Goal: Communication & Community: Participate in discussion

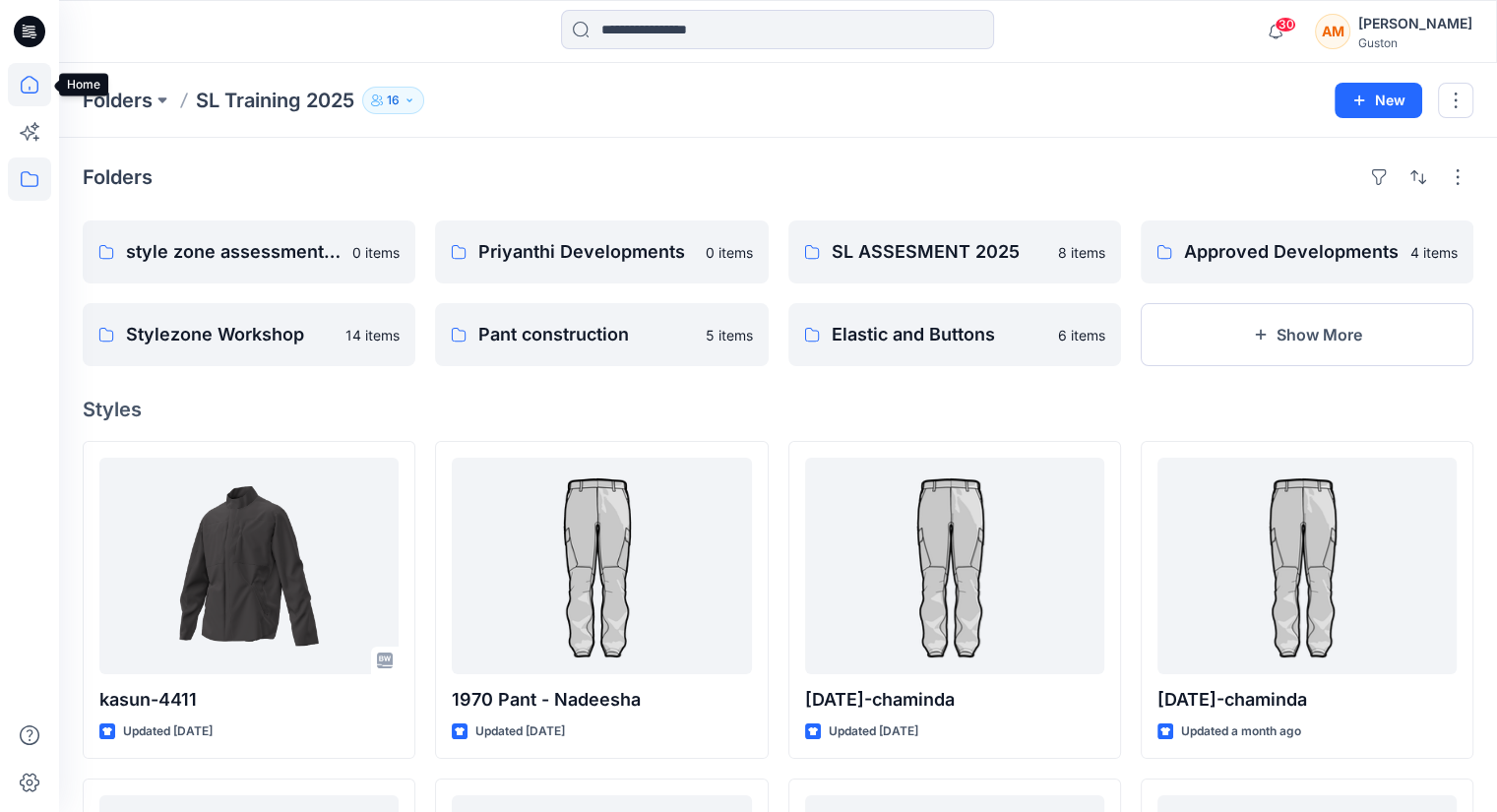
click at [20, 83] on icon at bounding box center [29, 84] width 43 height 43
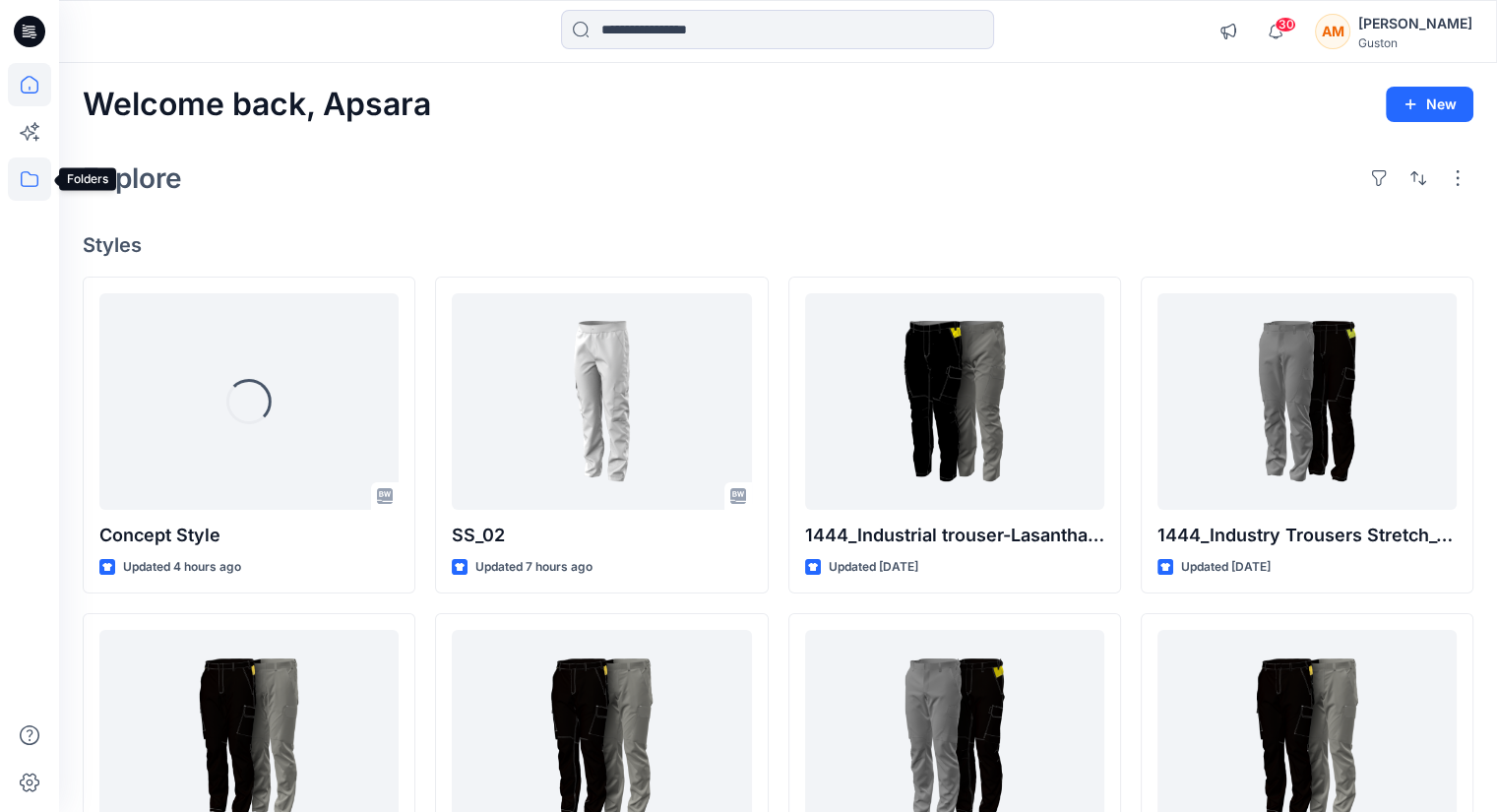
click at [21, 176] on icon at bounding box center [30, 180] width 18 height 16
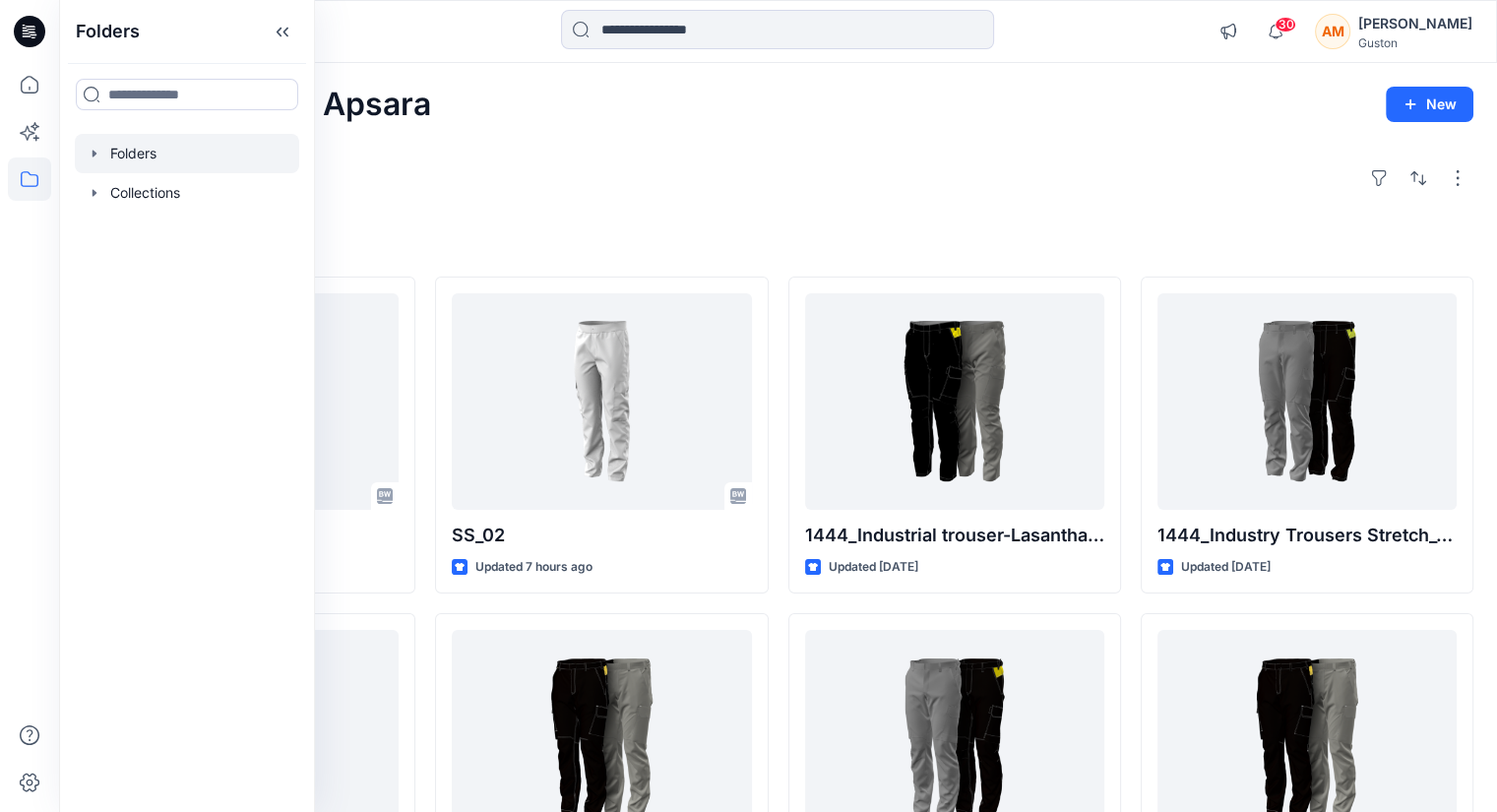
click at [135, 161] on div at bounding box center [187, 153] width 225 height 39
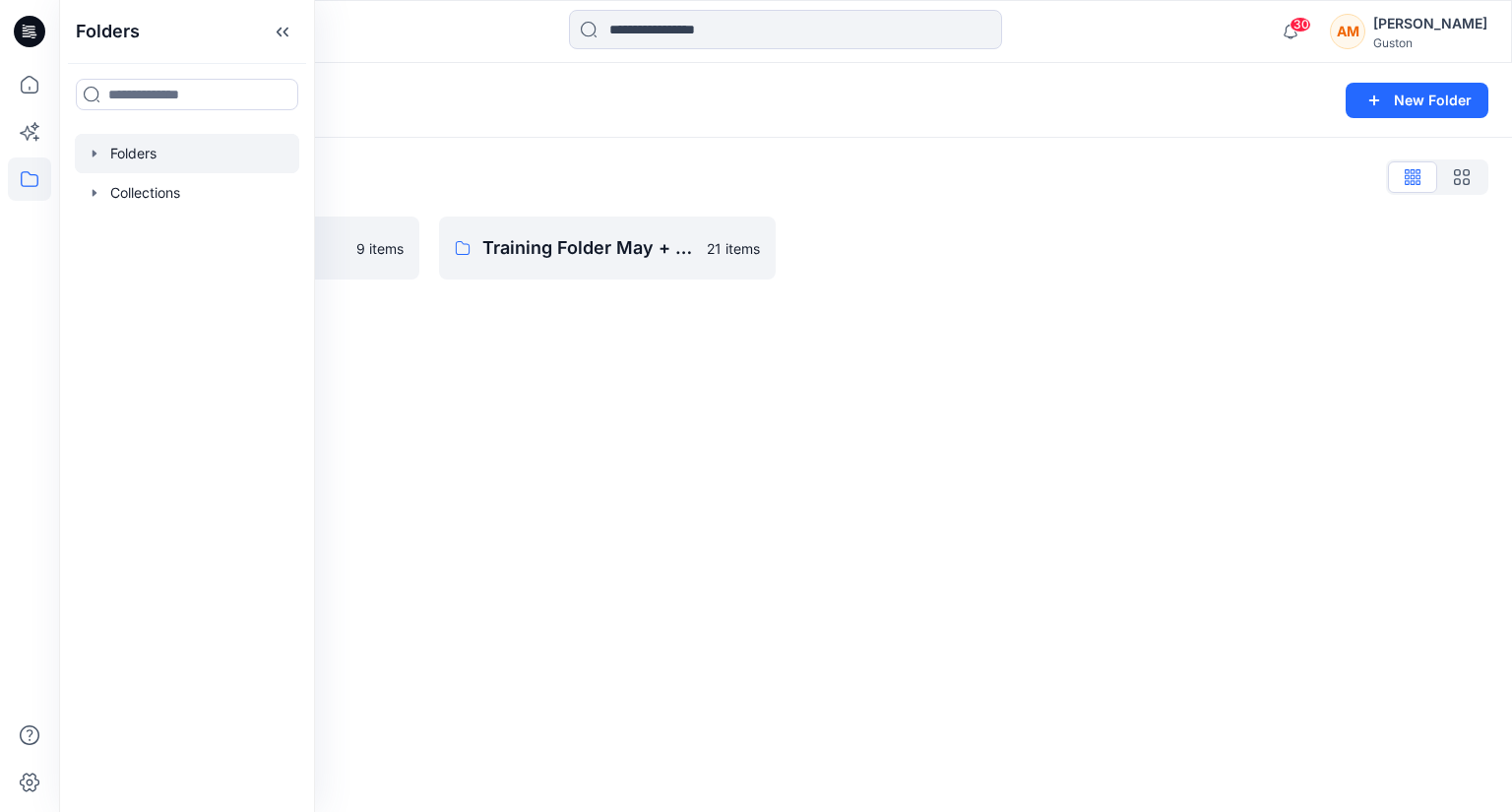
click at [589, 420] on div "Folders New Folder Folders List SL Training 2025 9 items Training Folder May + …" at bounding box center [785, 437] width 1453 height 749
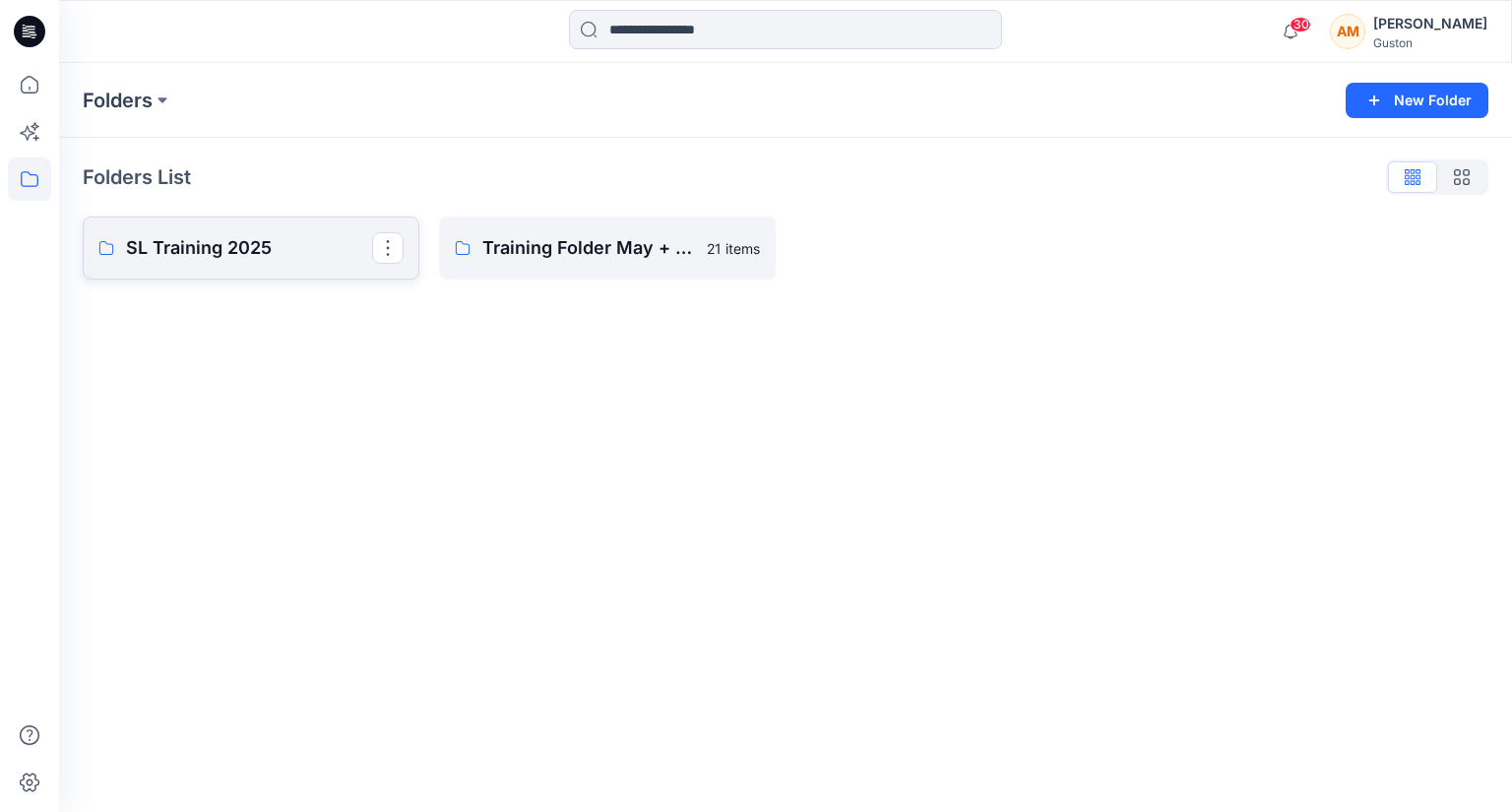
click at [259, 266] on link "SL Training 2025" at bounding box center [251, 247] width 336 height 63
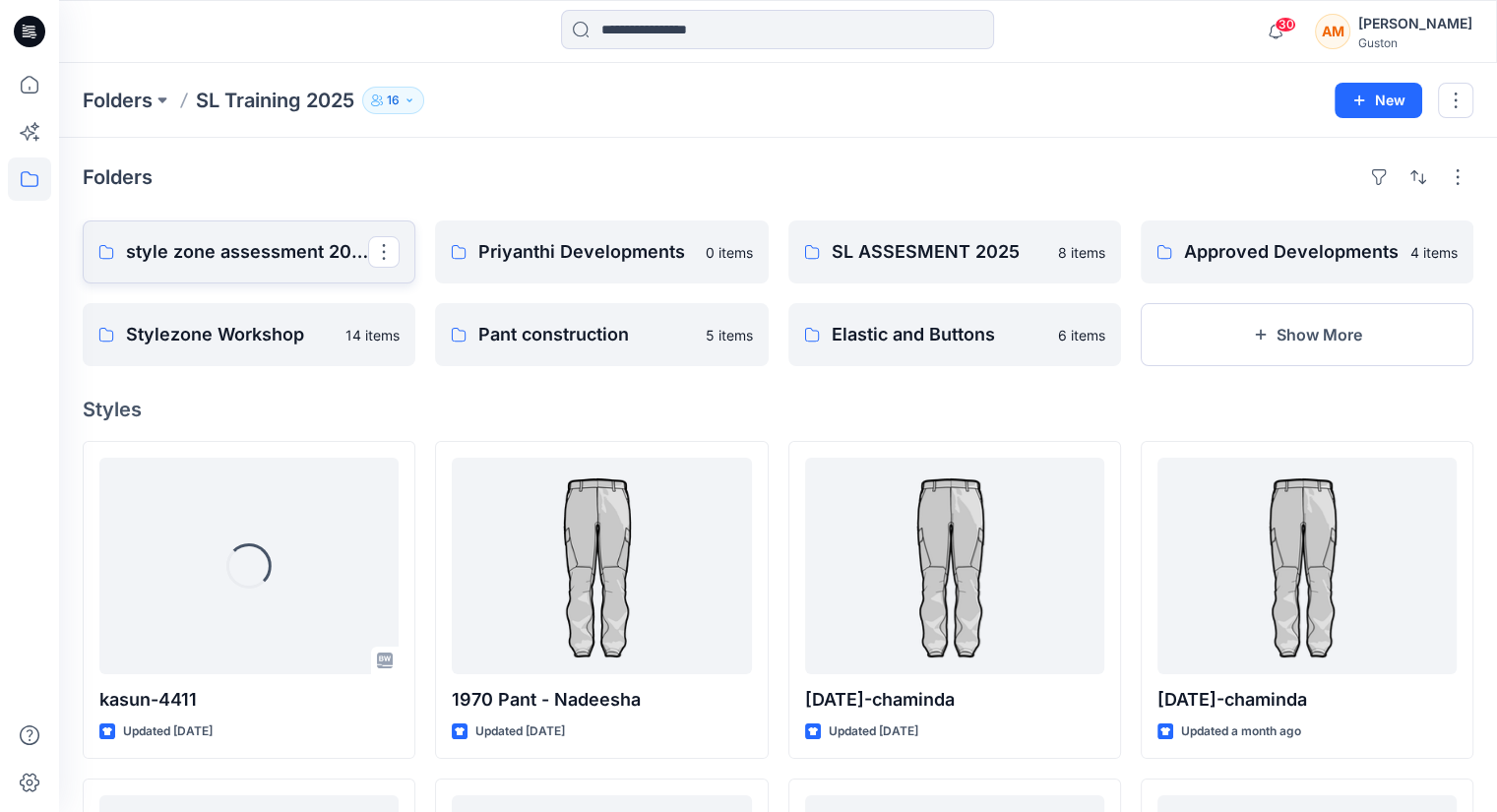
click at [257, 260] on p "style zone assessment 2025" at bounding box center [247, 252] width 243 height 28
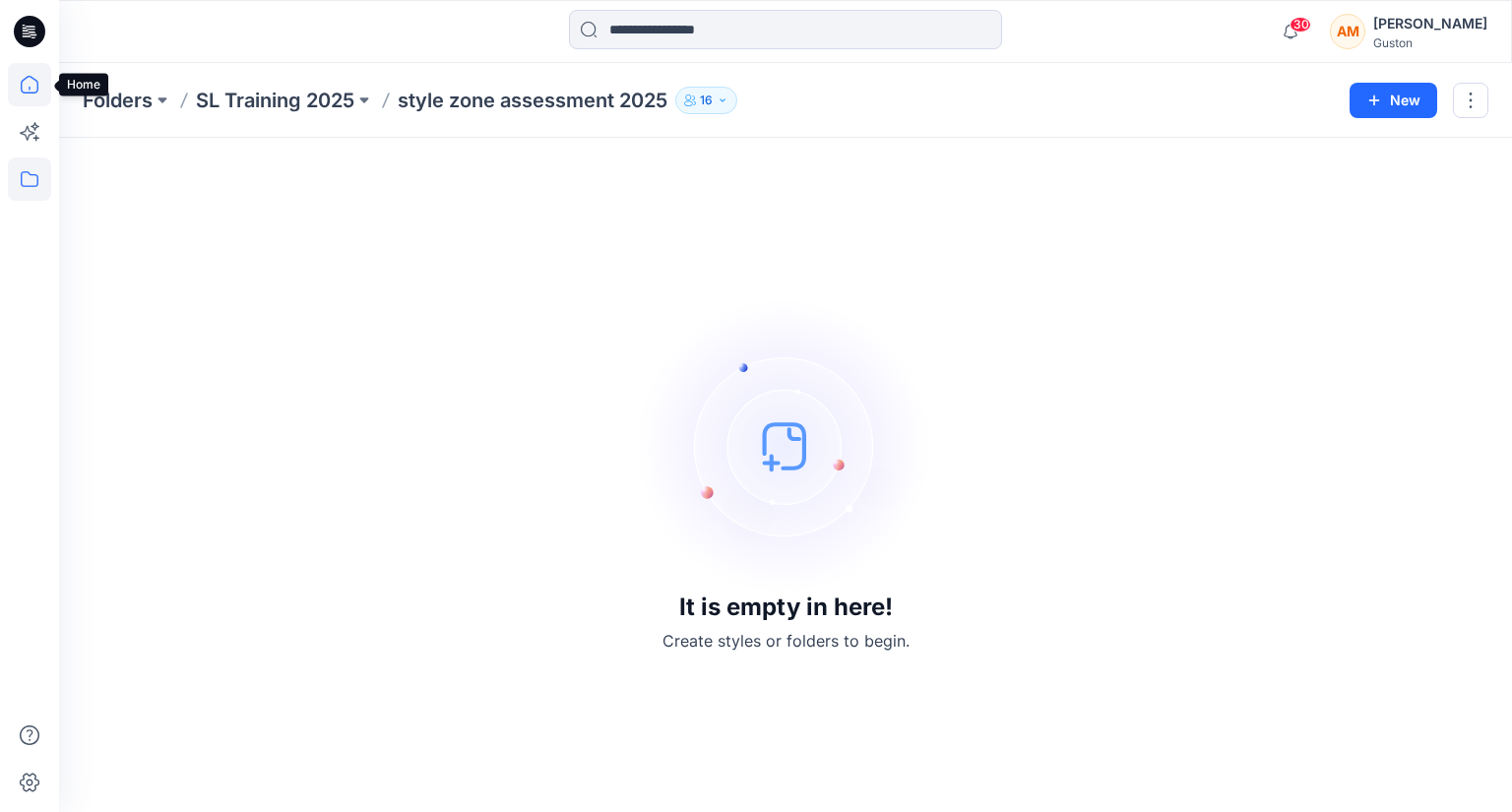
click at [13, 75] on icon at bounding box center [29, 84] width 43 height 43
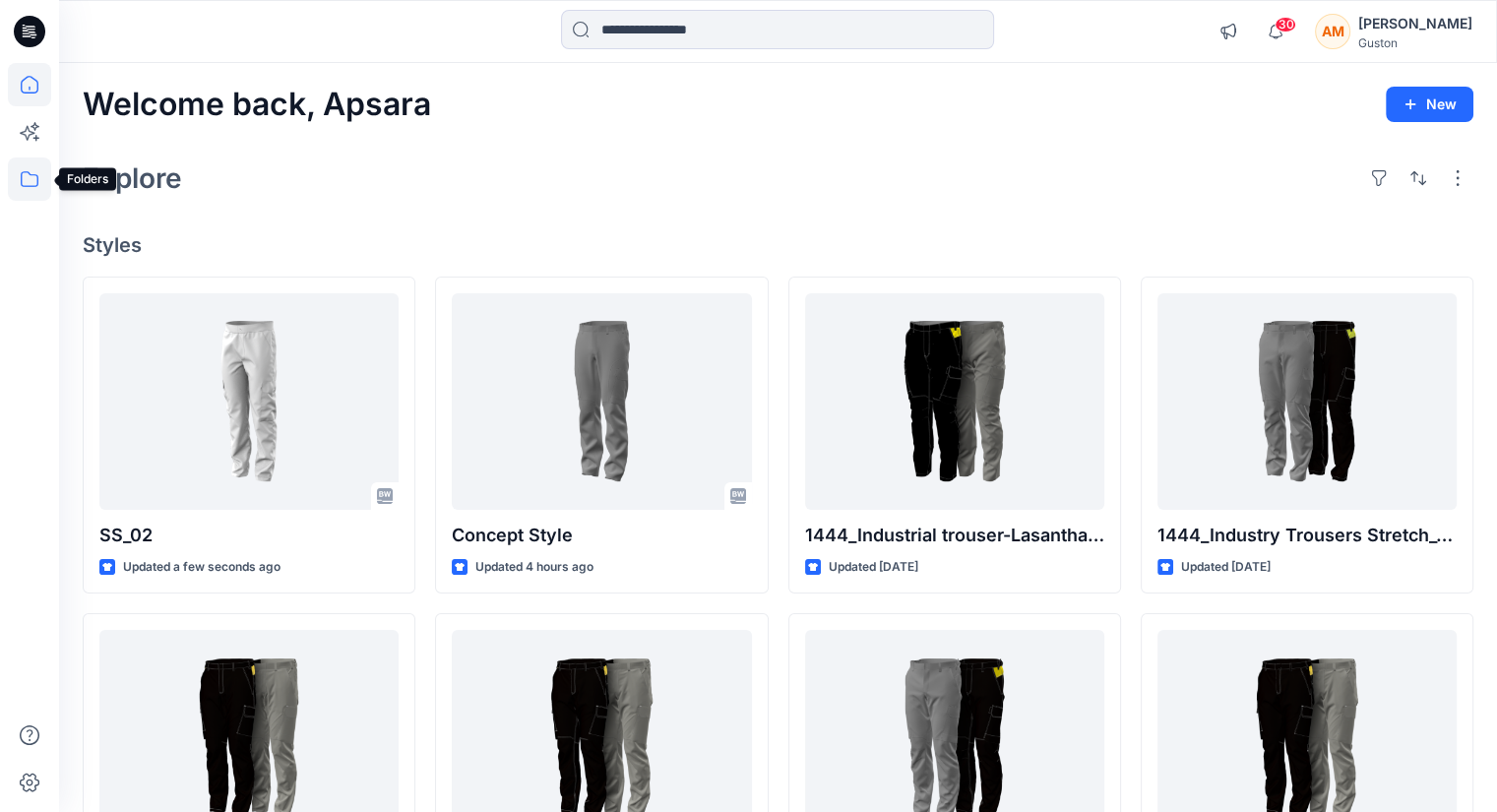
click at [35, 182] on icon at bounding box center [29, 179] width 43 height 43
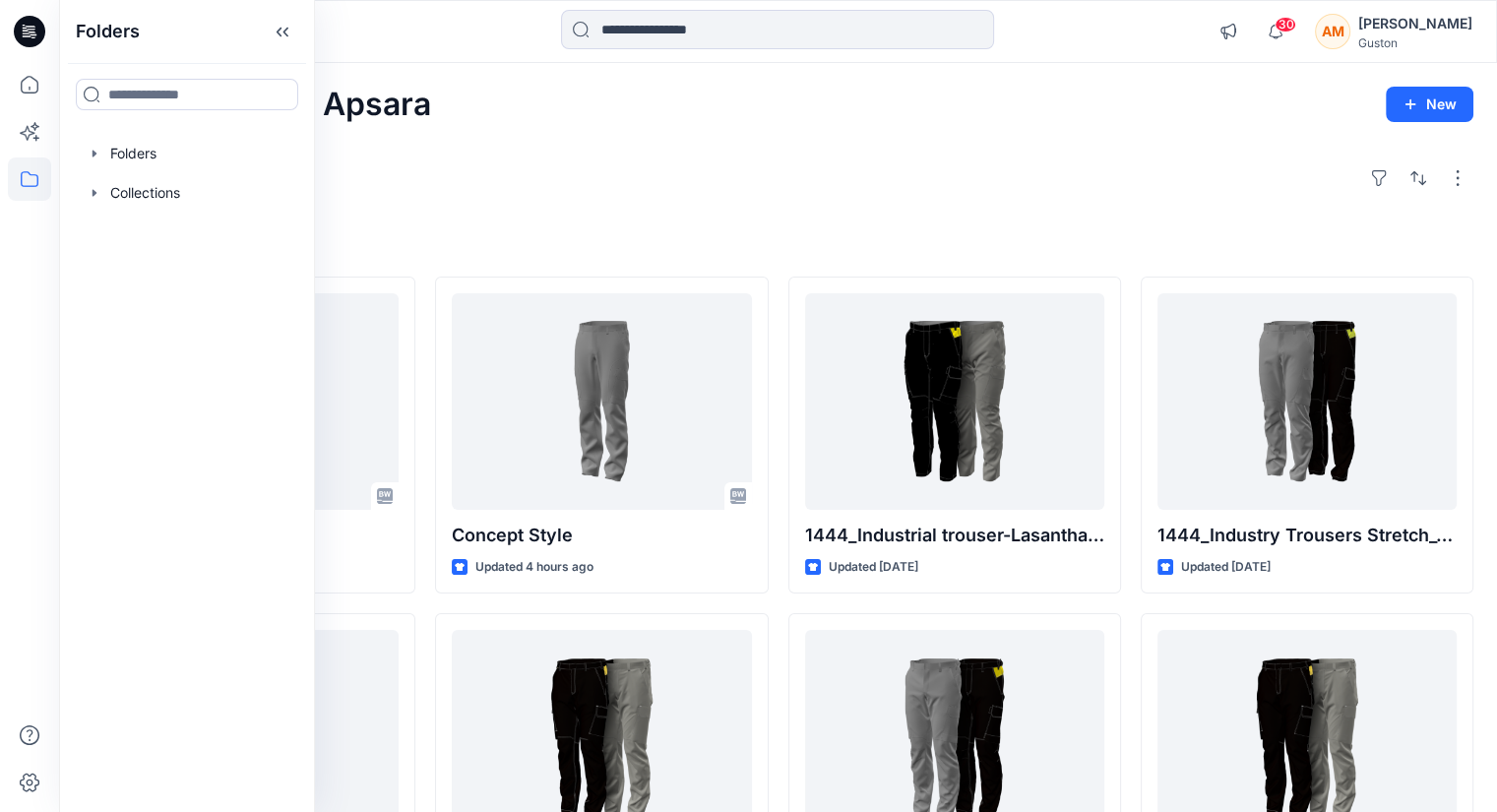
click at [455, 179] on div "Explore" at bounding box center [778, 178] width 1391 height 47
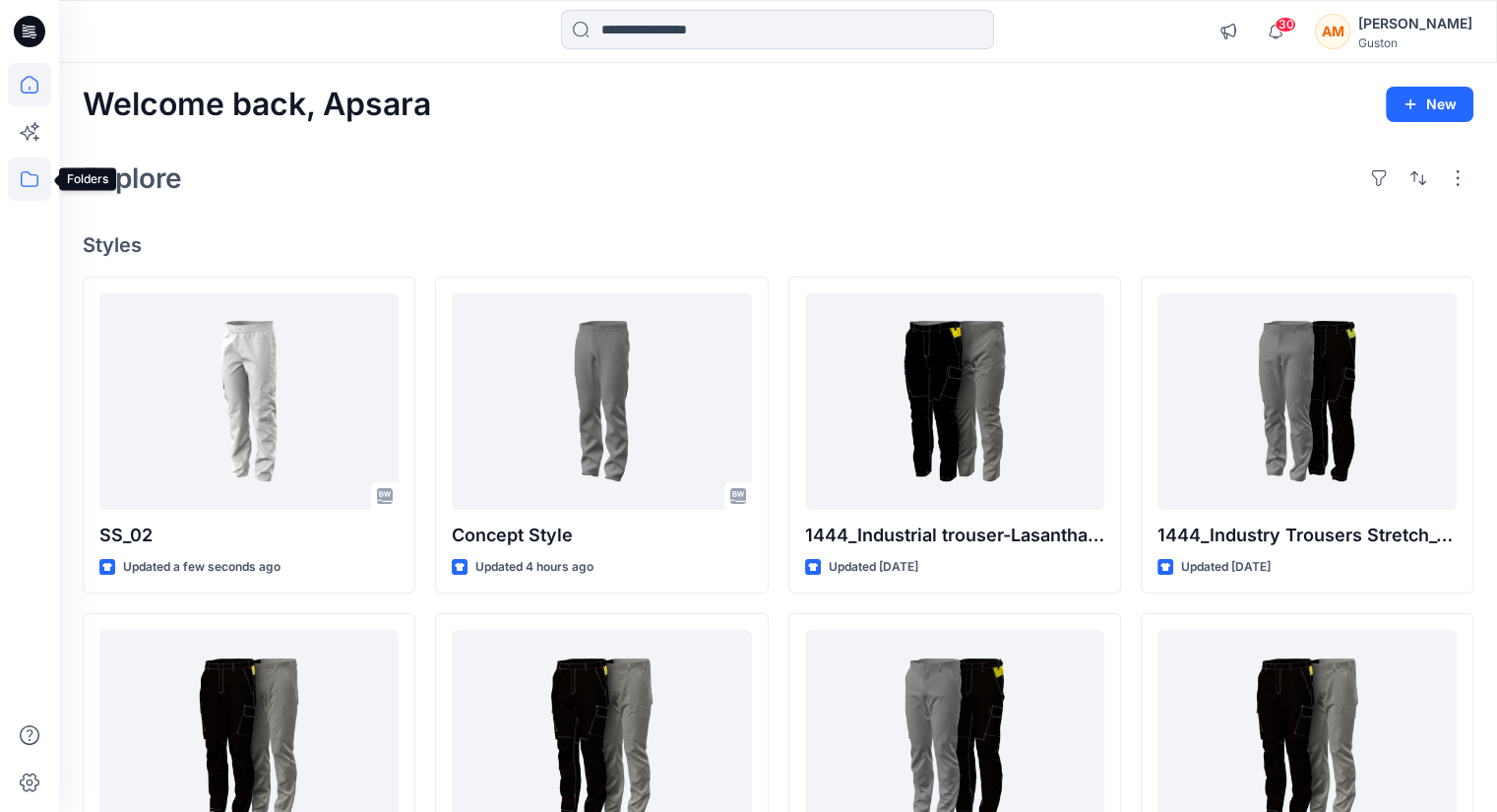
click at [32, 187] on icon at bounding box center [29, 179] width 43 height 43
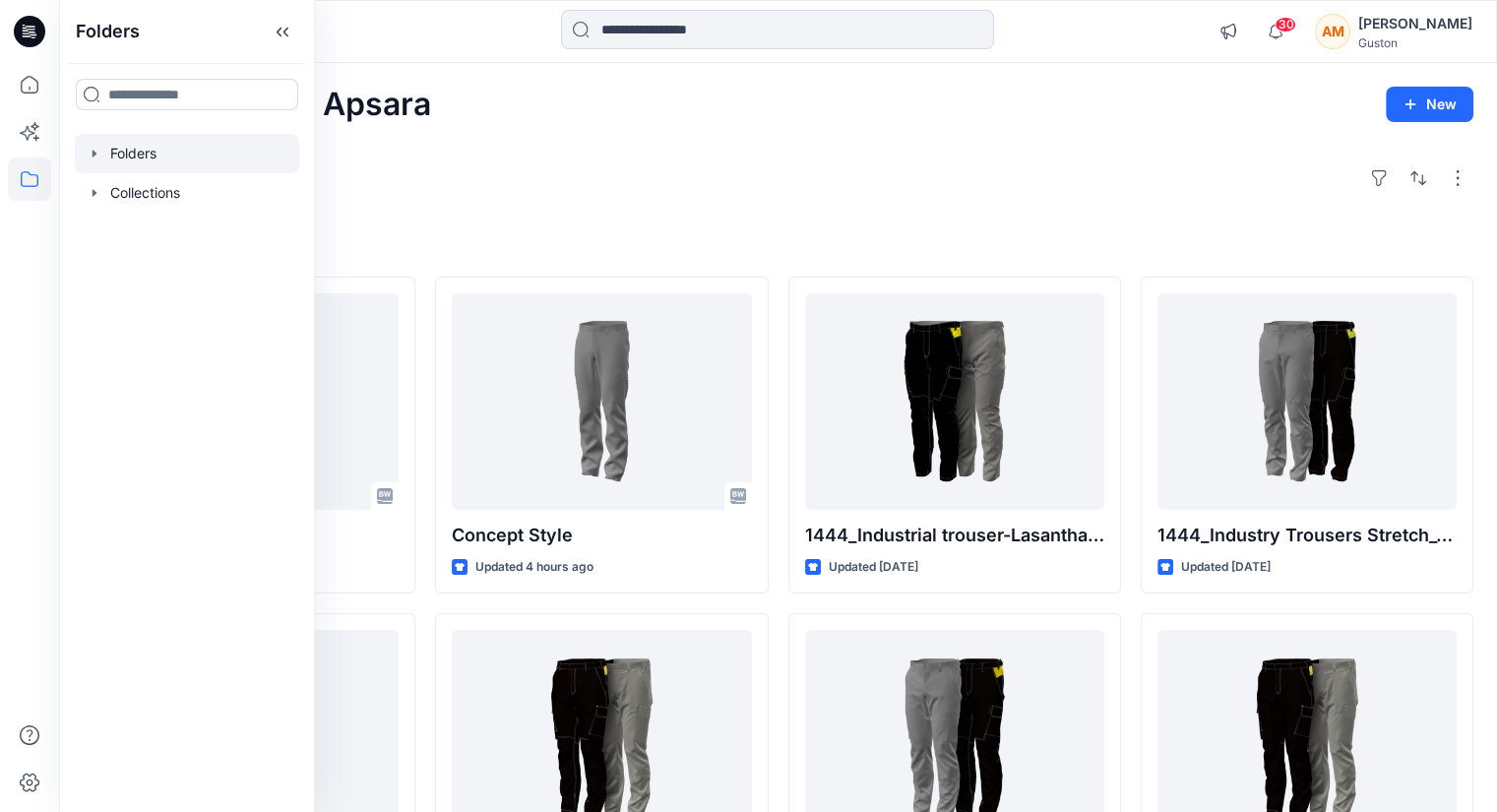
click at [151, 143] on div at bounding box center [187, 153] width 225 height 39
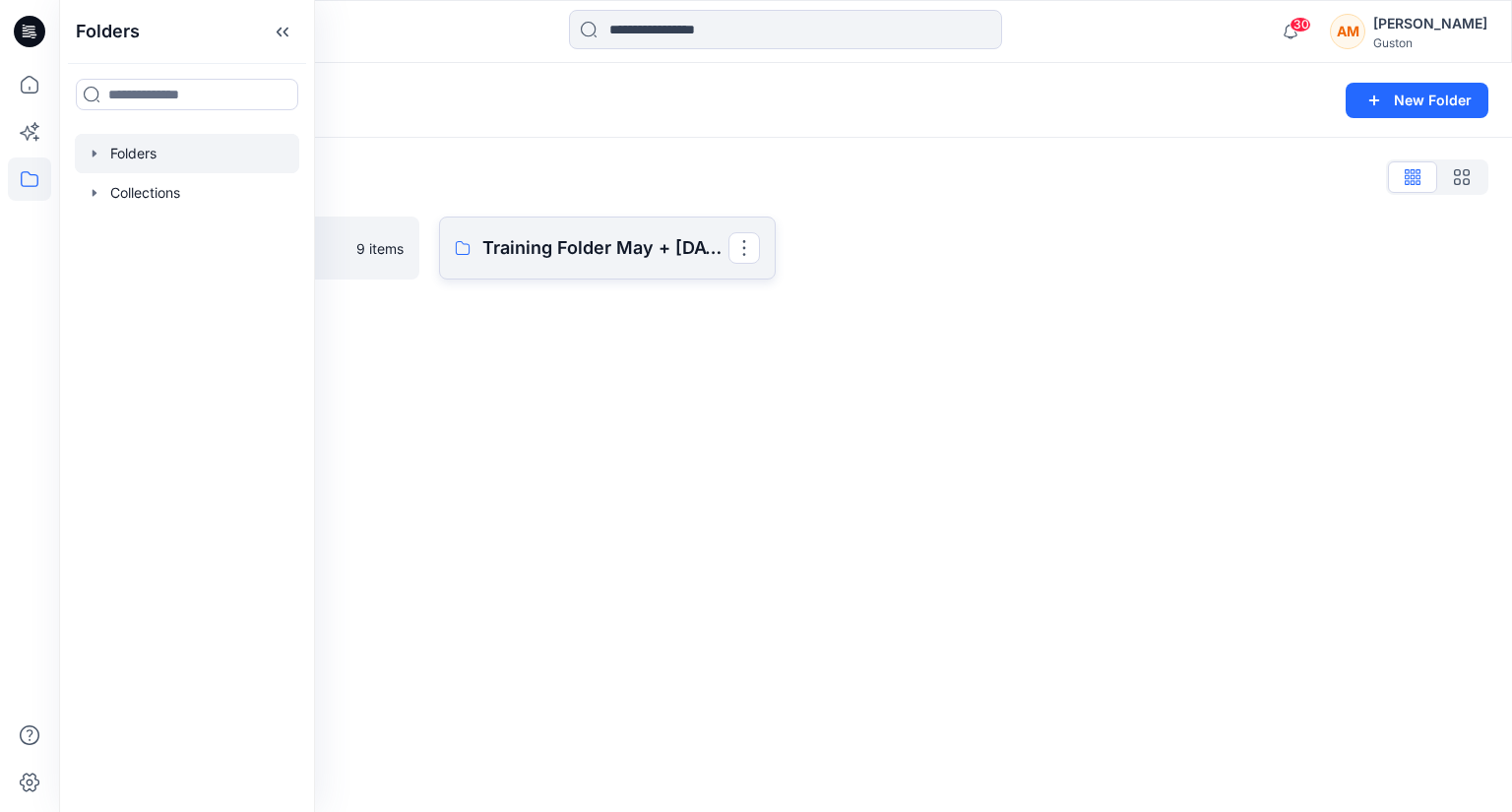
click at [567, 270] on link "Training Folder May + [DATE]" at bounding box center [607, 247] width 336 height 63
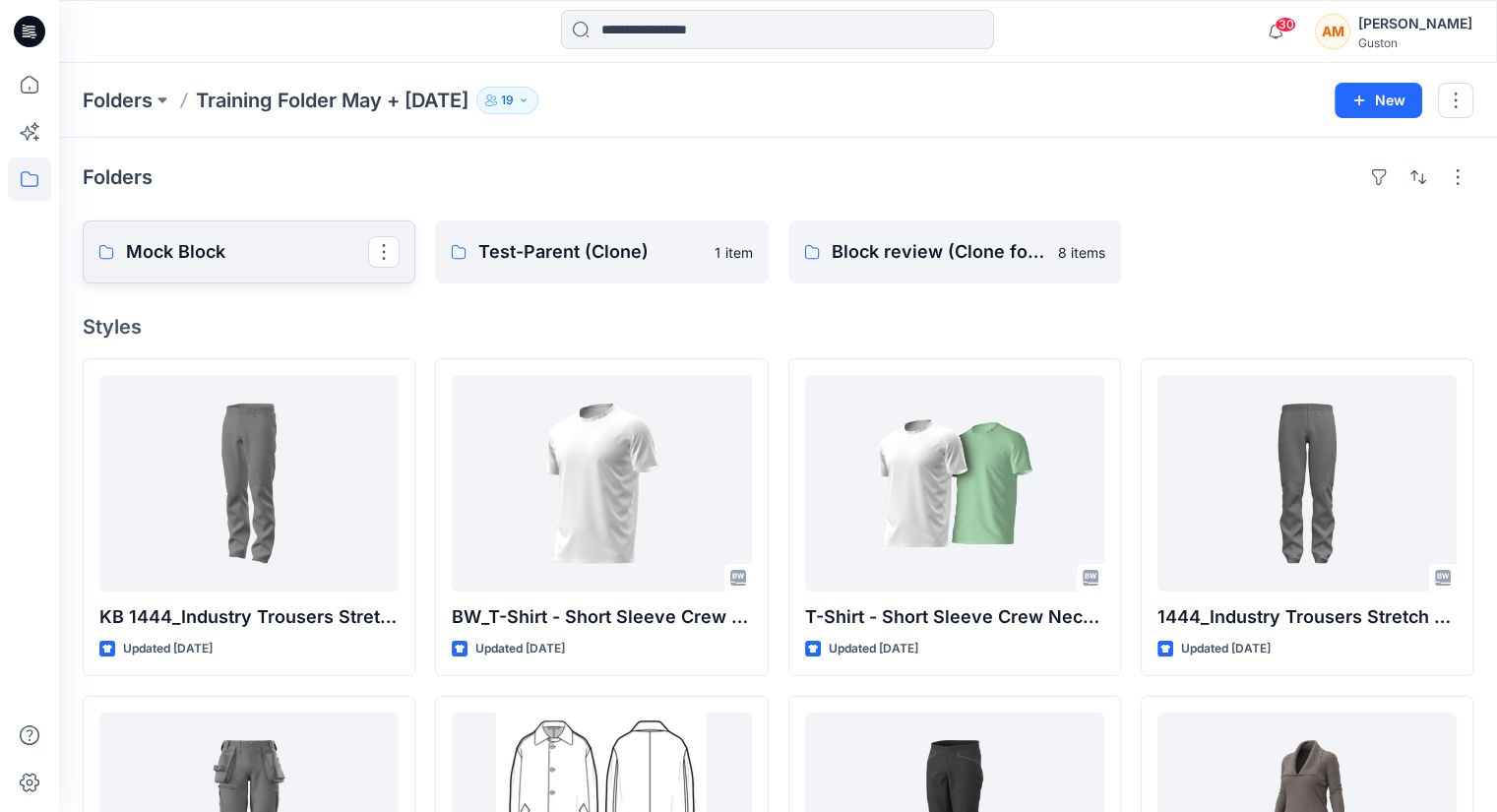
click at [242, 258] on p "Mock Block" at bounding box center [247, 252] width 243 height 28
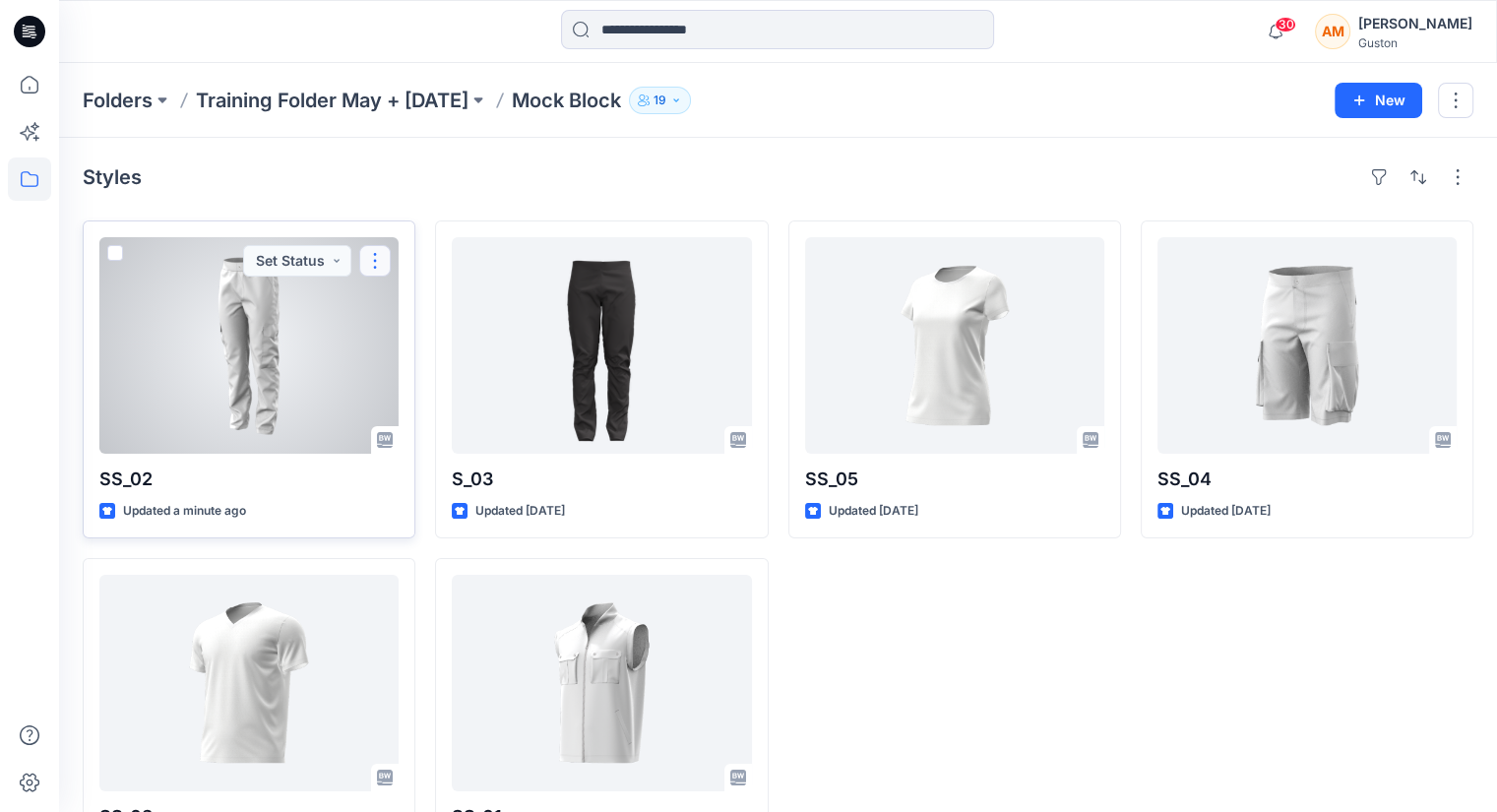
click at [370, 260] on button "button" at bounding box center [375, 261] width 32 height 32
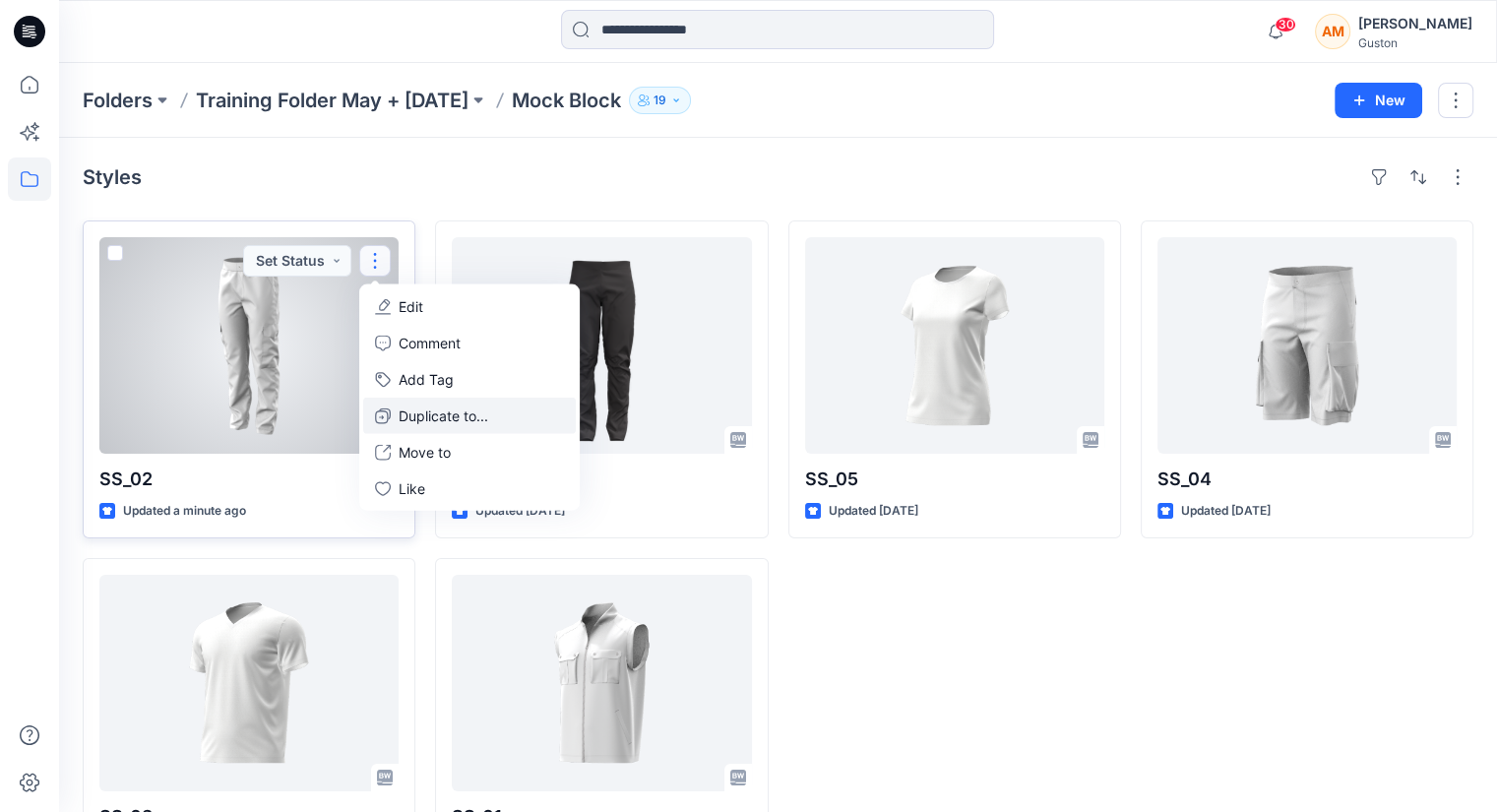
click at [446, 420] on p "Duplicate to..." at bounding box center [443, 415] width 90 height 21
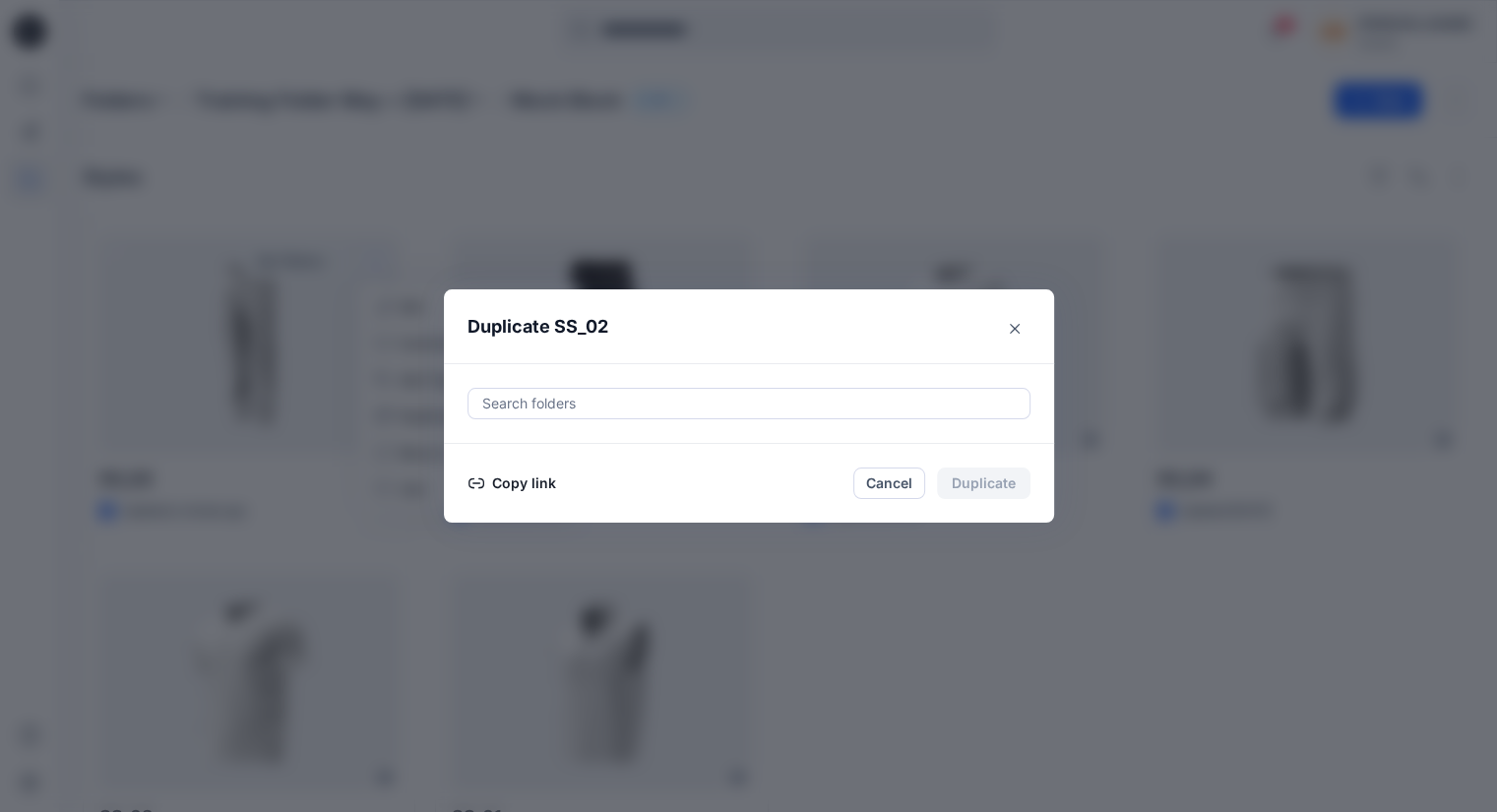
click at [528, 404] on div at bounding box center [748, 404] width 538 height 24
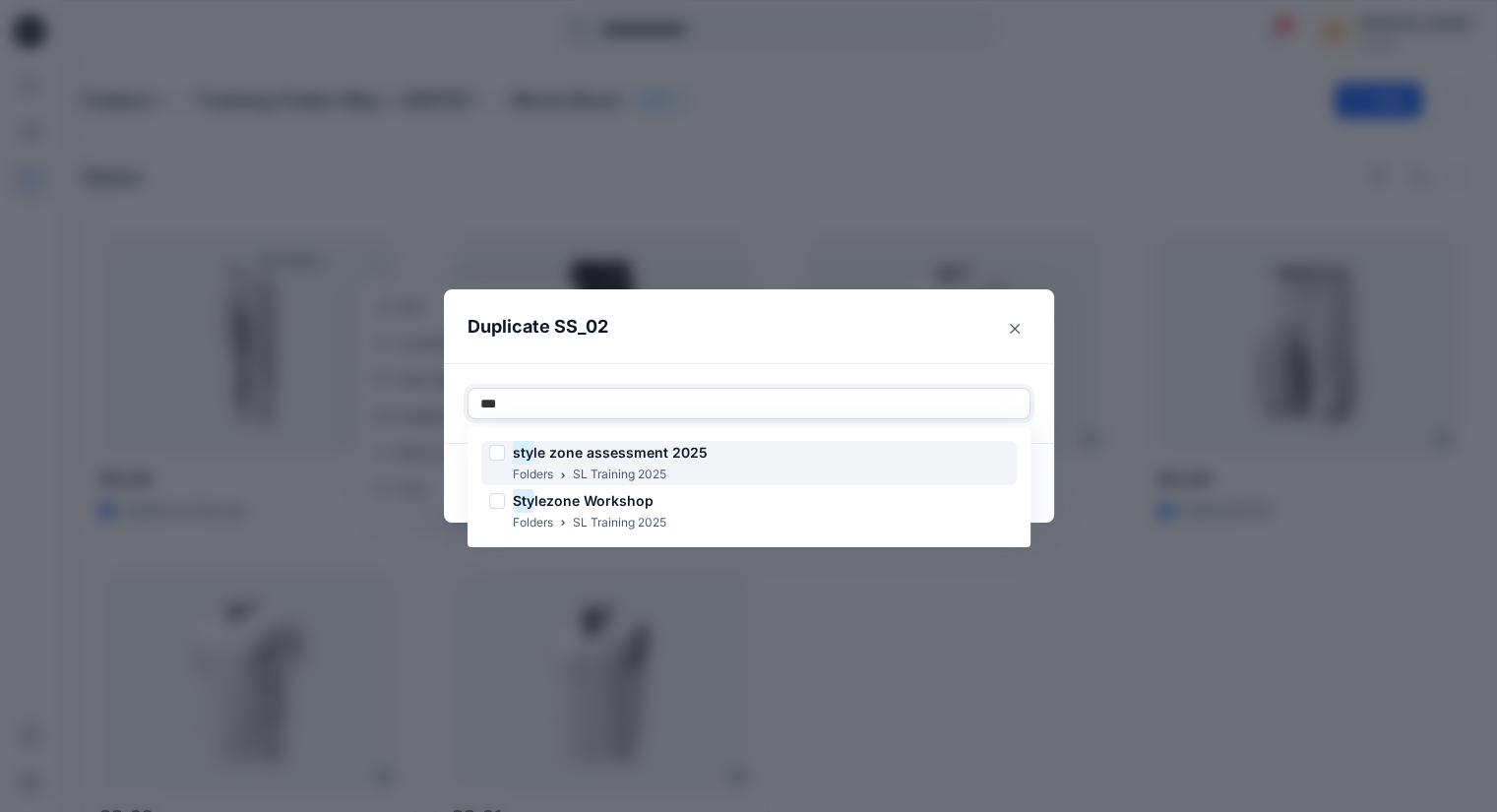
click at [648, 446] on span "le zone assessment 2025" at bounding box center [621, 452] width 175 height 17
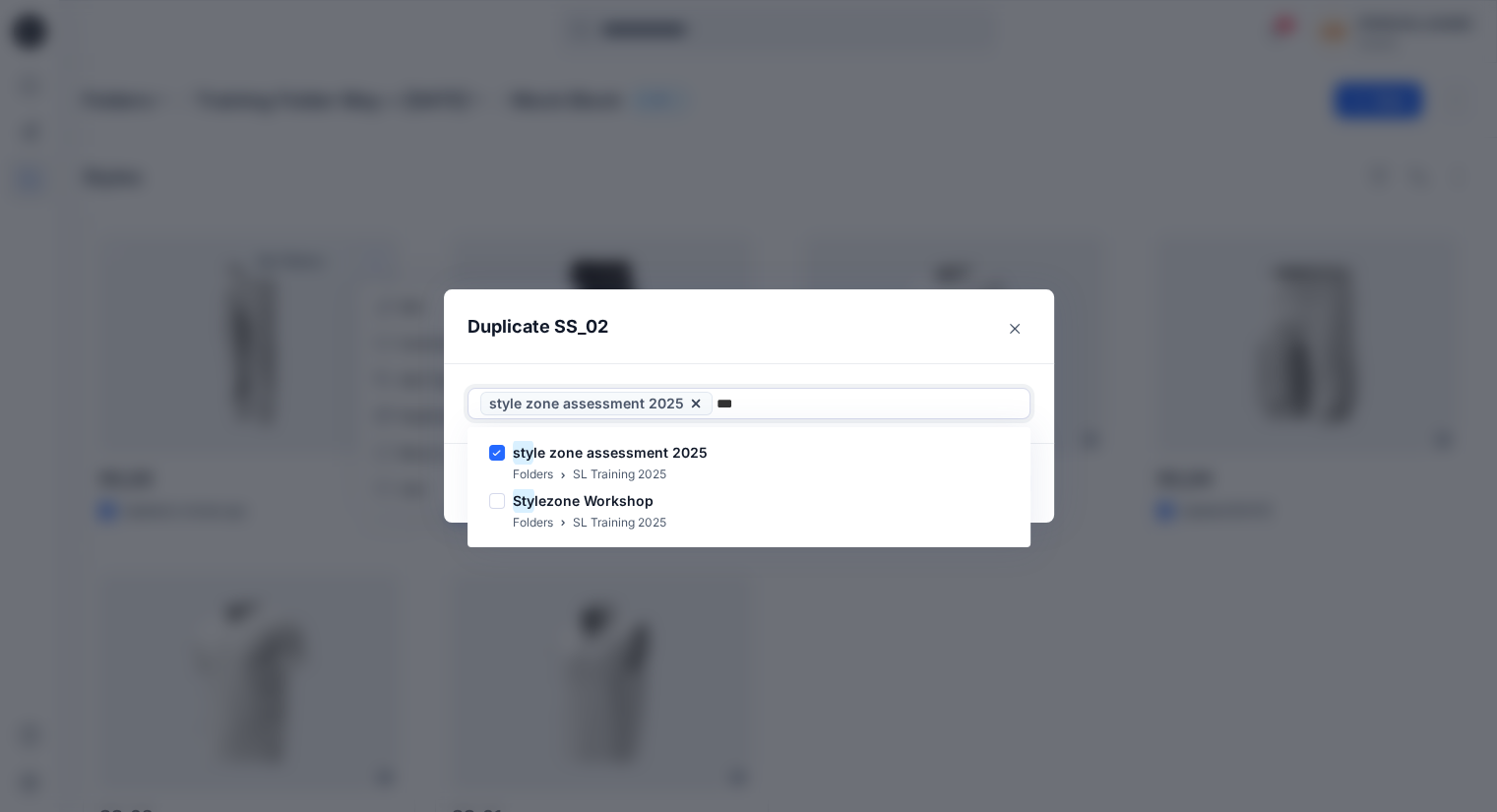
type input "***"
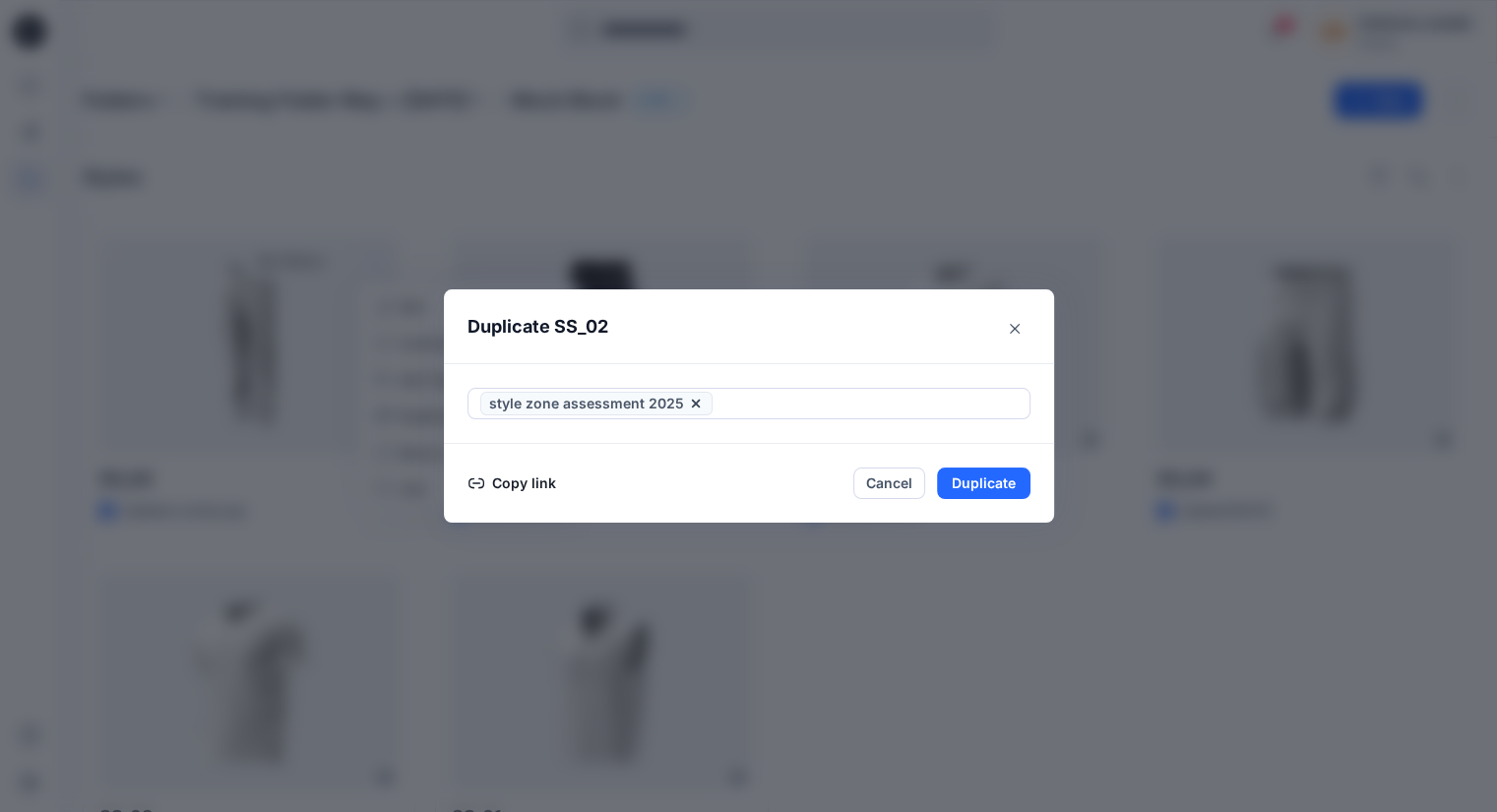
click at [1028, 369] on div "style zone assessment 2025" at bounding box center [749, 403] width 611 height 81
click at [985, 490] on button "Duplicate" at bounding box center [984, 484] width 94 height 32
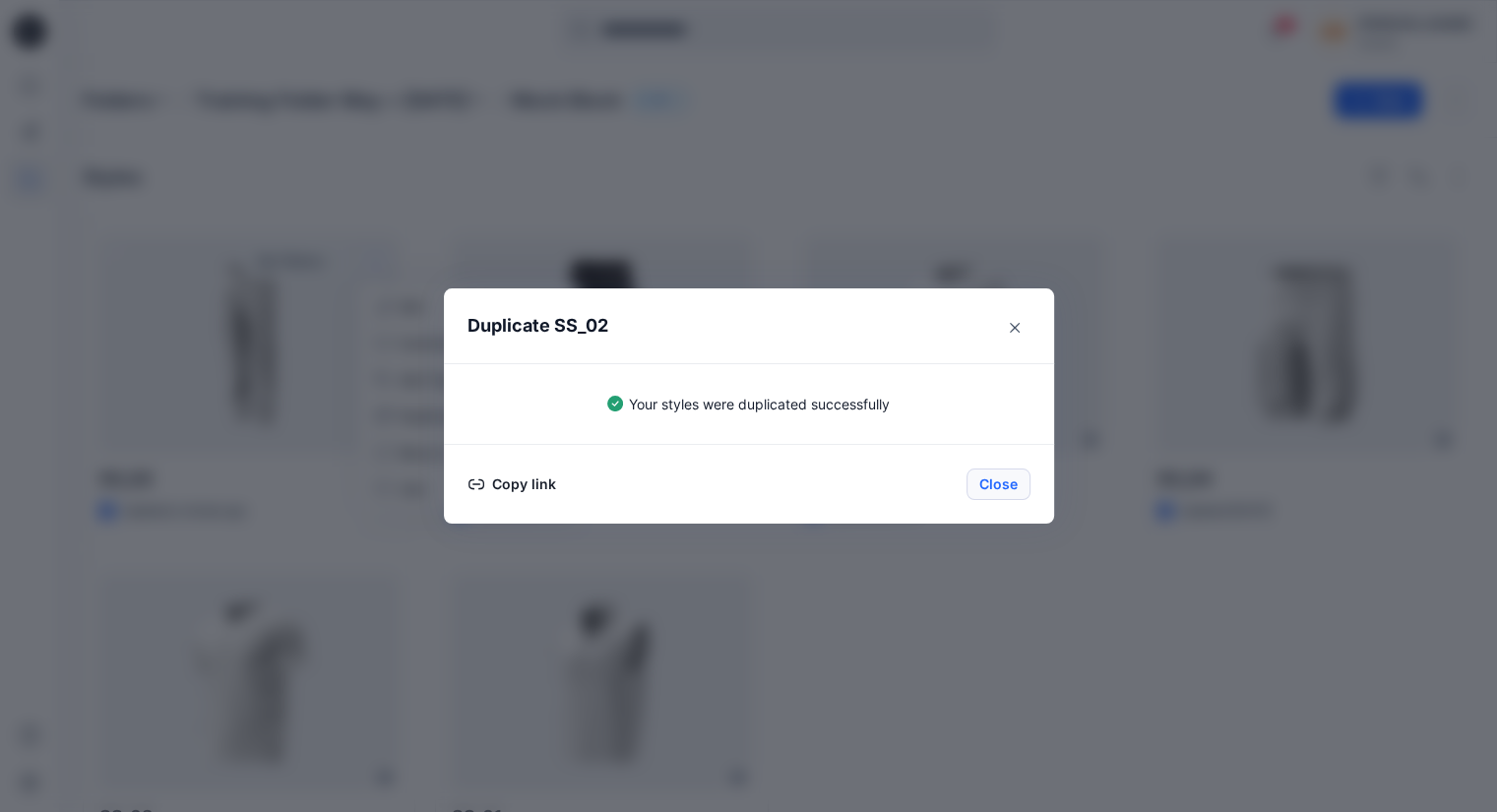
click at [1007, 491] on button "Close" at bounding box center [999, 485] width 64 height 32
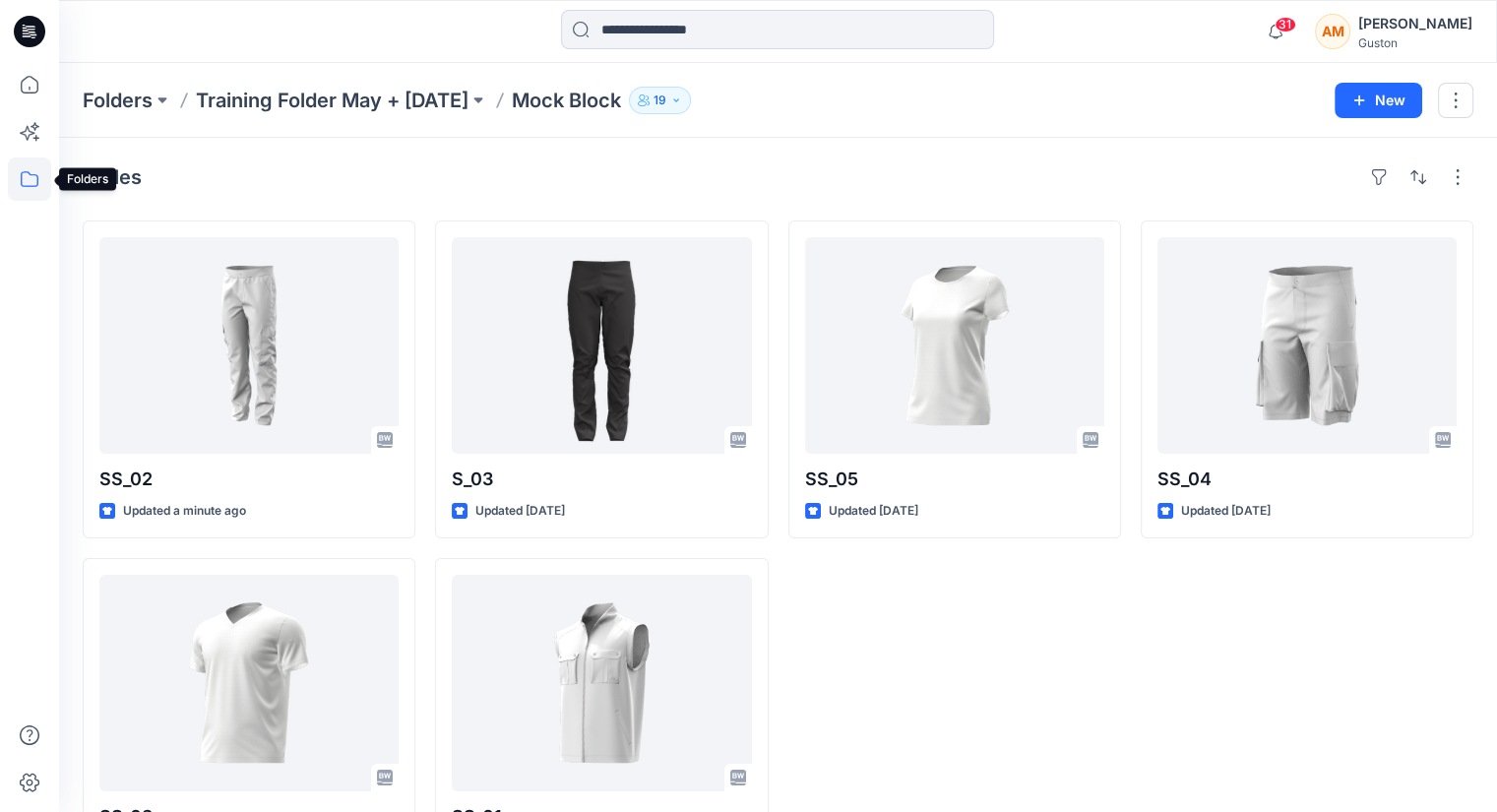
click at [13, 172] on icon at bounding box center [29, 179] width 43 height 43
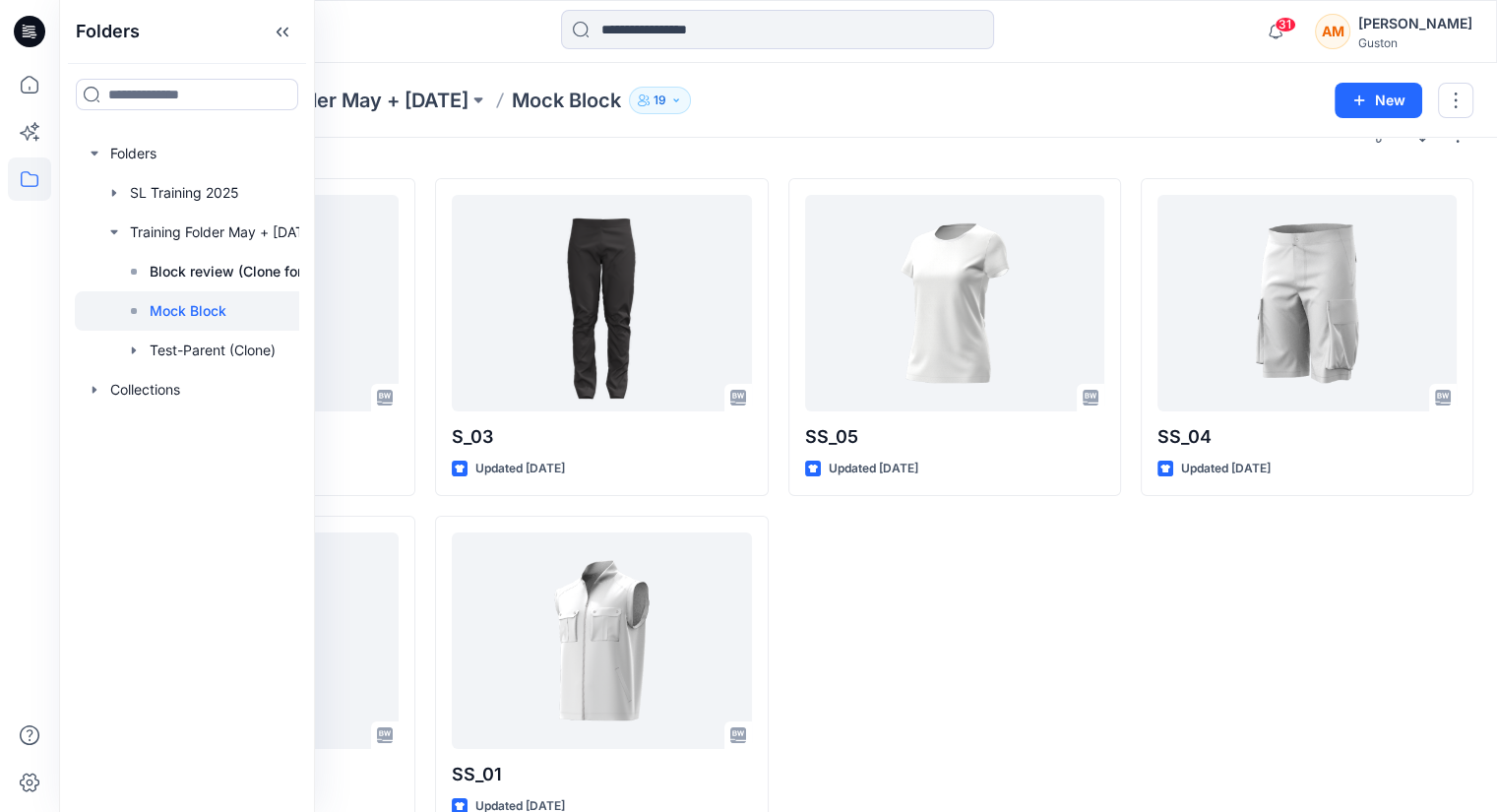
scroll to position [85, 0]
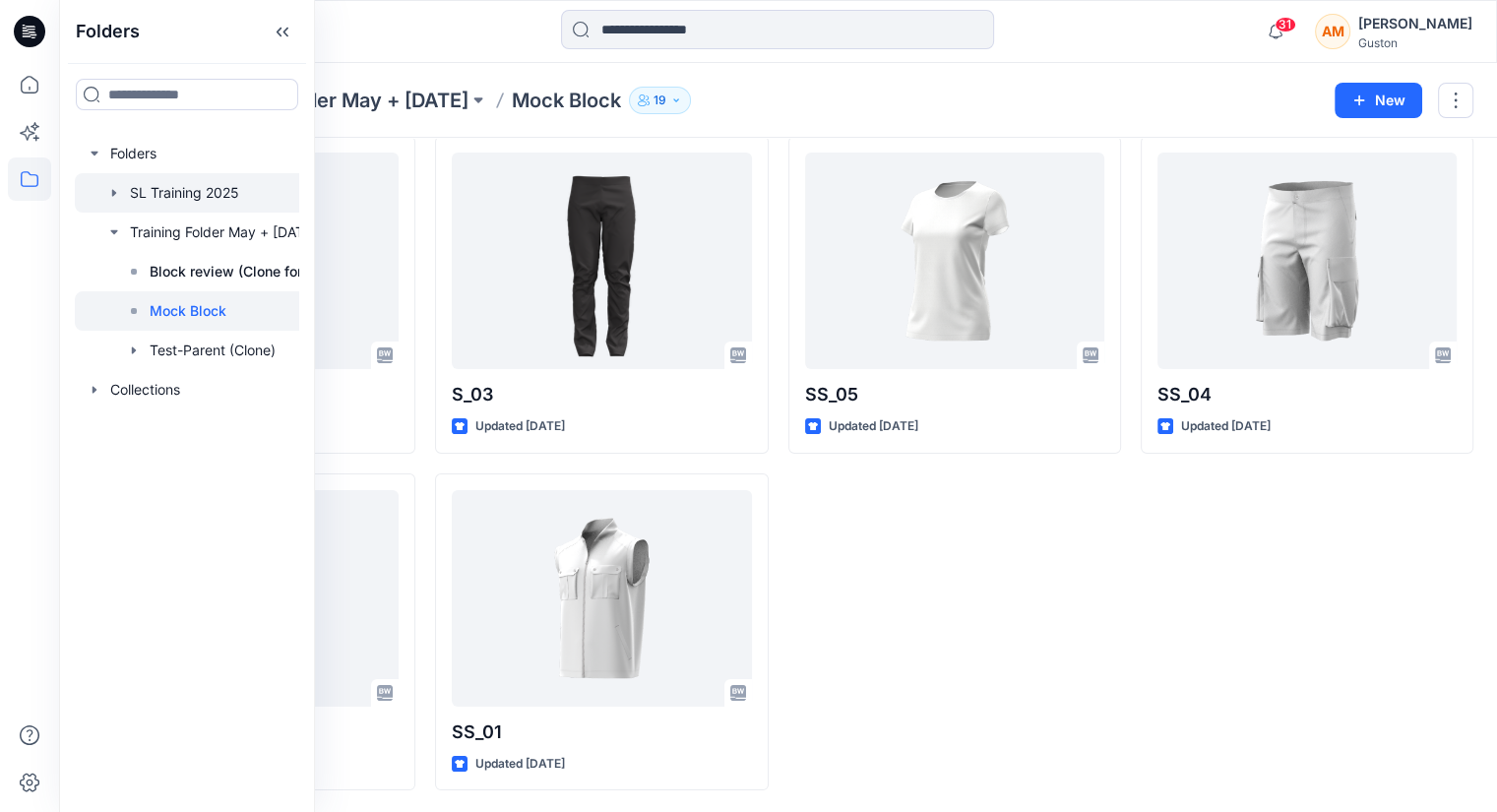
click at [197, 206] on div at bounding box center [223, 193] width 295 height 39
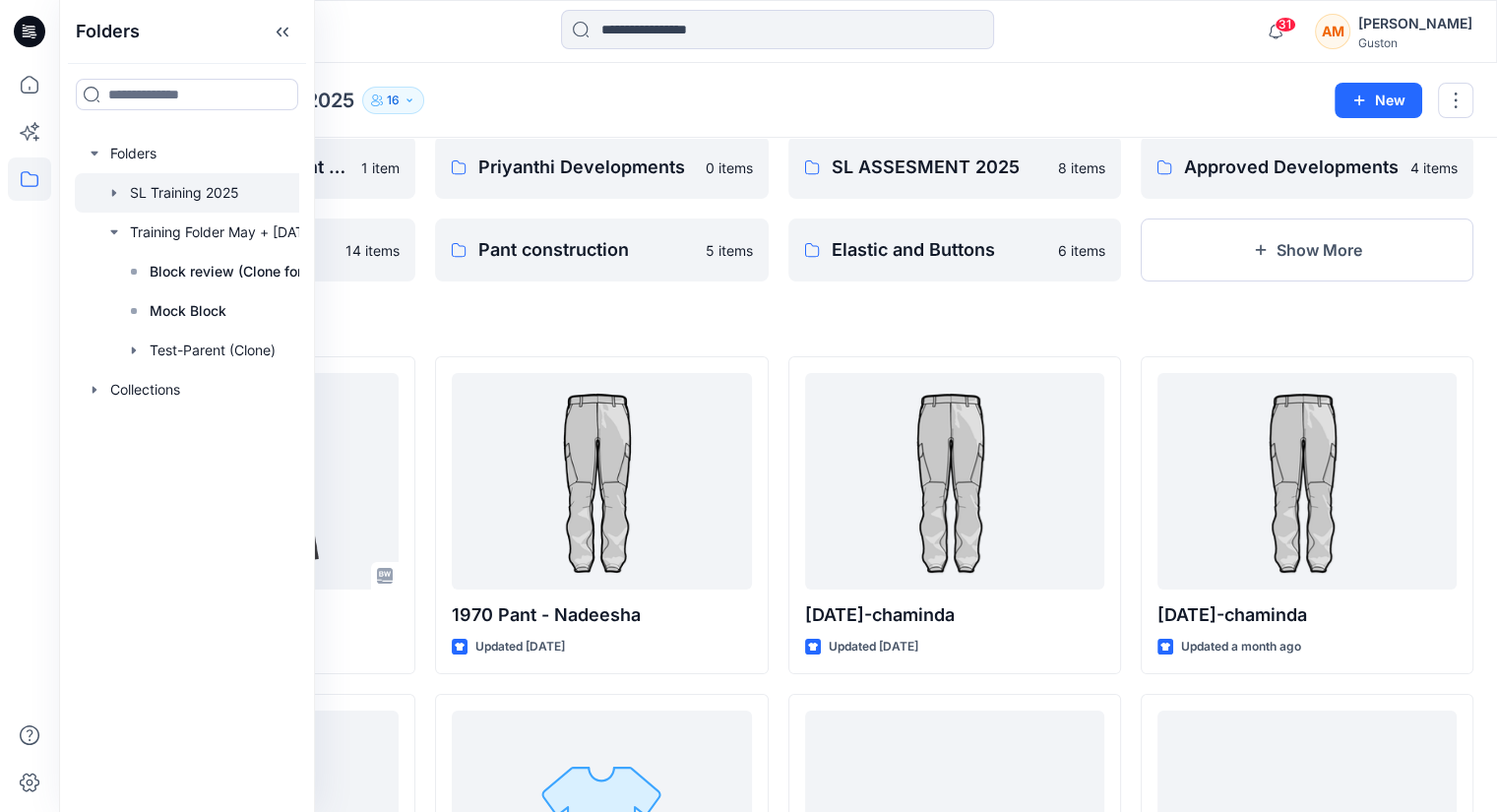
click at [444, 305] on div "Folders style zone assessment 2025 1 item Stylezone Workshop 14 items Priyanthi…" at bounding box center [777, 712] width 1438 height 1319
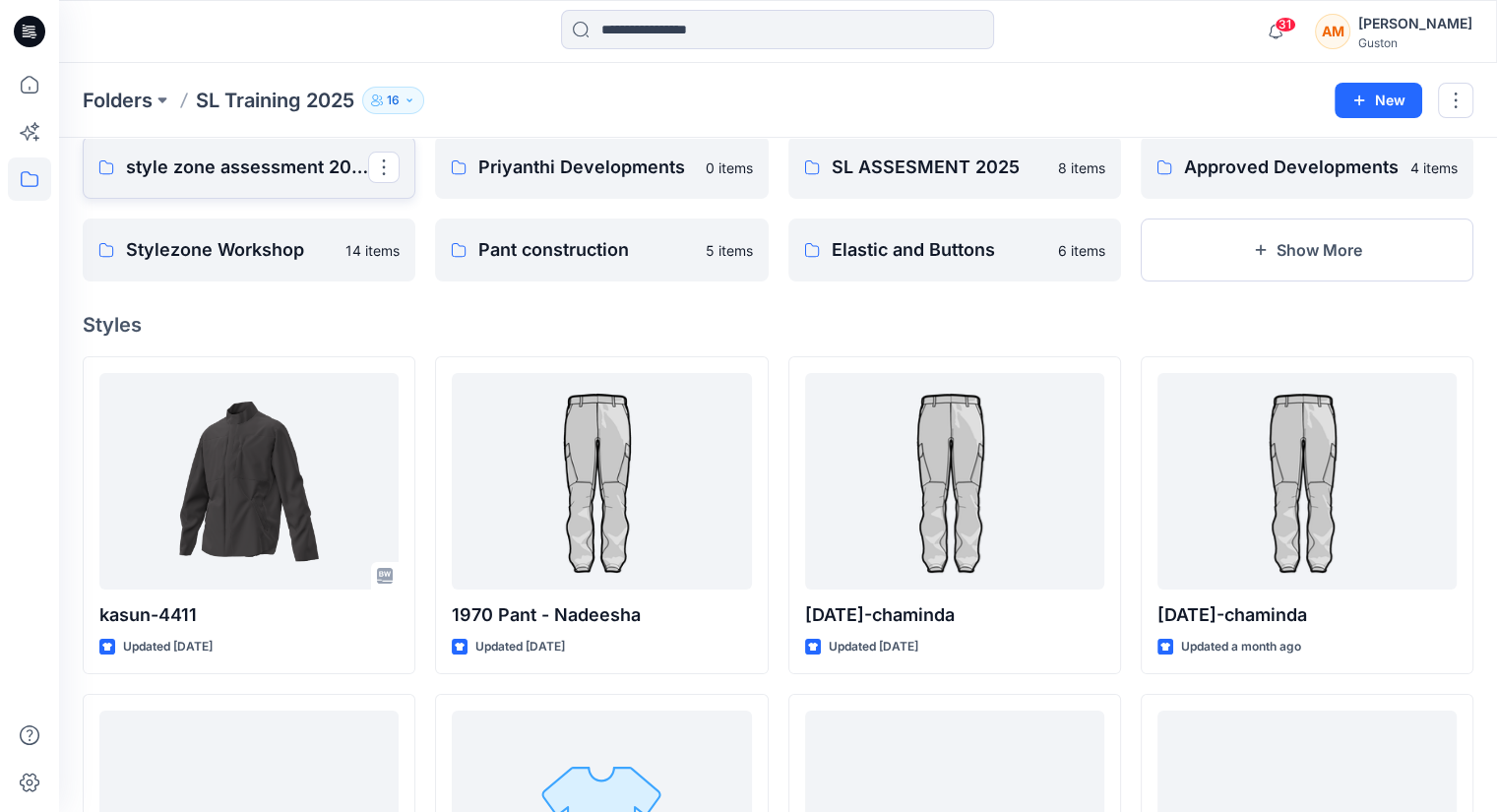
click at [299, 177] on p "style zone assessment 2025" at bounding box center [247, 168] width 243 height 28
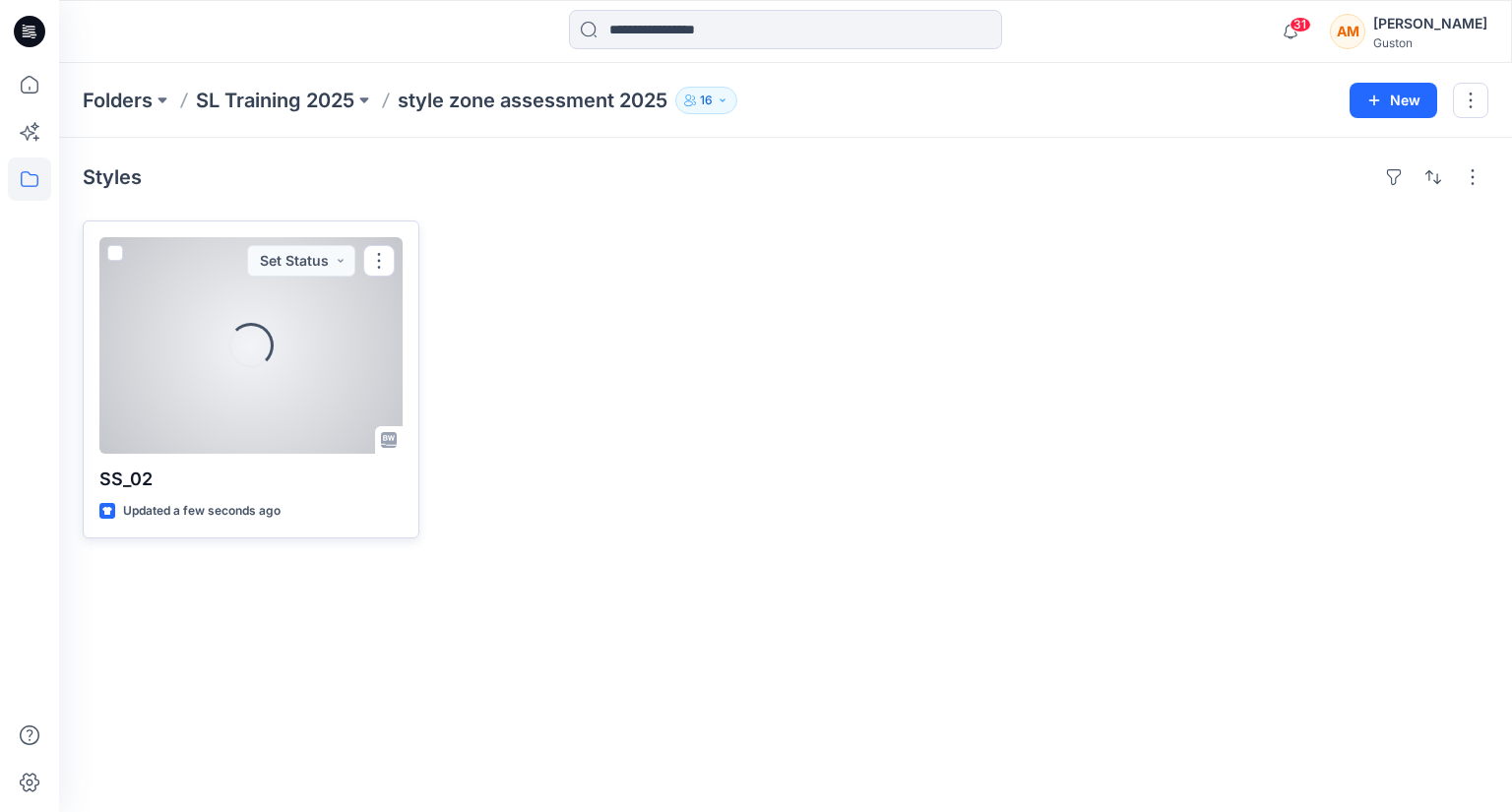
click at [264, 359] on div "Loading..." at bounding box center [251, 345] width 45 height 45
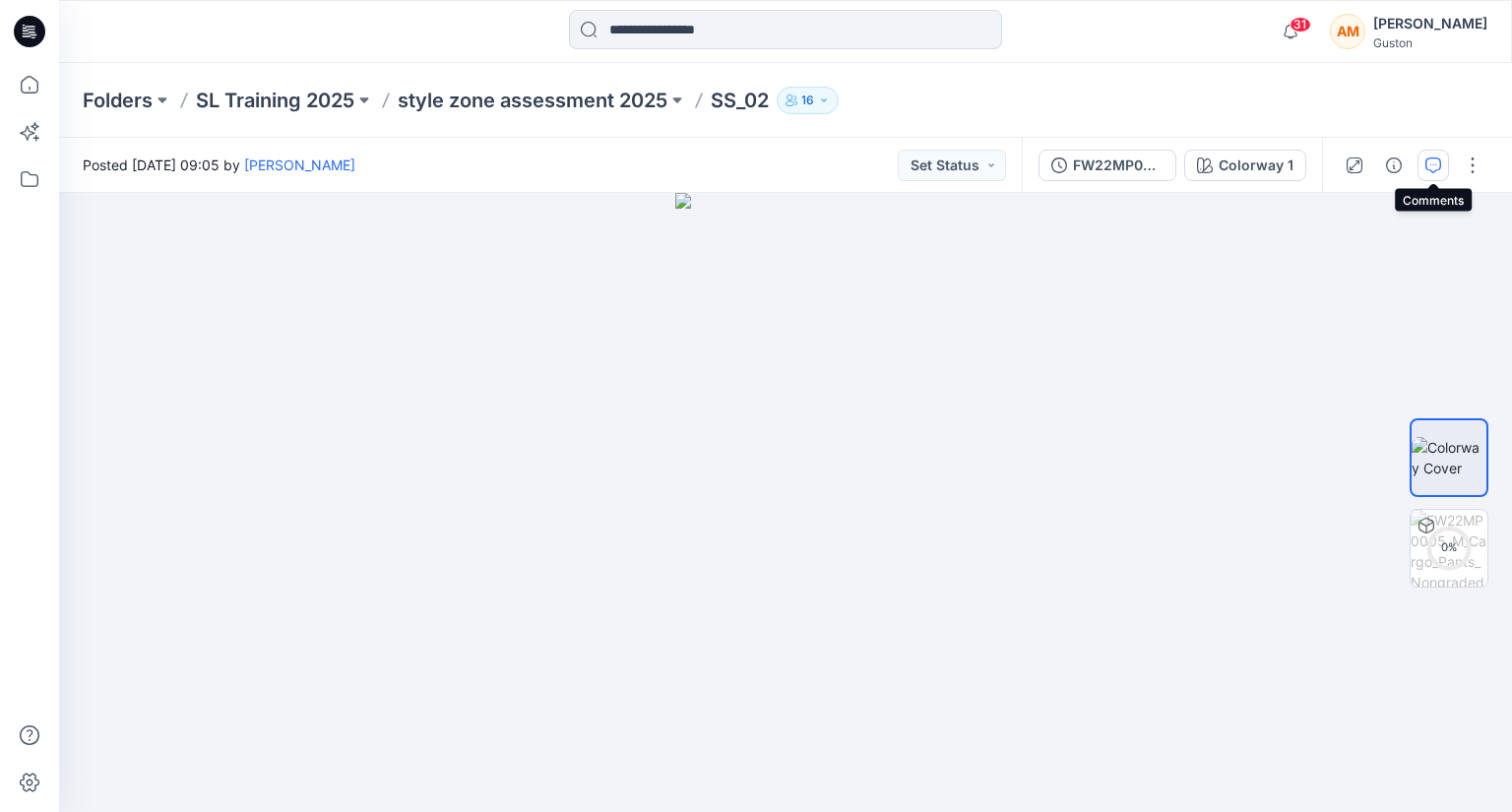
click at [1427, 163] on icon "button" at bounding box center [1433, 166] width 16 height 16
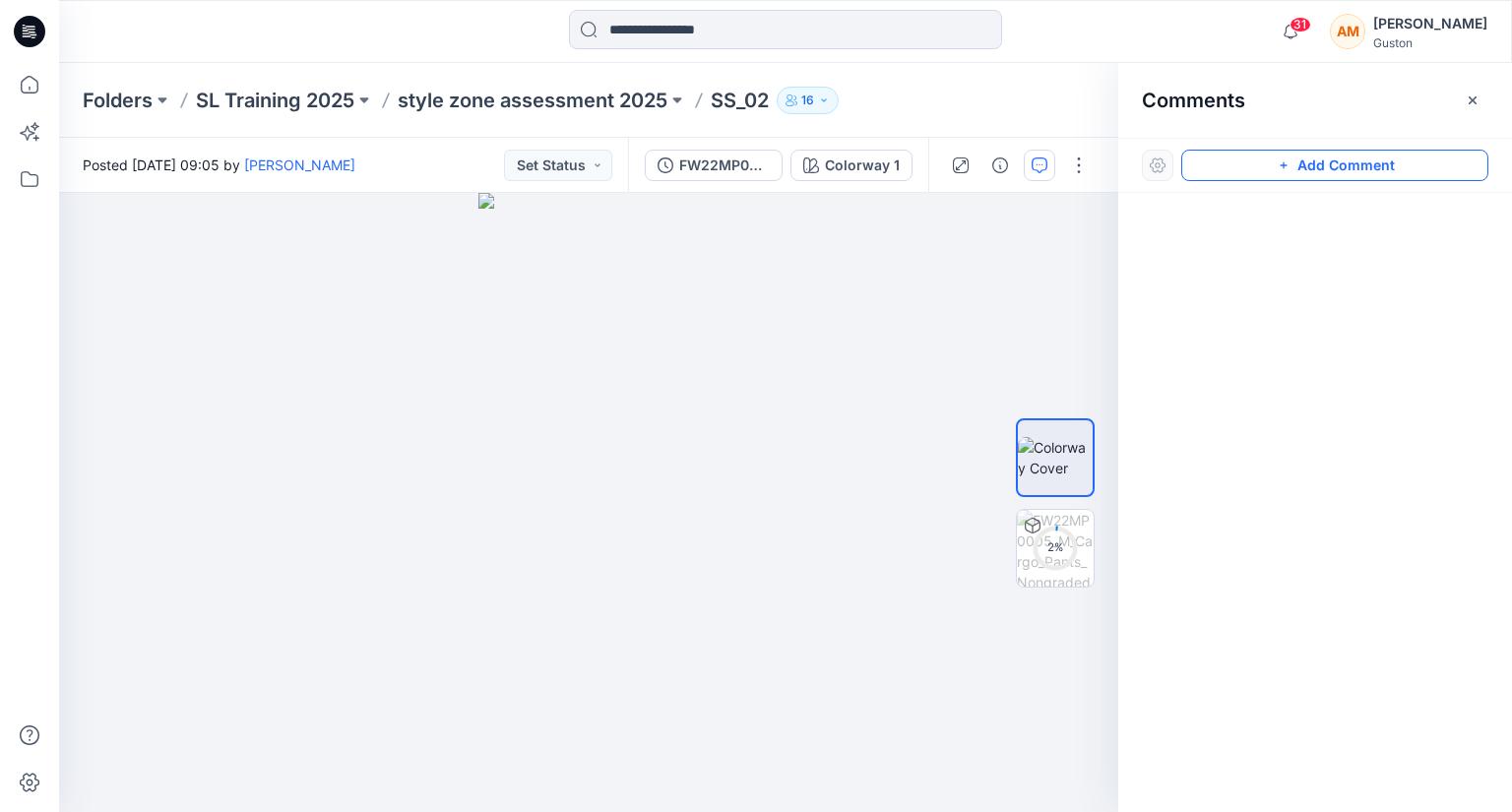
click at [1292, 171] on button "Add Comment" at bounding box center [1335, 166] width 307 height 32
click at [680, 319] on div "1" at bounding box center [588, 502] width 1059 height 618
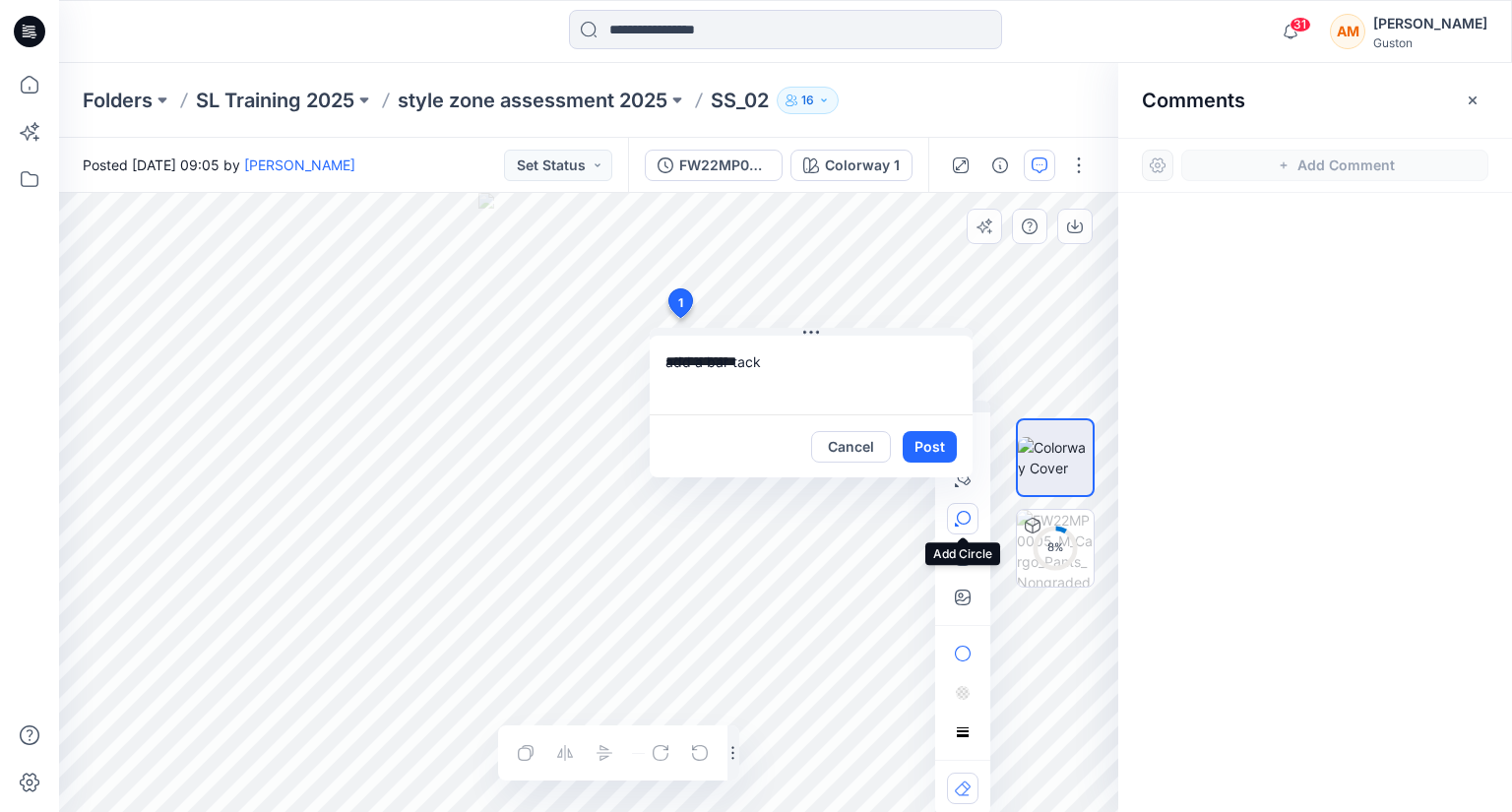
type textarea "**********"
click at [968, 516] on icon "button" at bounding box center [963, 519] width 16 height 16
click at [676, 305] on div "**********" at bounding box center [588, 502] width 1059 height 618
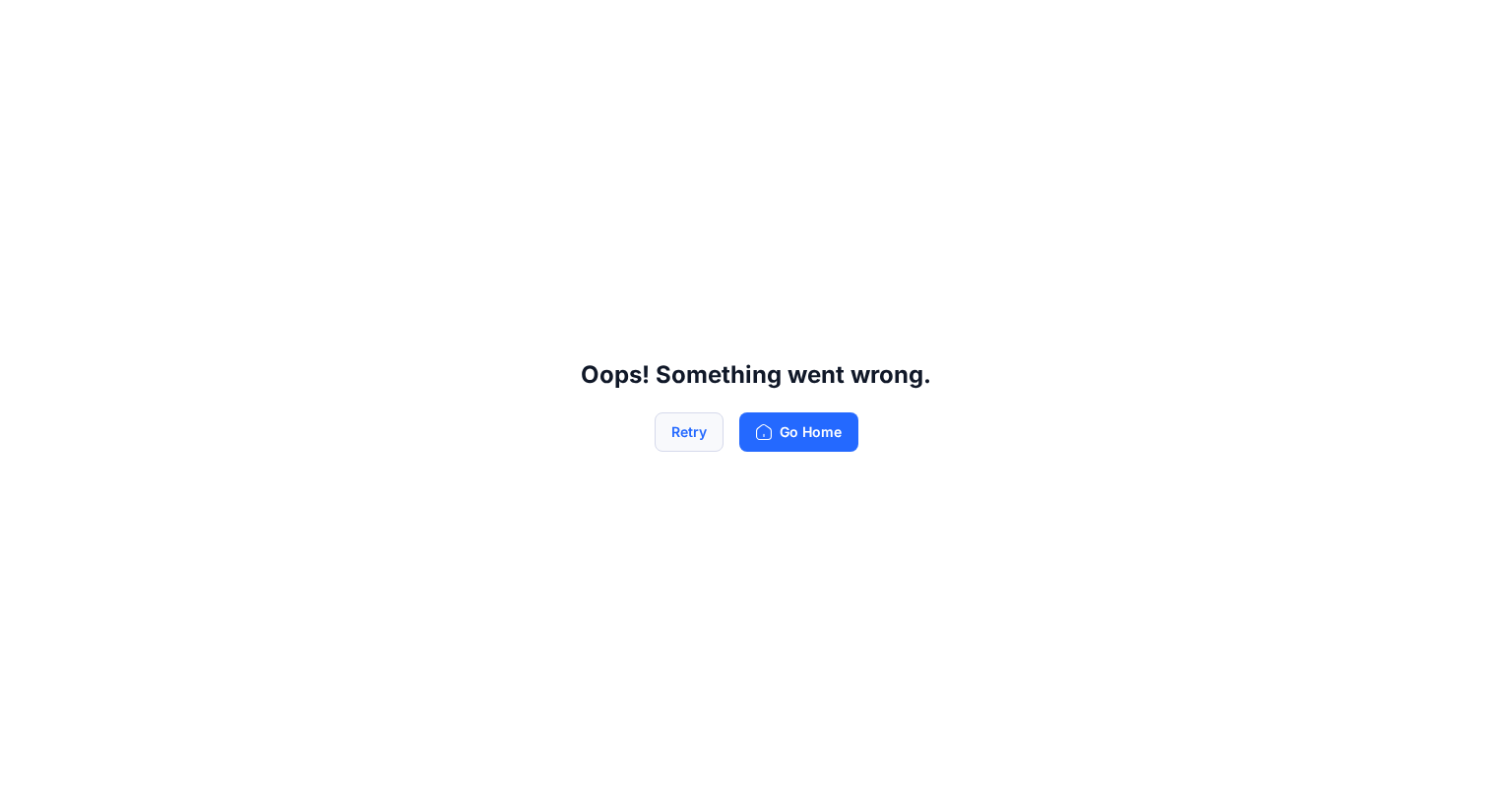
click at [701, 441] on button "Retry" at bounding box center [689, 431] width 69 height 39
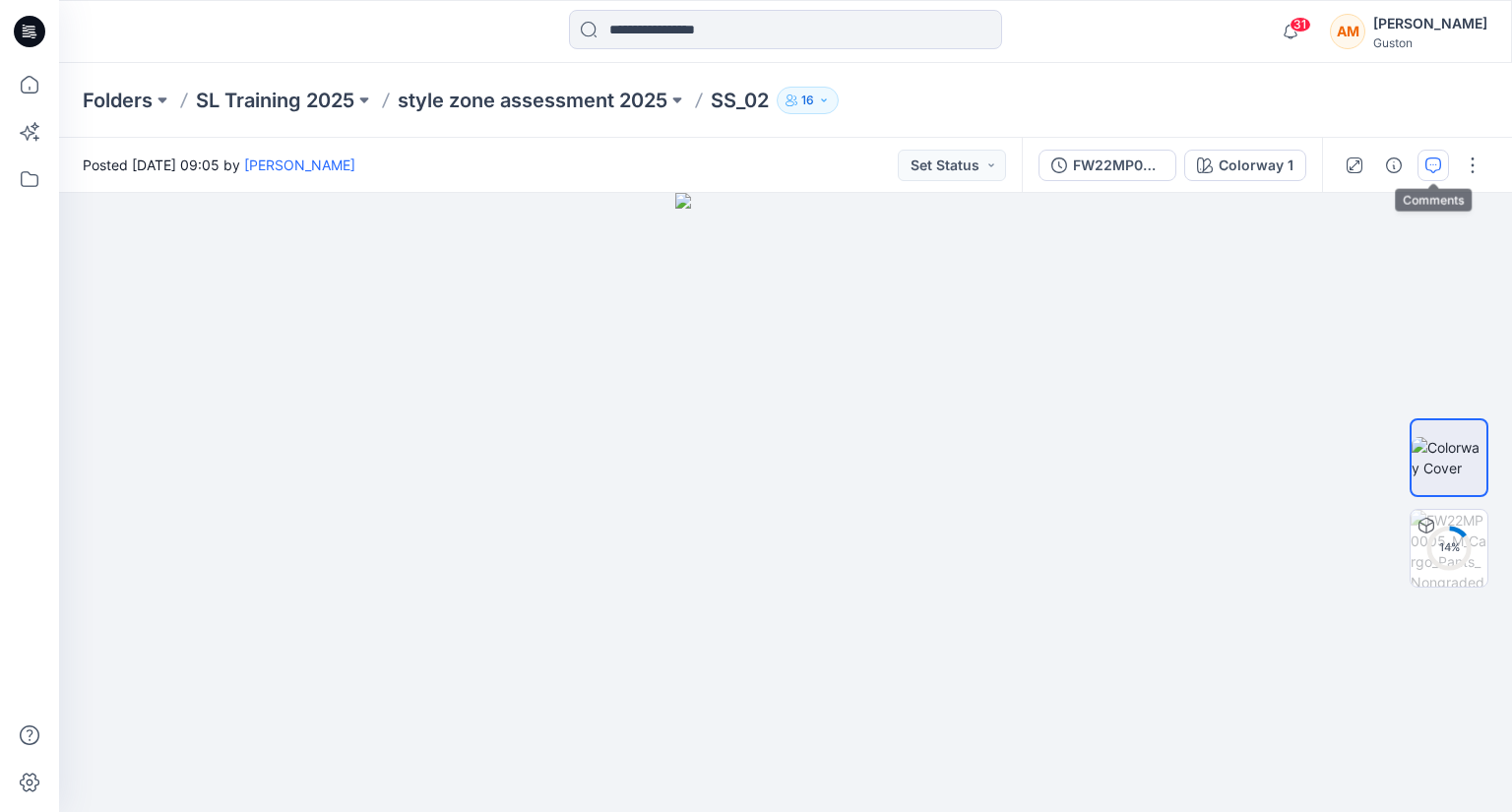
click at [1431, 154] on button "button" at bounding box center [1433, 166] width 32 height 32
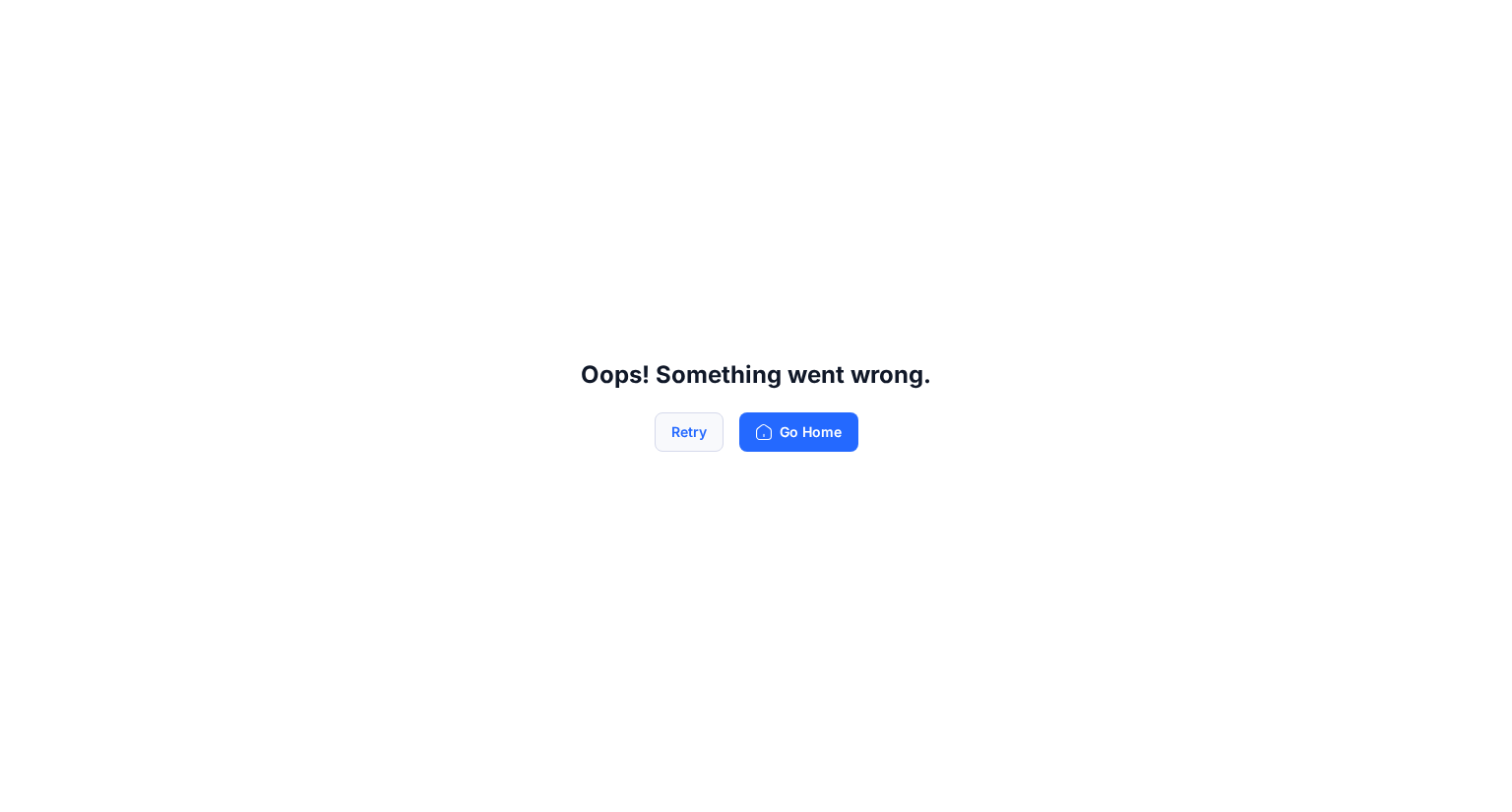
click at [690, 434] on button "Retry" at bounding box center [689, 431] width 69 height 39
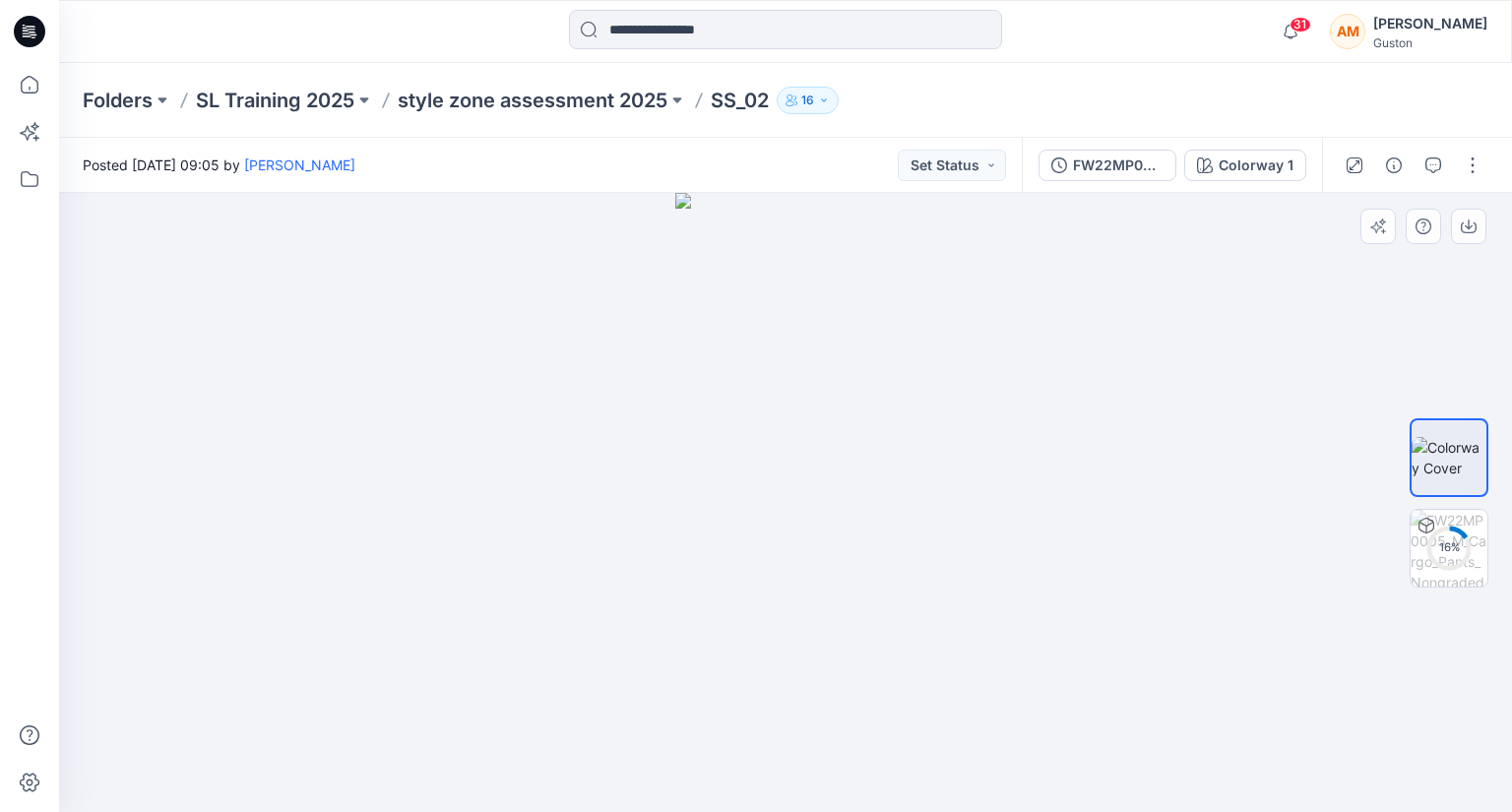
drag, startPoint x: 1029, startPoint y: 296, endPoint x: 930, endPoint y: 324, distance: 102.9
click at [1429, 158] on icon "button" at bounding box center [1433, 166] width 16 height 16
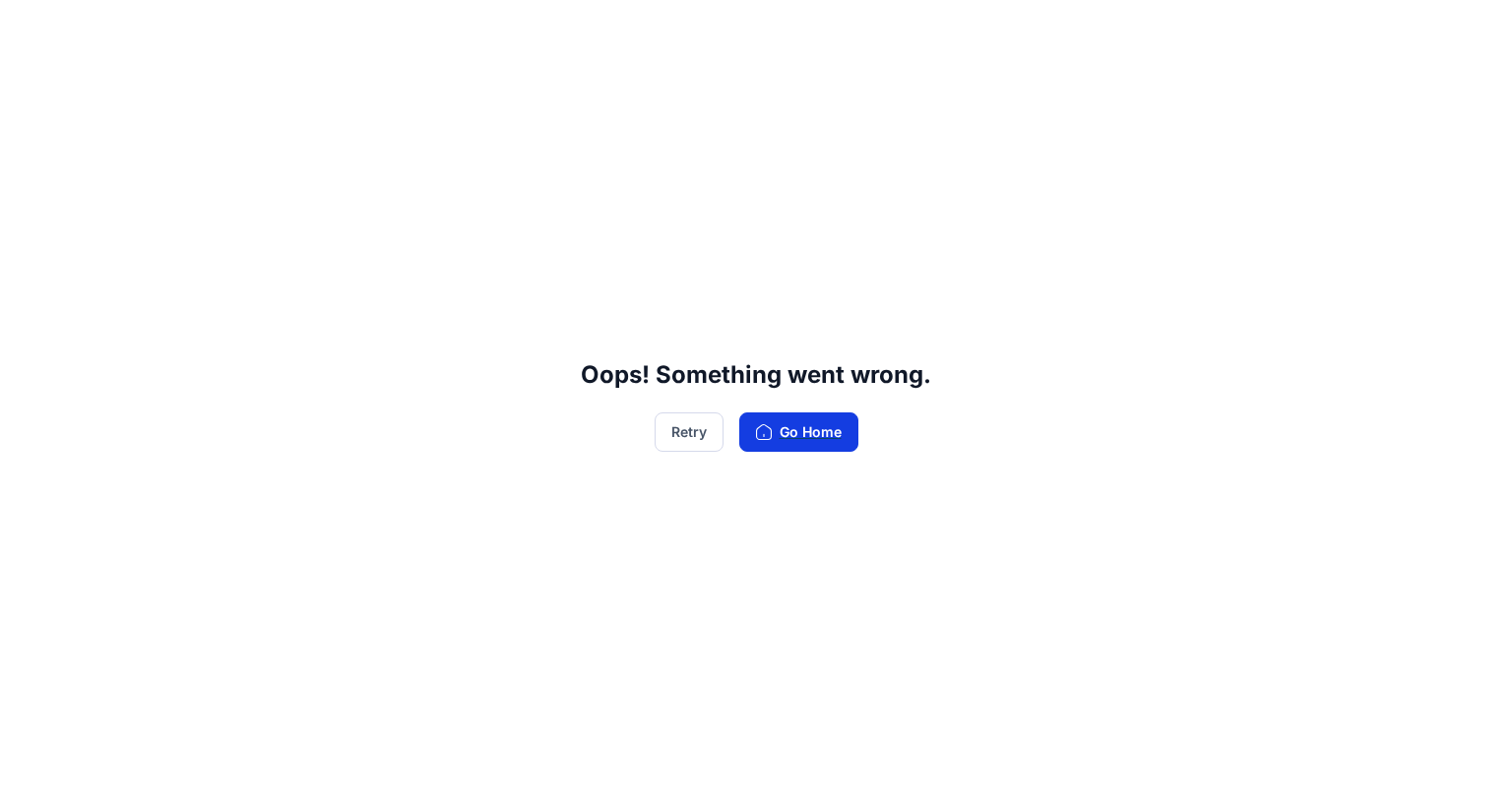
click at [793, 422] on button "Go Home" at bounding box center [798, 431] width 119 height 39
click at [705, 425] on button "Retry" at bounding box center [689, 431] width 69 height 39
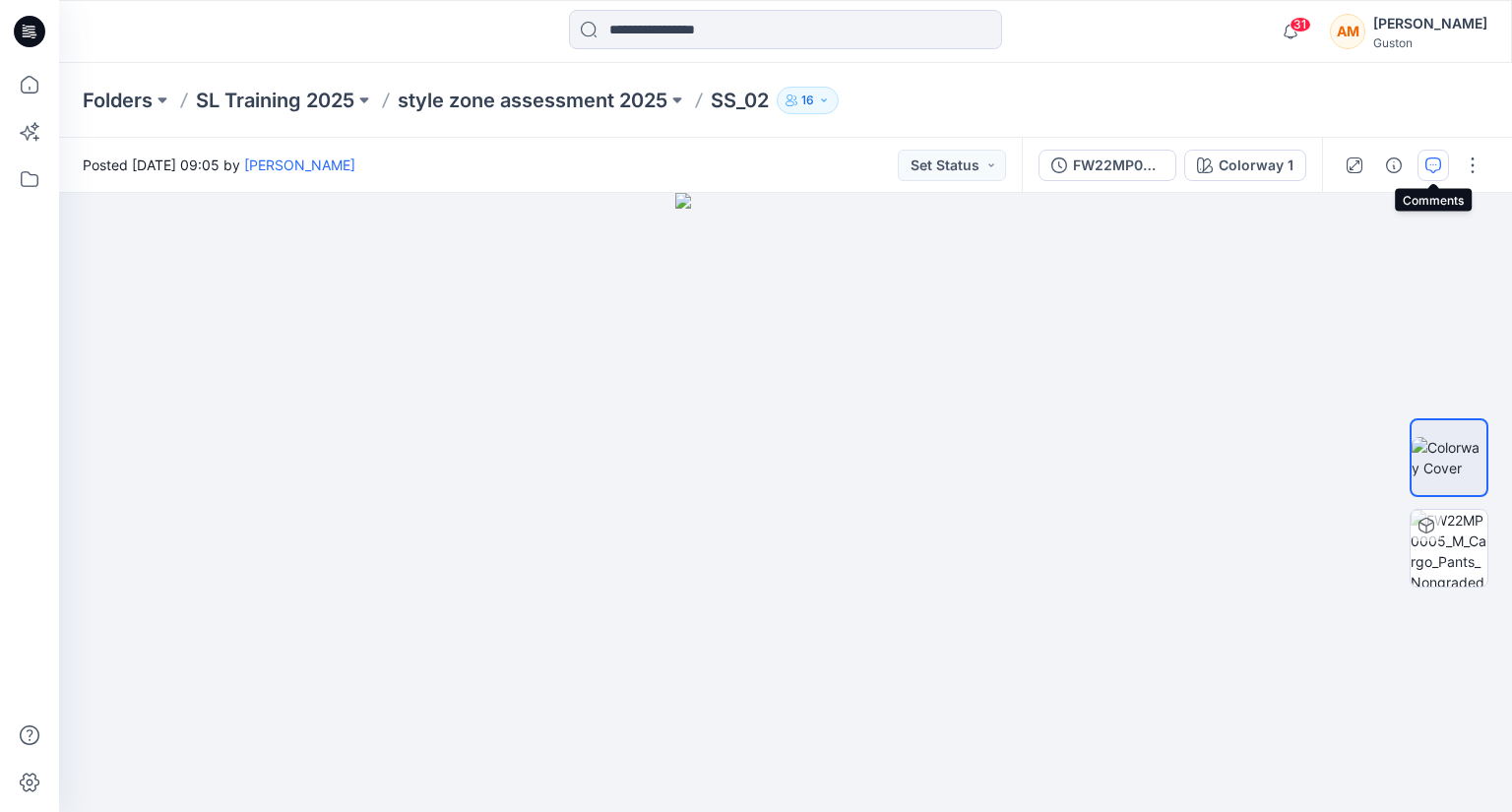
click at [1429, 173] on icon "button" at bounding box center [1433, 166] width 16 height 16
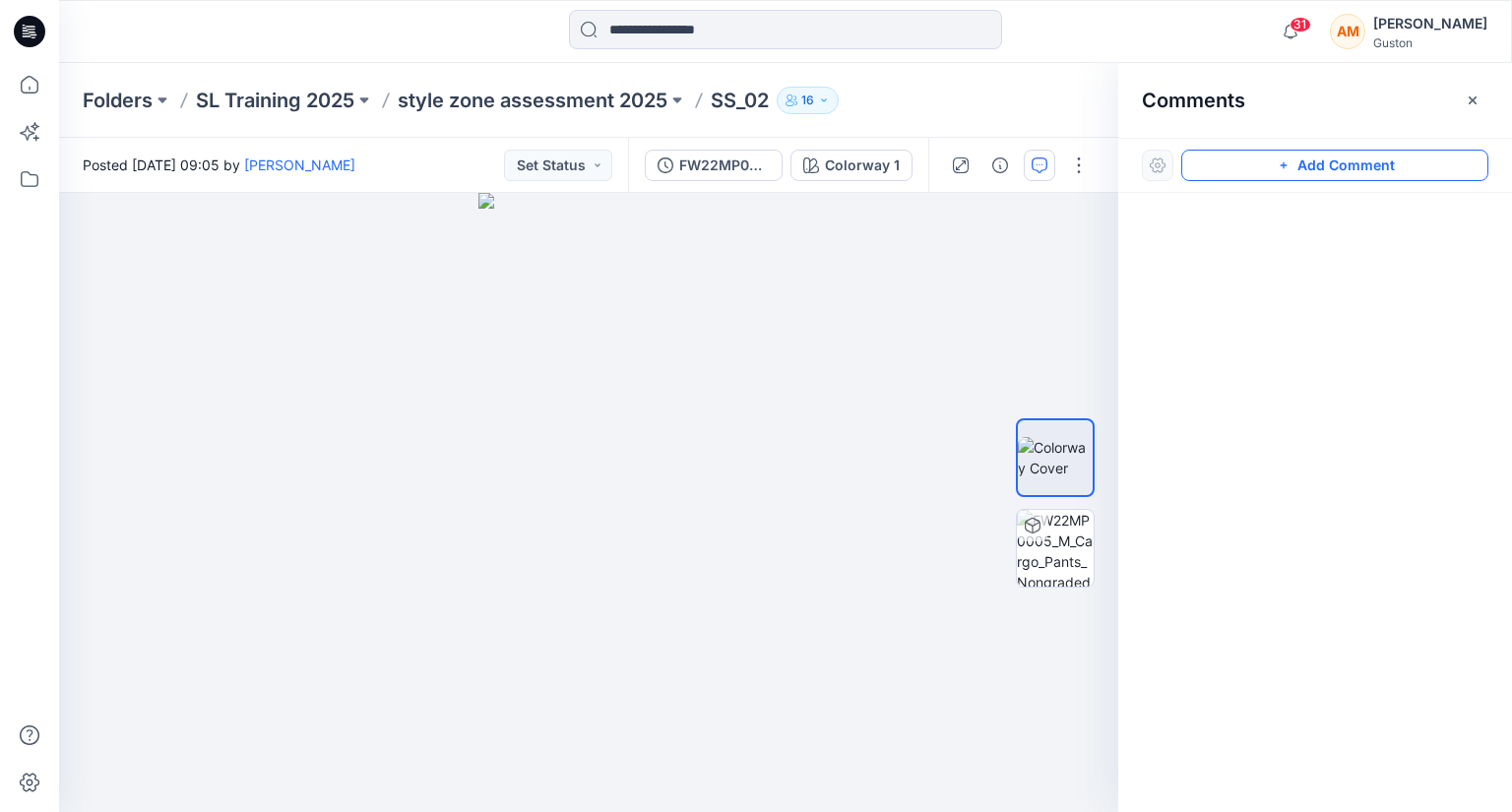
click at [1283, 171] on icon "button" at bounding box center [1283, 166] width 16 height 16
click at [684, 325] on div "1" at bounding box center [588, 502] width 1059 height 618
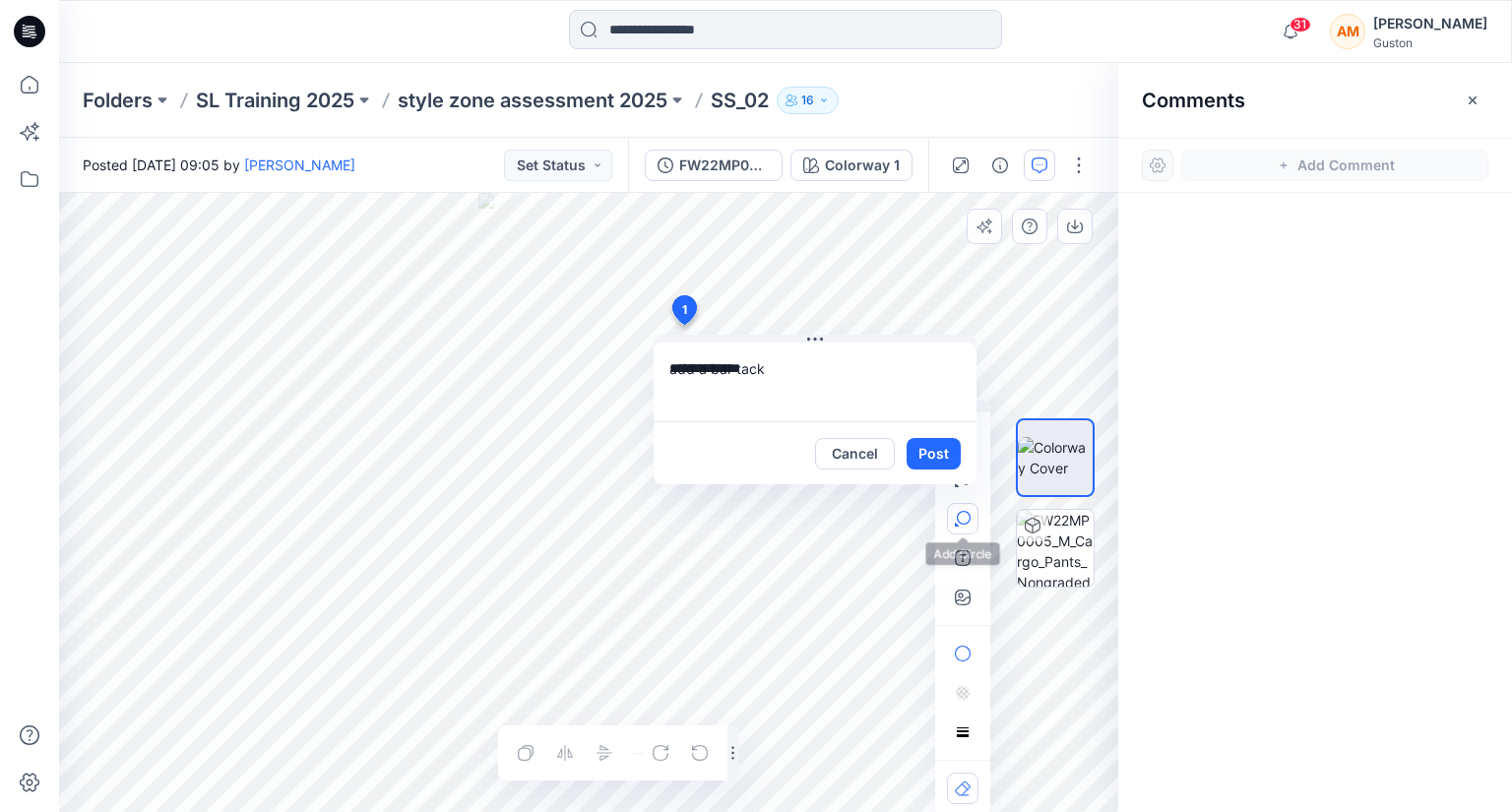
type textarea "**********"
click at [969, 517] on icon "button" at bounding box center [964, 518] width 14 height 14
click at [675, 295] on div "**********" at bounding box center [588, 502] width 1059 height 618
drag, startPoint x: 917, startPoint y: 444, endPoint x: 937, endPoint y: 449, distance: 20.6
click at [918, 444] on button "Post" at bounding box center [933, 454] width 54 height 32
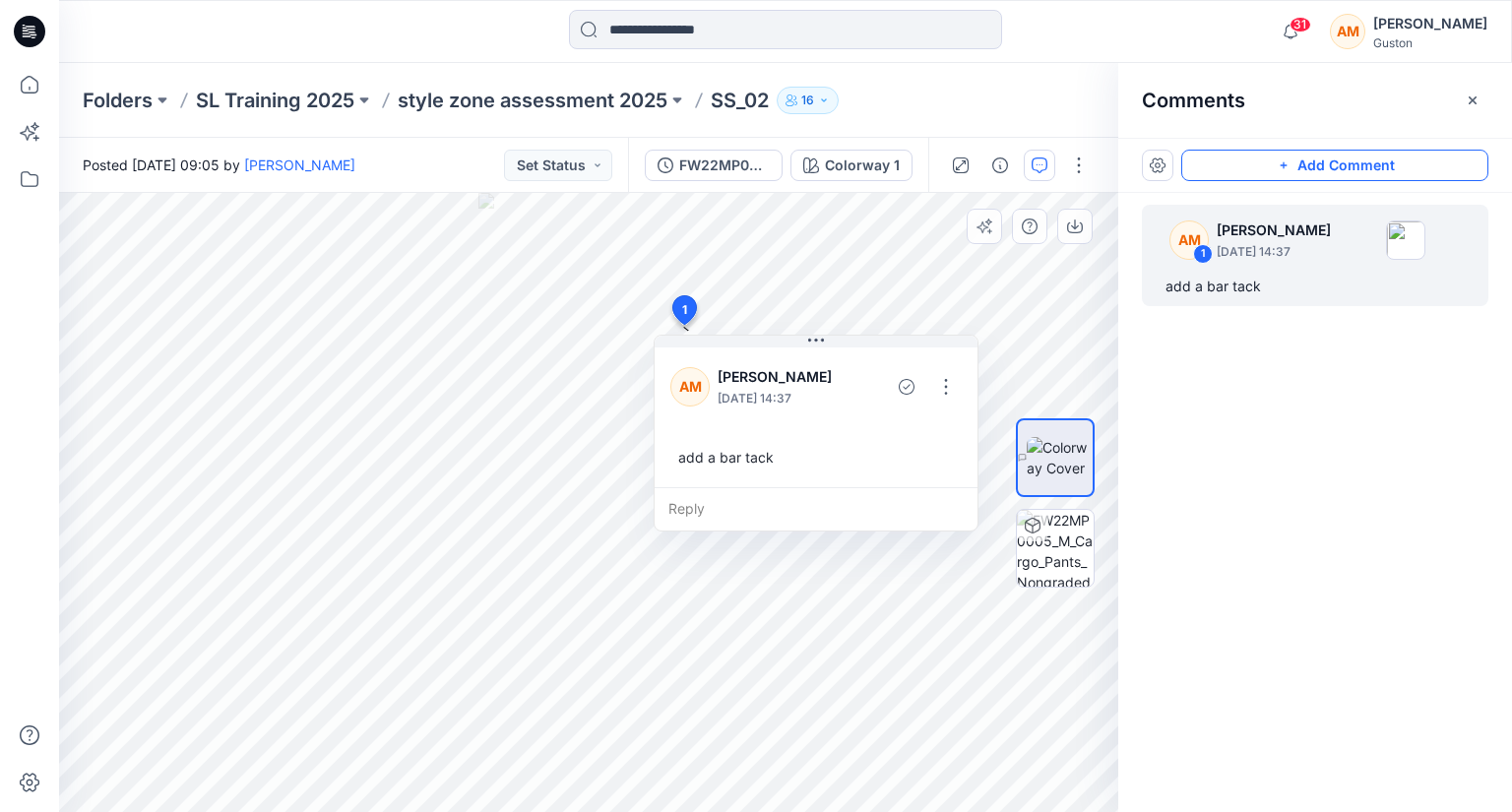
click at [1333, 167] on button "Add Comment" at bounding box center [1335, 166] width 307 height 32
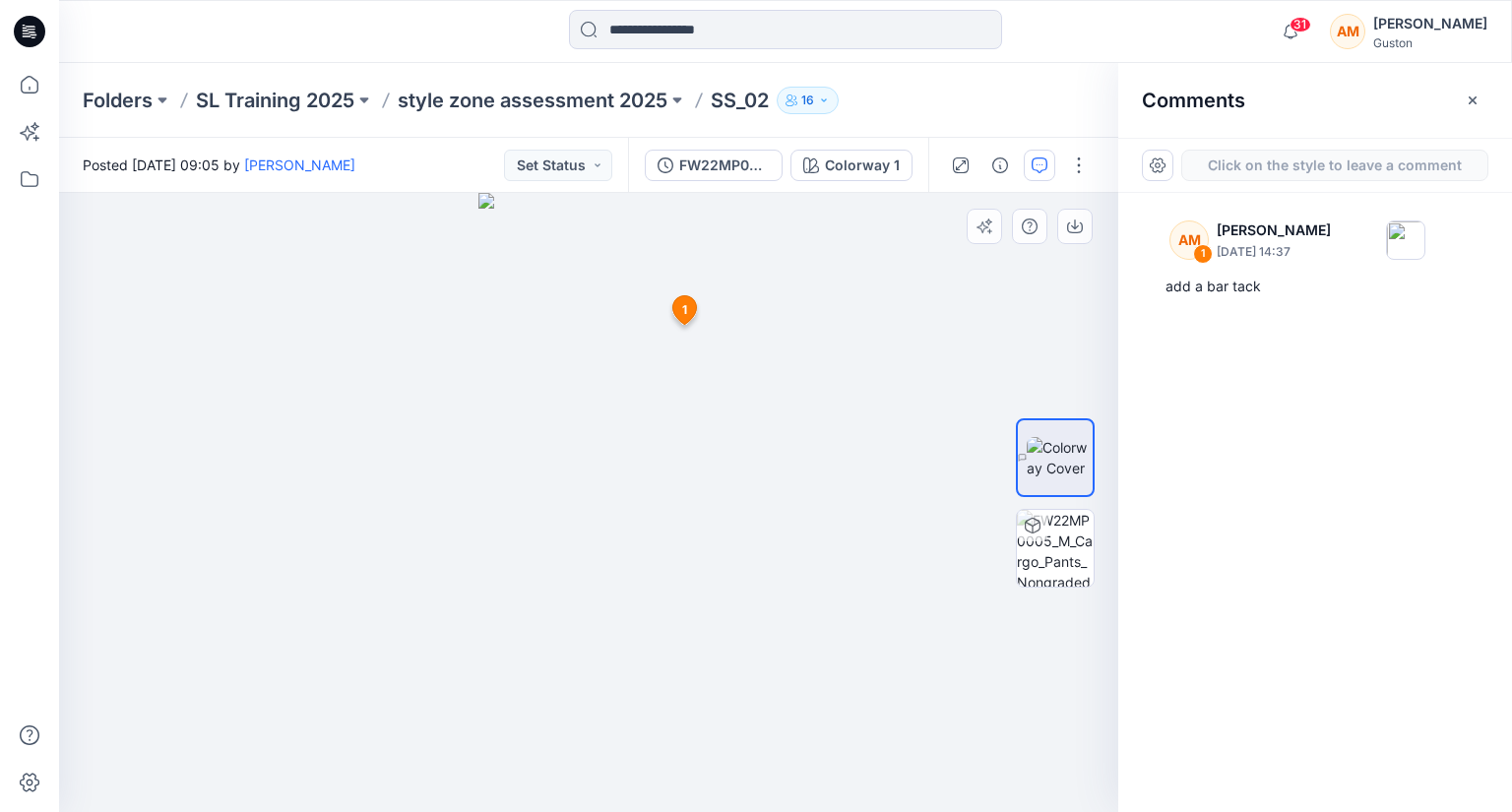
click at [686, 456] on div "2 1 AM Apsara Mediwake August 21, 2025 14:37 add a bar tack Reply" at bounding box center [588, 502] width 1059 height 618
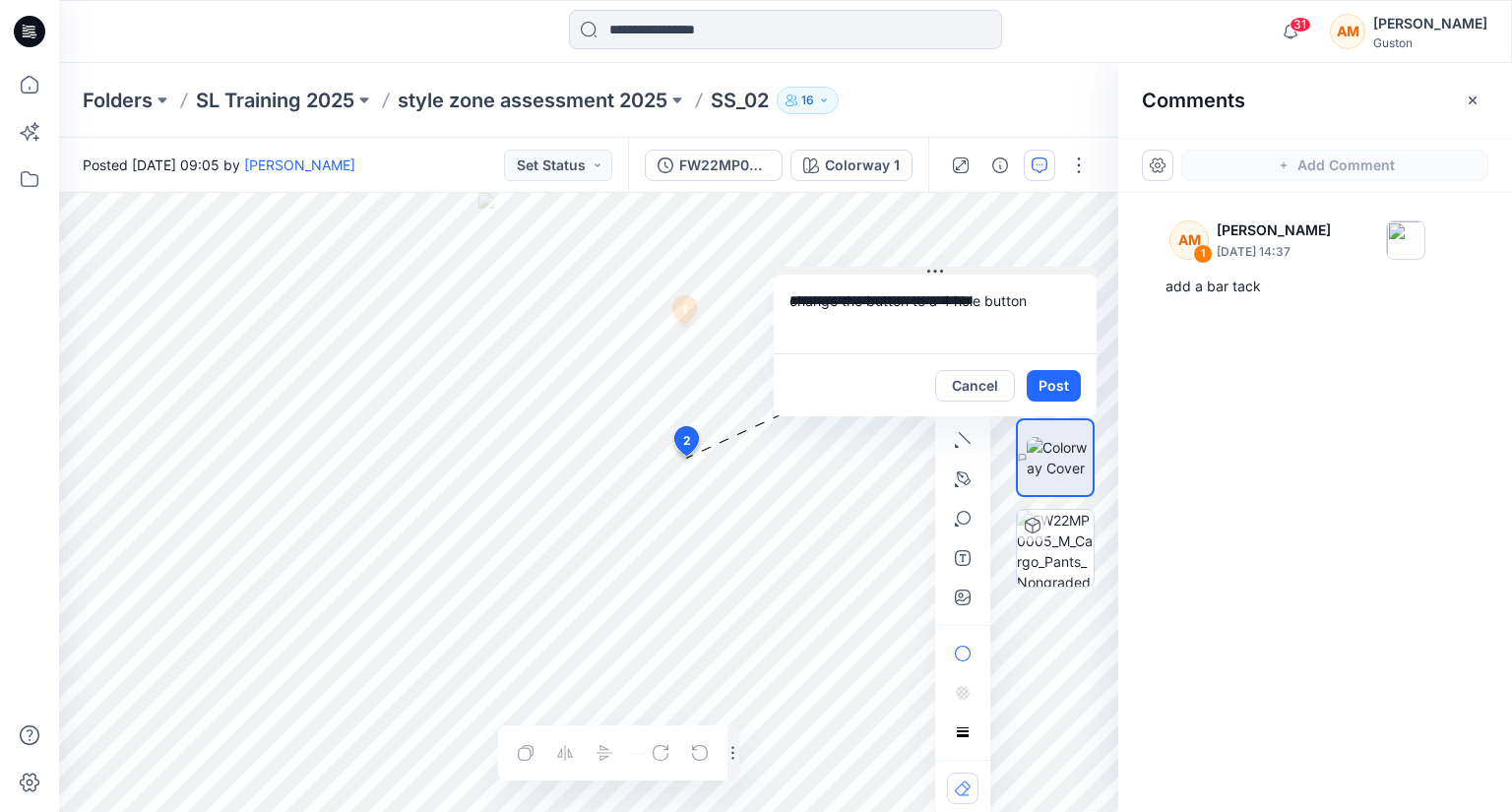
drag, startPoint x: 816, startPoint y: 469, endPoint x: 934, endPoint y: 270, distance: 231.4
click at [934, 270] on icon at bounding box center [935, 270] width 3 height 3
click at [1049, 386] on div at bounding box center [1055, 503] width 79 height 378
click at [1044, 382] on div at bounding box center [1055, 503] width 79 height 378
click at [1041, 306] on textarea "**********" at bounding box center [935, 313] width 323 height 79
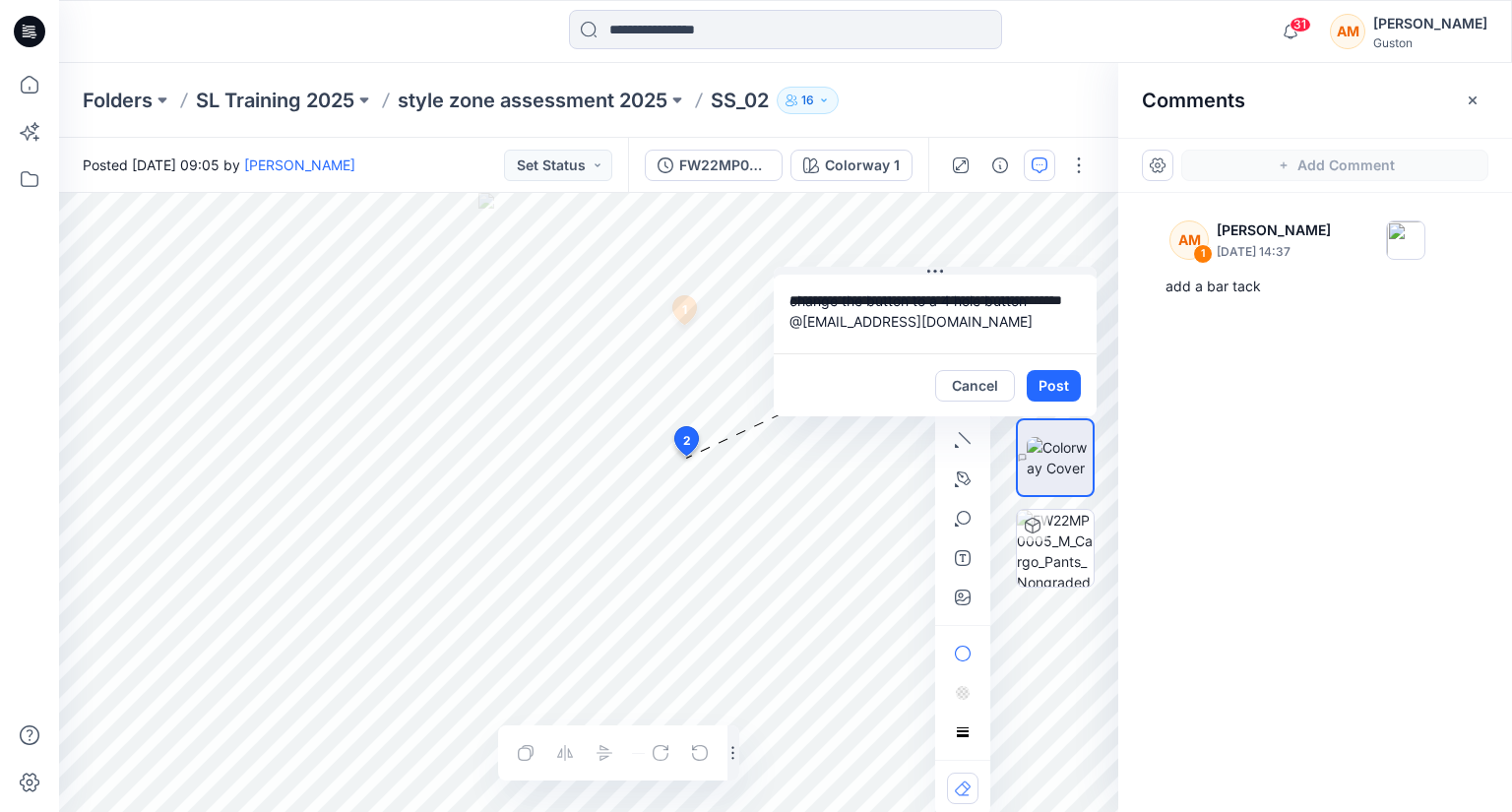
click at [1060, 384] on div at bounding box center [1055, 503] width 79 height 378
drag, startPoint x: 958, startPoint y: 329, endPoint x: 781, endPoint y: 331, distance: 177.0
click at [781, 331] on textarea "**********" at bounding box center [935, 313] width 323 height 79
type textarea "**********"
click at [1047, 377] on div at bounding box center [1055, 503] width 79 height 378
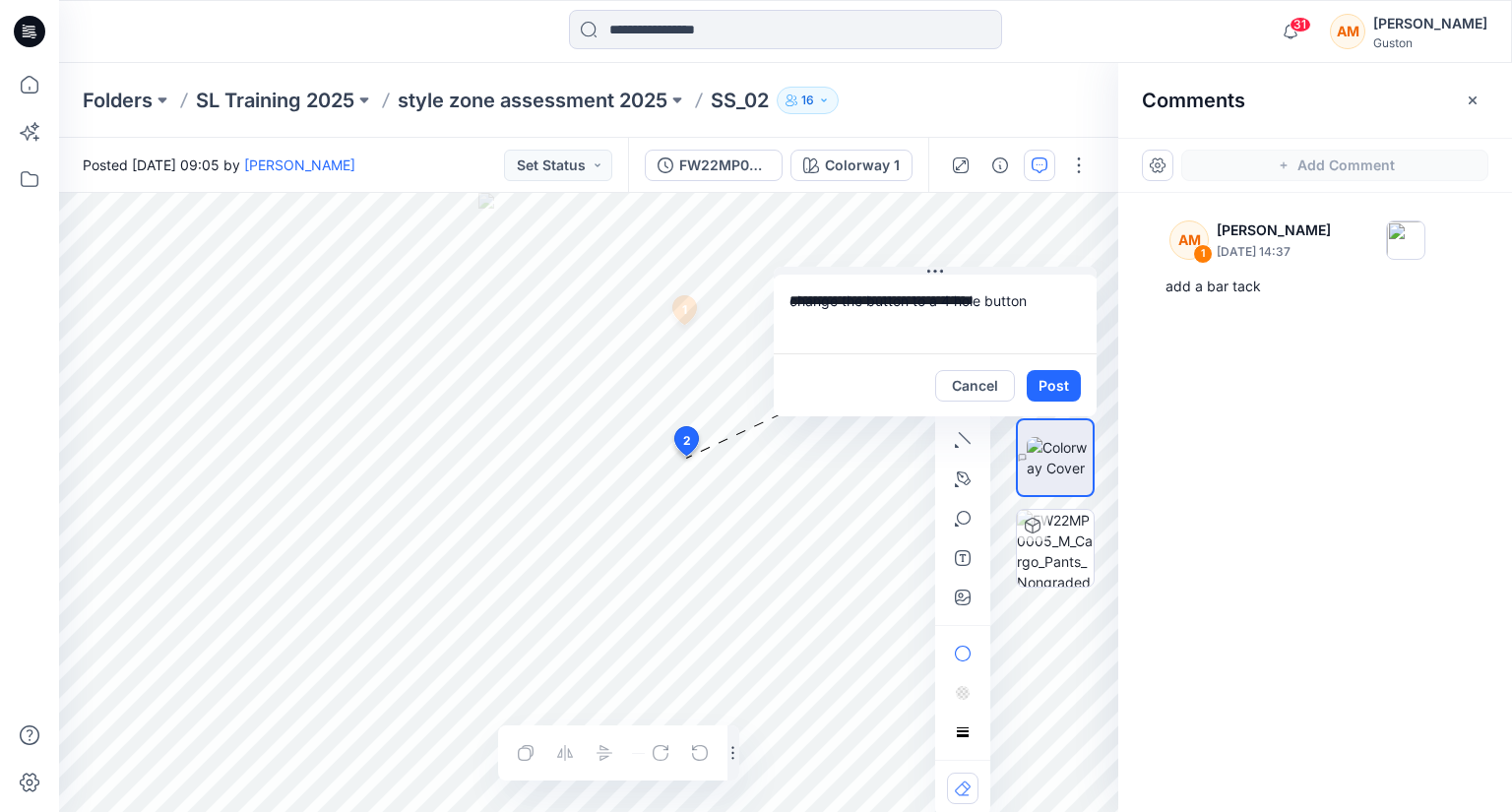
click at [1047, 389] on div at bounding box center [1055, 503] width 79 height 378
click at [1057, 382] on div at bounding box center [1055, 503] width 79 height 378
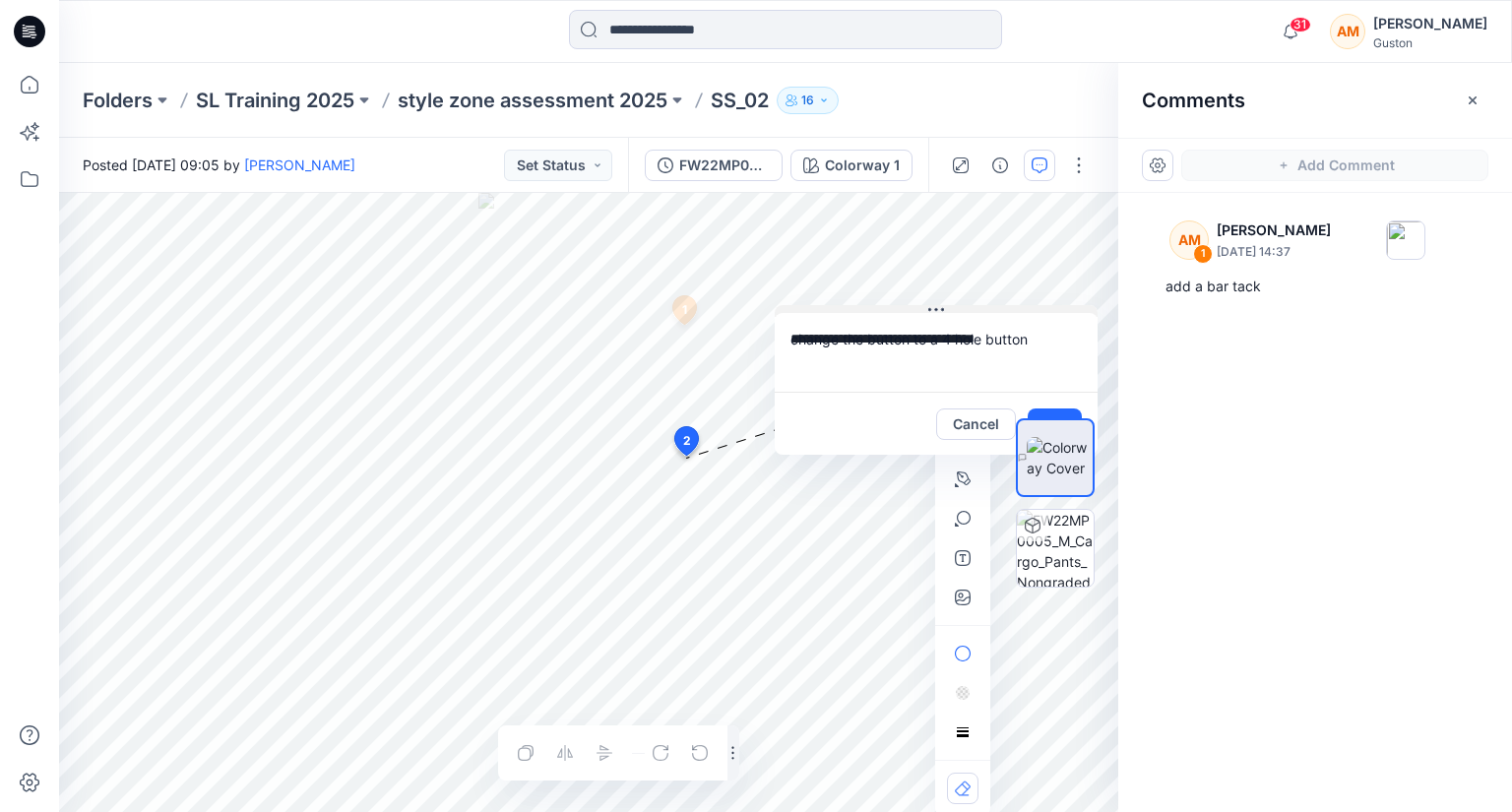
drag, startPoint x: 934, startPoint y: 270, endPoint x: 935, endPoint y: 309, distance: 39.0
click at [935, 309] on icon at bounding box center [936, 309] width 3 height 3
click at [979, 418] on button "Cancel" at bounding box center [976, 424] width 80 height 32
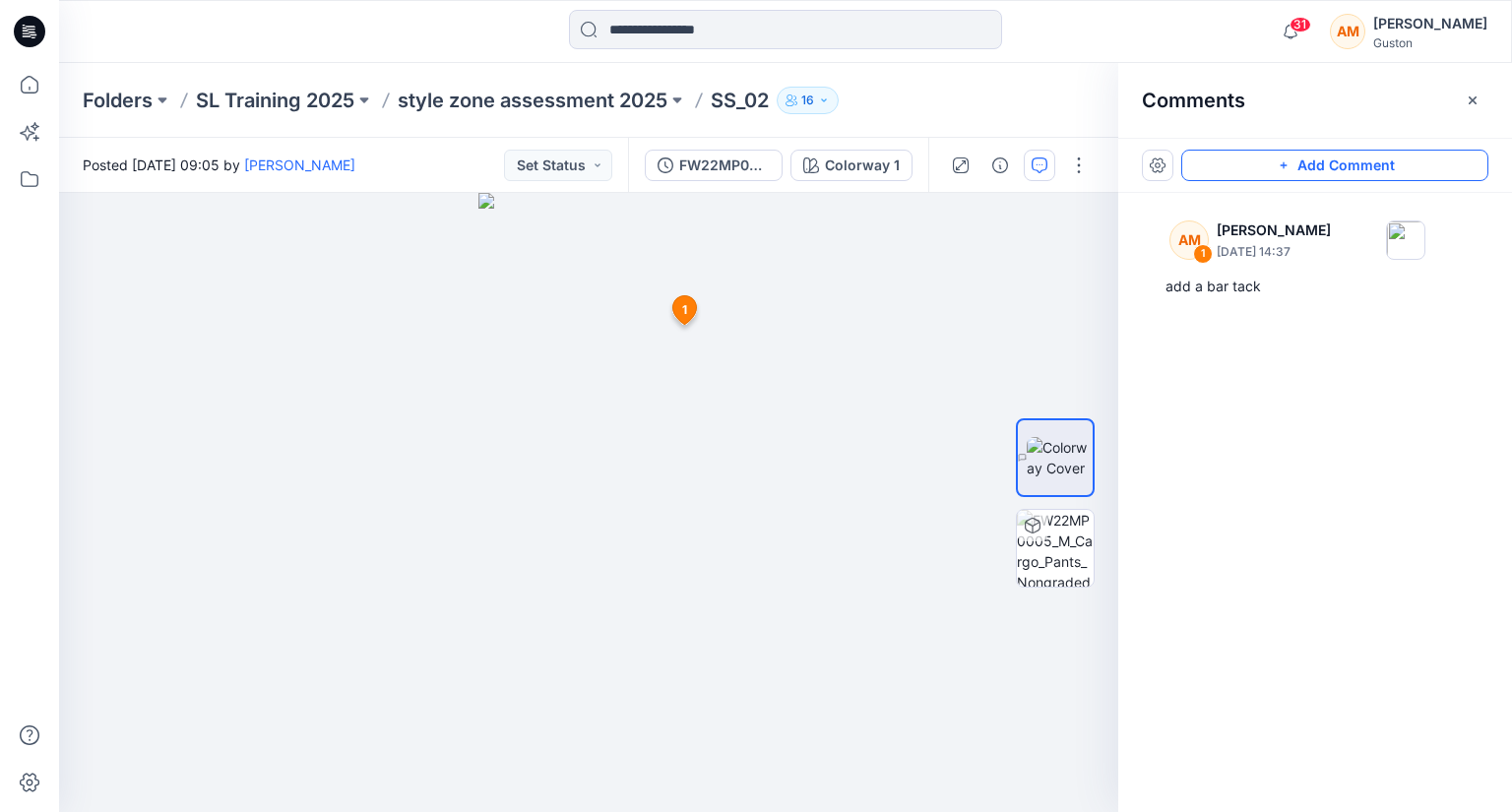
click at [1298, 163] on button "Add Comment" at bounding box center [1335, 166] width 307 height 32
click at [636, 496] on div "2 1 AM Apsara Mediwake August 21, 2025 14:37 add a bar tack Reply" at bounding box center [588, 502] width 1059 height 618
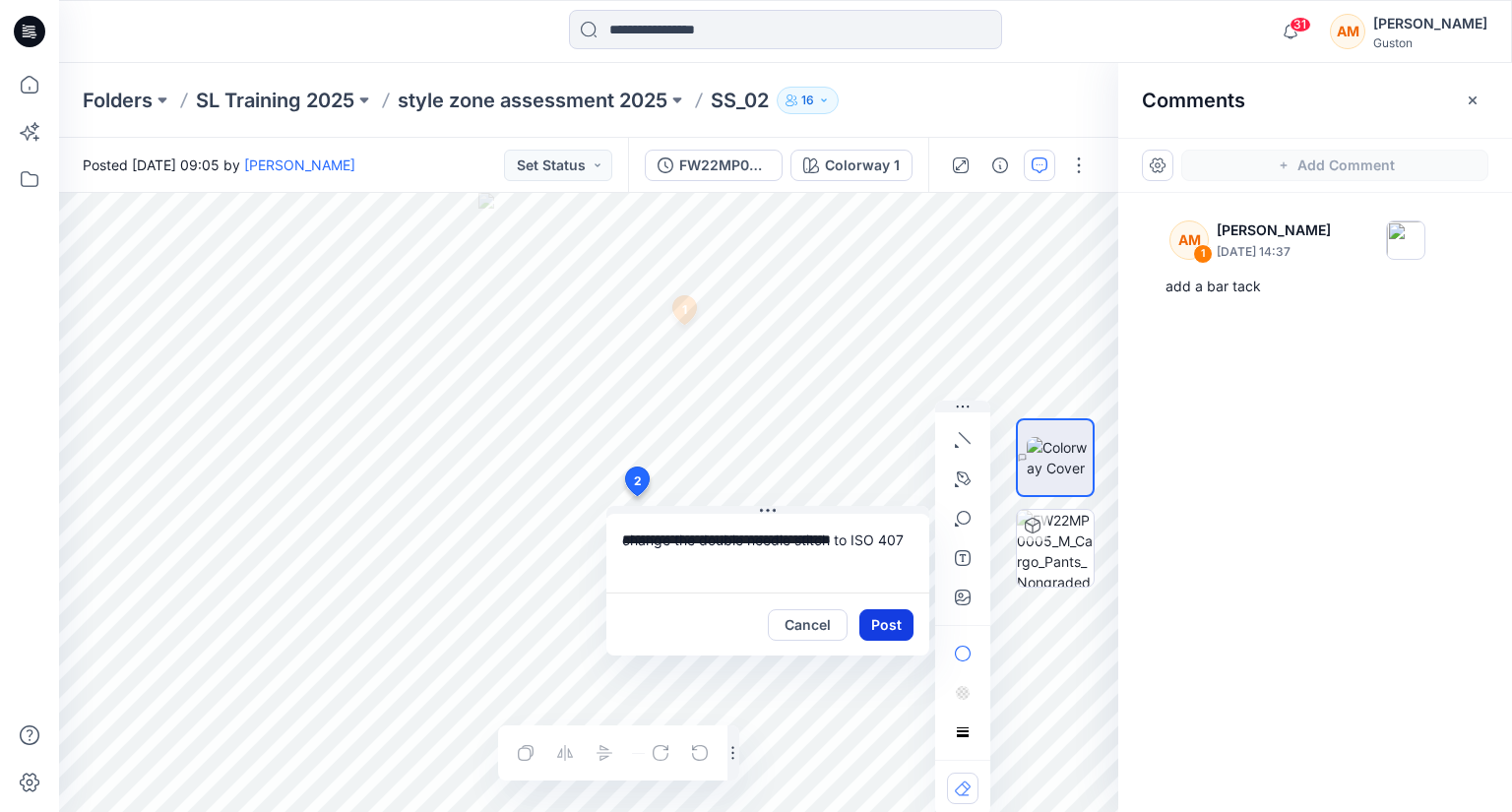
type textarea "**********"
click at [889, 618] on button "Post" at bounding box center [886, 625] width 54 height 32
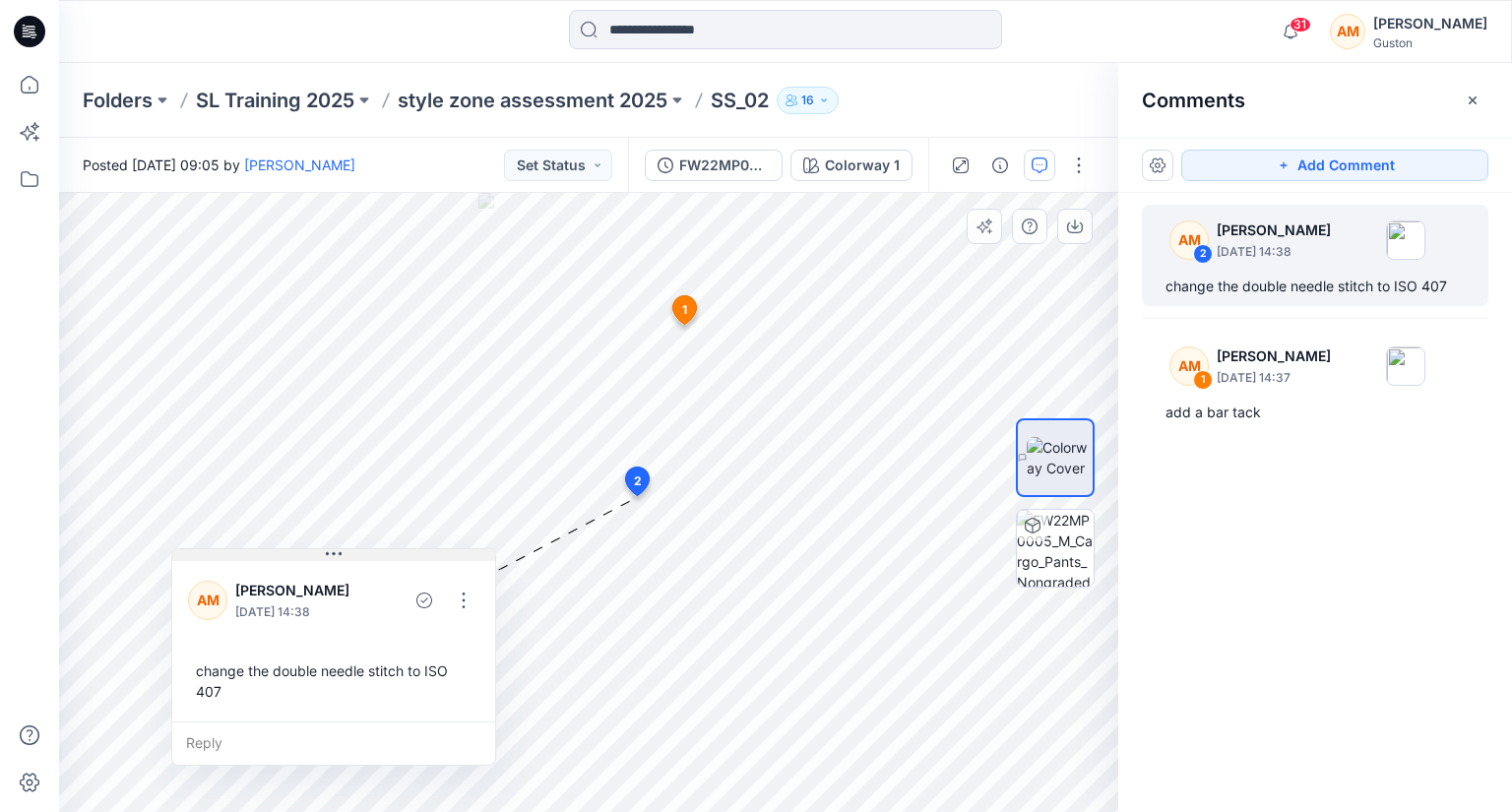
drag, startPoint x: 766, startPoint y: 513, endPoint x: 331, endPoint y: 555, distance: 437.0
click at [331, 555] on icon at bounding box center [333, 554] width 16 height 16
click at [1289, 166] on icon "button" at bounding box center [1283, 166] width 16 height 16
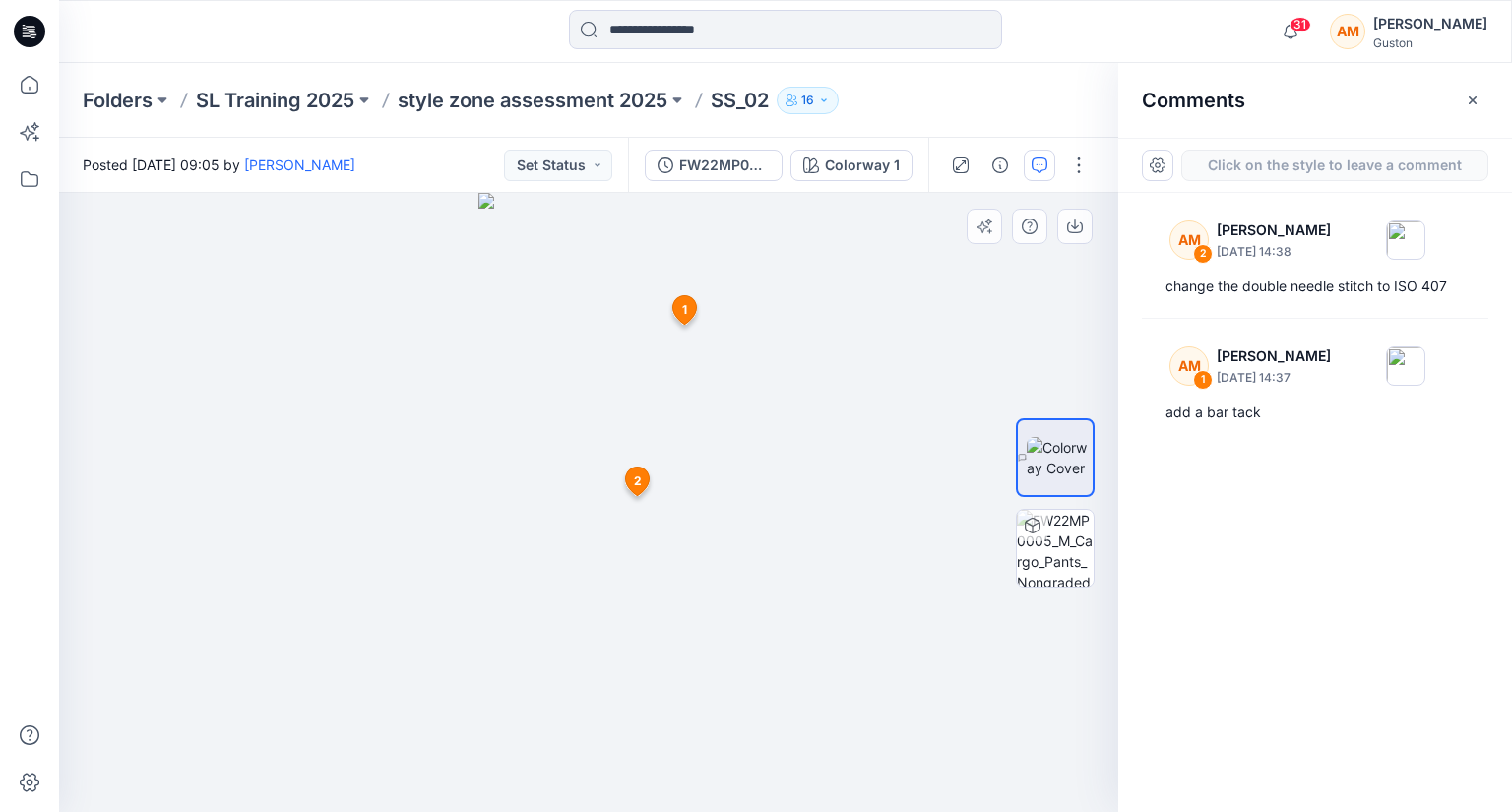
click at [686, 458] on div "3 1 AM Apsara Mediwake August 21, 2025 14:37 add a bar tack Reply 2 AM Apsara M…" at bounding box center [588, 502] width 1059 height 618
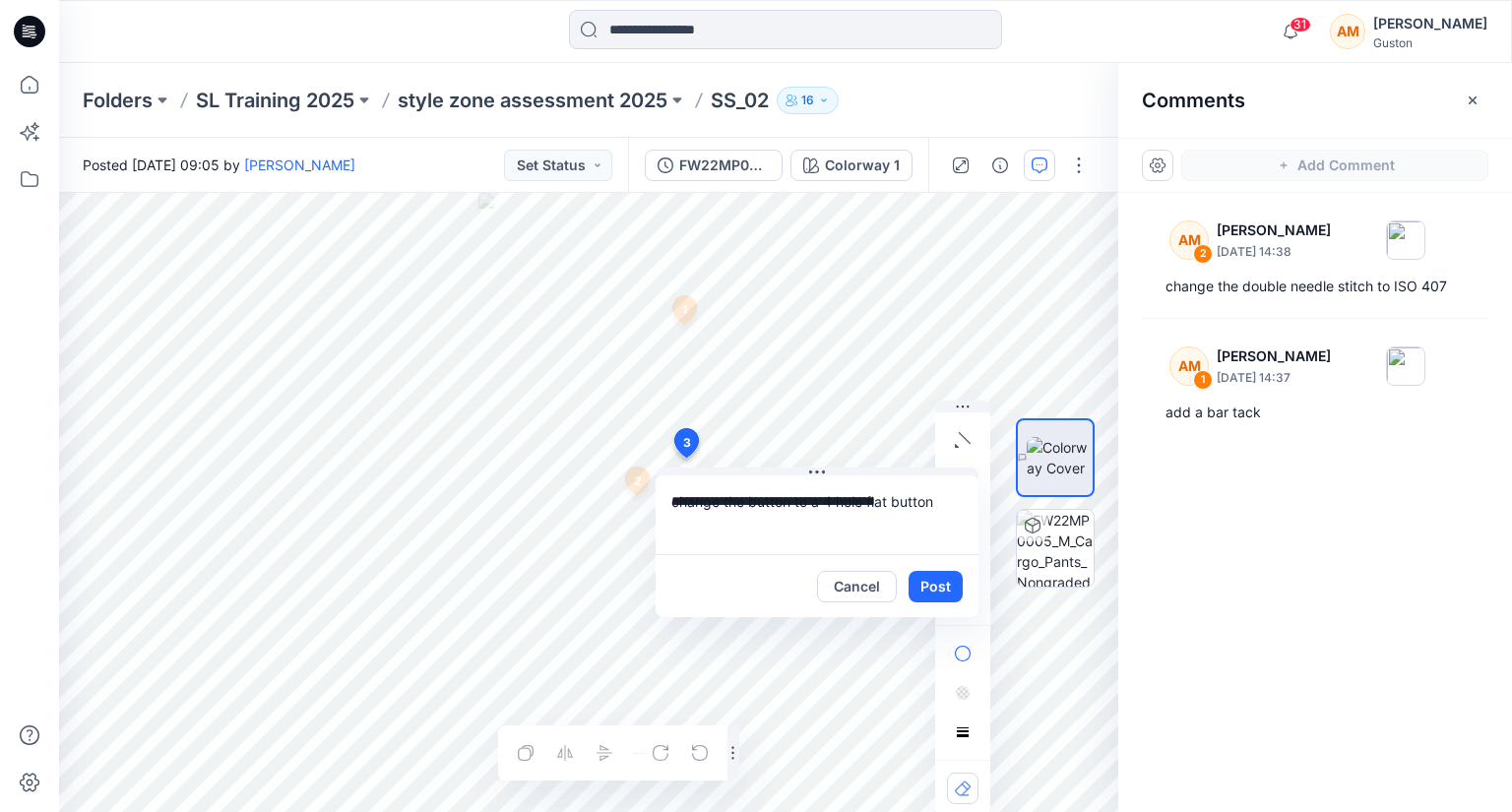
click at [825, 475] on textarea "**********" at bounding box center [817, 514] width 323 height 79
type textarea "**********"
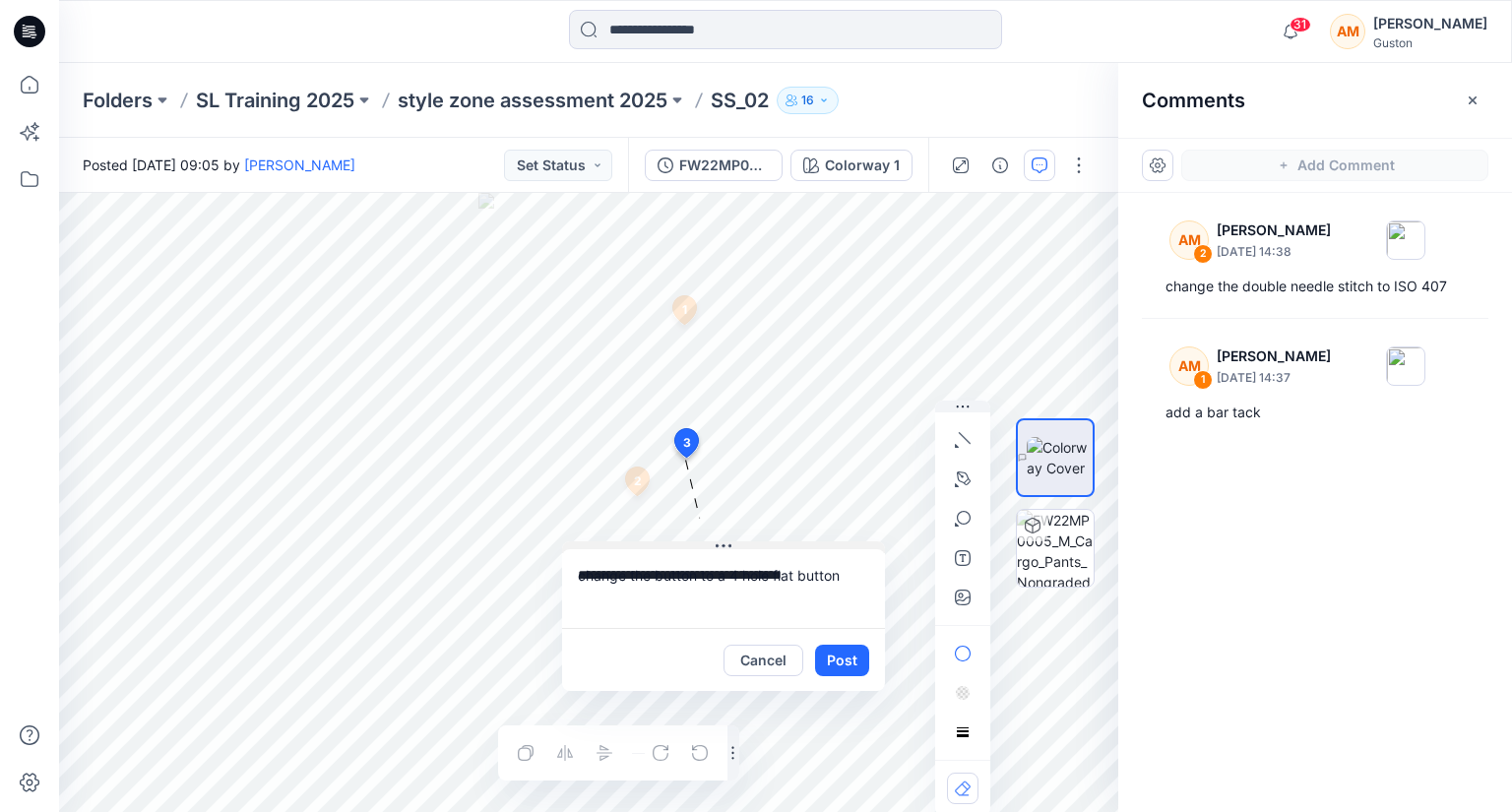
drag, startPoint x: 816, startPoint y: 469, endPoint x: 717, endPoint y: 566, distance: 138.6
click at [717, 554] on icon at bounding box center [724, 547] width 16 height 16
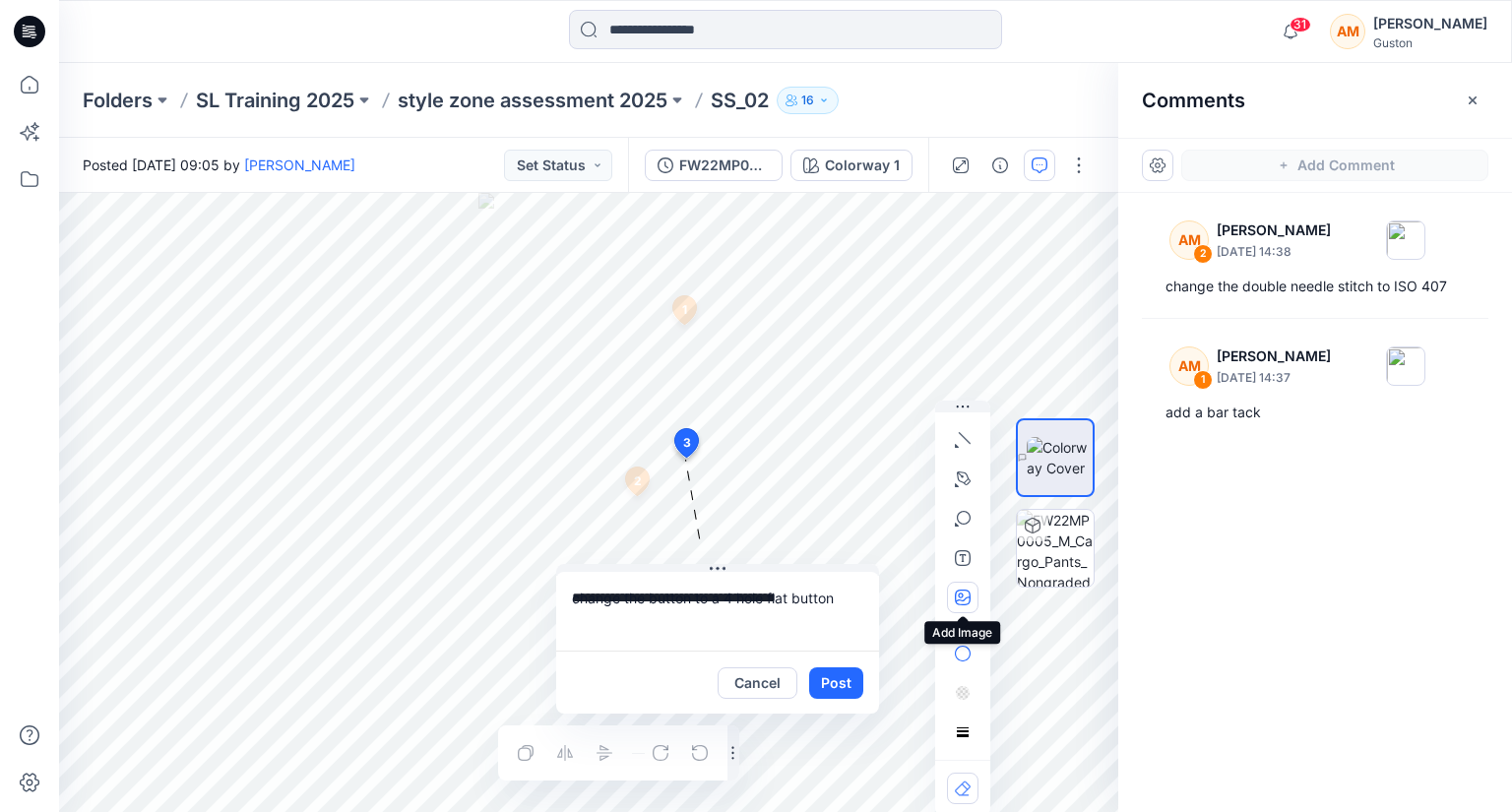
click at [959, 600] on icon "button" at bounding box center [963, 598] width 16 height 16
type input"] "**********"
click at [833, 682] on button "Post" at bounding box center [836, 683] width 54 height 32
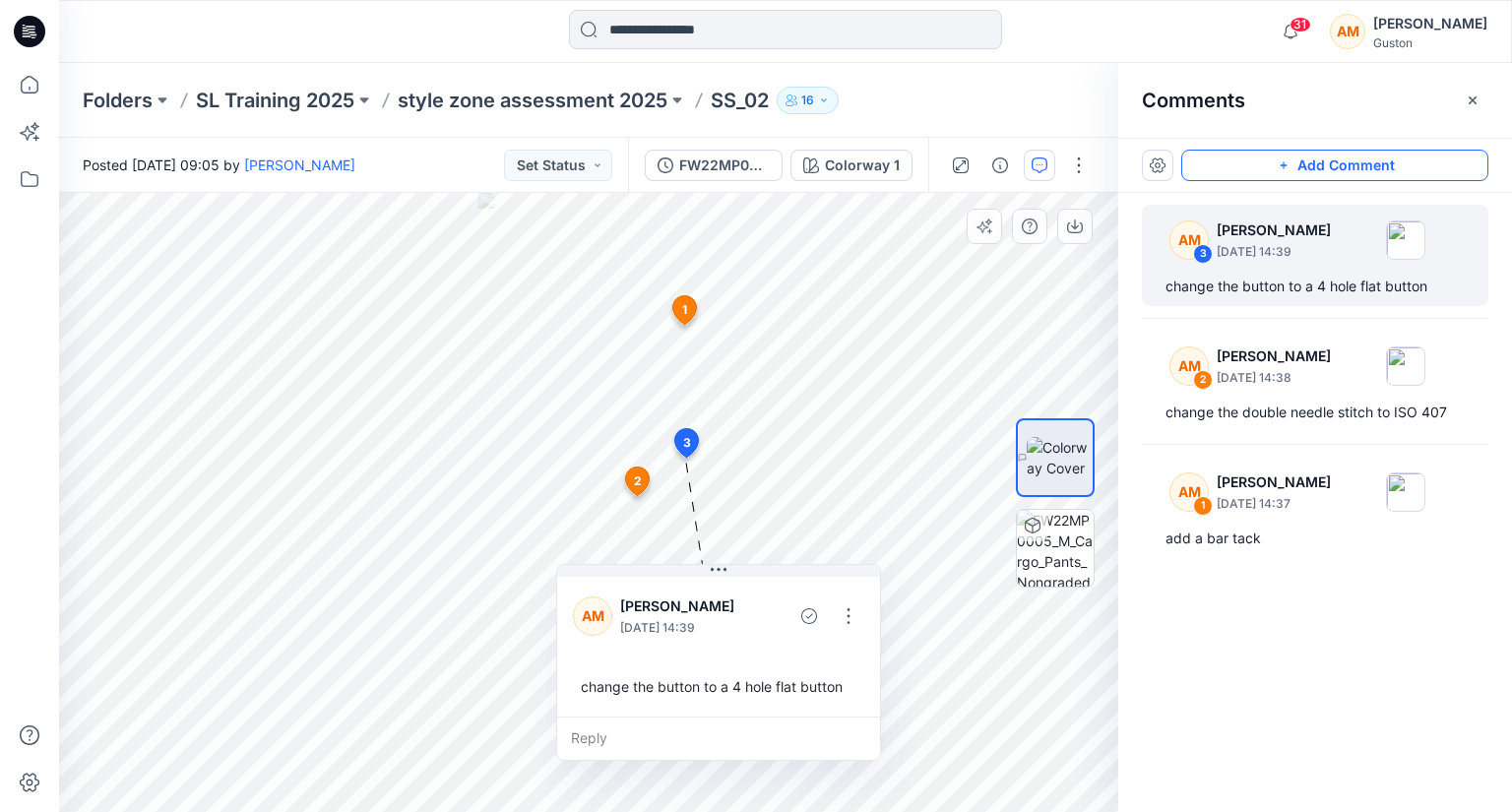
click at [1026, 680] on div at bounding box center [1055, 503] width 79 height 378
click at [1227, 684] on div "AM 3 Apsara Mediwake August 21, 2025 14:39 change the button to a 4 hole flat b…" at bounding box center [1315, 465] width 394 height 546
click at [1472, 100] on icon "button" at bounding box center [1472, 100] width 7 height 7
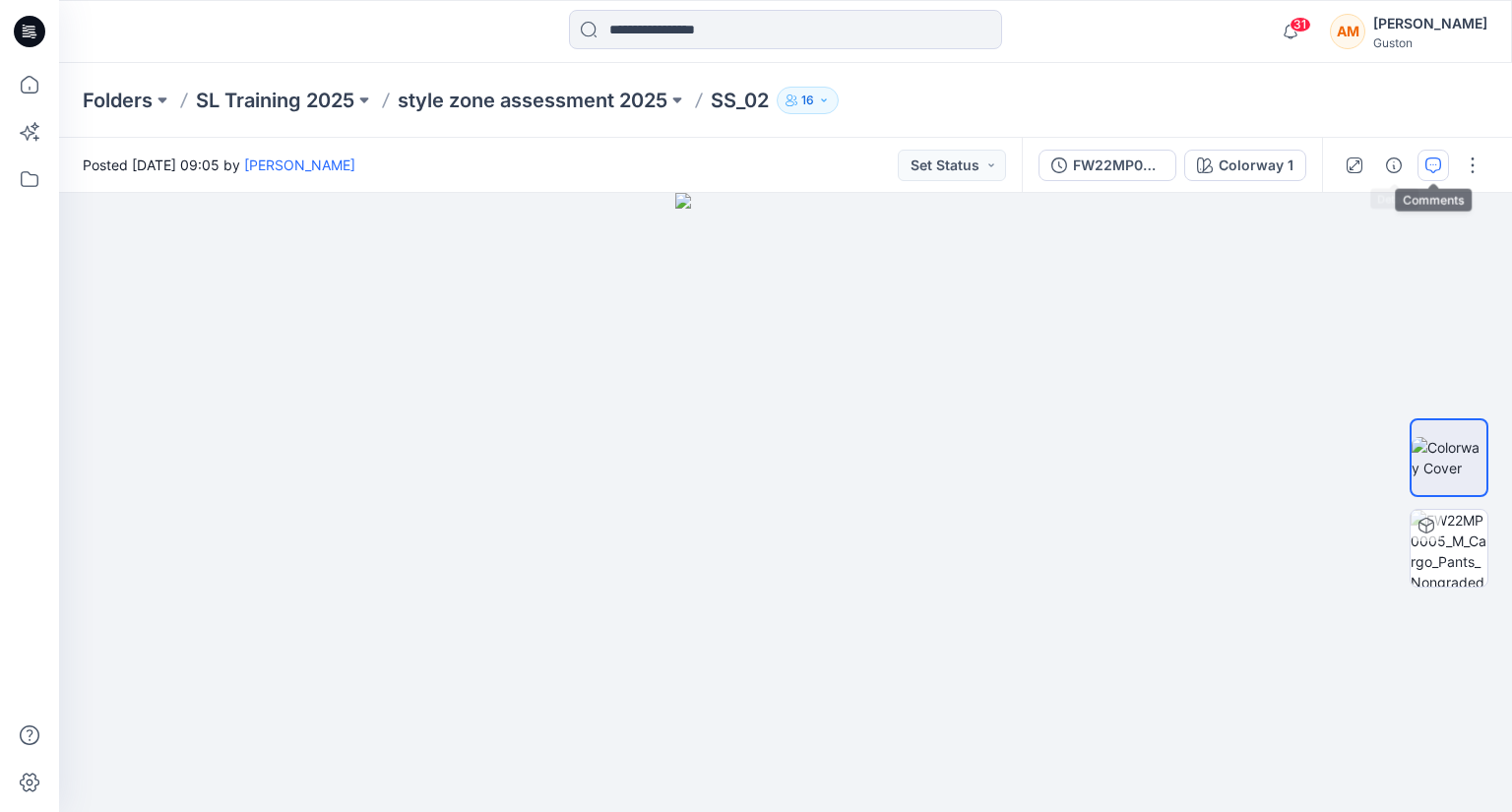
click at [1445, 167] on button "button" at bounding box center [1433, 166] width 32 height 32
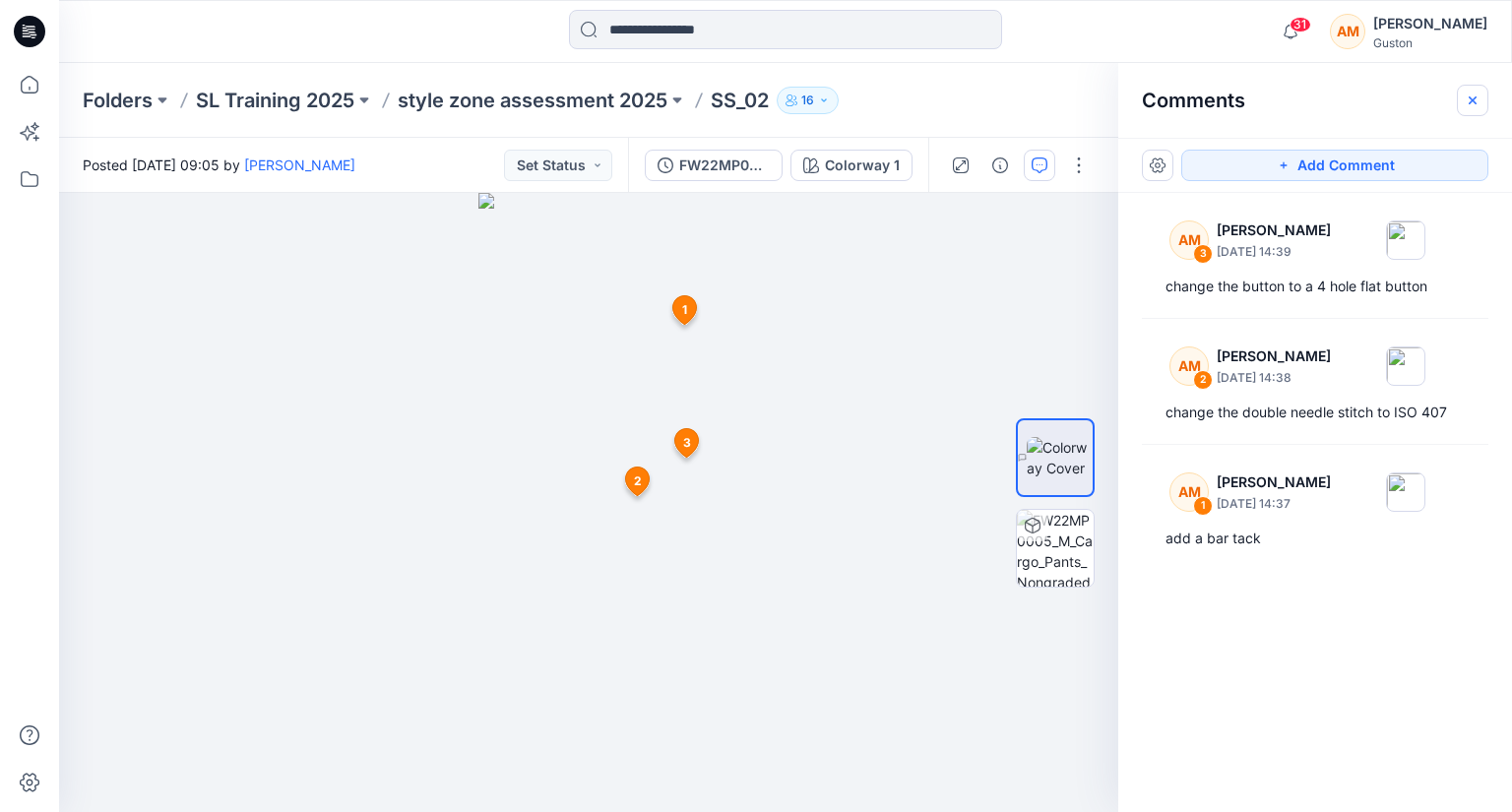
click at [1474, 97] on icon "button" at bounding box center [1473, 101] width 16 height 16
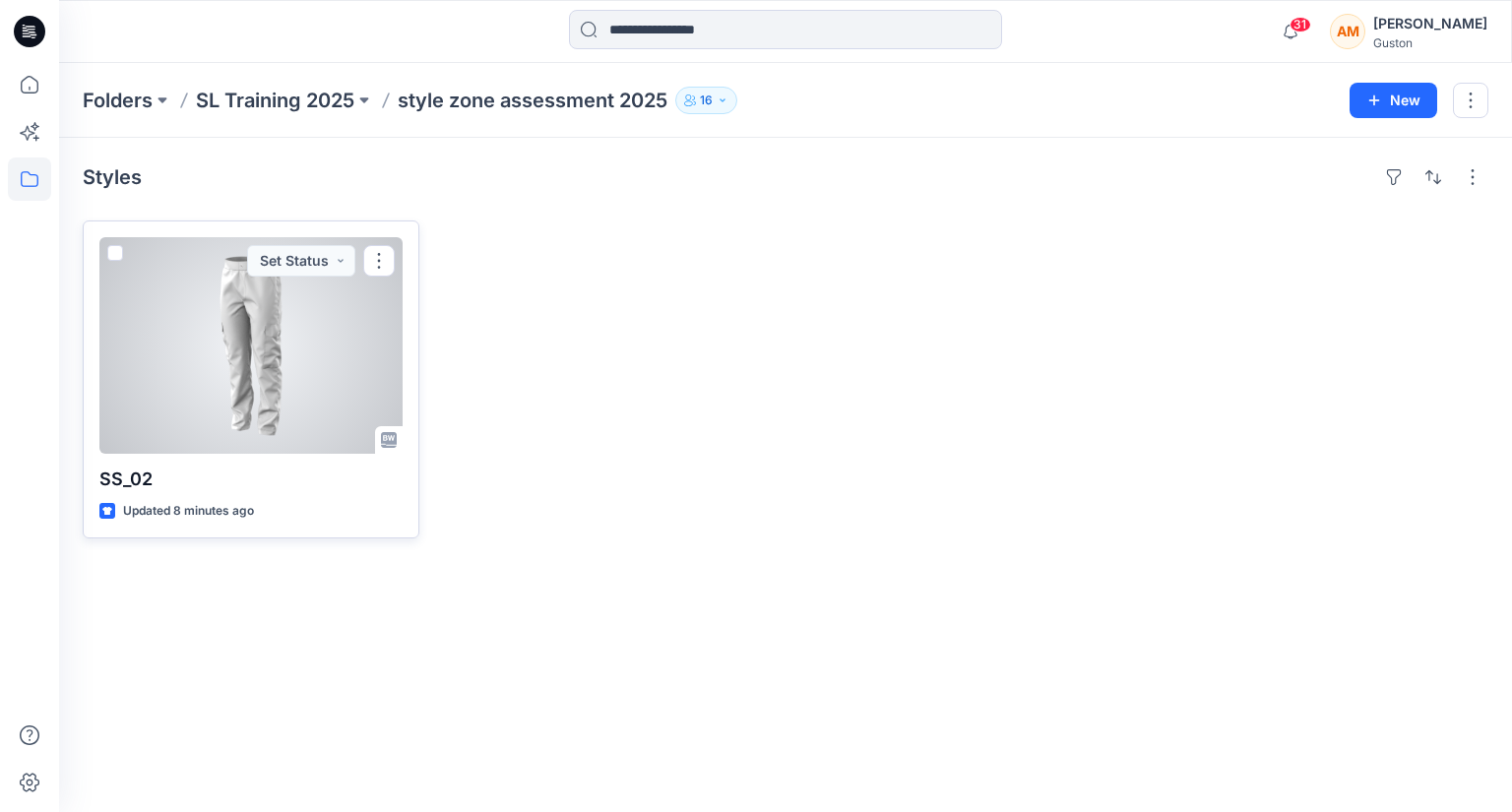
click at [322, 341] on div at bounding box center [252, 345] width 303 height 216
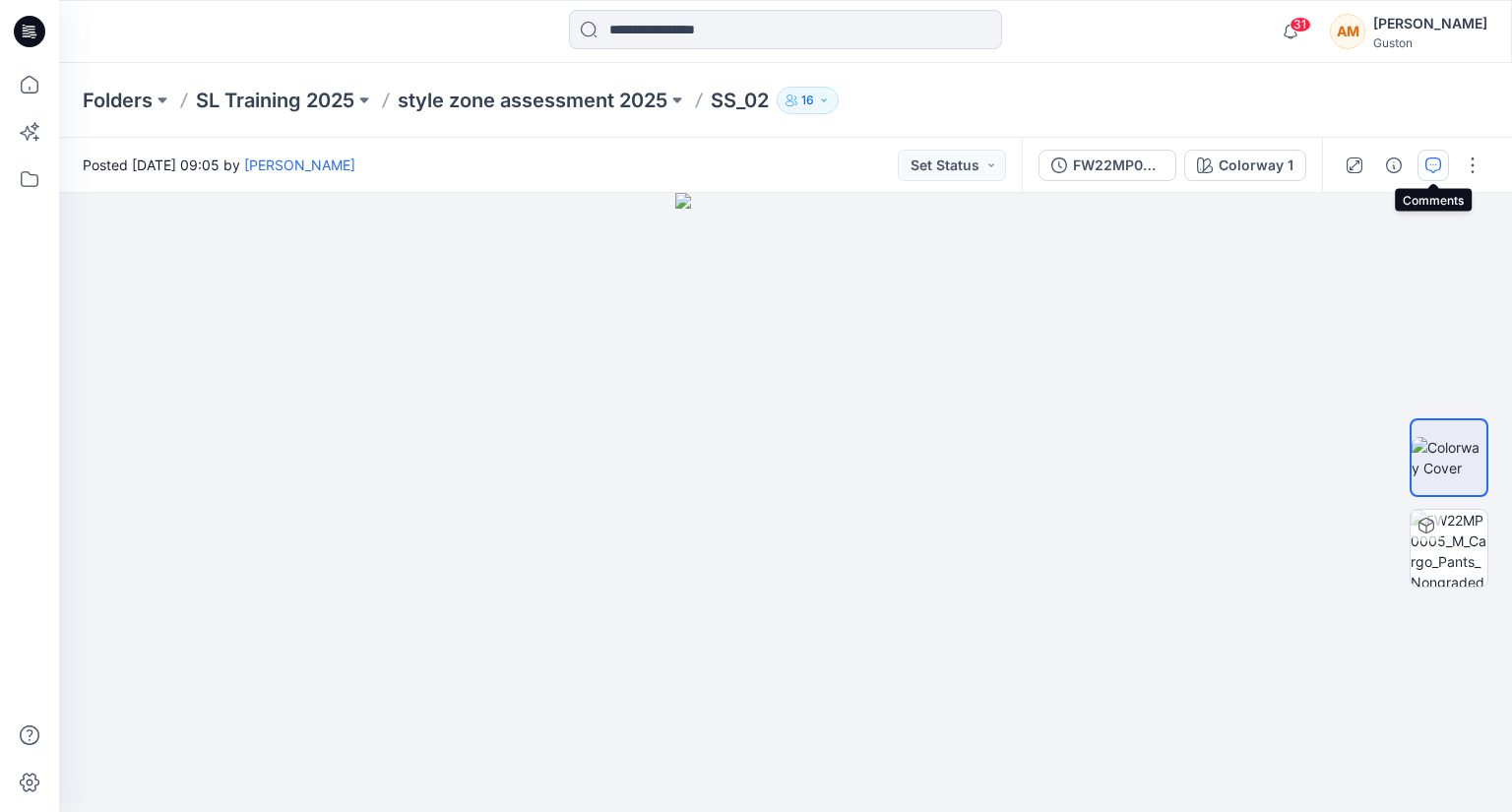
click at [1439, 170] on icon "button" at bounding box center [1433, 166] width 16 height 16
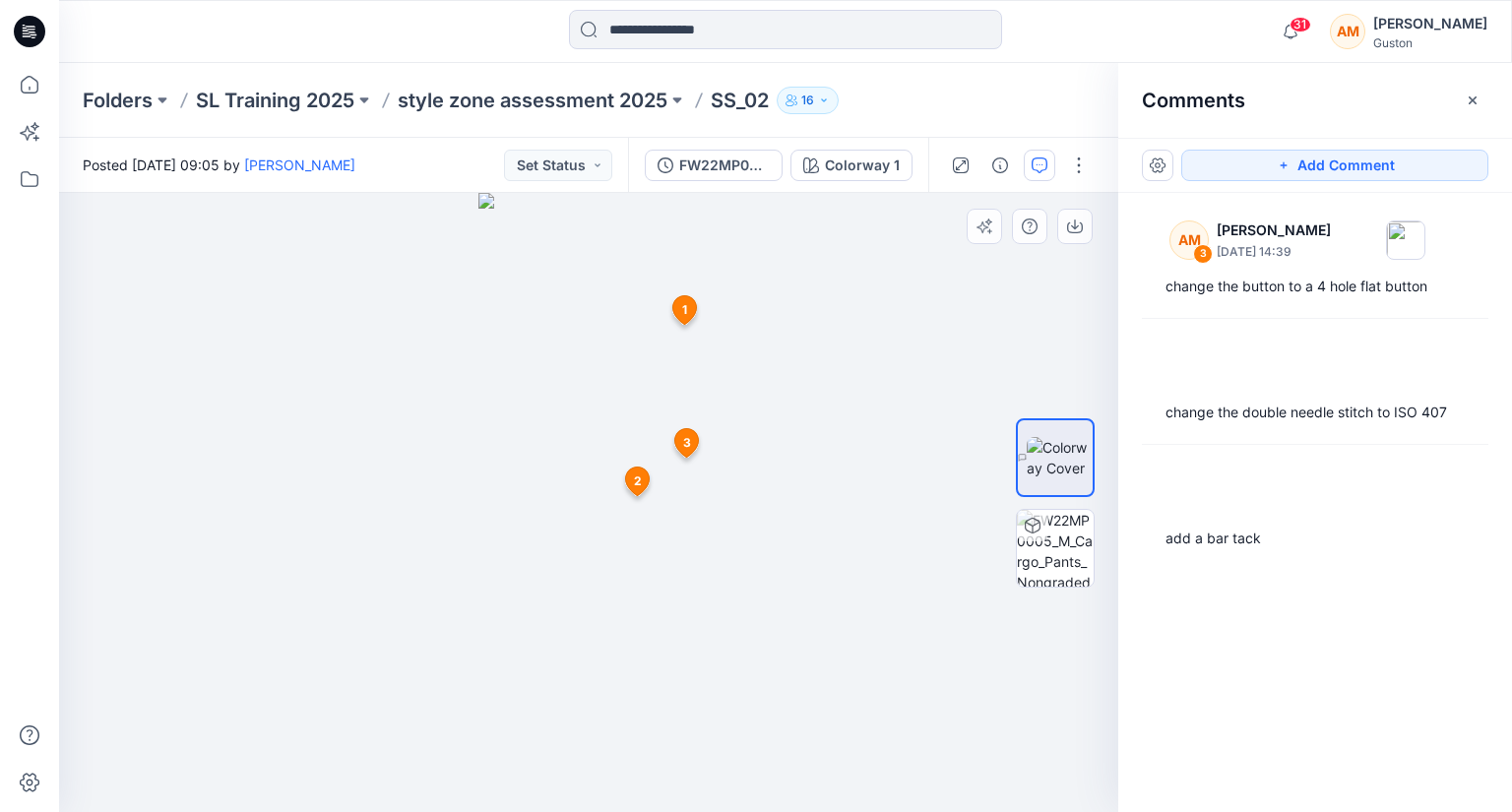
click at [682, 437] on icon at bounding box center [688, 443] width 24 height 29
click at [637, 478] on span "2" at bounding box center [638, 481] width 8 height 18
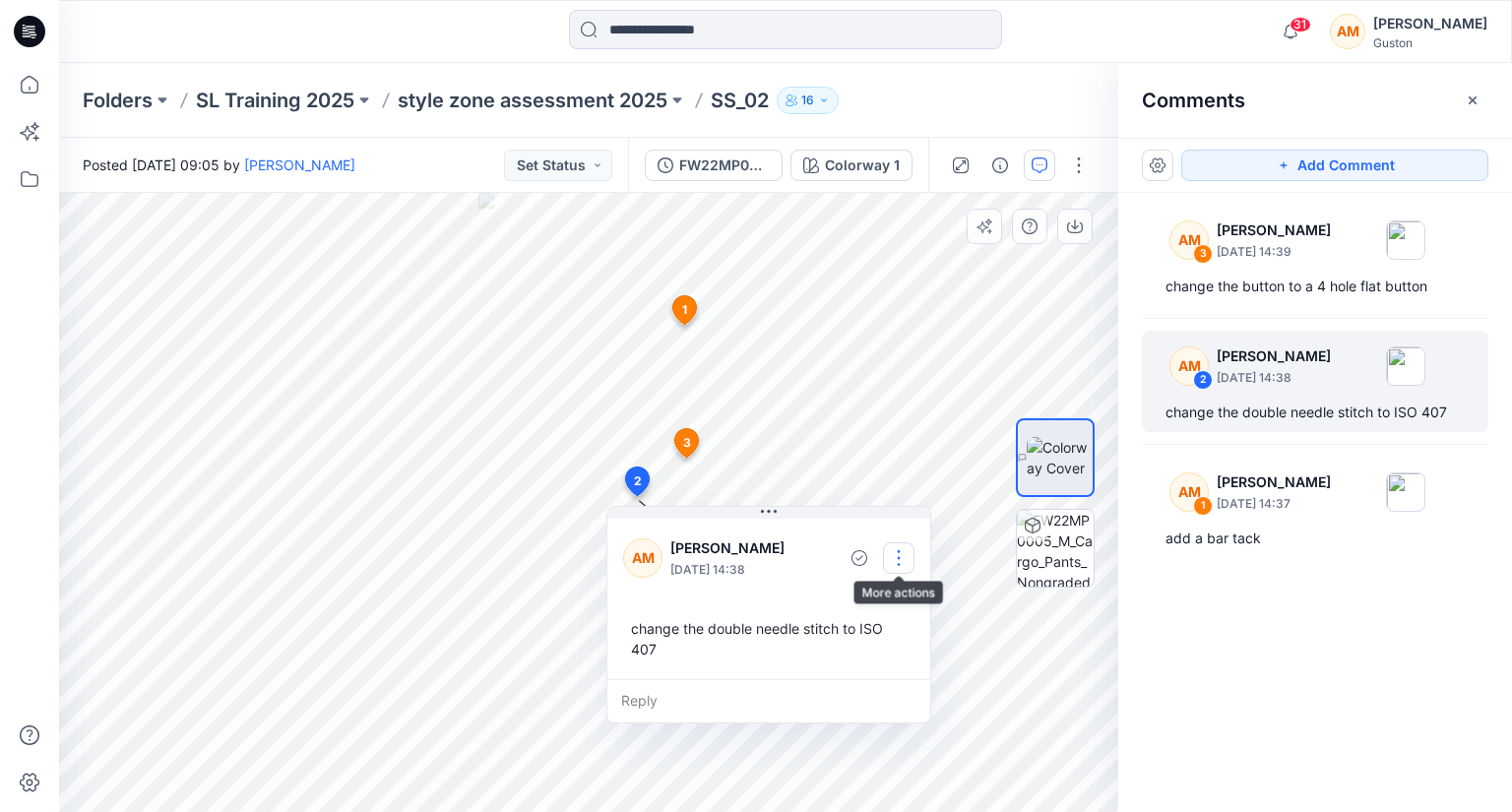
click at [894, 555] on button "button" at bounding box center [899, 558] width 32 height 32
click at [935, 602] on p "Edit comment" at bounding box center [903, 603] width 89 height 21
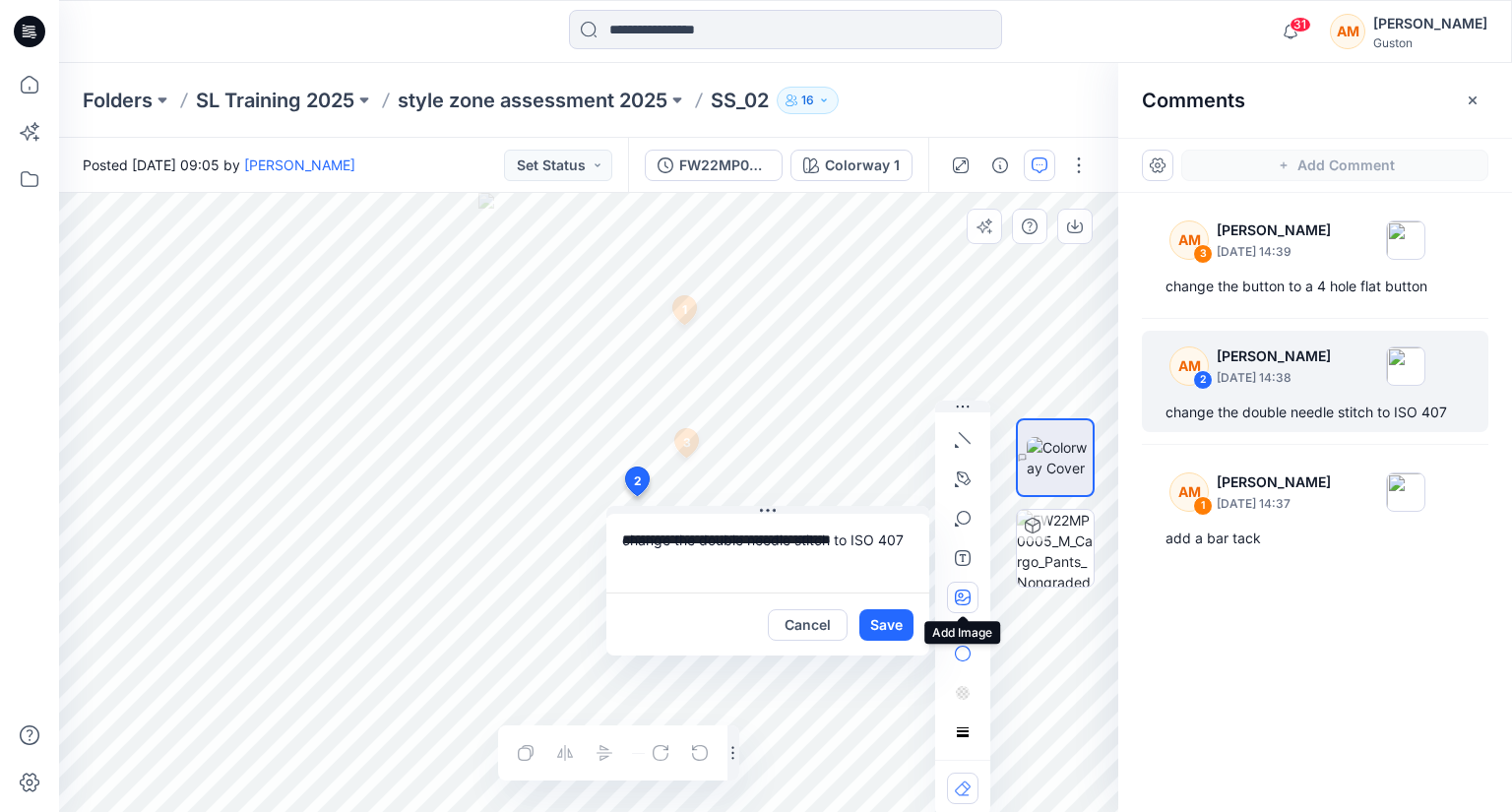
click at [952, 596] on button "button" at bounding box center [963, 598] width 32 height 32
type input"] "**********"
click at [911, 546] on textarea "**********" at bounding box center [768, 553] width 323 height 79
drag, startPoint x: 646, startPoint y: 565, endPoint x: 617, endPoint y: 564, distance: 29.0
click at [617, 564] on textarea "**********" at bounding box center [768, 553] width 323 height 79
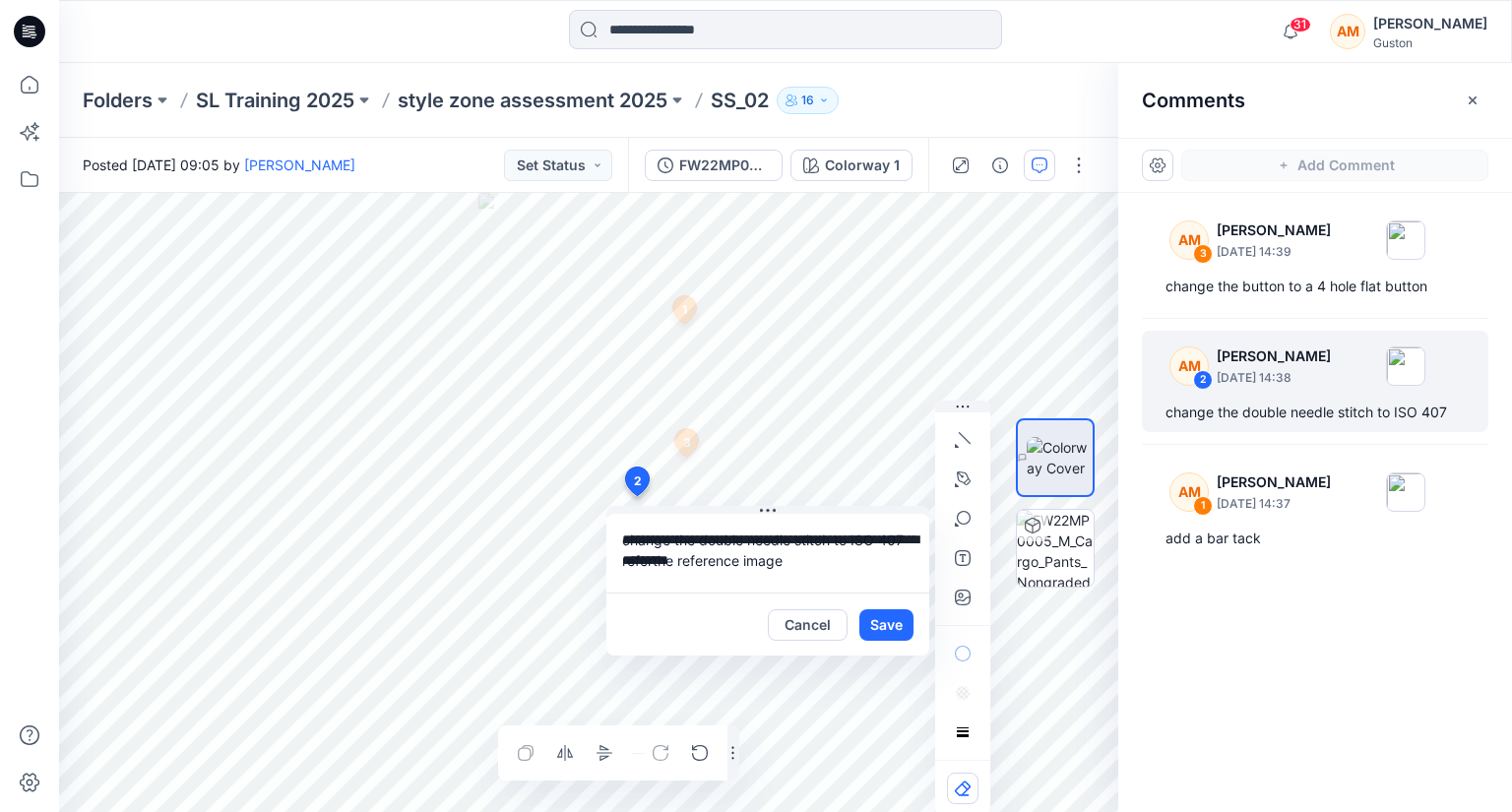
drag, startPoint x: 687, startPoint y: 564, endPoint x: 743, endPoint y: 568, distance: 56.1
click at [743, 568] on textarea "**********" at bounding box center [768, 553] width 323 height 79
type textarea "**********"
click at [885, 617] on button "Save" at bounding box center [886, 625] width 54 height 32
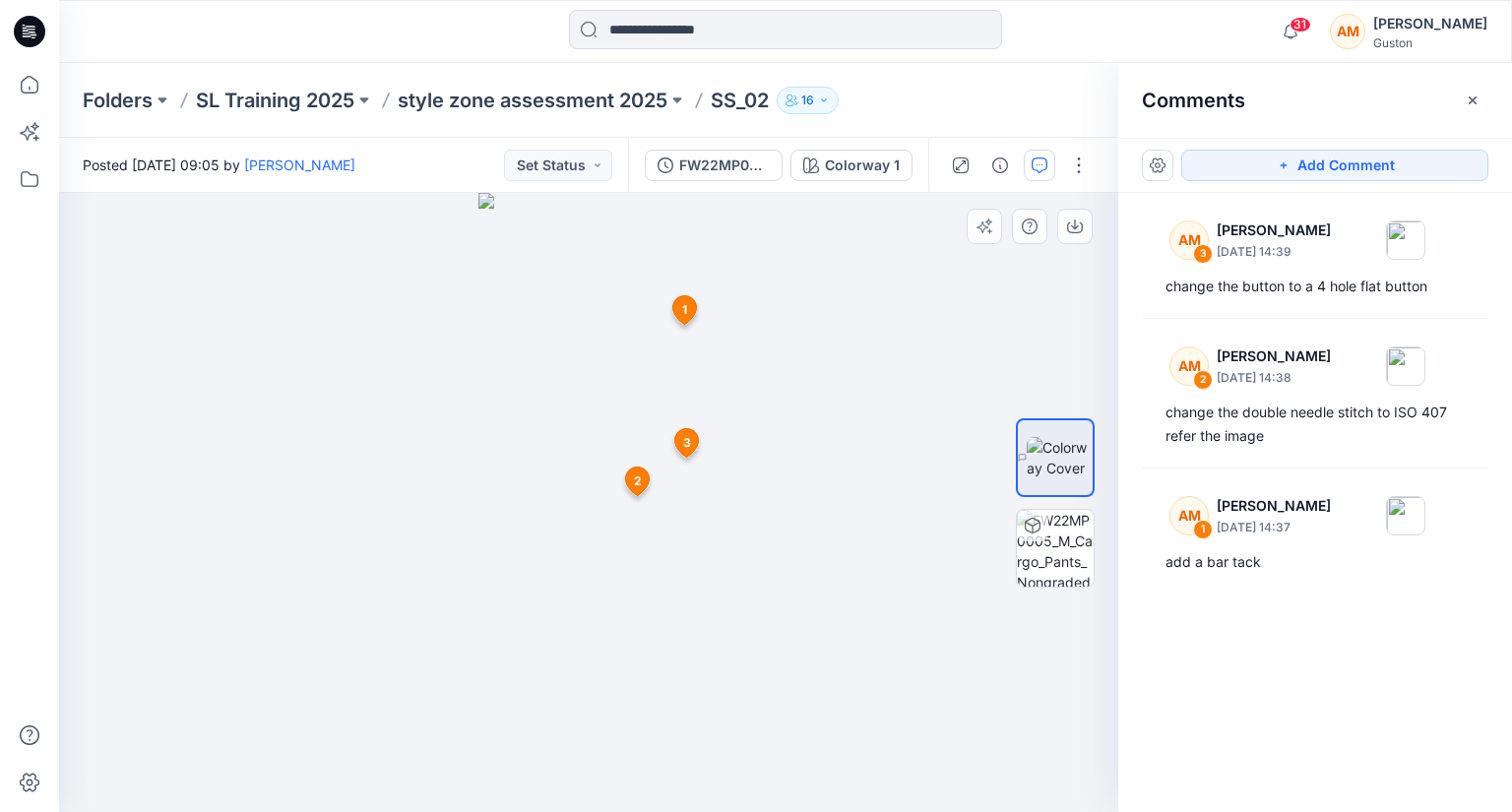
click at [683, 306] on span "1" at bounding box center [685, 310] width 5 height 18
click at [689, 308] on icon at bounding box center [686, 310] width 24 height 29
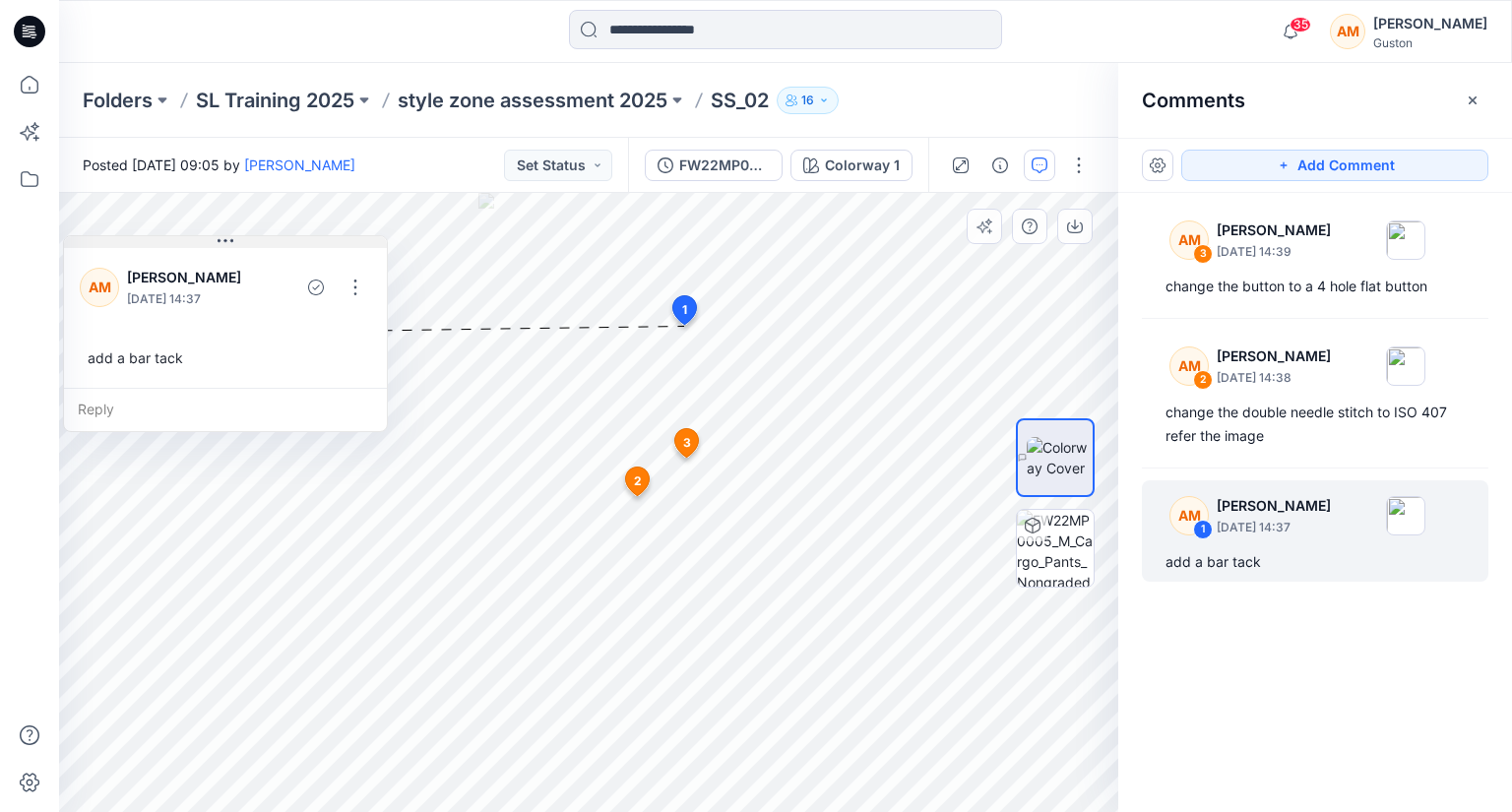
drag, startPoint x: 811, startPoint y: 344, endPoint x: 195, endPoint y: 245, distance: 623.9
click at [195, 245] on button at bounding box center [226, 242] width 323 height 12
click at [685, 441] on span "3" at bounding box center [688, 443] width 8 height 18
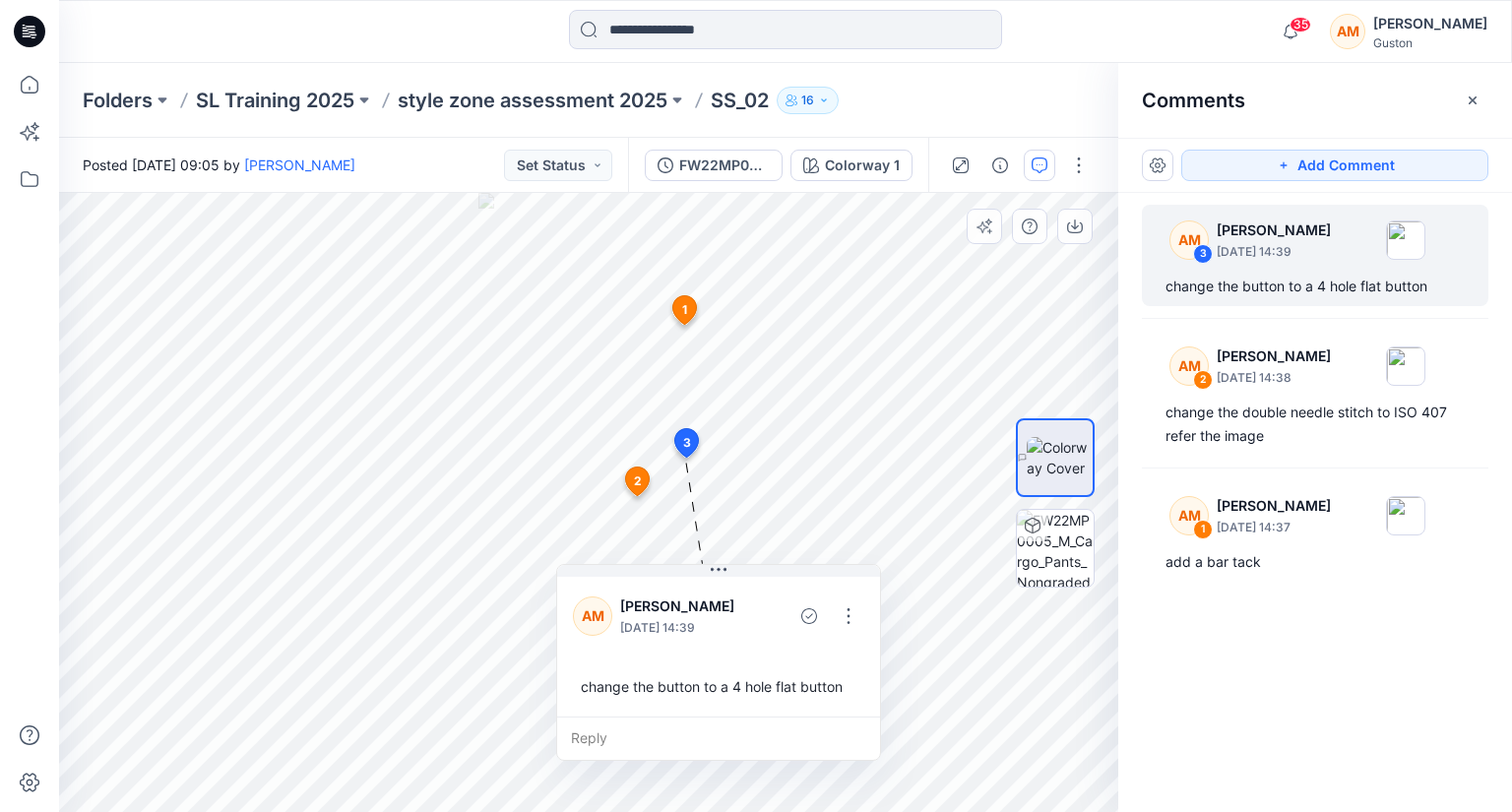
click at [636, 482] on span "2" at bounding box center [638, 481] width 8 height 18
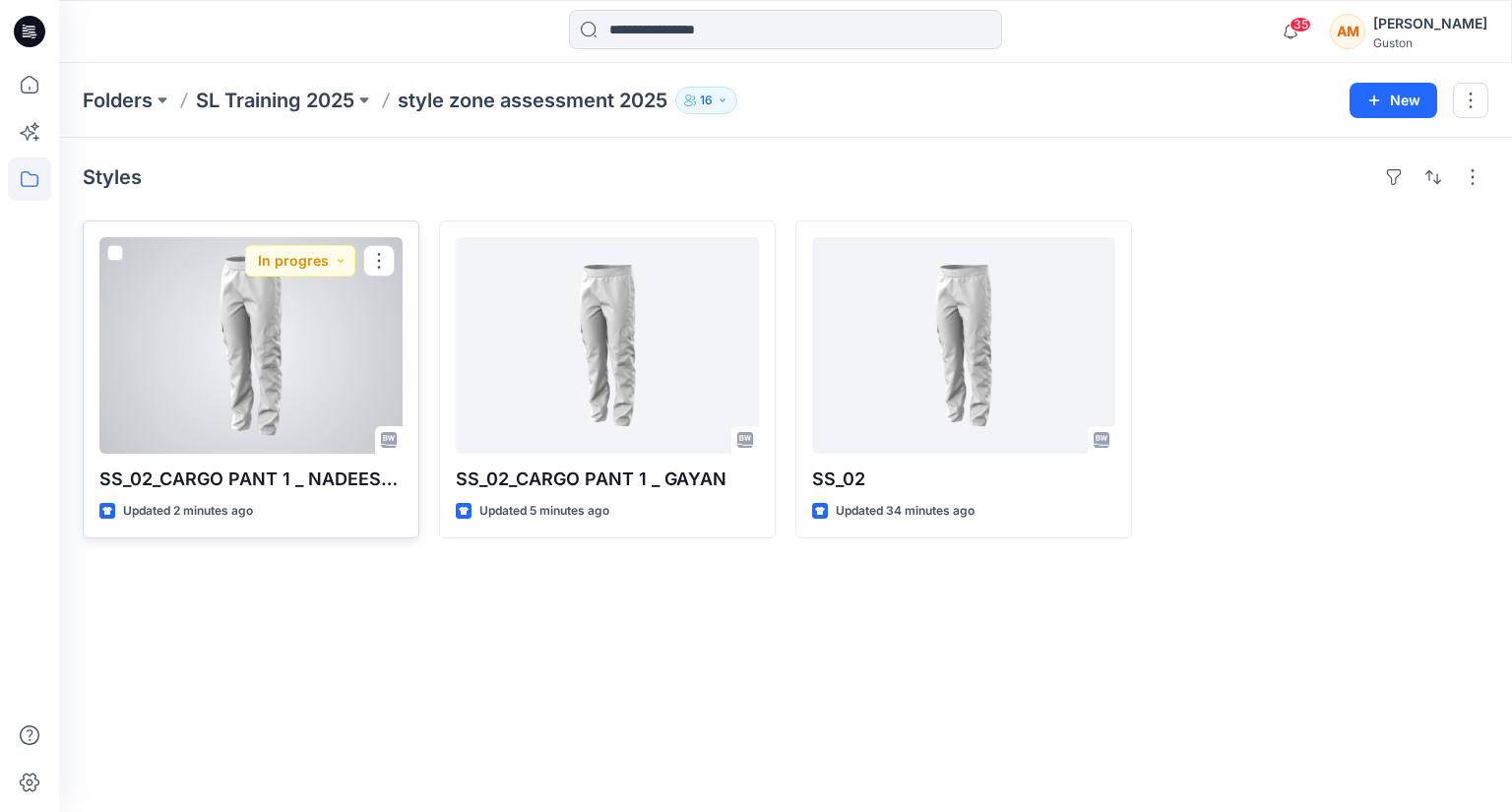
click at [237, 314] on div at bounding box center [252, 345] width 303 height 216
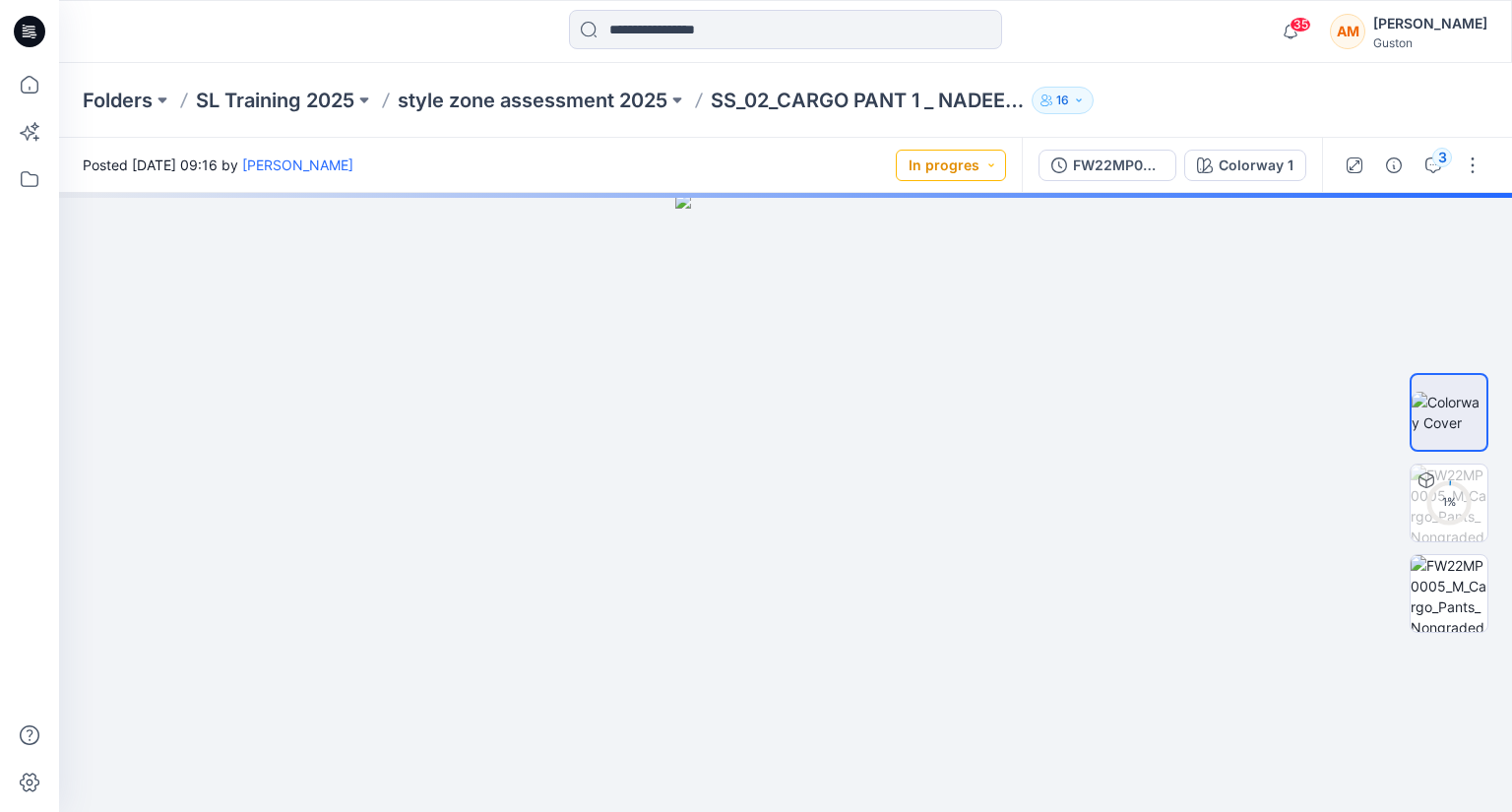
click at [964, 156] on button "In progres" at bounding box center [951, 166] width 110 height 32
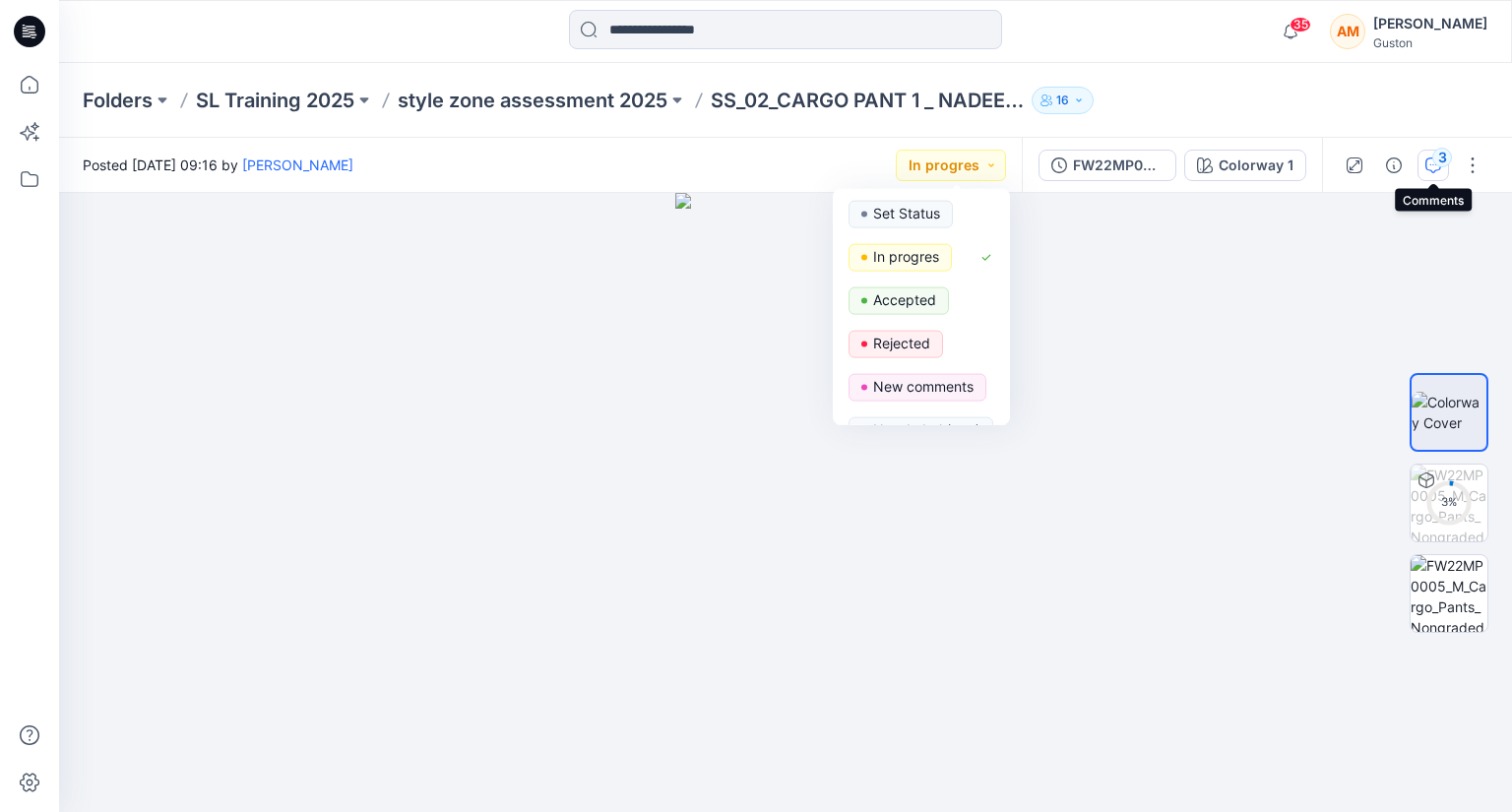
click at [1429, 161] on icon "button" at bounding box center [1433, 166] width 16 height 16
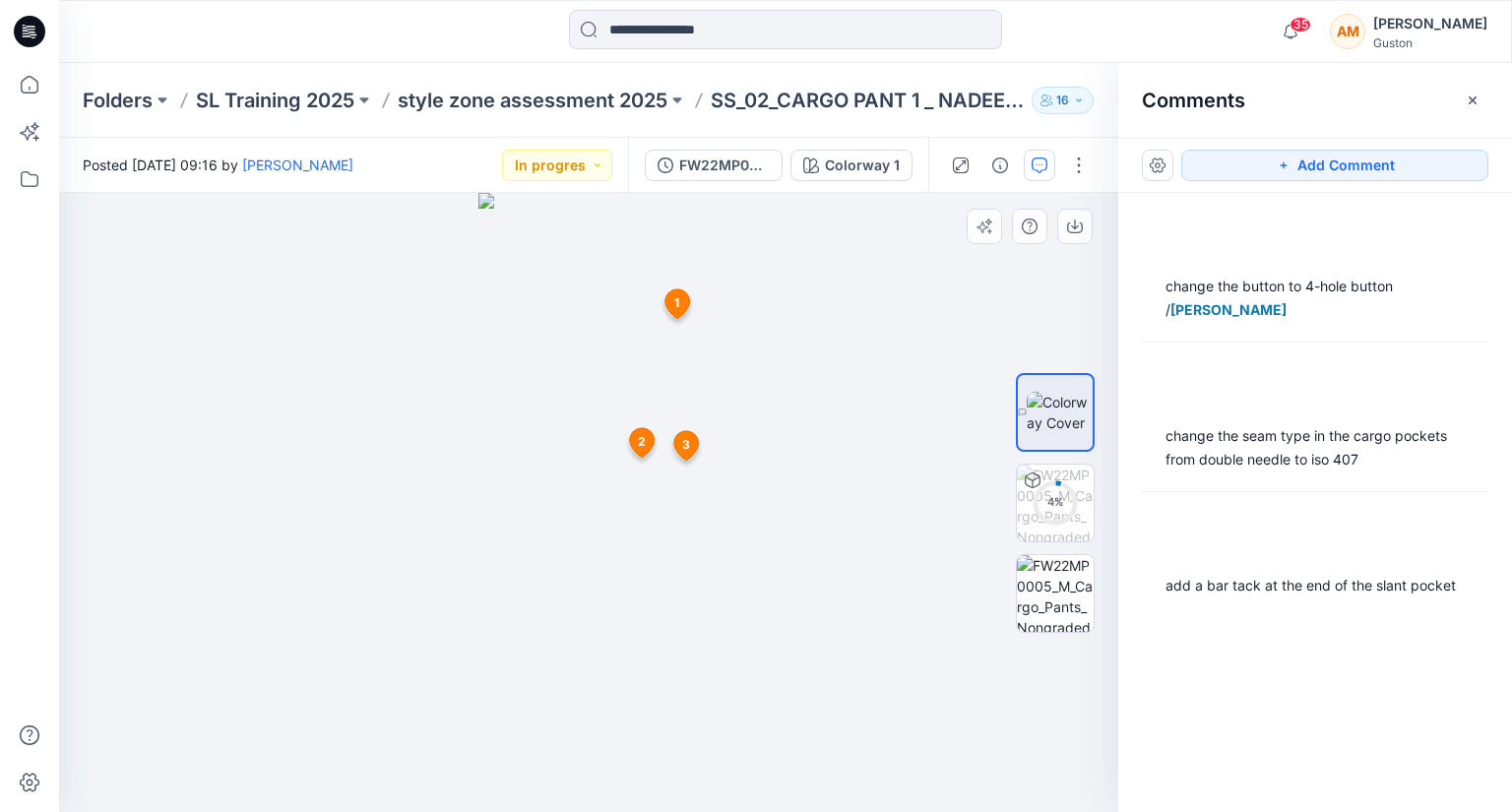
click at [677, 305] on span "1" at bounding box center [677, 303] width 5 height 18
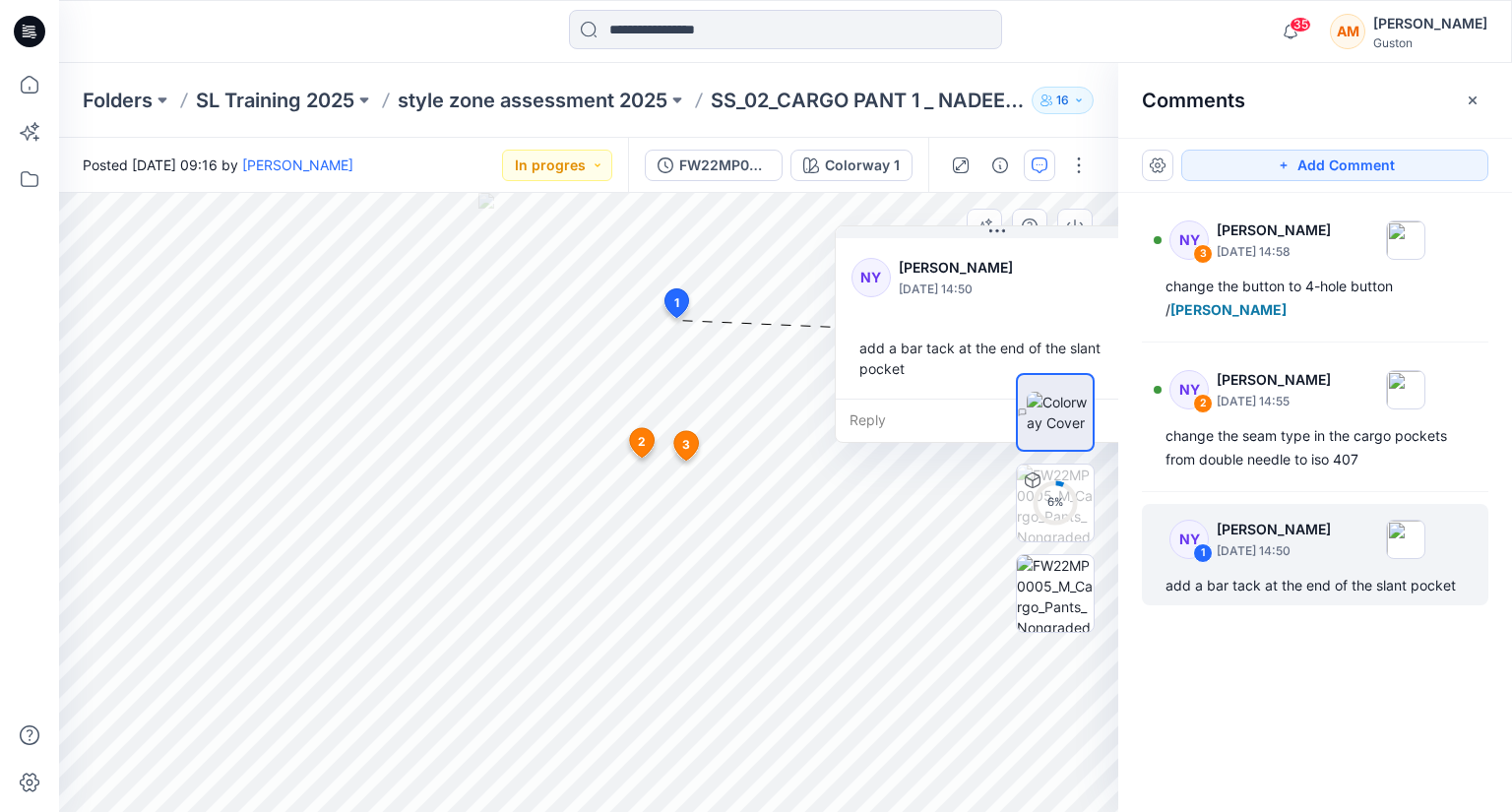
click at [686, 444] on span "3" at bounding box center [687, 445] width 8 height 18
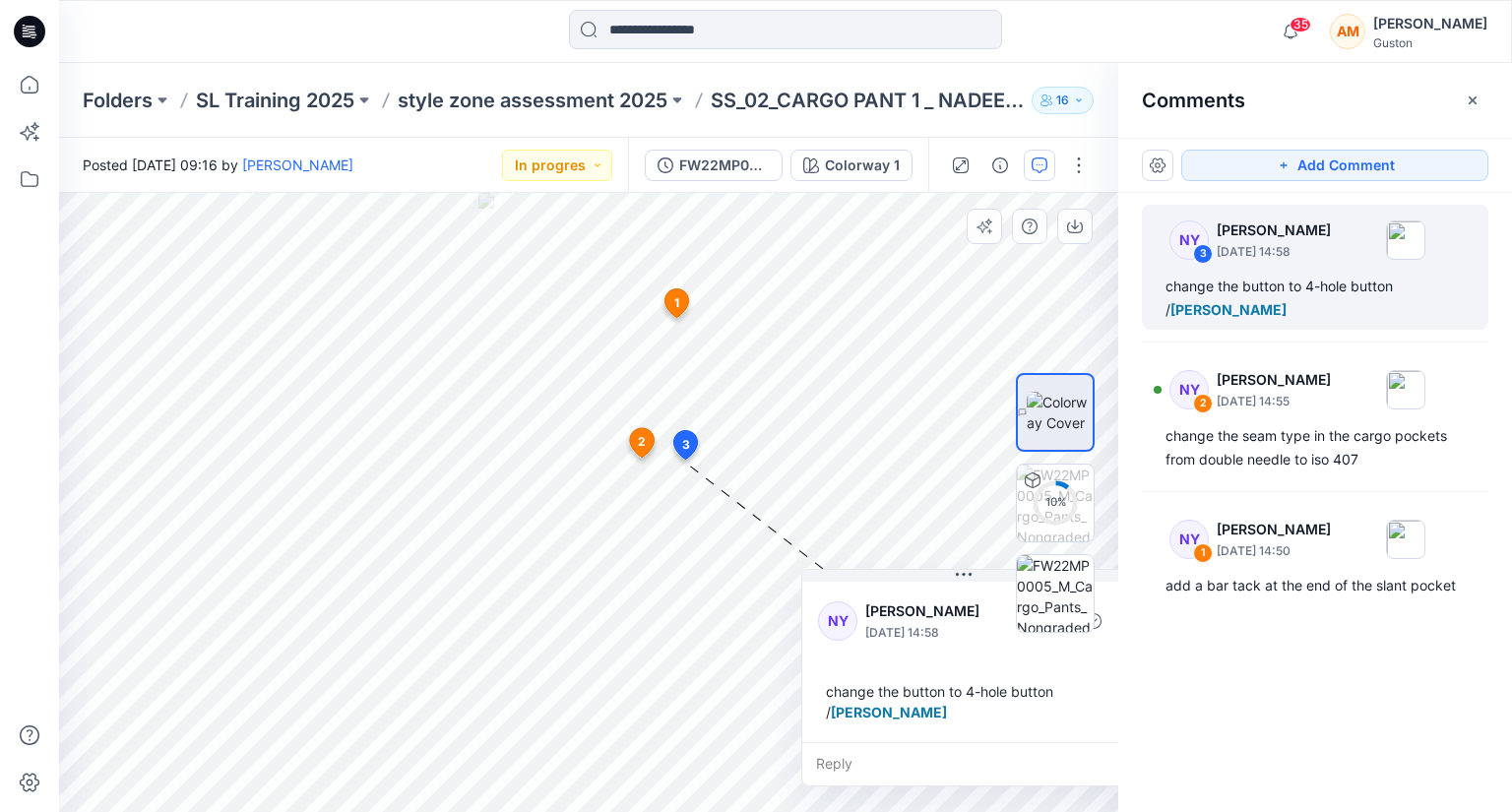
click at [638, 435] on icon at bounding box center [642, 443] width 25 height 30
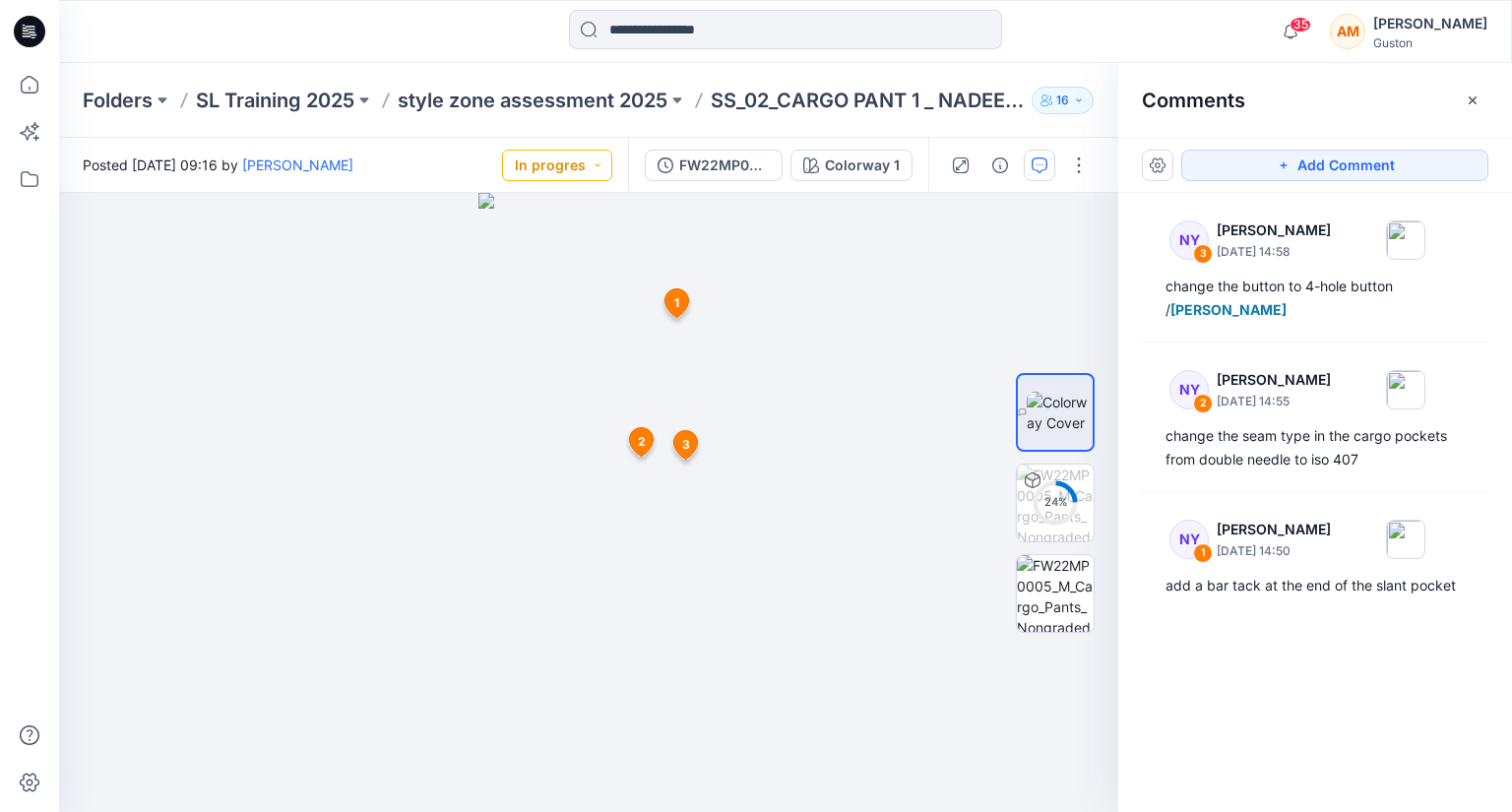
click at [597, 156] on button "In progres" at bounding box center [557, 166] width 110 height 32
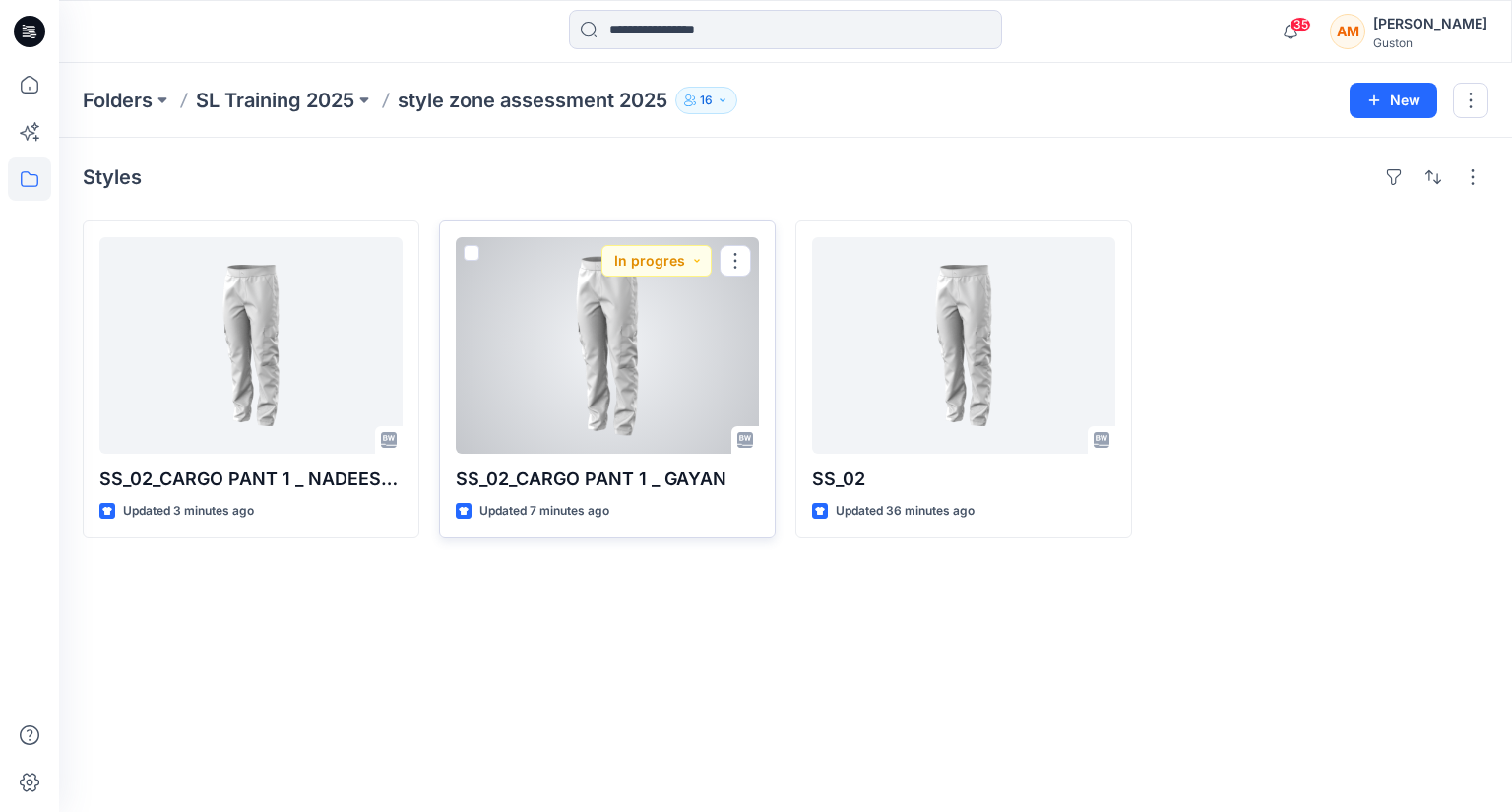
click at [645, 351] on div at bounding box center [608, 345] width 303 height 216
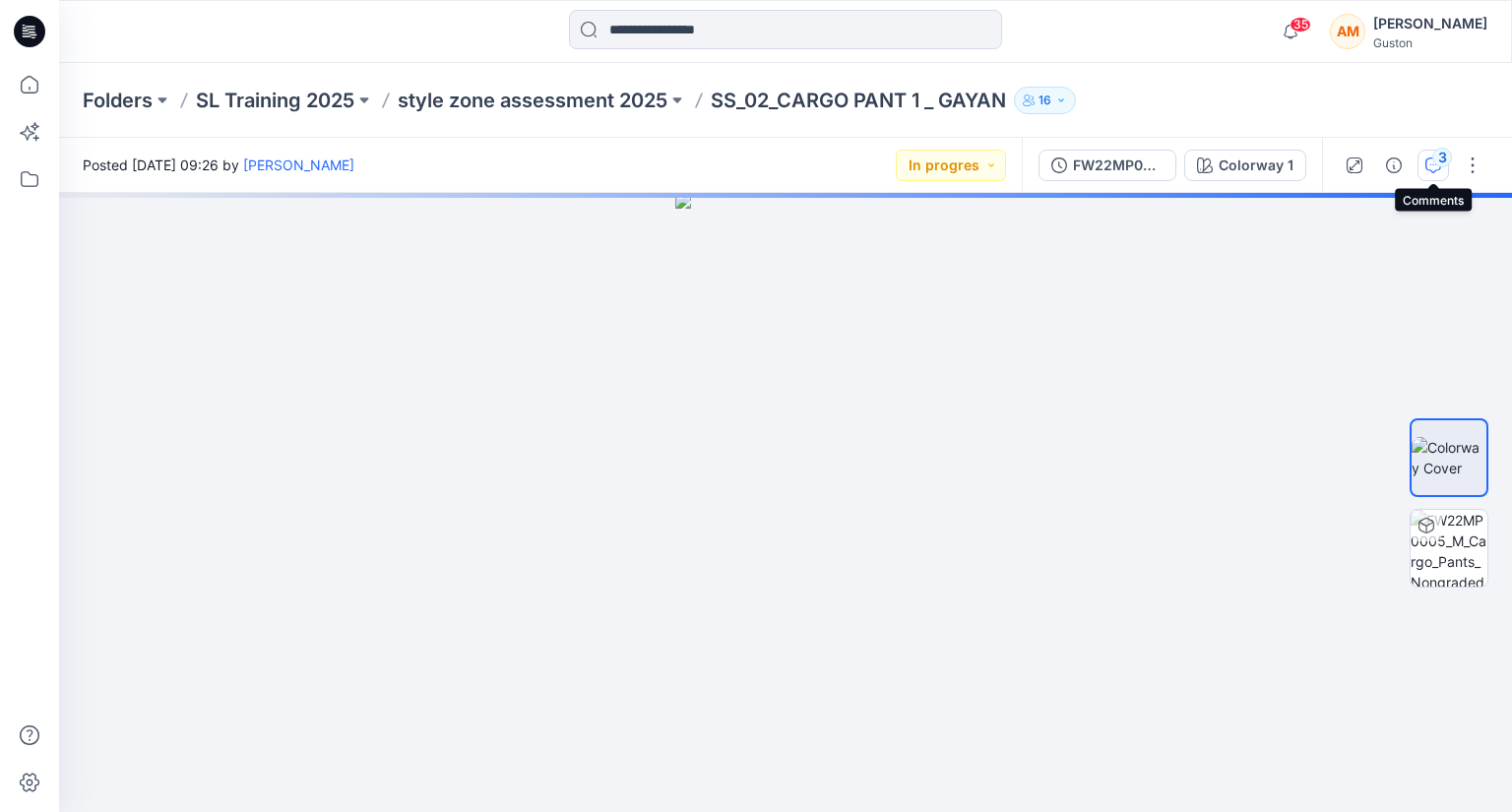
click at [1433, 167] on icon "button" at bounding box center [1433, 166] width 16 height 16
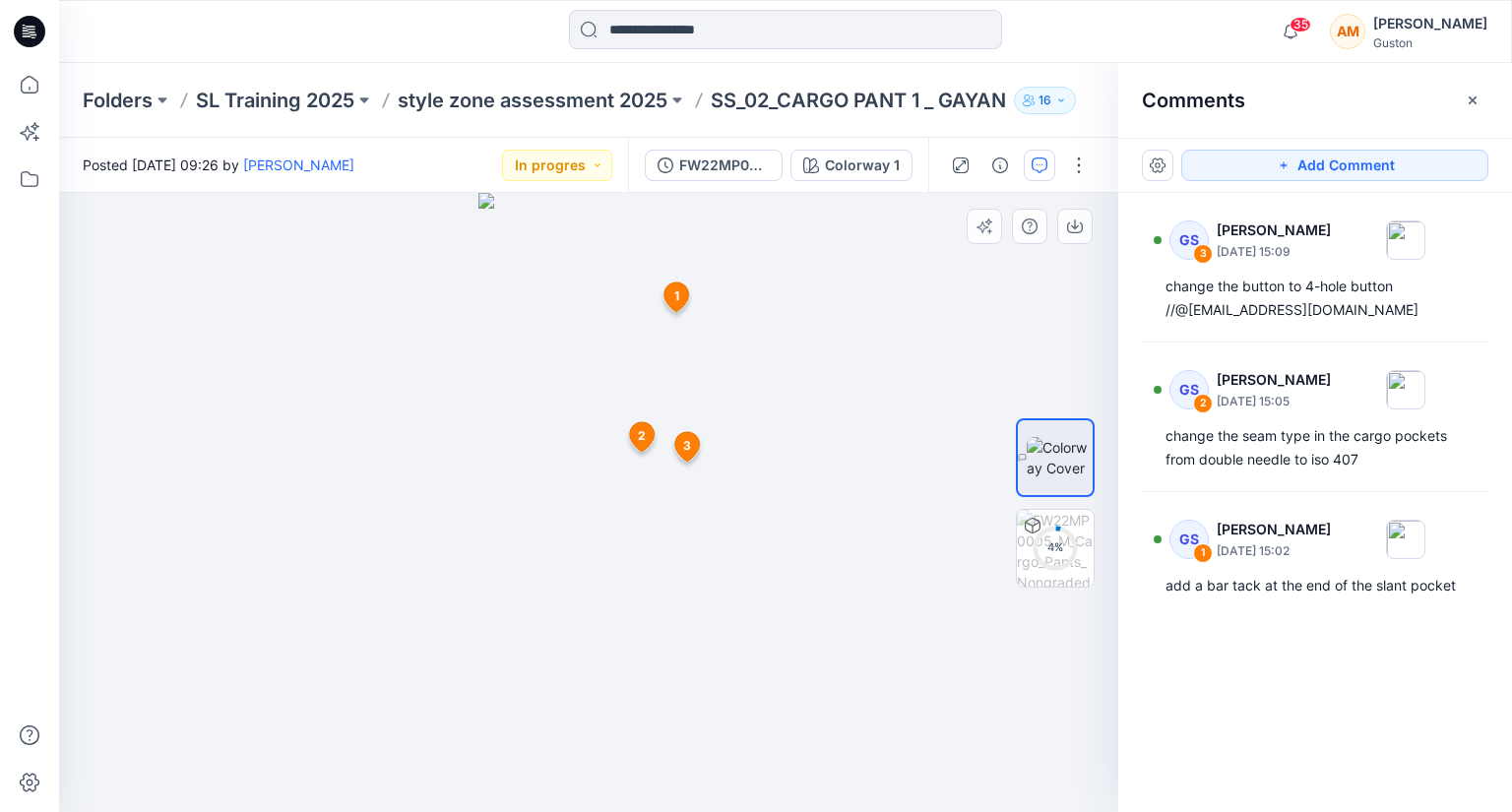
click at [676, 300] on span "1" at bounding box center [677, 296] width 5 height 18
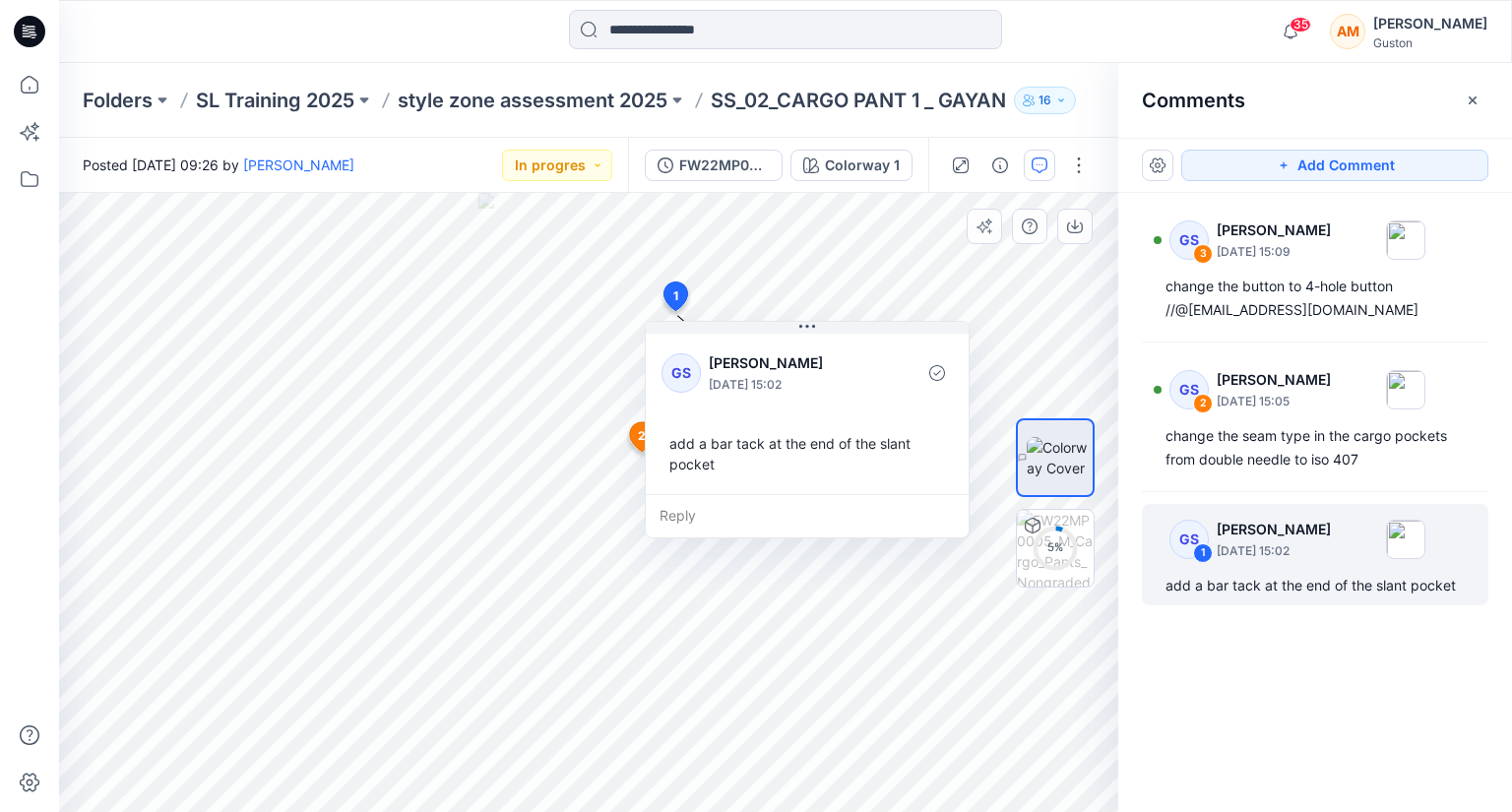
click at [640, 434] on span "2" at bounding box center [642, 436] width 8 height 18
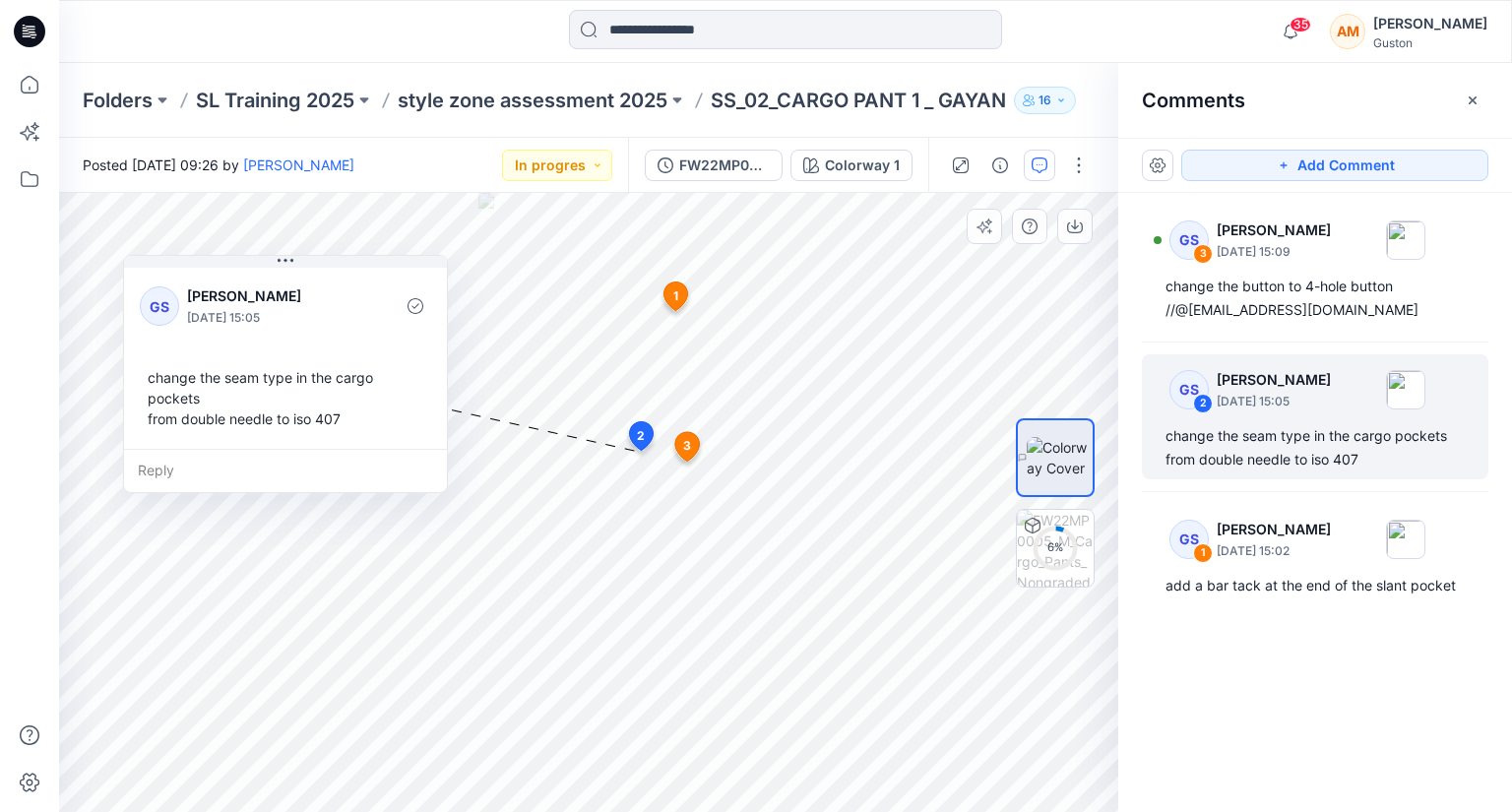
click at [687, 450] on span "3" at bounding box center [688, 446] width 8 height 18
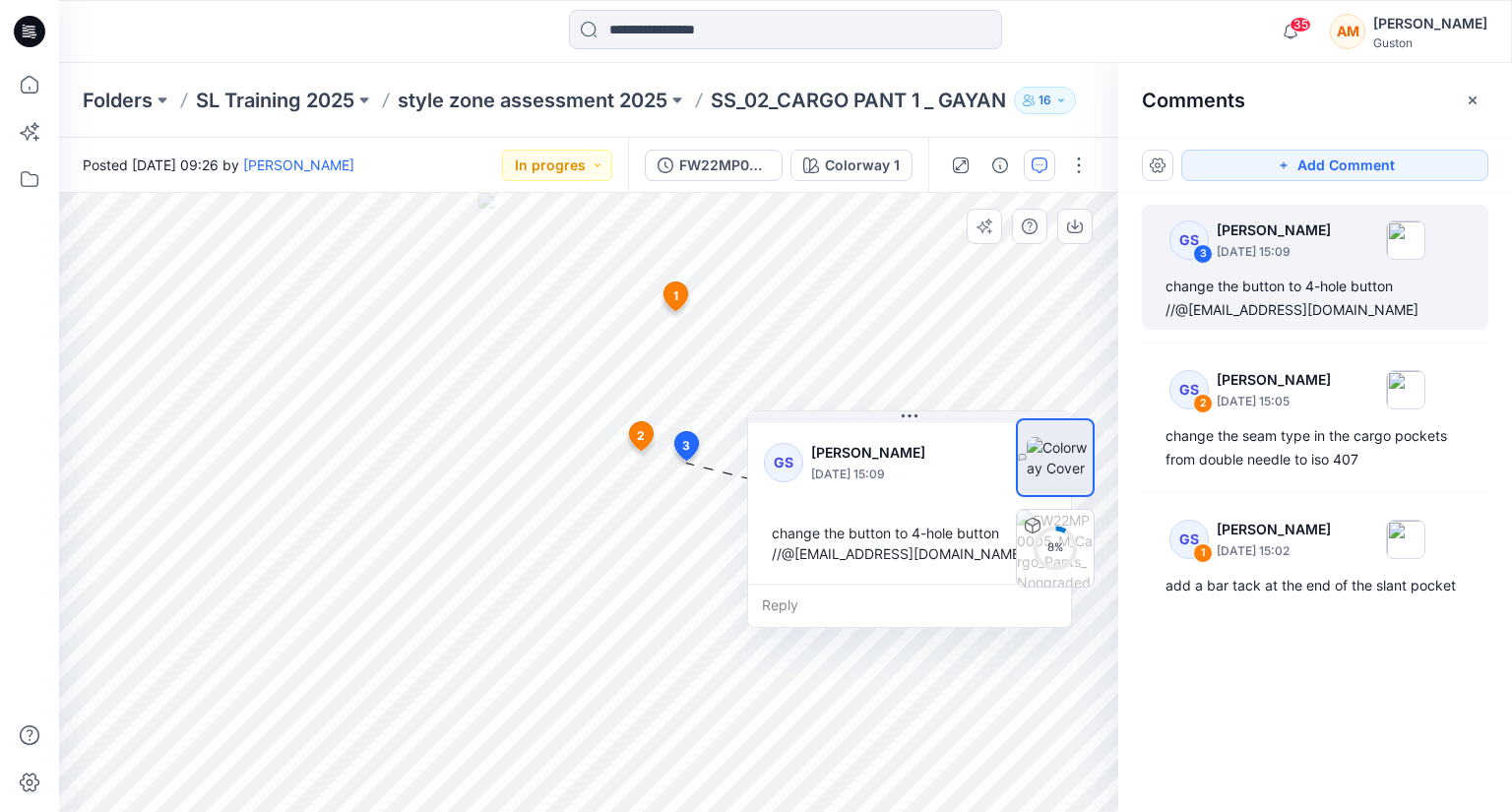
click at [641, 439] on span "2" at bounding box center [641, 436] width 8 height 18
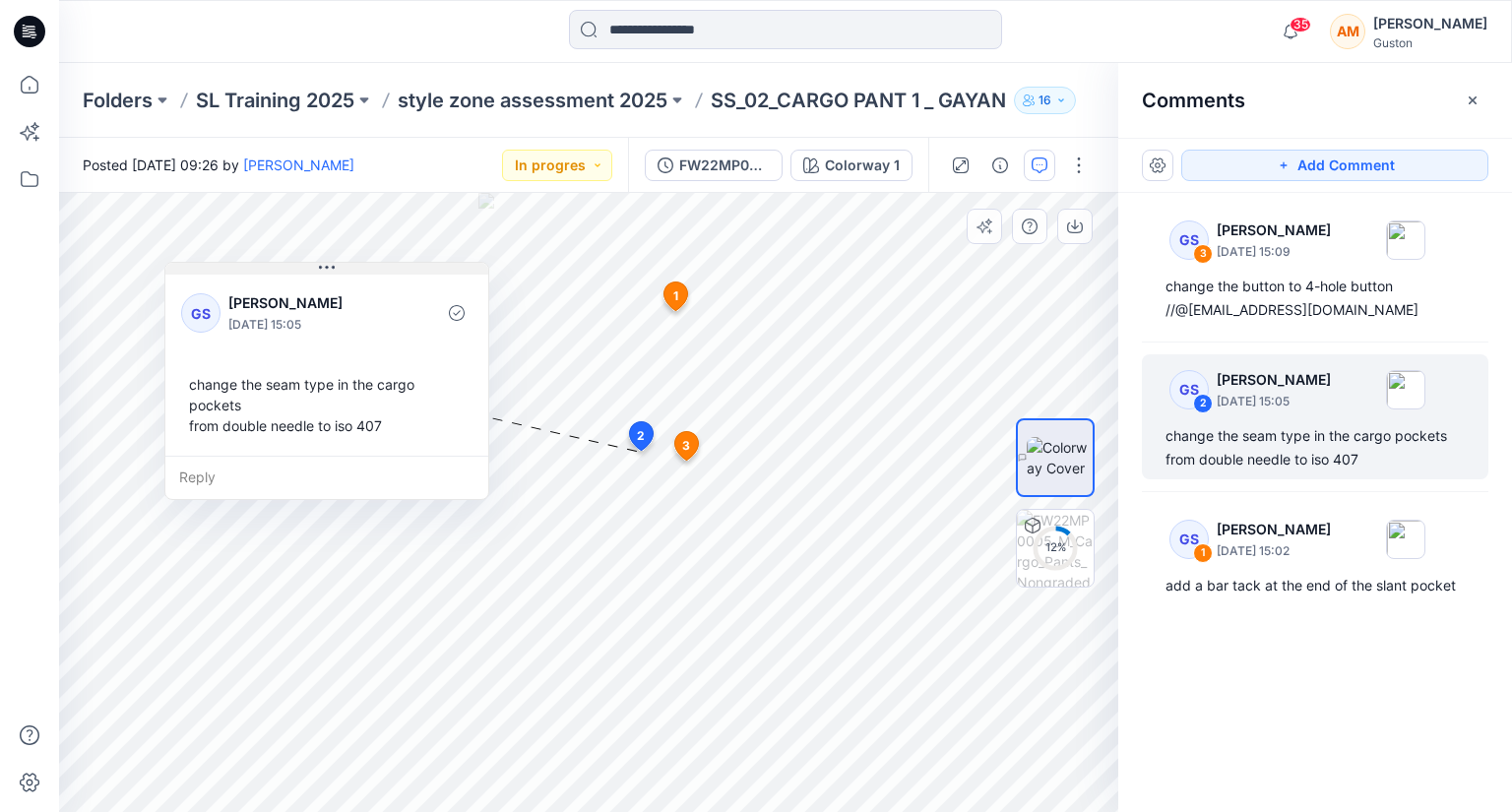
drag, startPoint x: 302, startPoint y: 258, endPoint x: 340, endPoint y: 263, distance: 38.3
click at [341, 263] on button at bounding box center [327, 268] width 323 height 12
click at [685, 446] on span "3" at bounding box center [687, 446] width 8 height 18
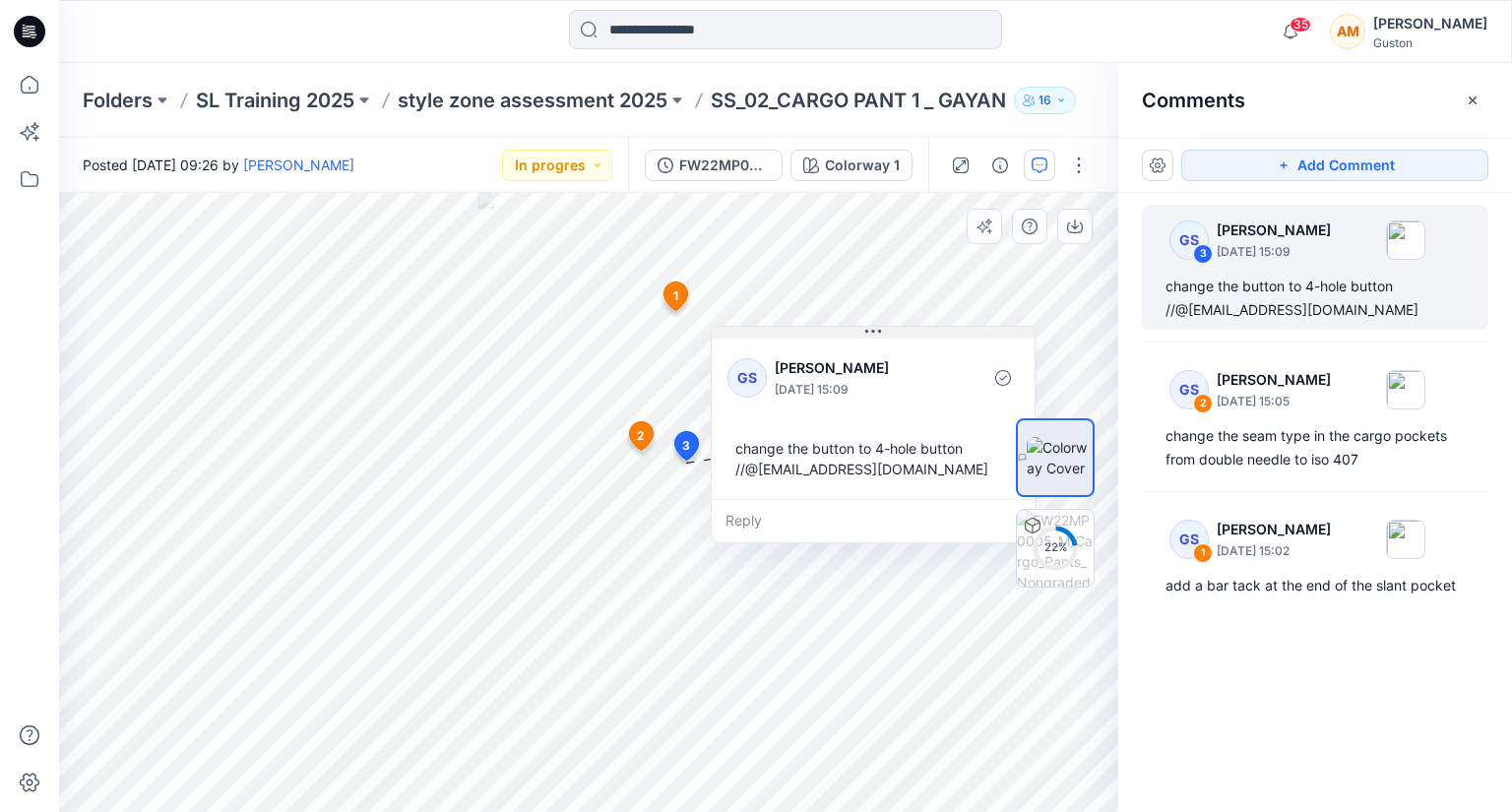
drag, startPoint x: 873, startPoint y: 418, endPoint x: 836, endPoint y: 333, distance: 92.7
click at [836, 333] on button at bounding box center [873, 332] width 323 height 12
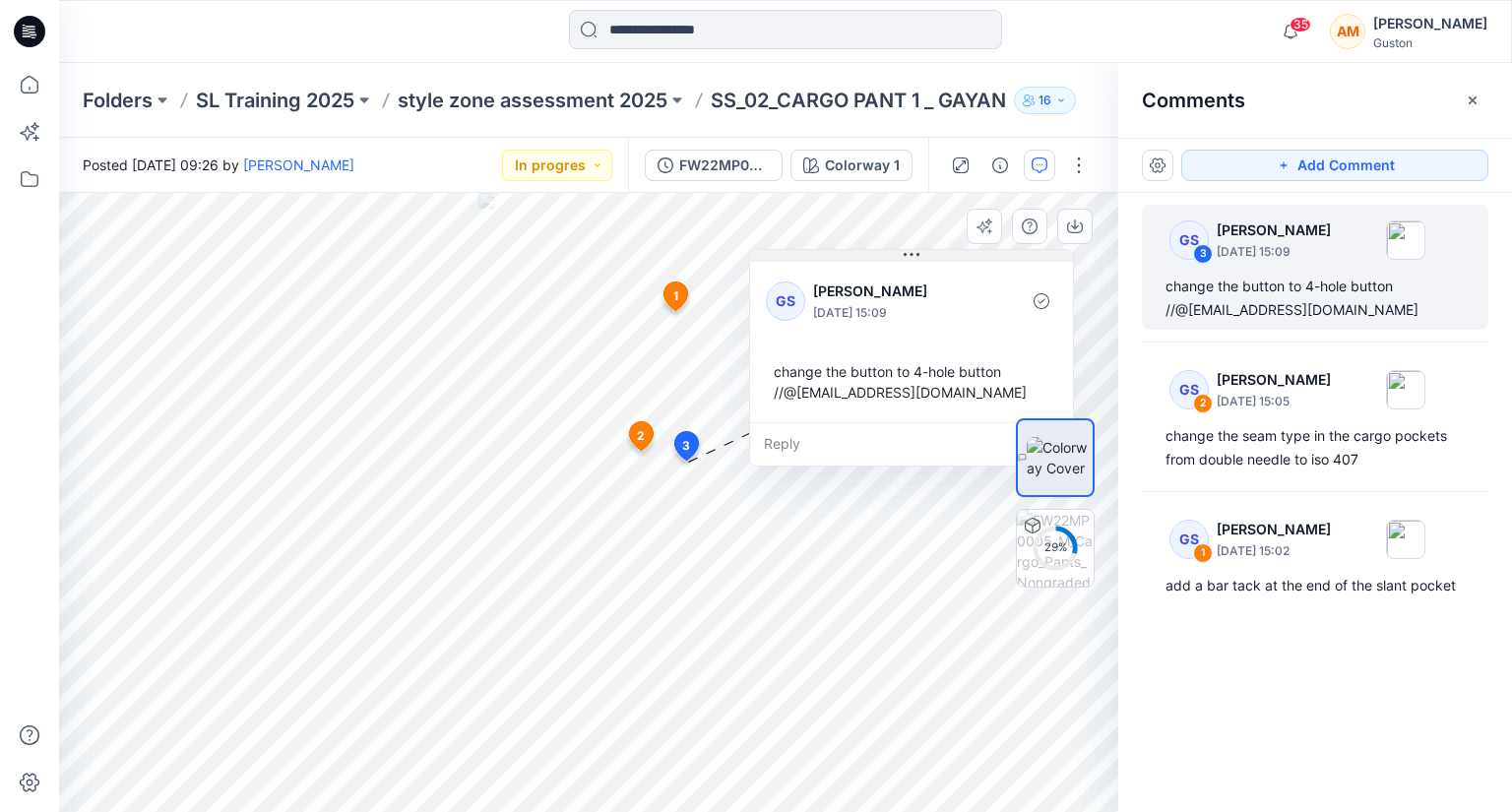
drag, startPoint x: 880, startPoint y: 333, endPoint x: 917, endPoint y: 256, distance: 85.4
click at [917, 256] on icon at bounding box center [911, 255] width 16 height 16
click at [1302, 34] on icon "button" at bounding box center [1289, 31] width 37 height 39
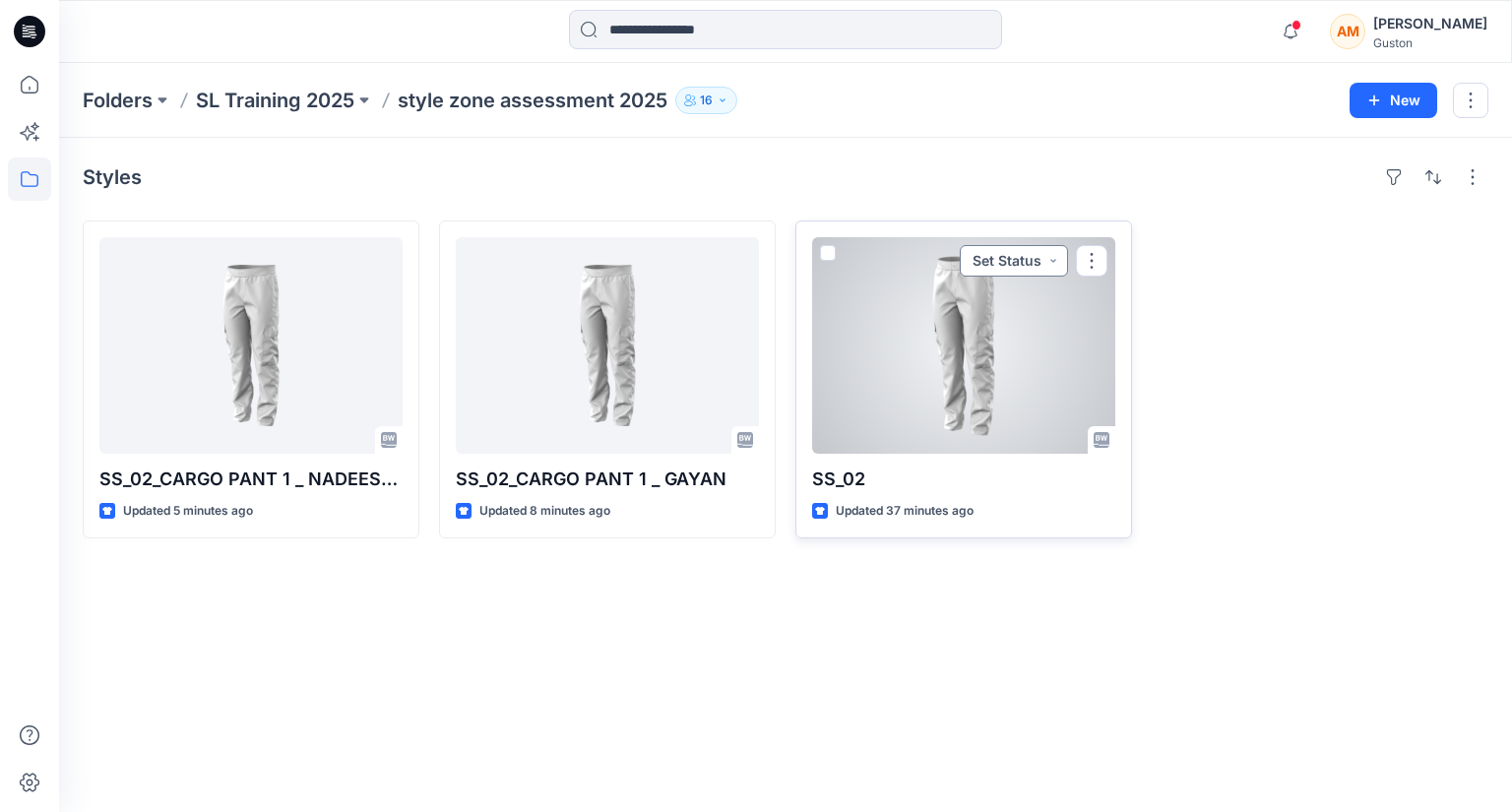
click at [1006, 256] on button "Set Status" at bounding box center [1014, 261] width 109 height 32
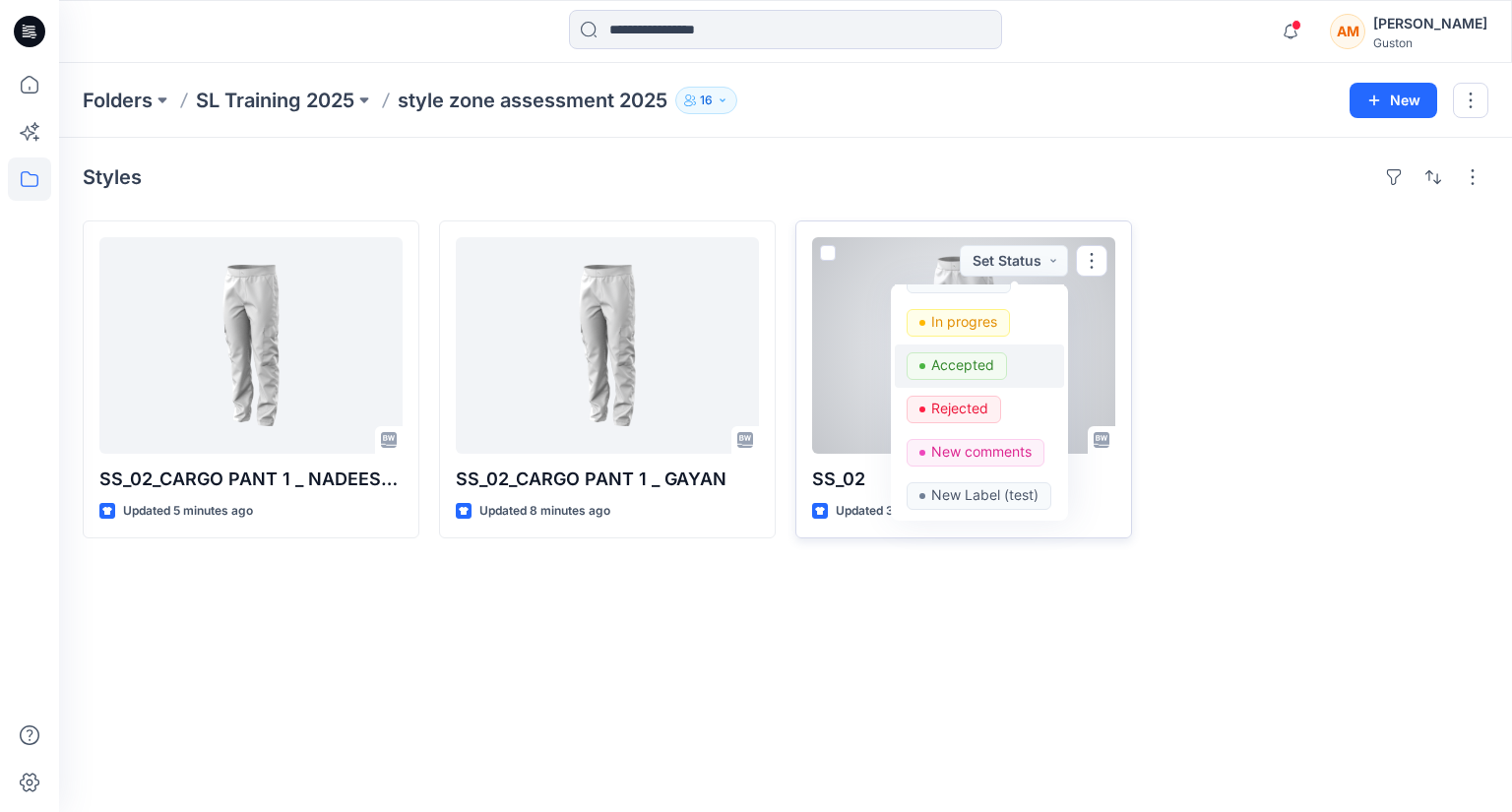
scroll to position [32, 0]
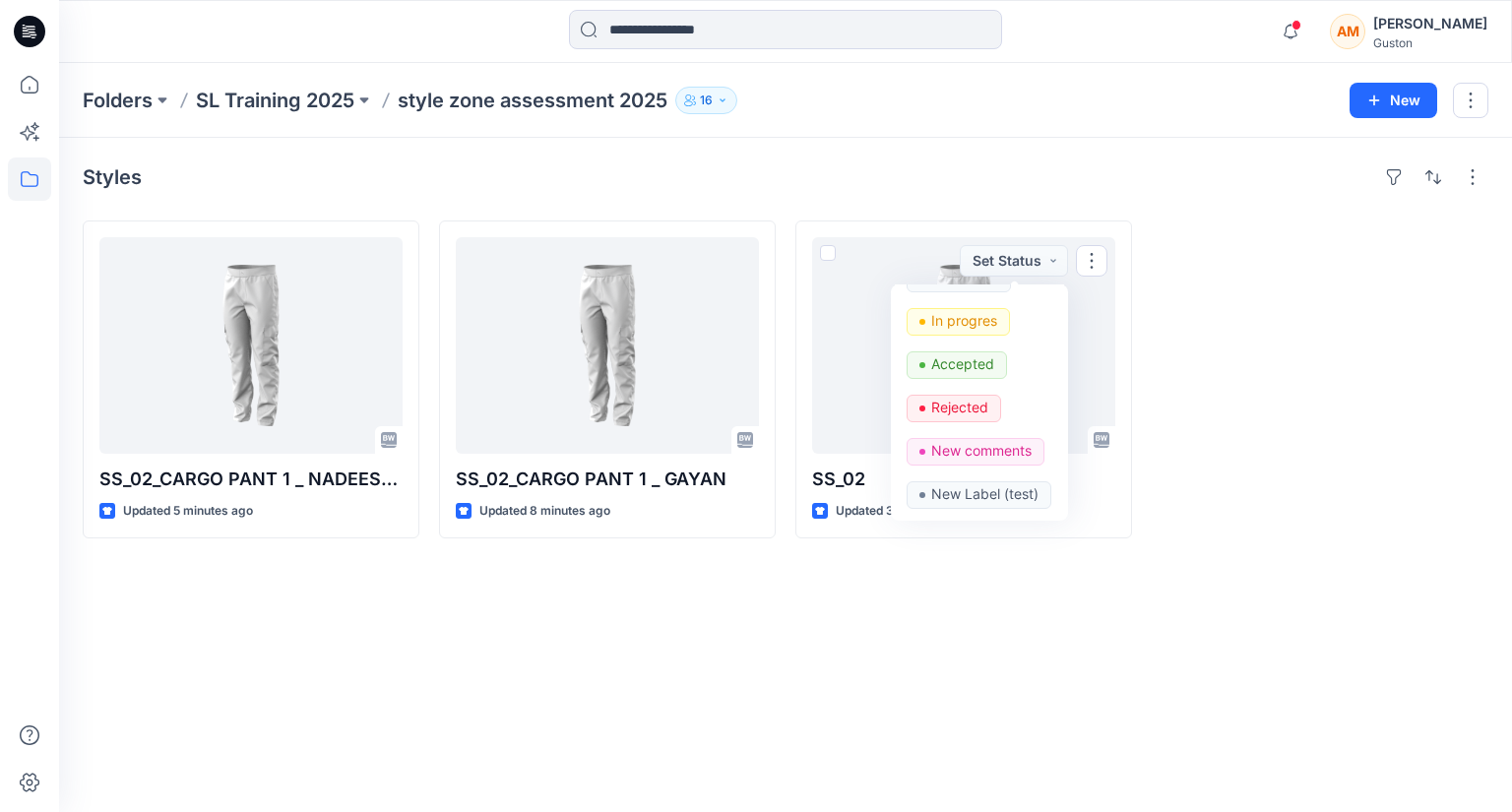
click at [1143, 613] on div "Styles SS_02_CARGO PANT 1 _ NADEESHA Updated 5 minutes ago SS_02_CARGO PANT 1 _…" at bounding box center [785, 475] width 1453 height 674
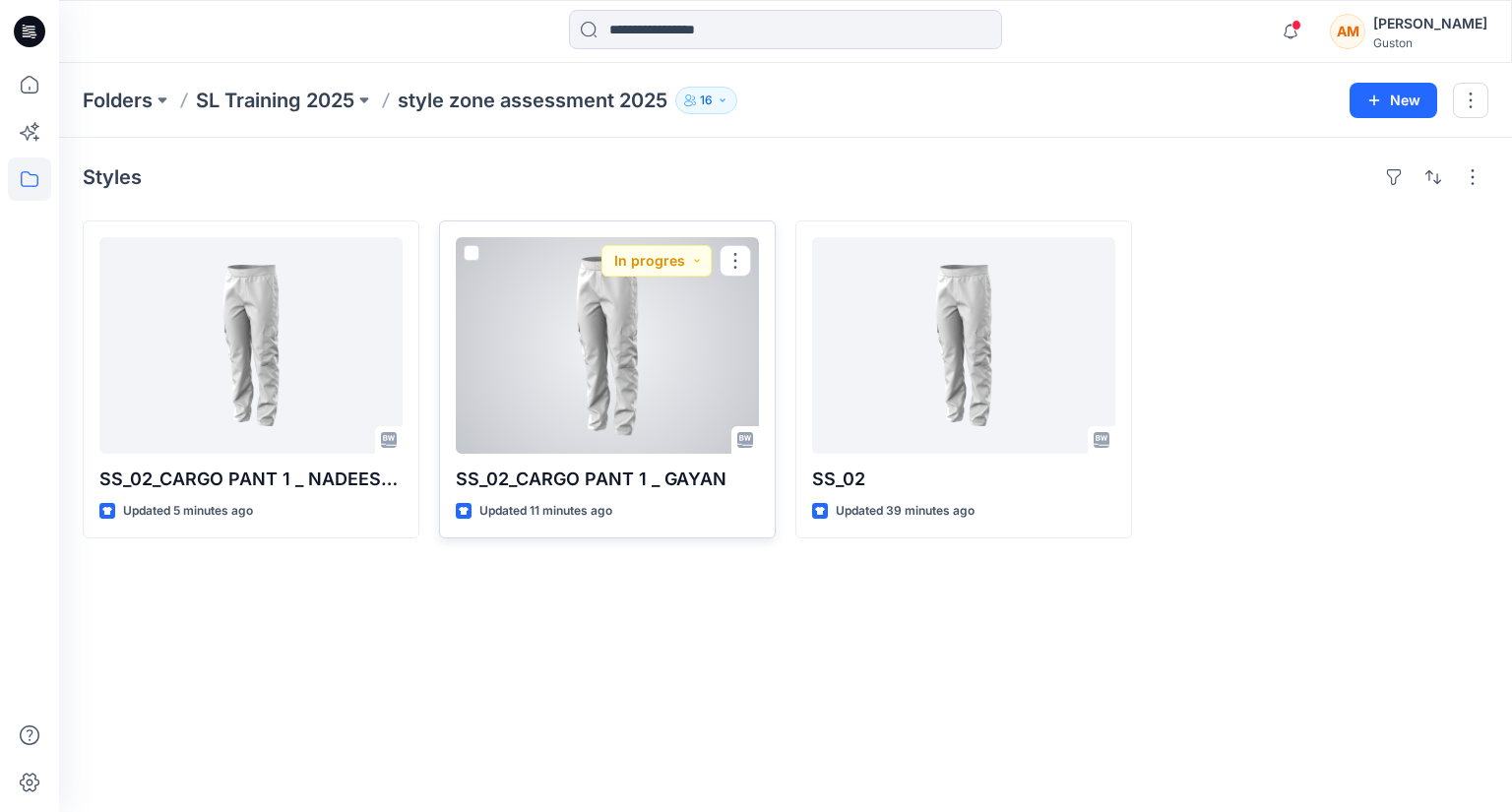
click at [620, 365] on div at bounding box center [608, 345] width 303 height 216
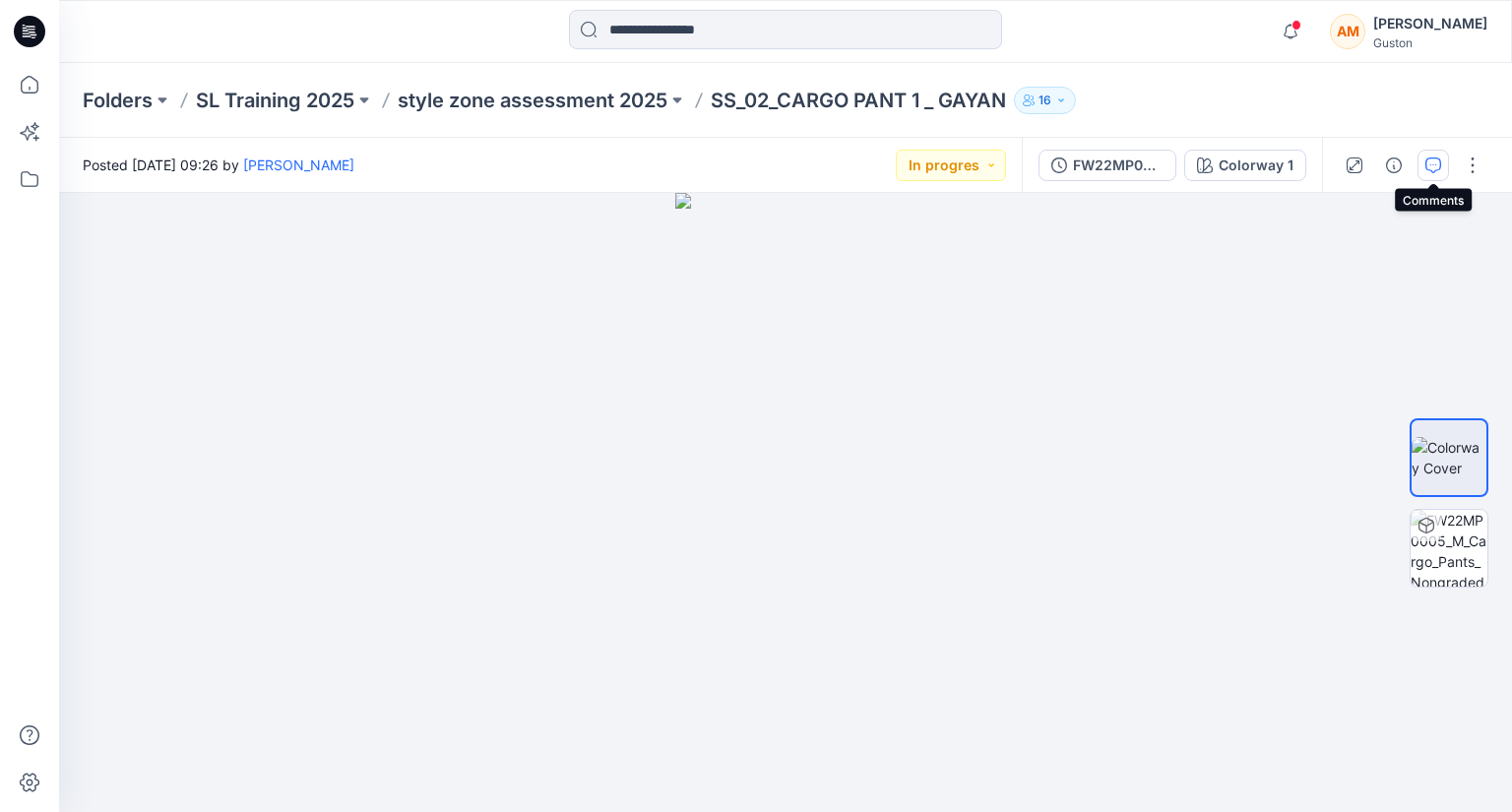
click at [1438, 169] on icon "button" at bounding box center [1433, 166] width 16 height 16
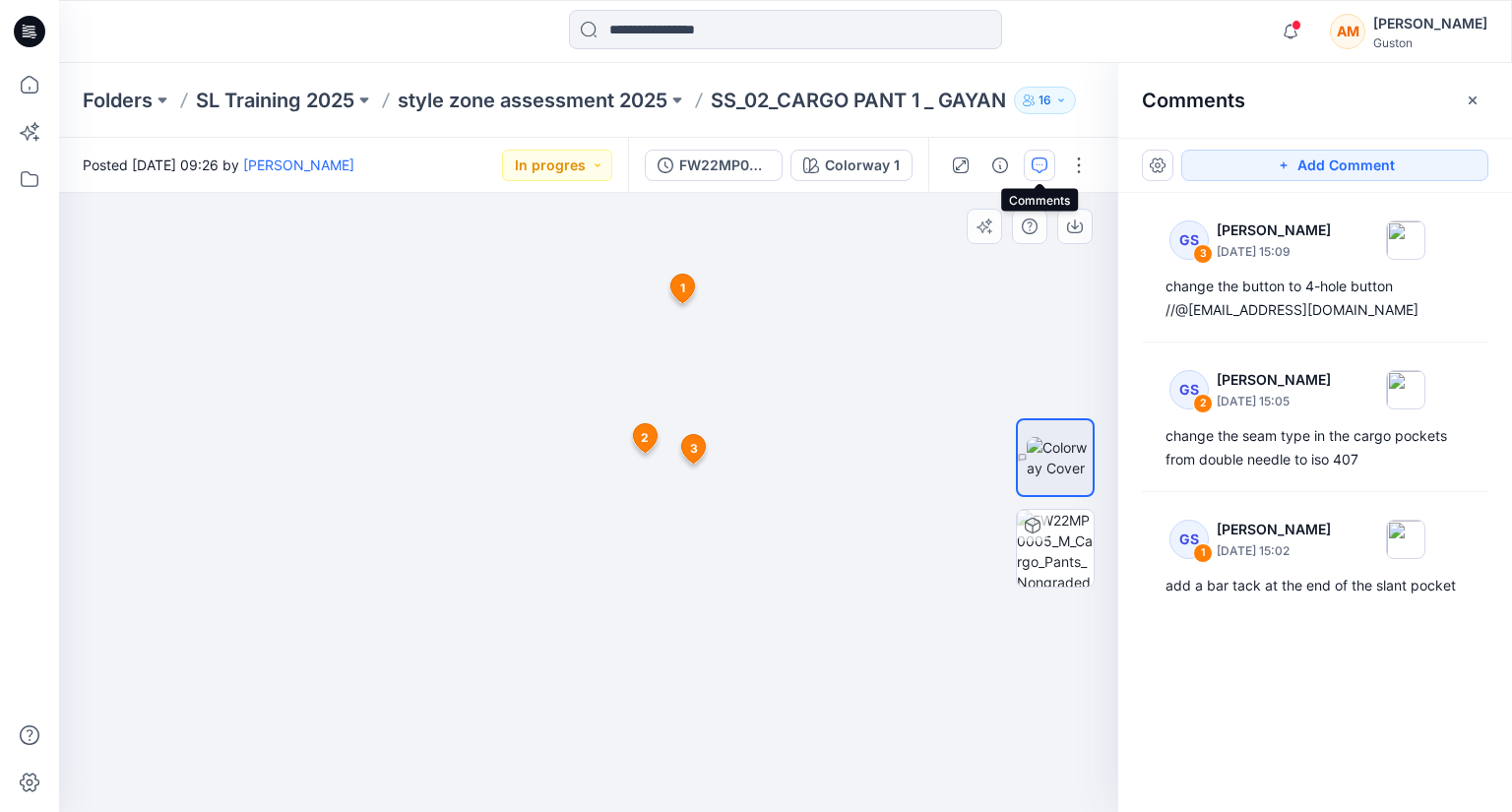
drag, startPoint x: 798, startPoint y: 294, endPoint x: 759, endPoint y: 314, distance: 43.8
click at [682, 303] on span "1" at bounding box center [683, 304] width 5 height 18
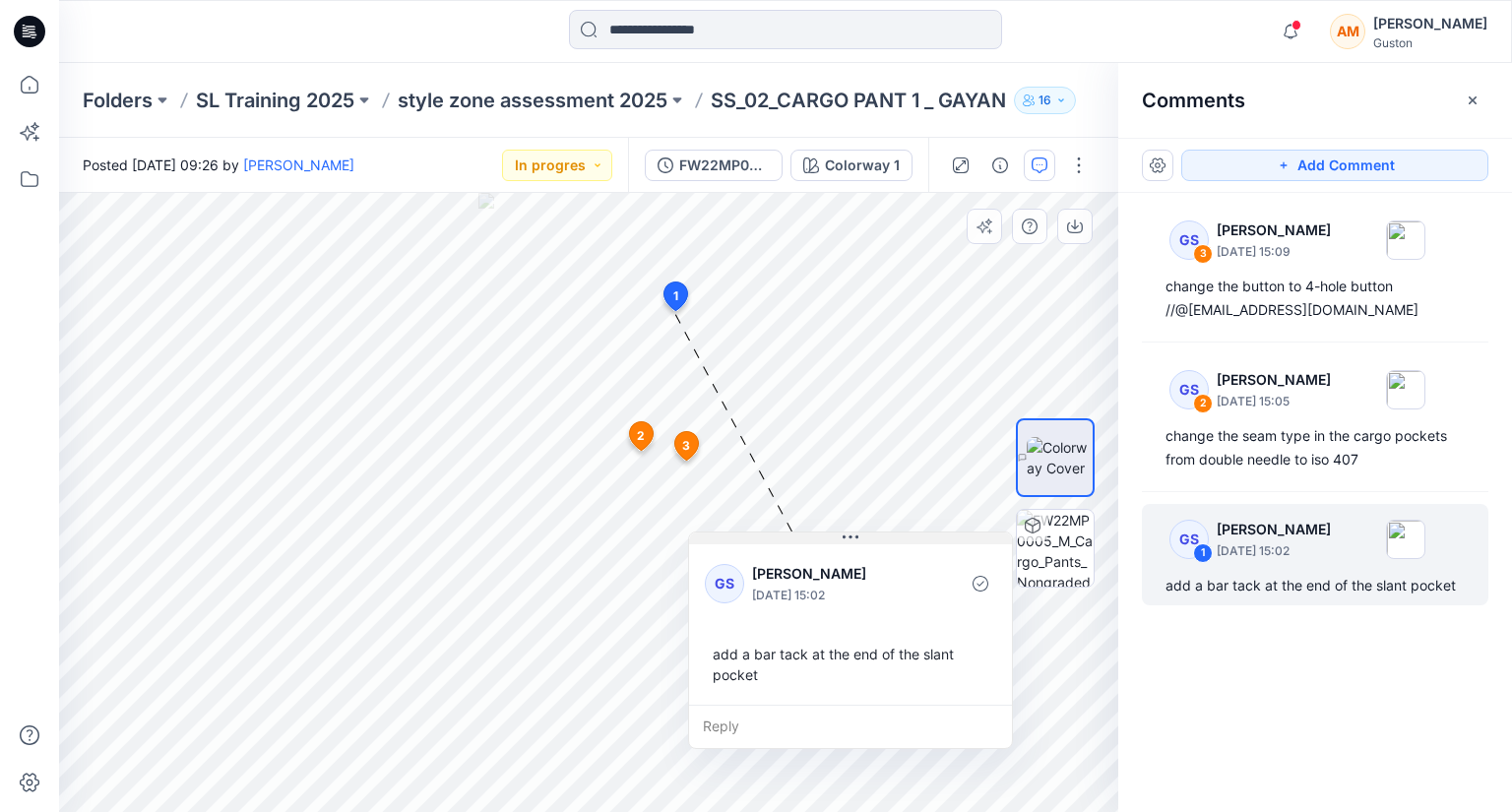
drag, startPoint x: 870, startPoint y: 217, endPoint x: 838, endPoint y: 535, distance: 319.6
click at [838, 535] on button at bounding box center [850, 539] width 323 height 12
click at [816, 642] on div "add a bar tack at the end of the slant pocket" at bounding box center [850, 663] width 291 height 57
click at [781, 668] on div "add a bar tack at the end of the slant pocket" at bounding box center [850, 663] width 291 height 57
click at [787, 570] on p "[PERSON_NAME]" at bounding box center [832, 574] width 161 height 24
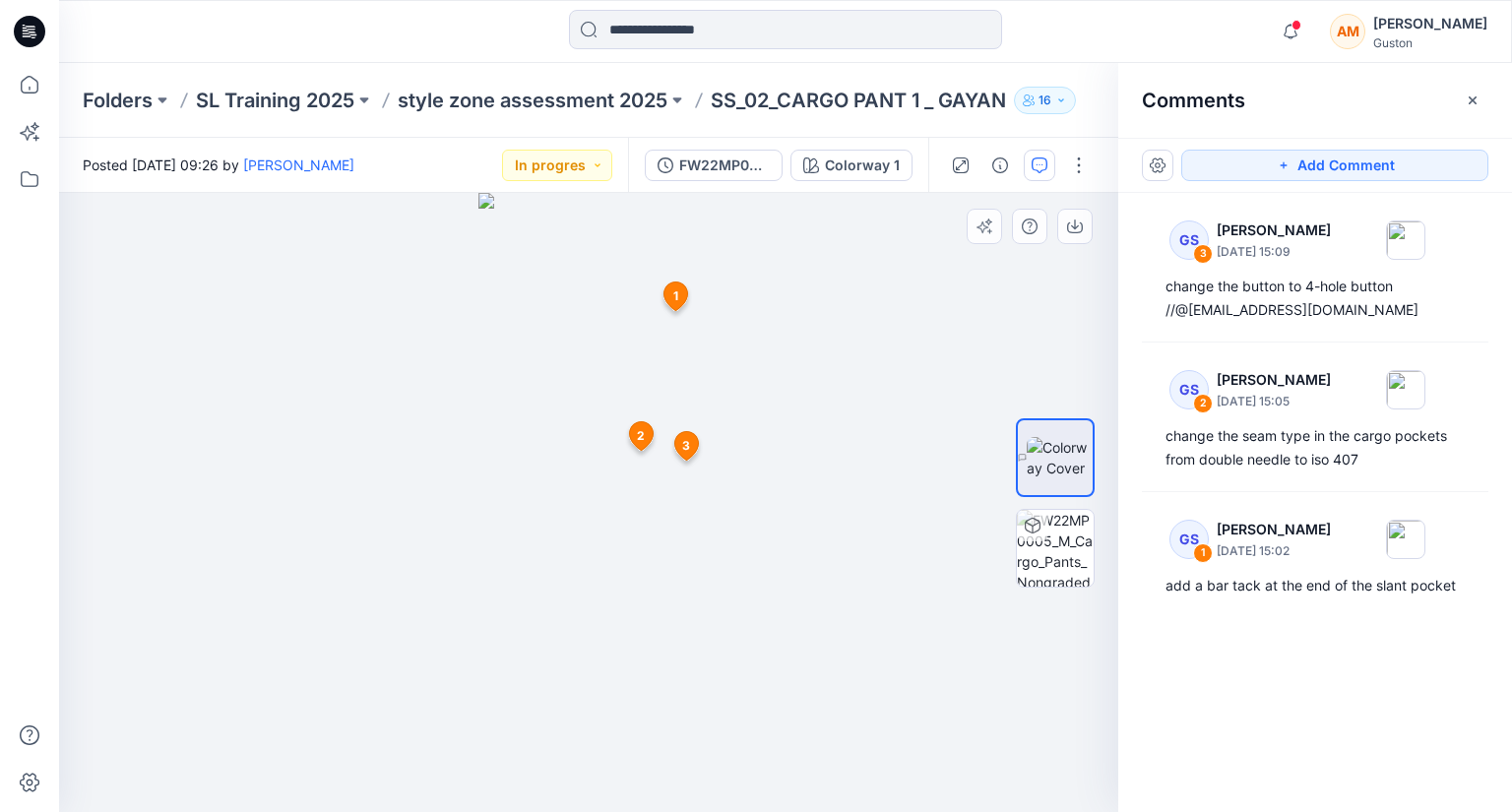
click at [671, 291] on icon at bounding box center [677, 296] width 24 height 29
click at [688, 445] on span "3" at bounding box center [687, 446] width 8 height 18
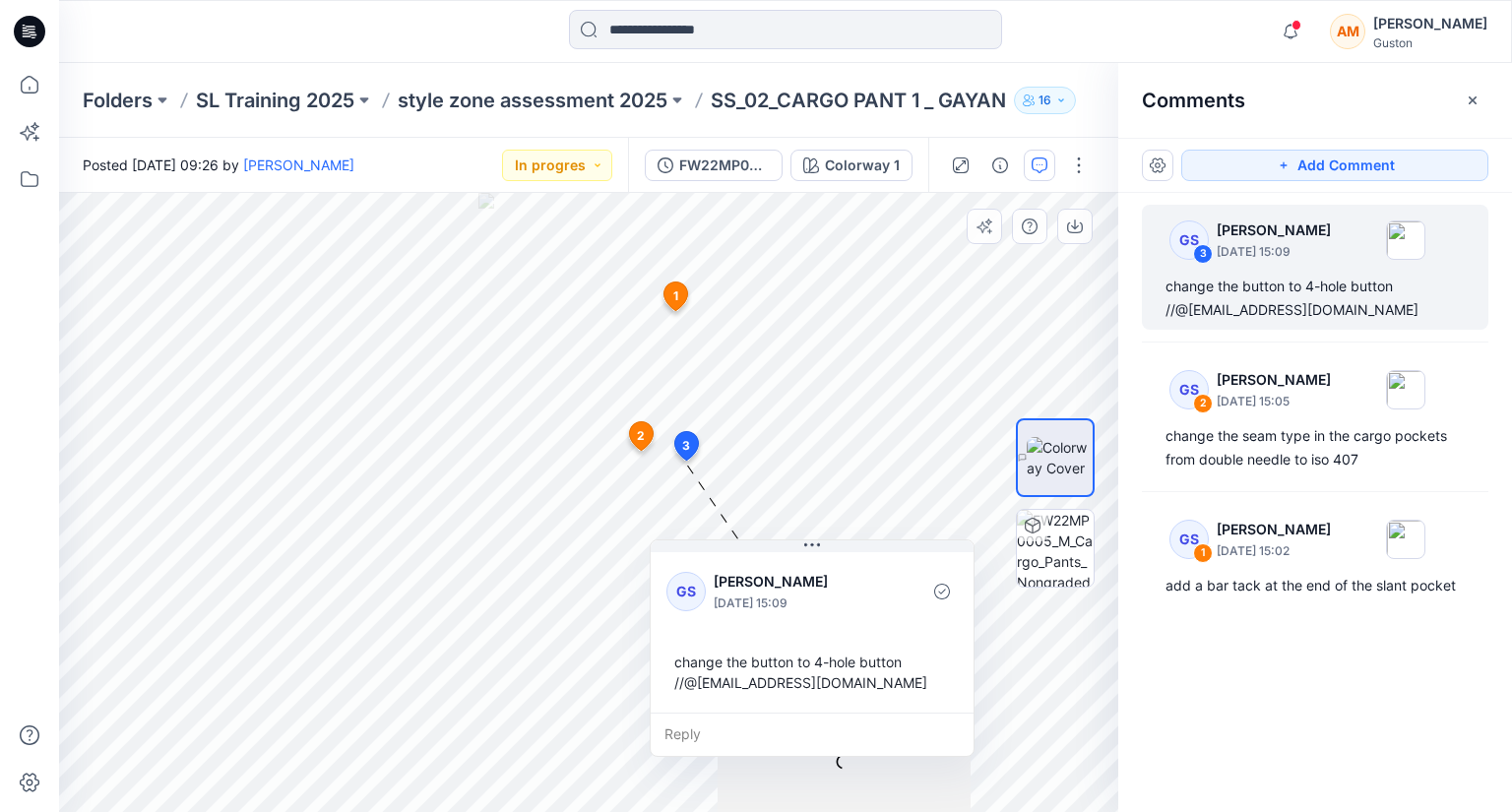
drag, startPoint x: 929, startPoint y: 465, endPoint x: 834, endPoint y: 569, distance: 140.9
click at [834, 570] on p "[PERSON_NAME]" at bounding box center [793, 582] width 161 height 24
click at [1038, 625] on div at bounding box center [1055, 503] width 79 height 378
click at [1471, 108] on button "button" at bounding box center [1473, 101] width 32 height 32
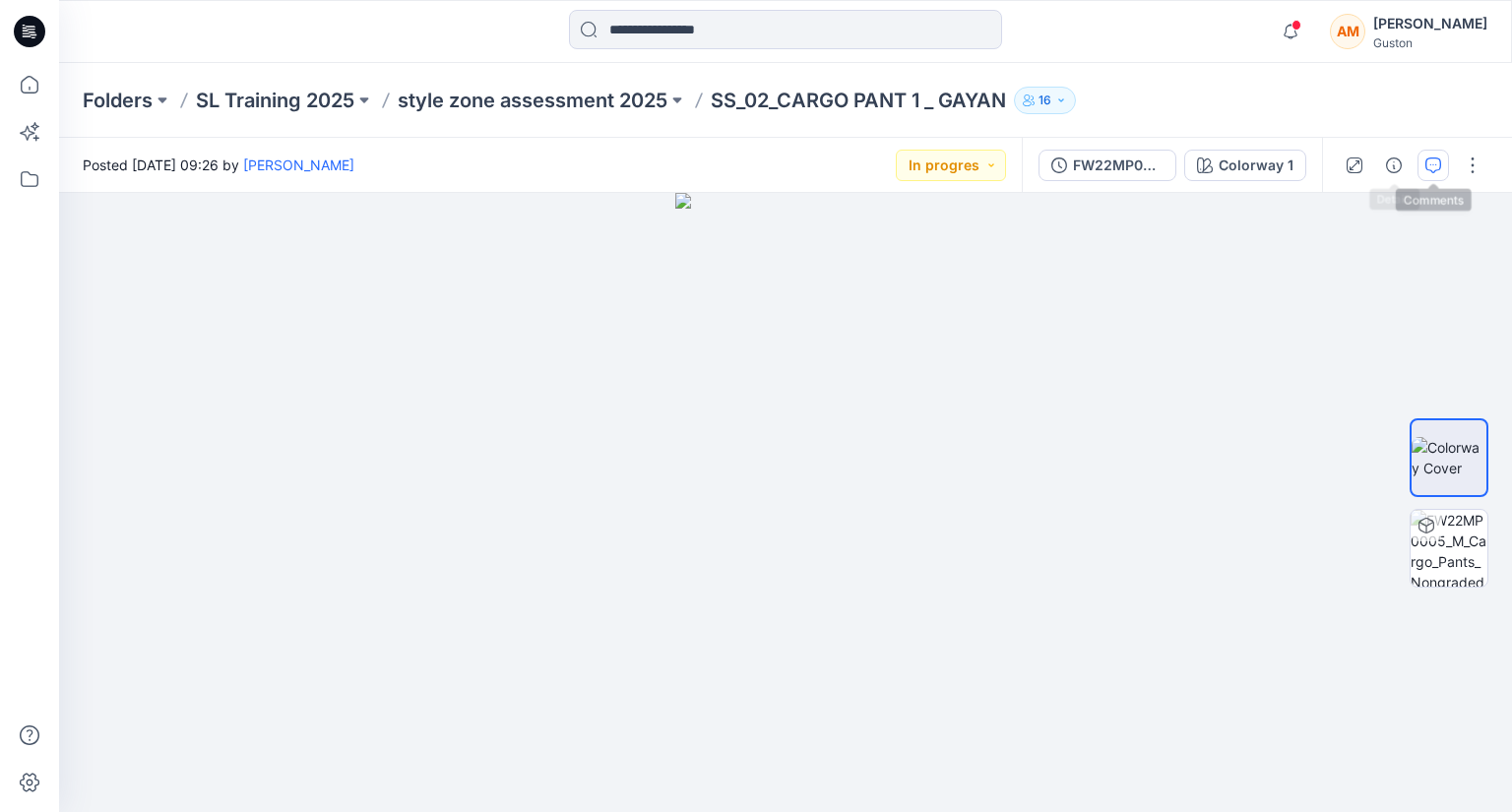
click at [1432, 156] on button "button" at bounding box center [1433, 166] width 32 height 32
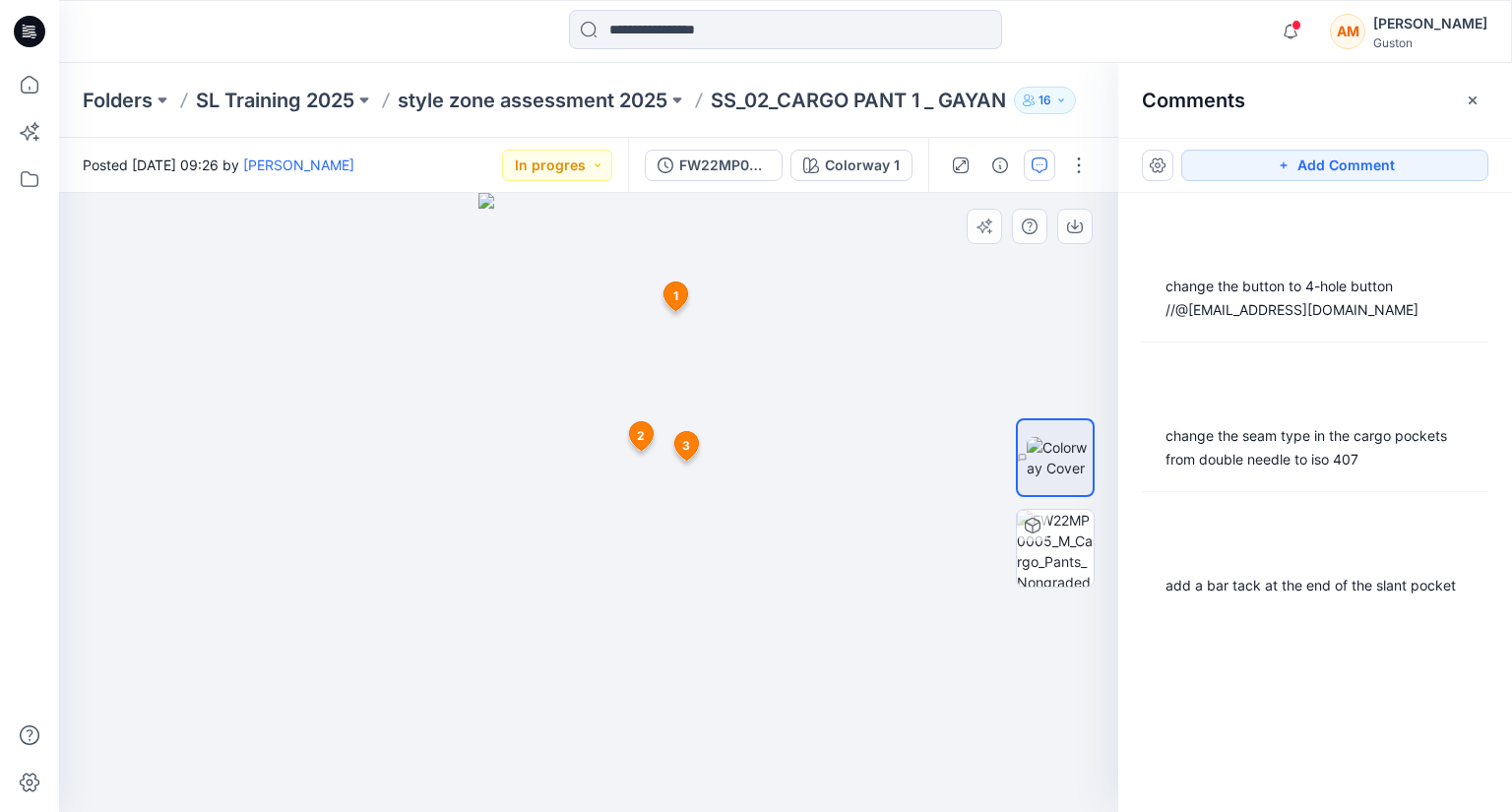
click at [669, 300] on icon at bounding box center [677, 296] width 24 height 29
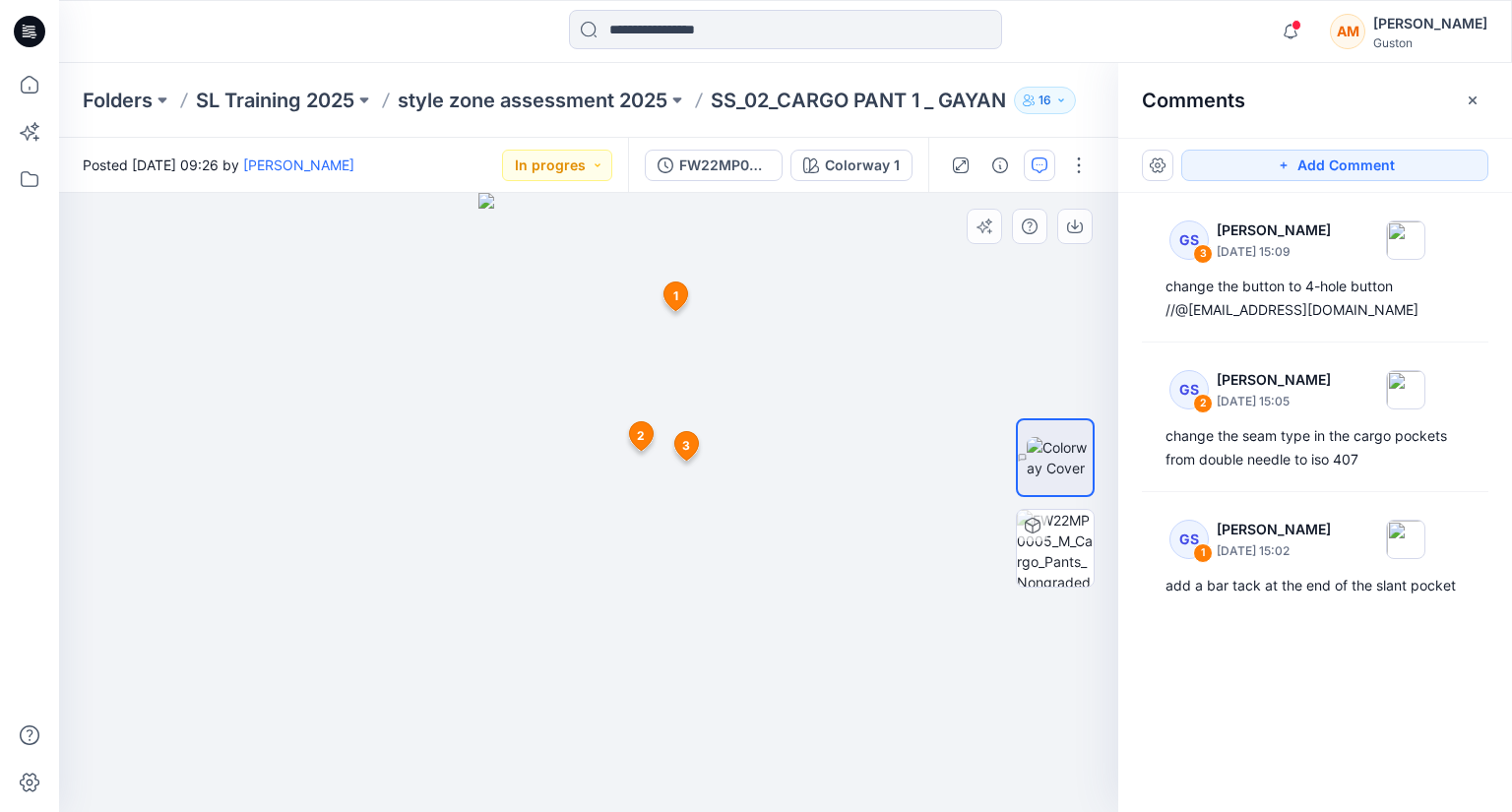
click at [676, 297] on span "1" at bounding box center [676, 296] width 5 height 18
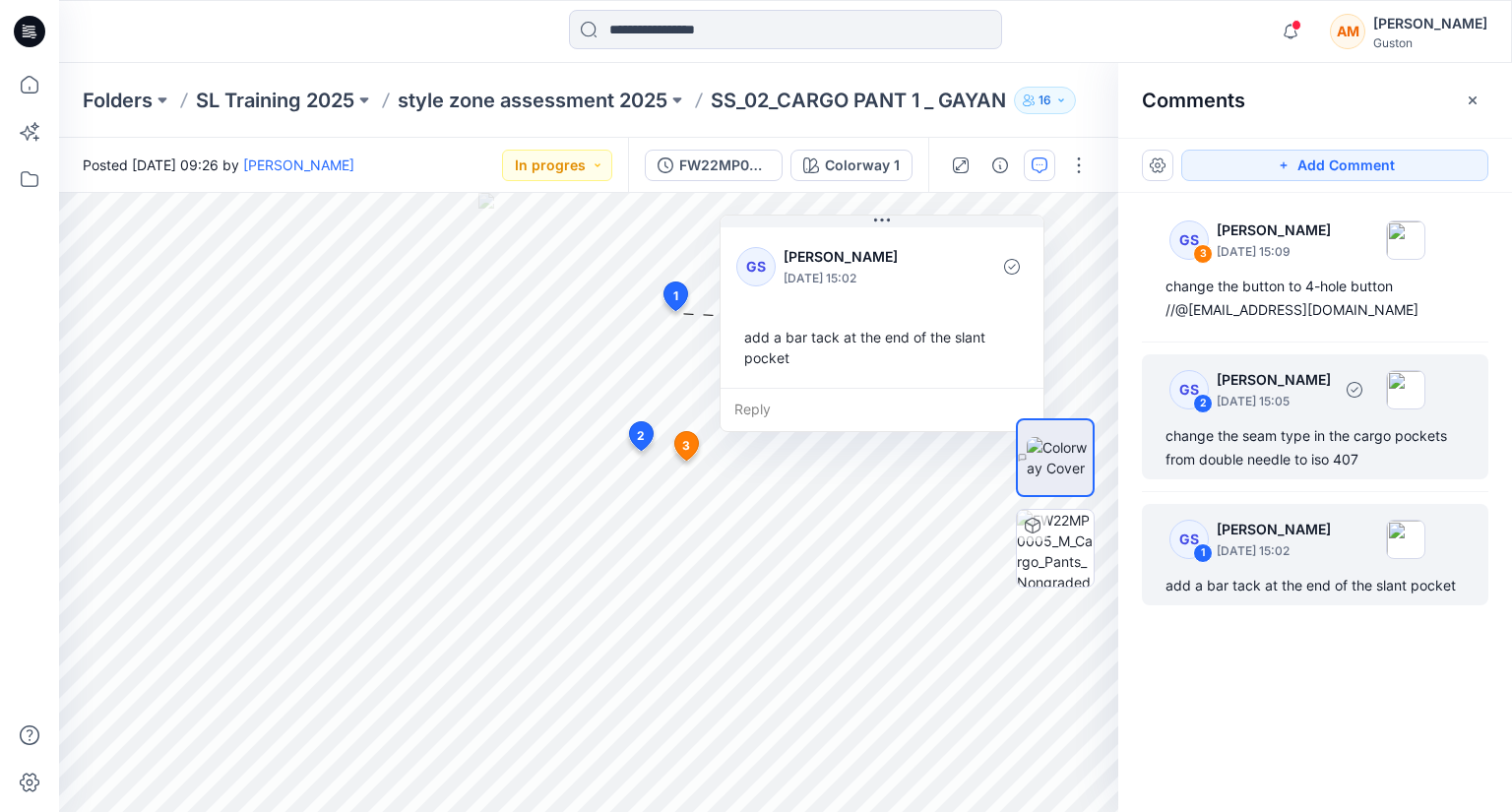
click at [1245, 425] on div "change the seam type in the cargo pockets from double needle to iso 407" at bounding box center [1315, 447] width 299 height 47
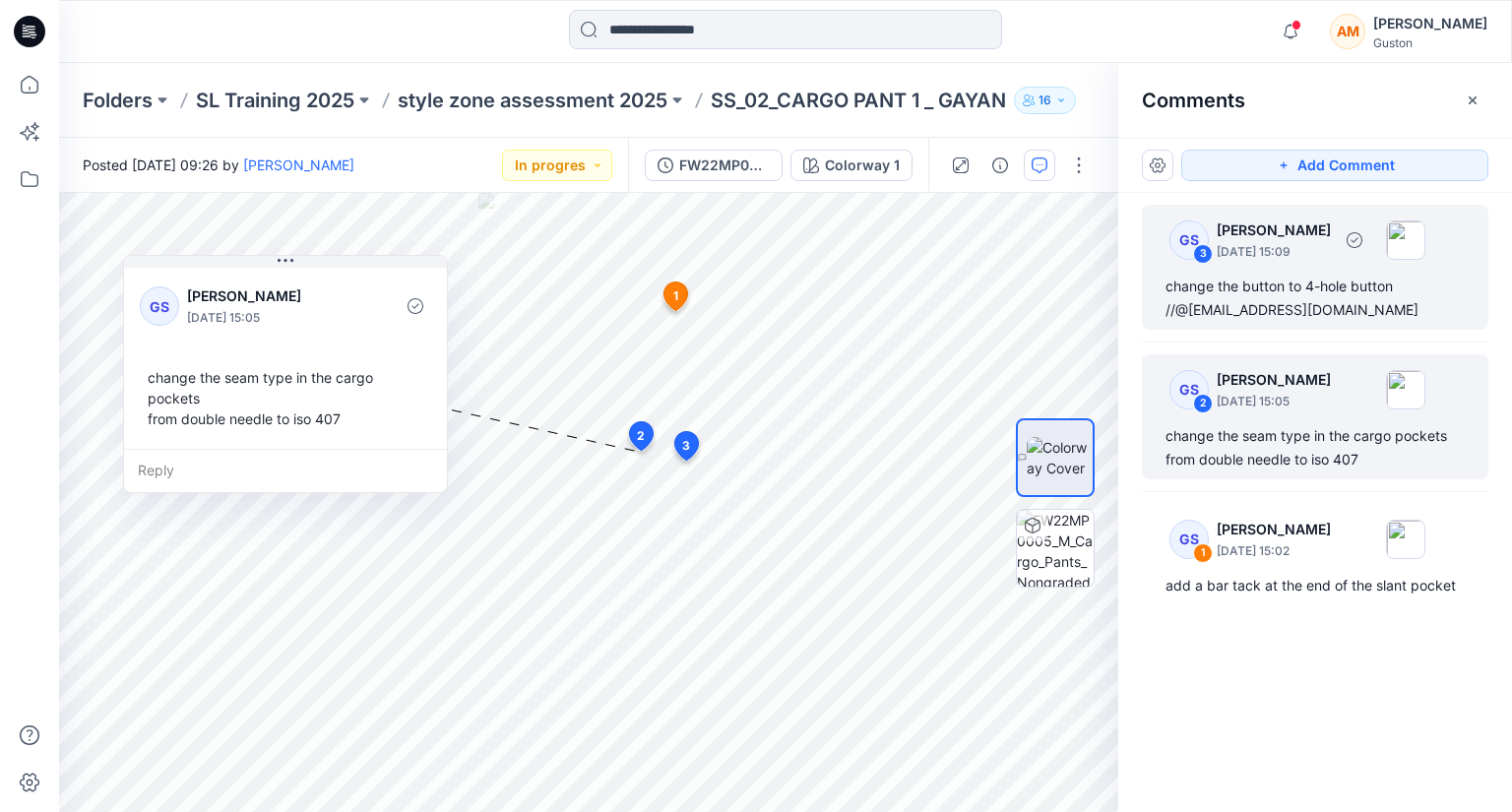
click at [1273, 278] on div "change the button to 4-hole button //@apsaram//@dmsgt.com" at bounding box center [1315, 297] width 299 height 47
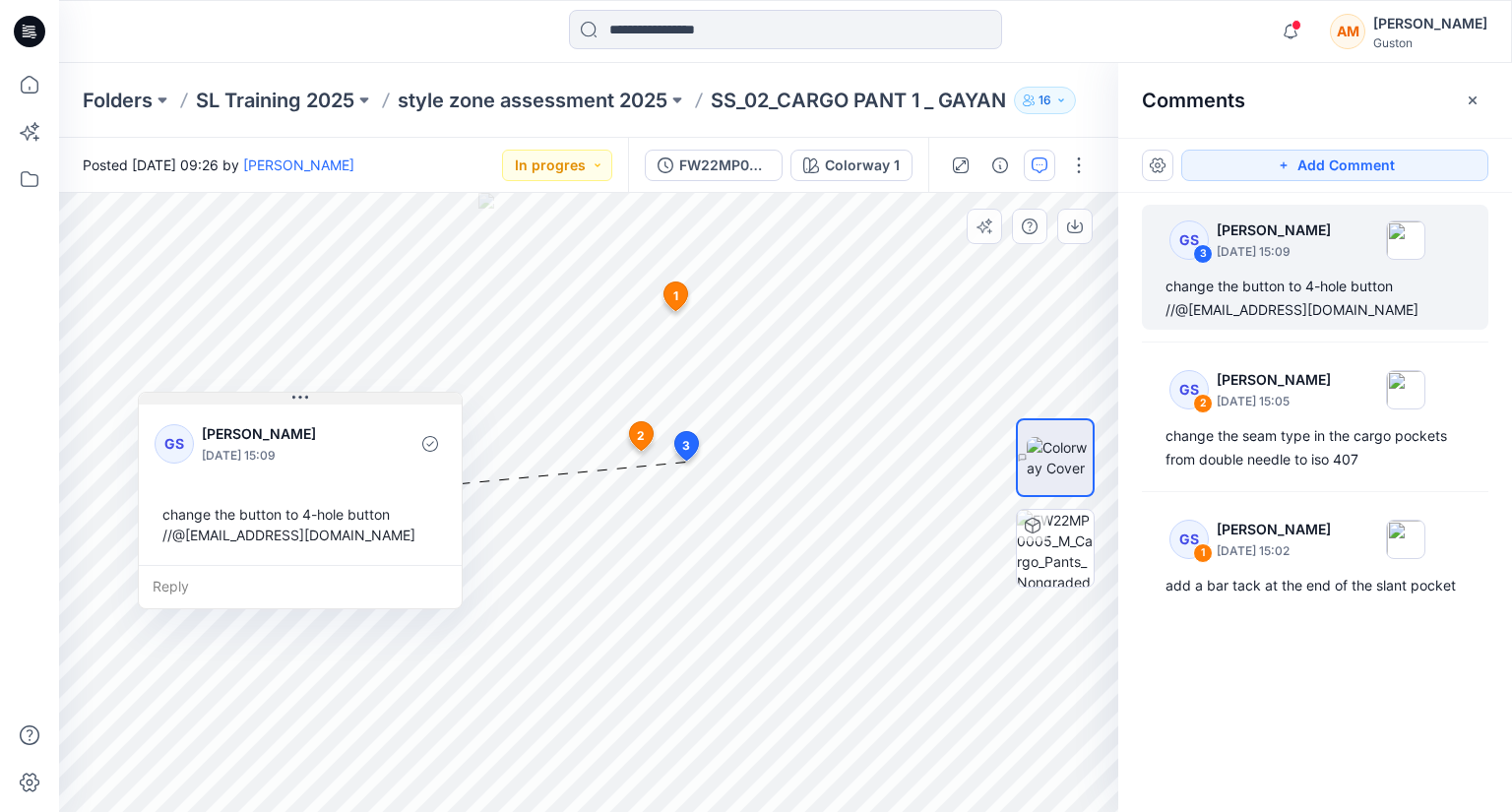
drag, startPoint x: 891, startPoint y: 419, endPoint x: 279, endPoint y: 392, distance: 612.6
click at [280, 397] on button at bounding box center [300, 399] width 323 height 12
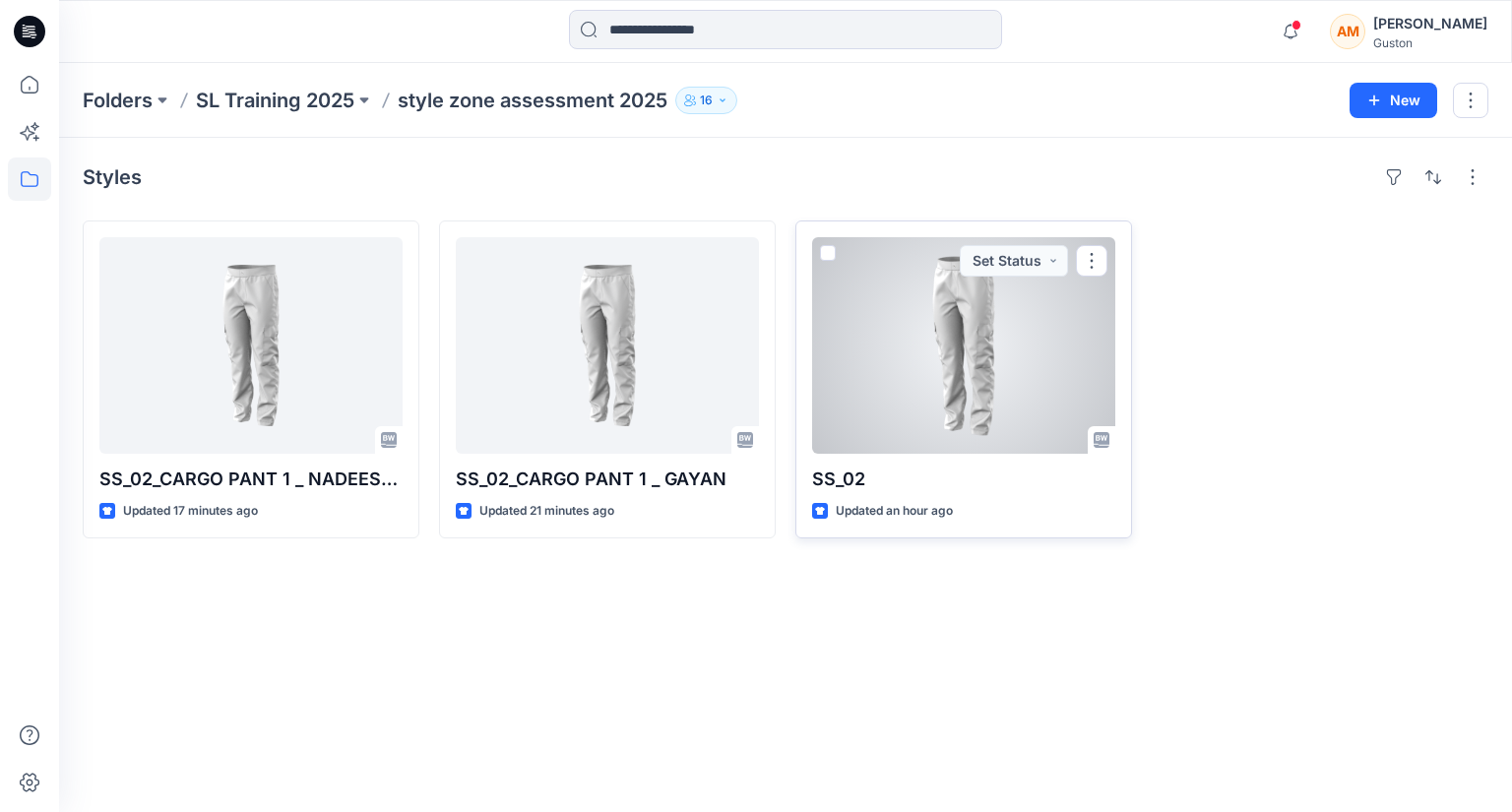
click at [884, 365] on div at bounding box center [964, 345] width 303 height 216
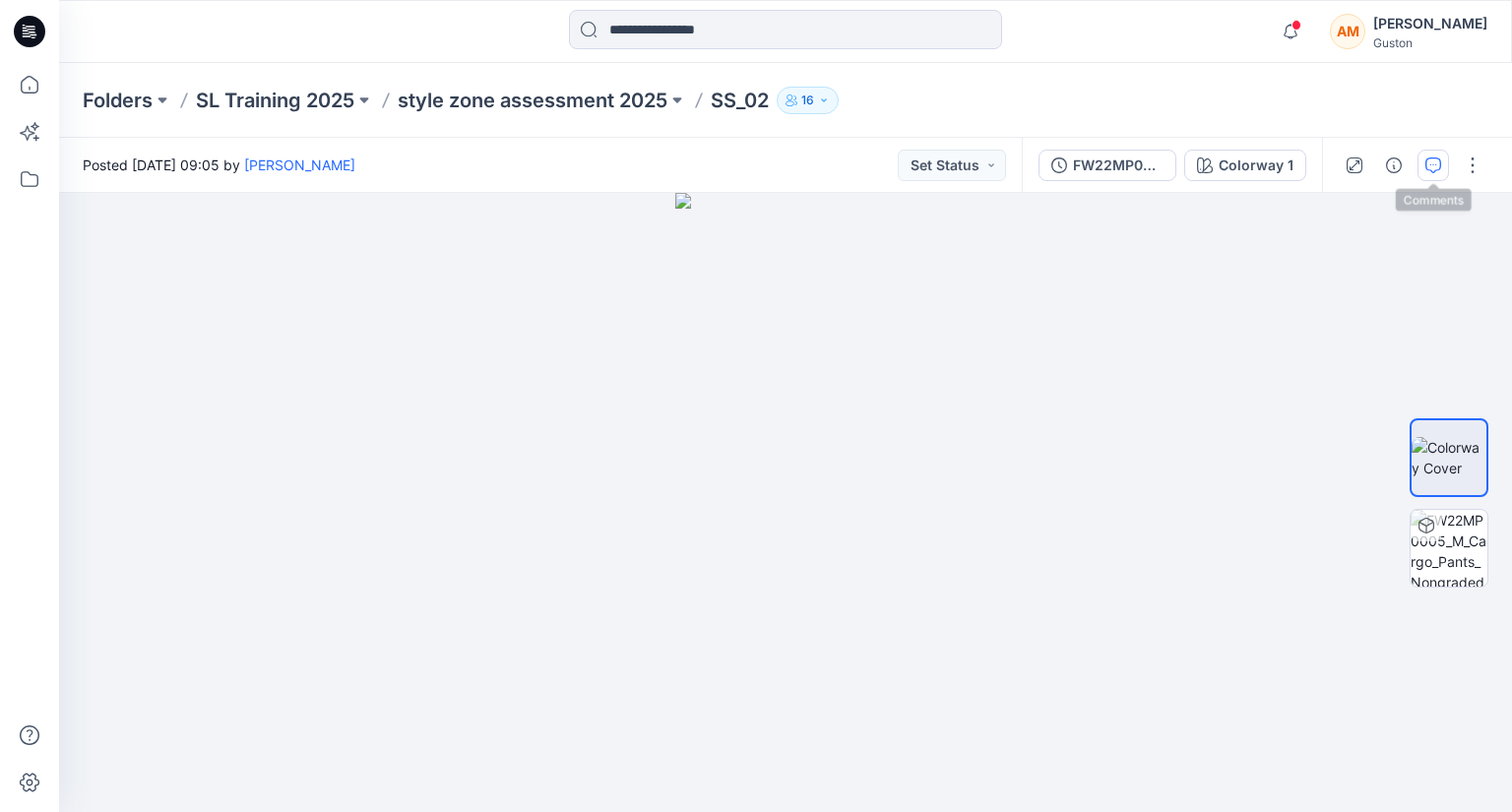
click at [1431, 158] on icon "button" at bounding box center [1433, 166] width 16 height 16
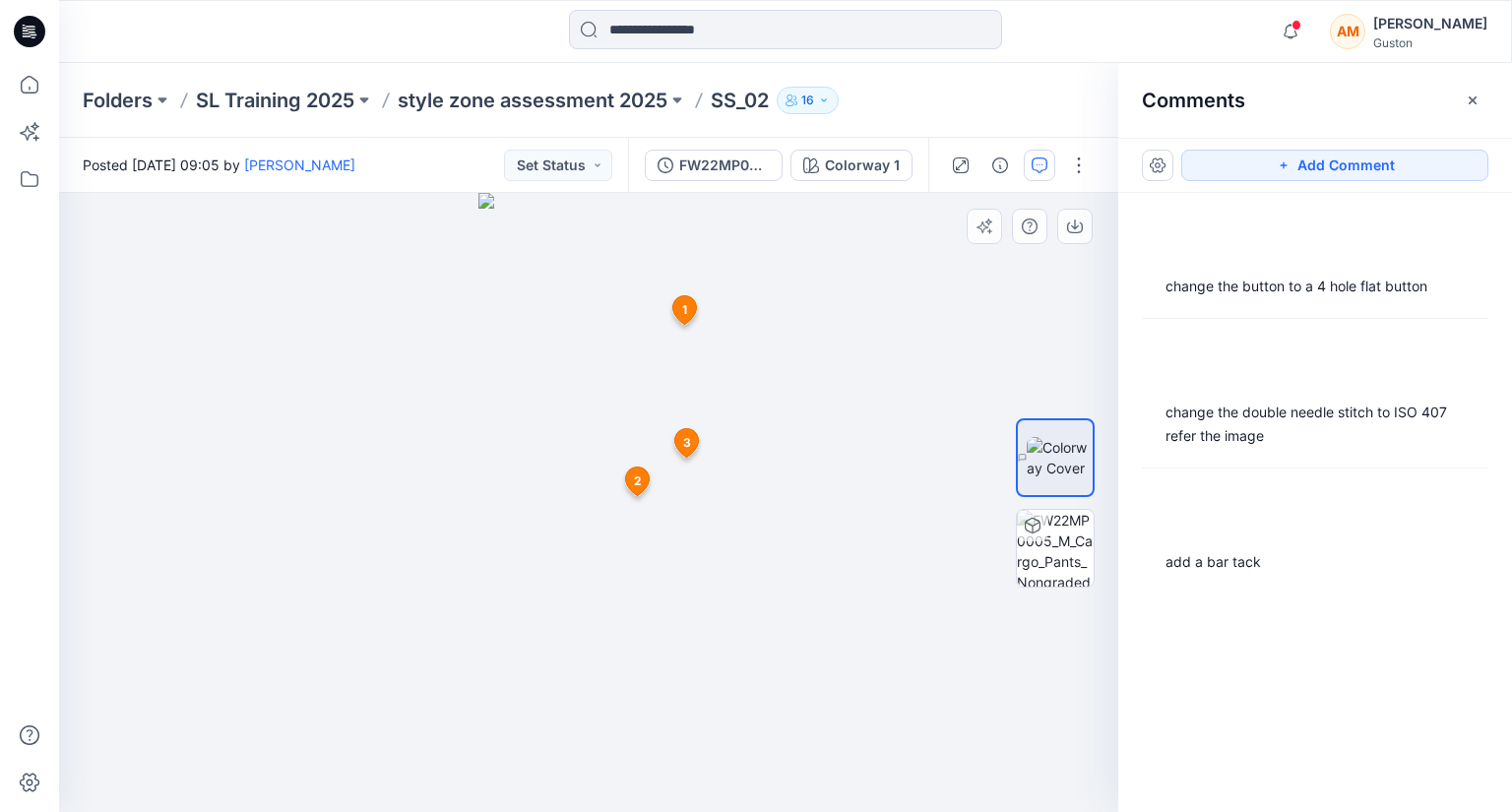
click at [685, 307] on span "1" at bounding box center [685, 310] width 5 height 18
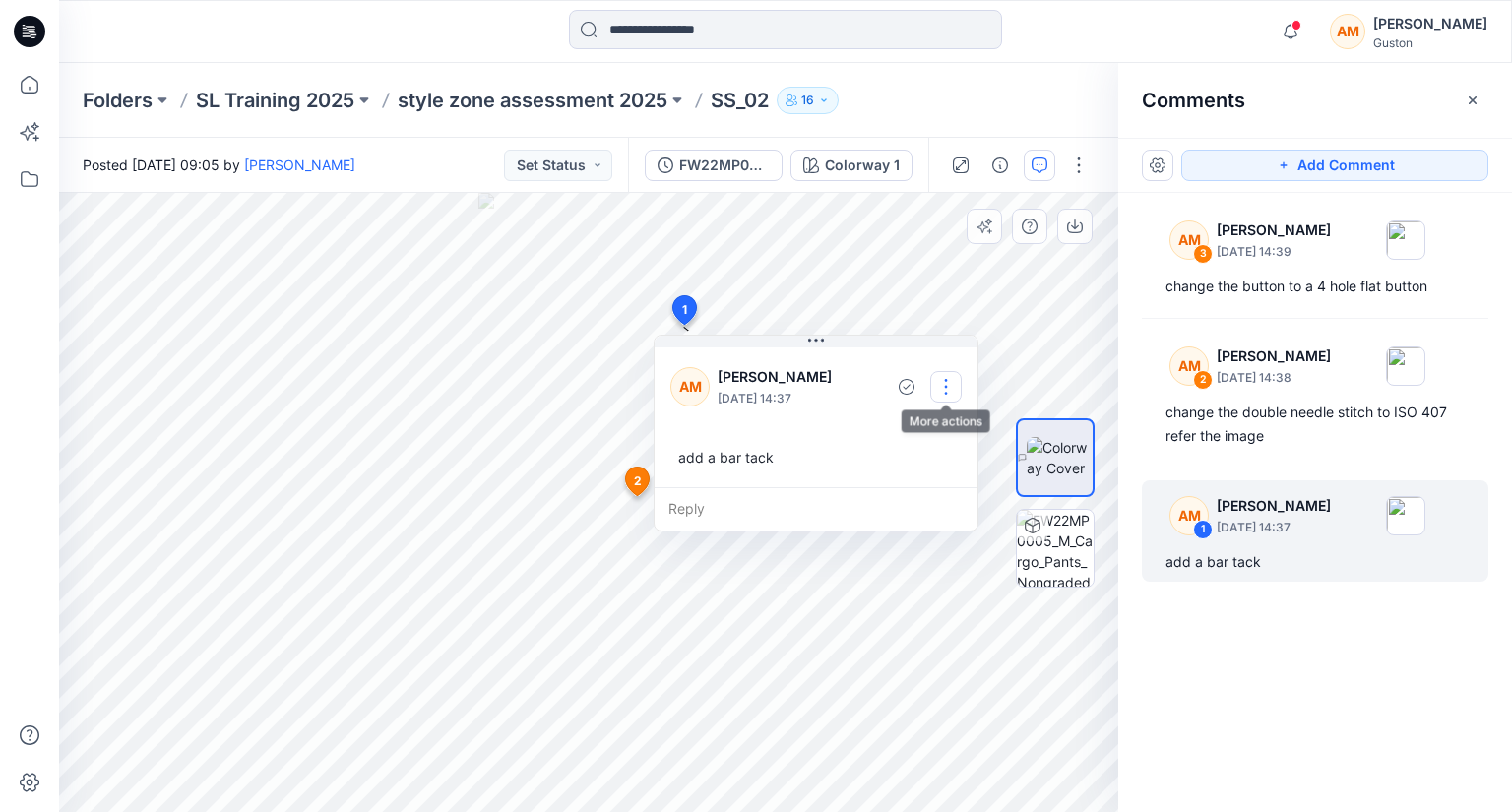
click at [950, 379] on button "button" at bounding box center [946, 387] width 32 height 32
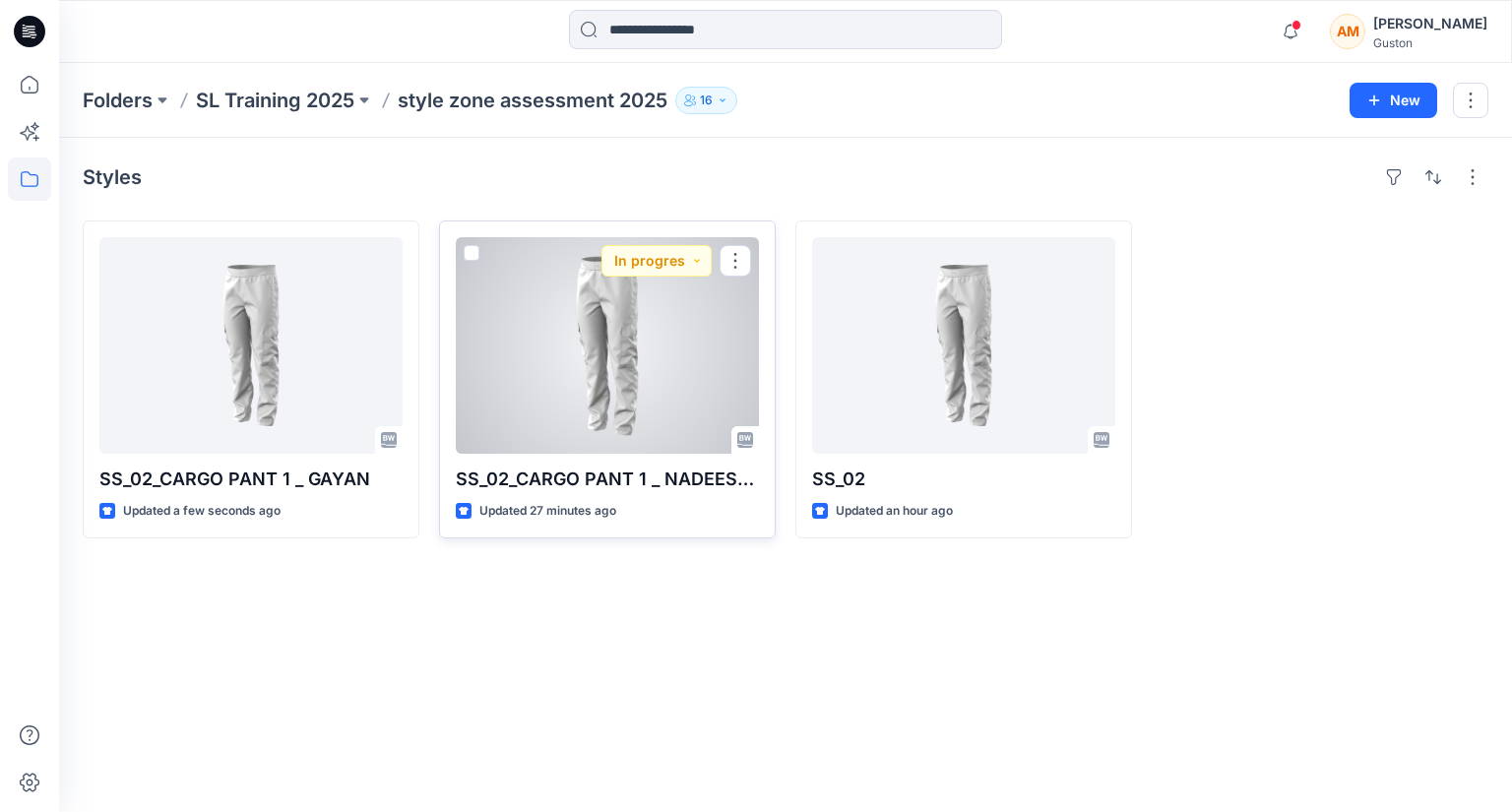
click at [525, 383] on div at bounding box center [608, 345] width 303 height 216
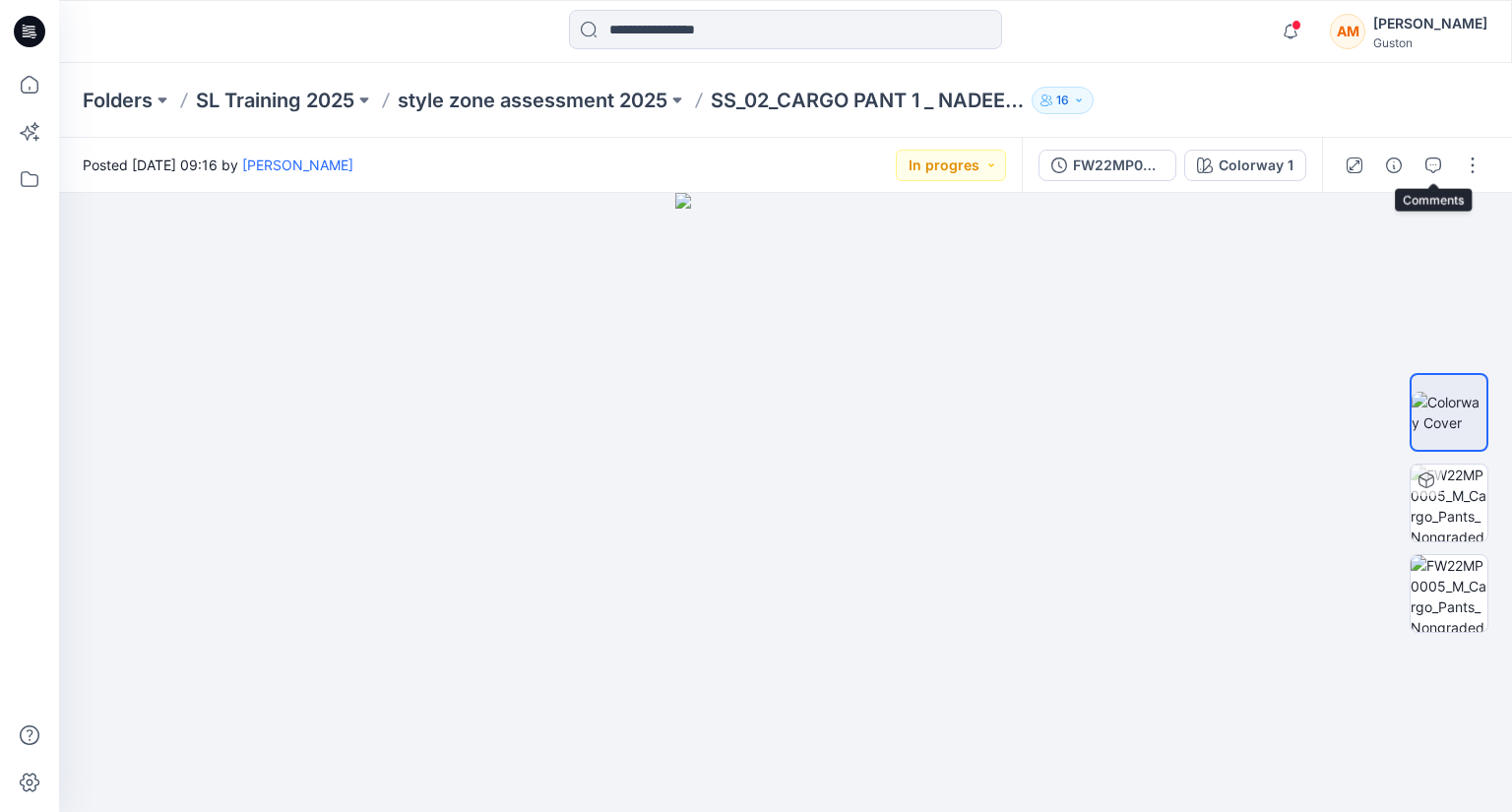
click at [1425, 148] on div at bounding box center [1413, 165] width 182 height 55
click at [1418, 170] on button "button" at bounding box center [1433, 166] width 32 height 32
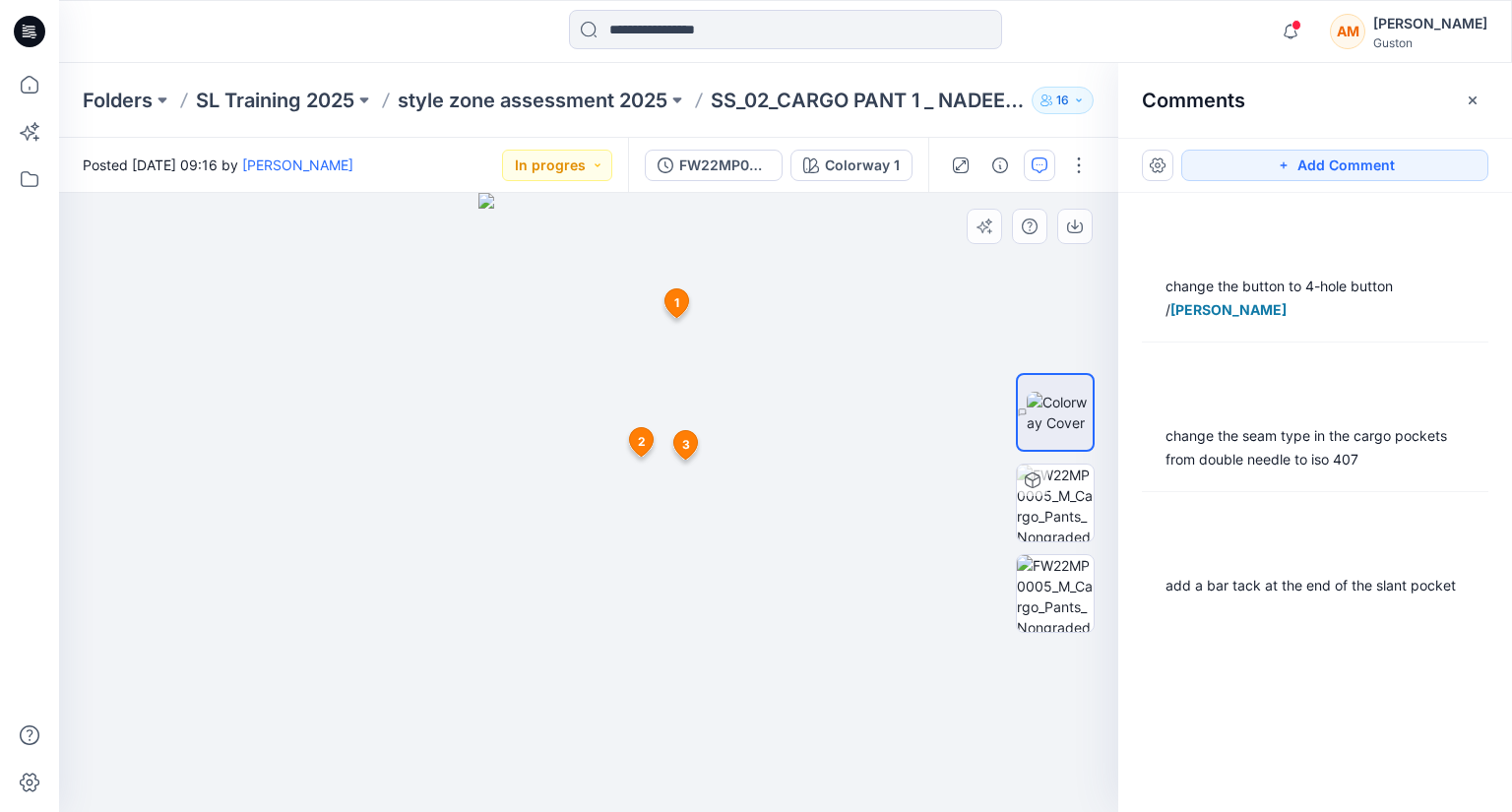
click at [679, 296] on span "1" at bounding box center [677, 303] width 5 height 18
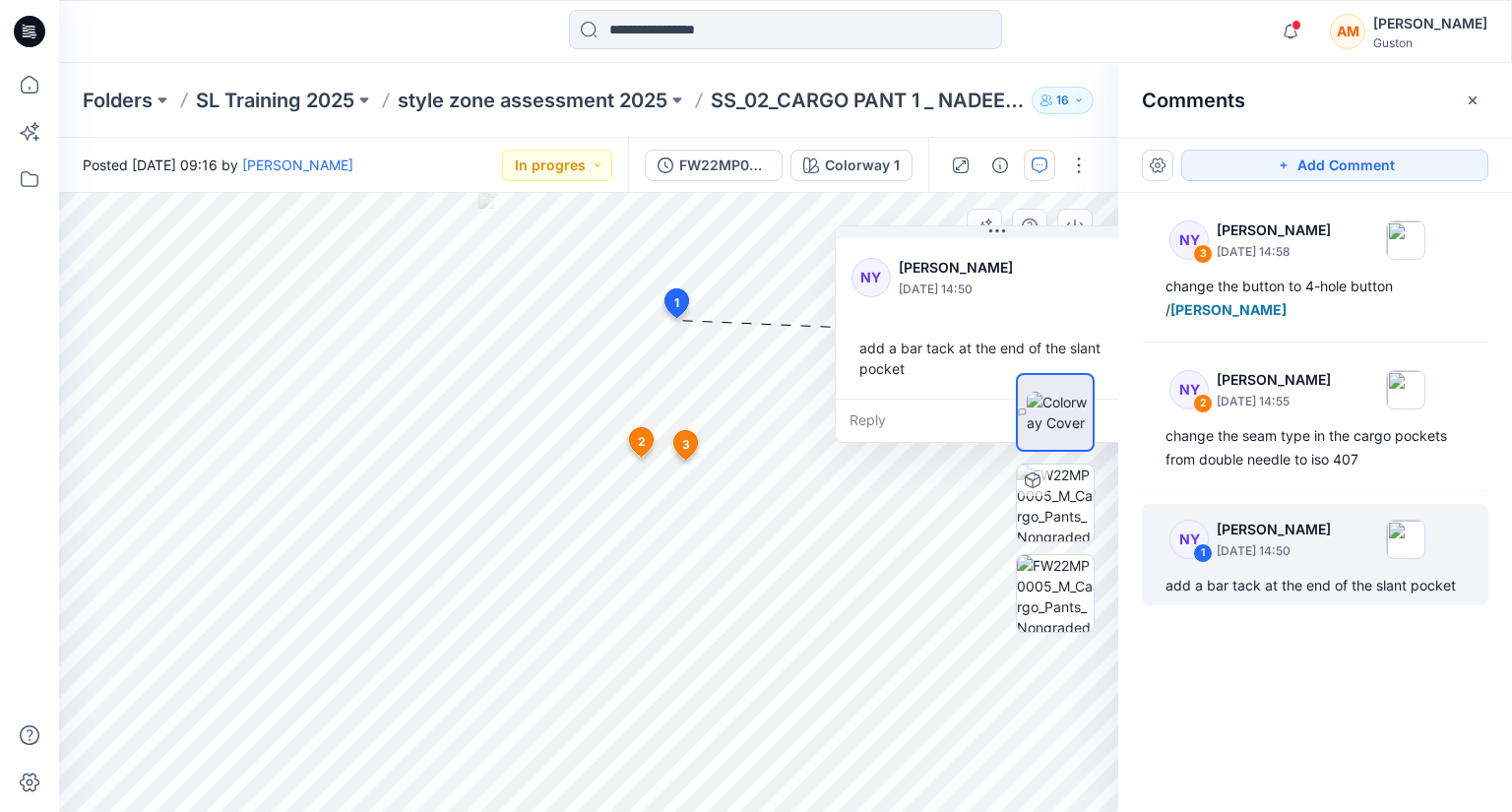
click at [686, 444] on span "3" at bounding box center [687, 445] width 8 height 18
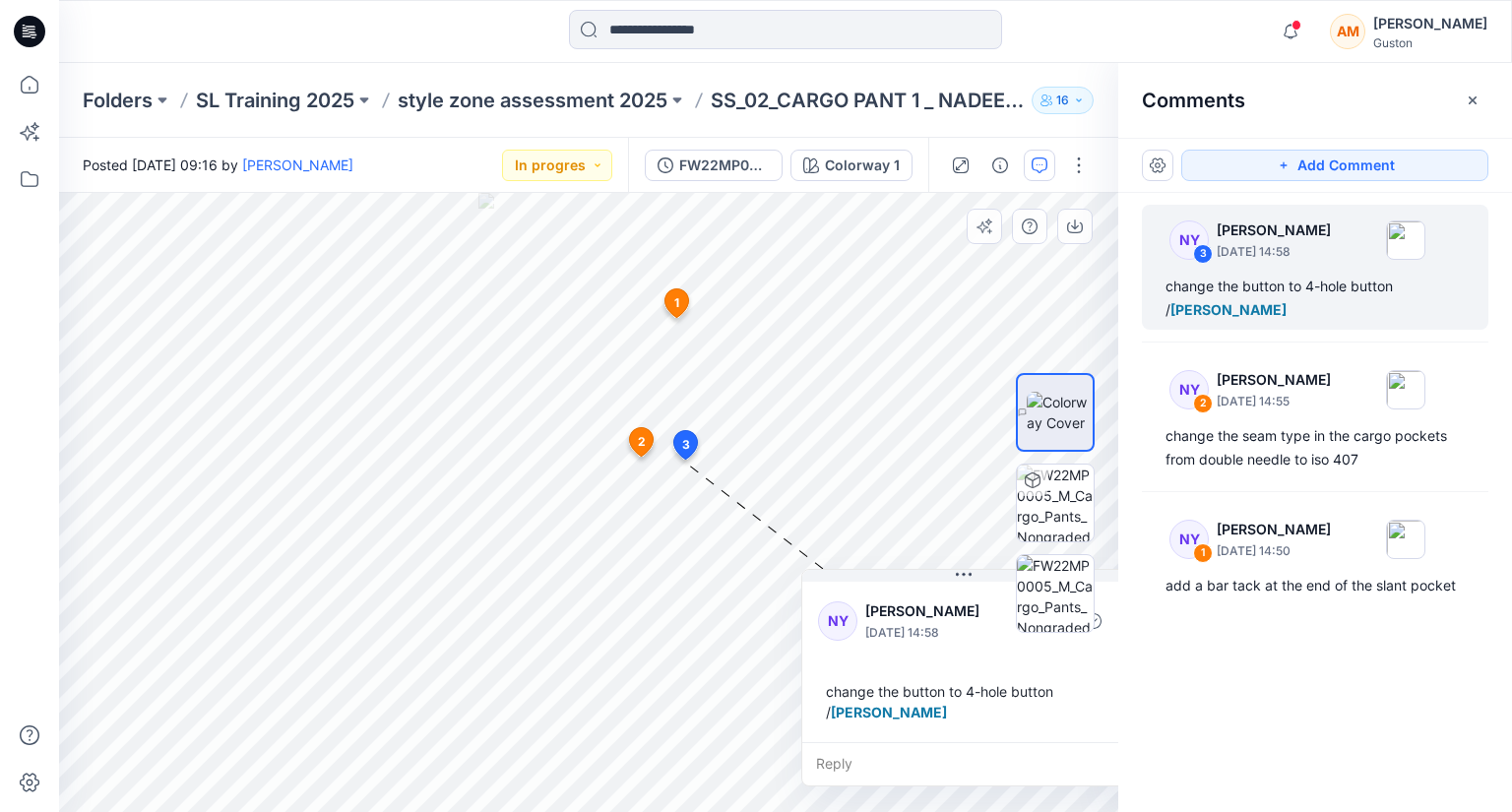
click at [640, 440] on span "2" at bounding box center [642, 442] width 8 height 18
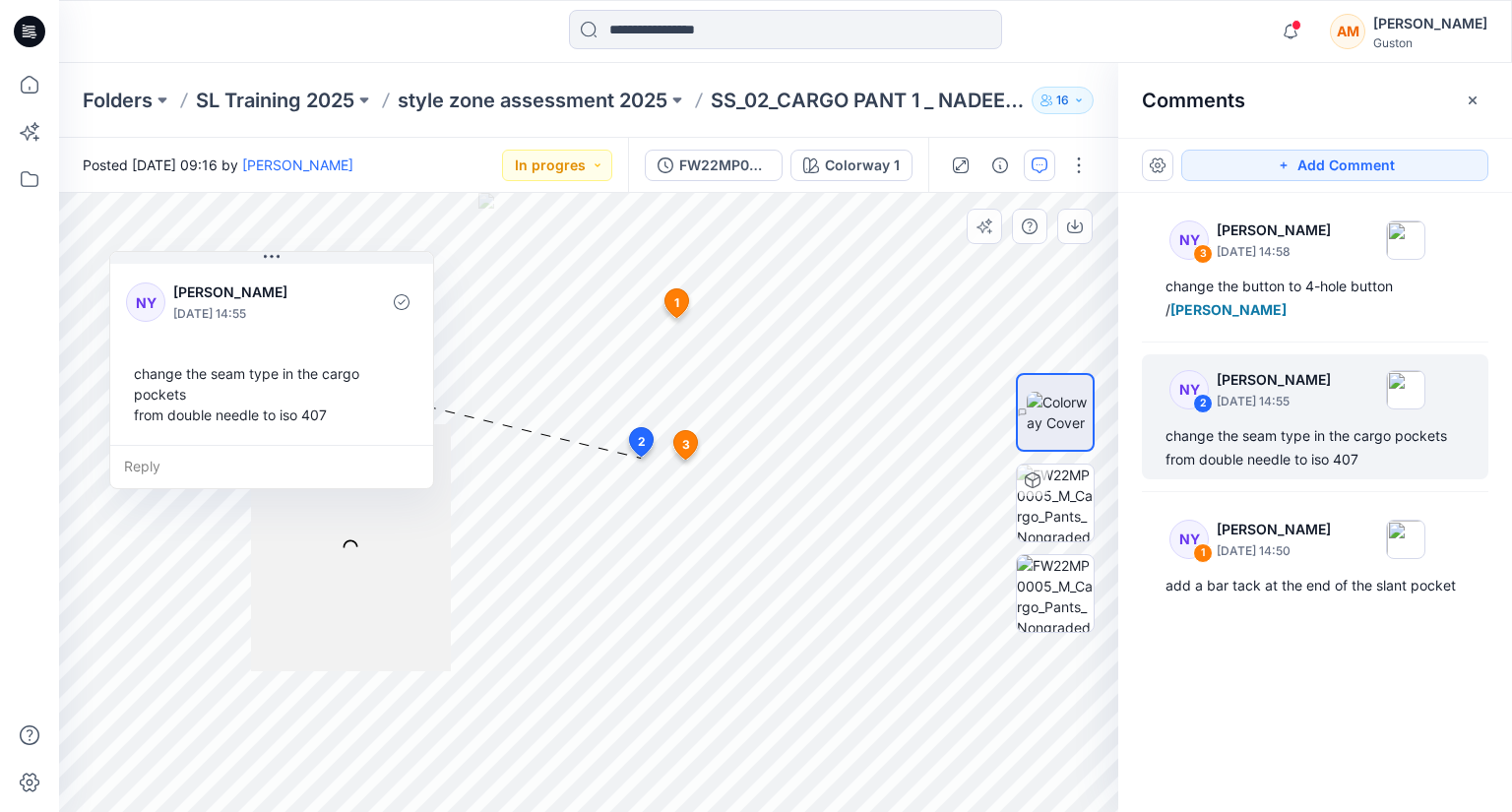
click at [688, 444] on span "3" at bounding box center [687, 445] width 8 height 18
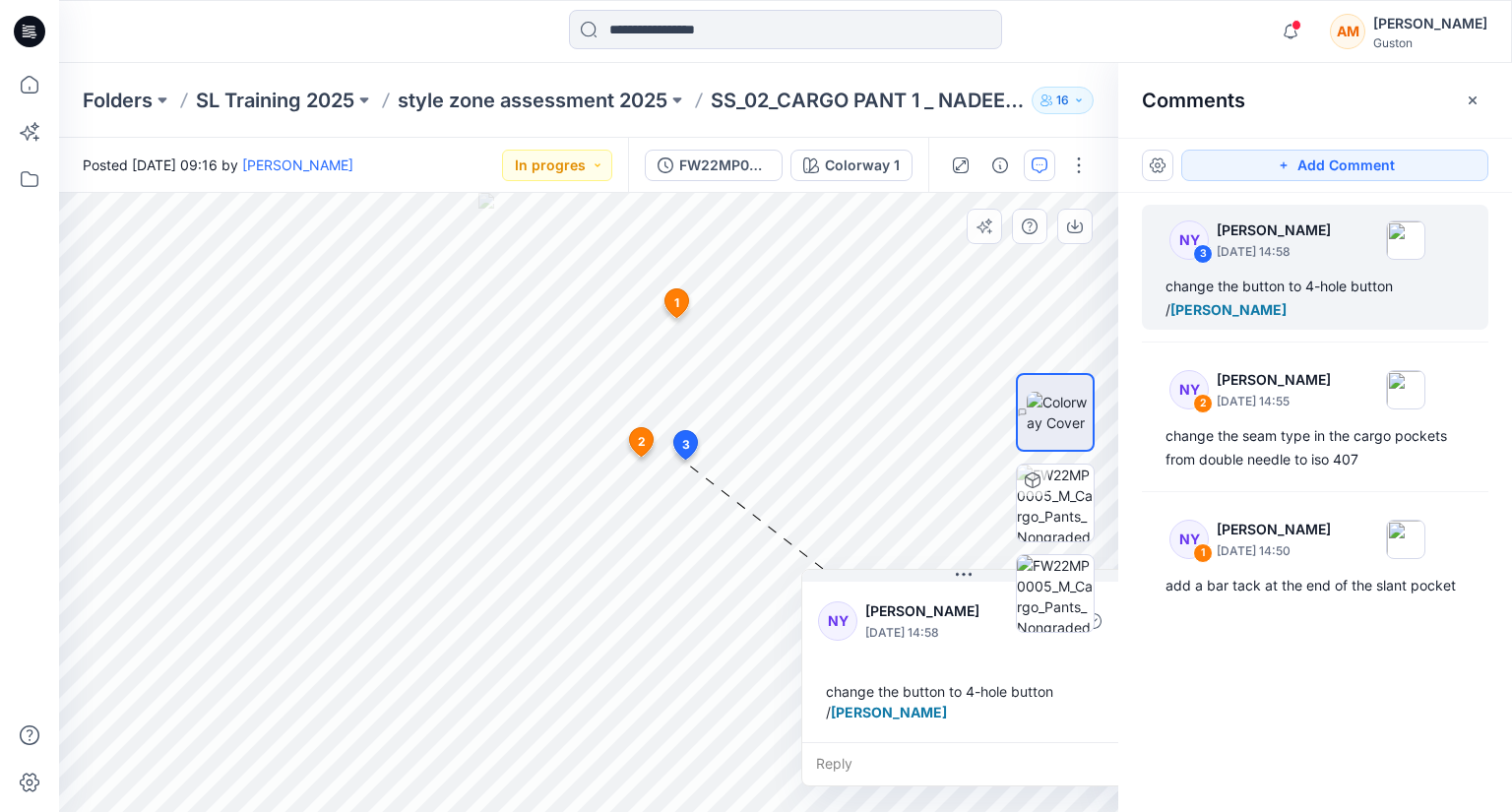
click at [634, 434] on icon at bounding box center [642, 441] width 24 height 29
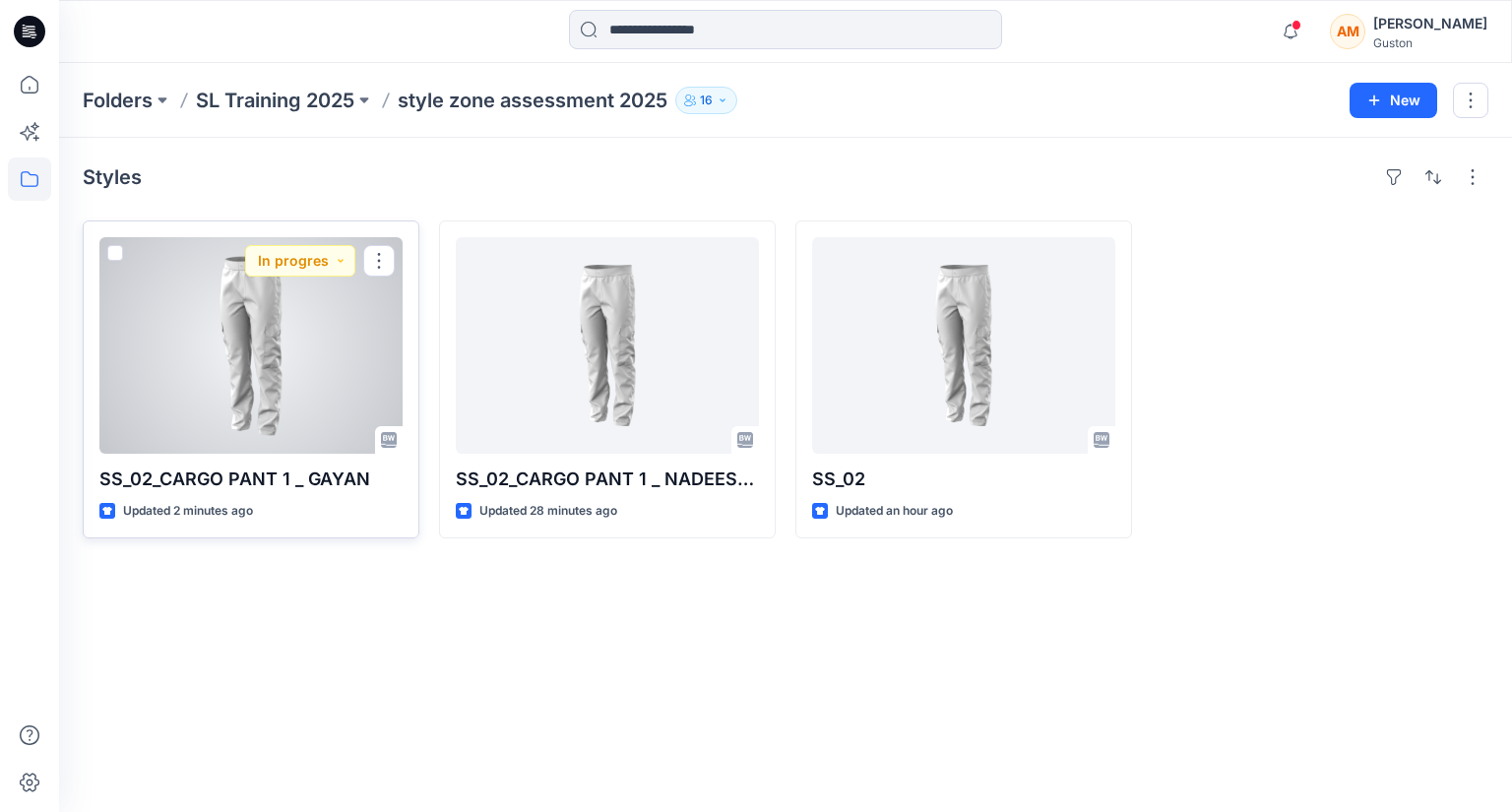
click at [292, 369] on div at bounding box center [252, 345] width 303 height 216
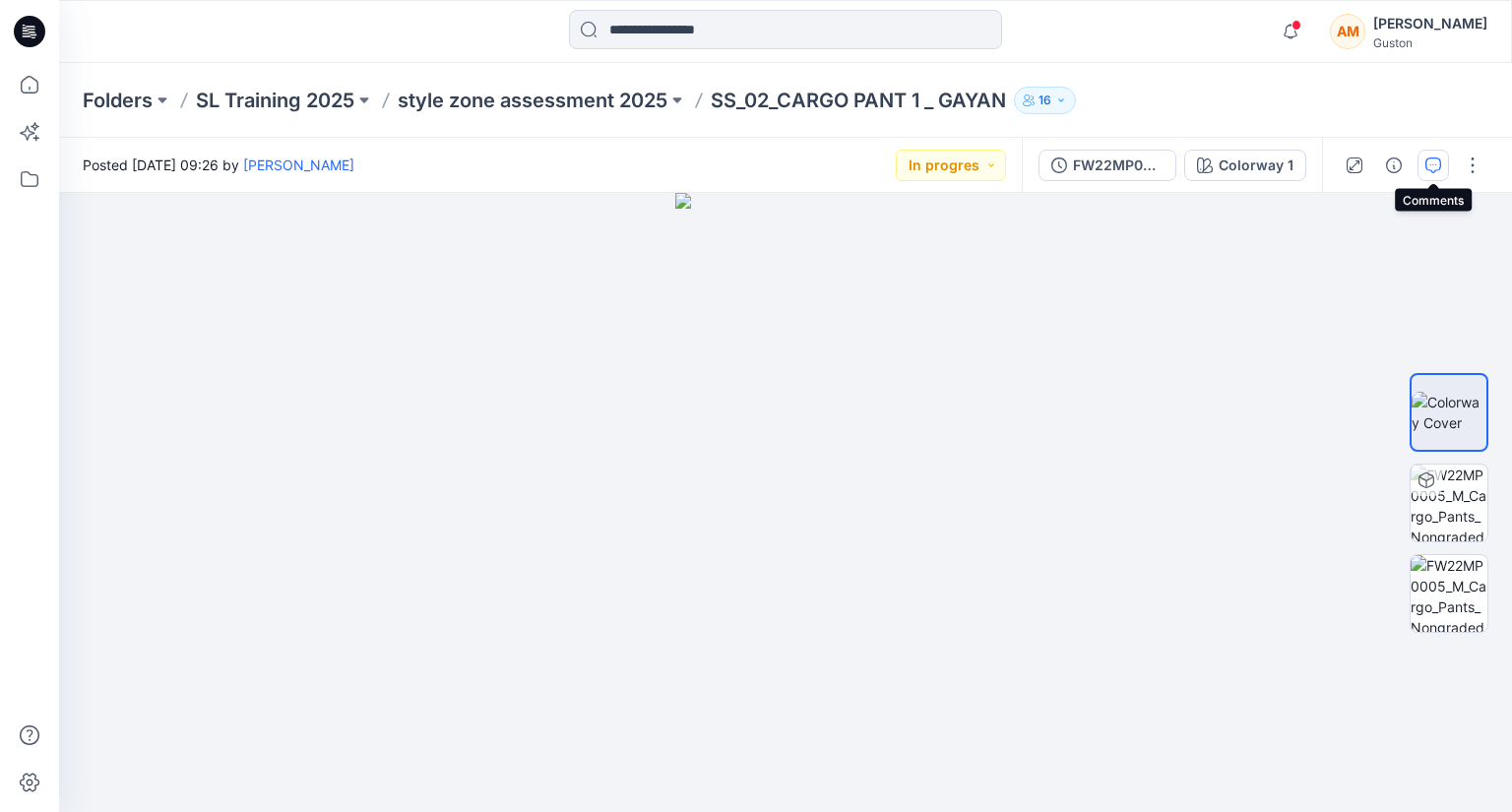
click at [1439, 165] on icon "button" at bounding box center [1433, 166] width 16 height 16
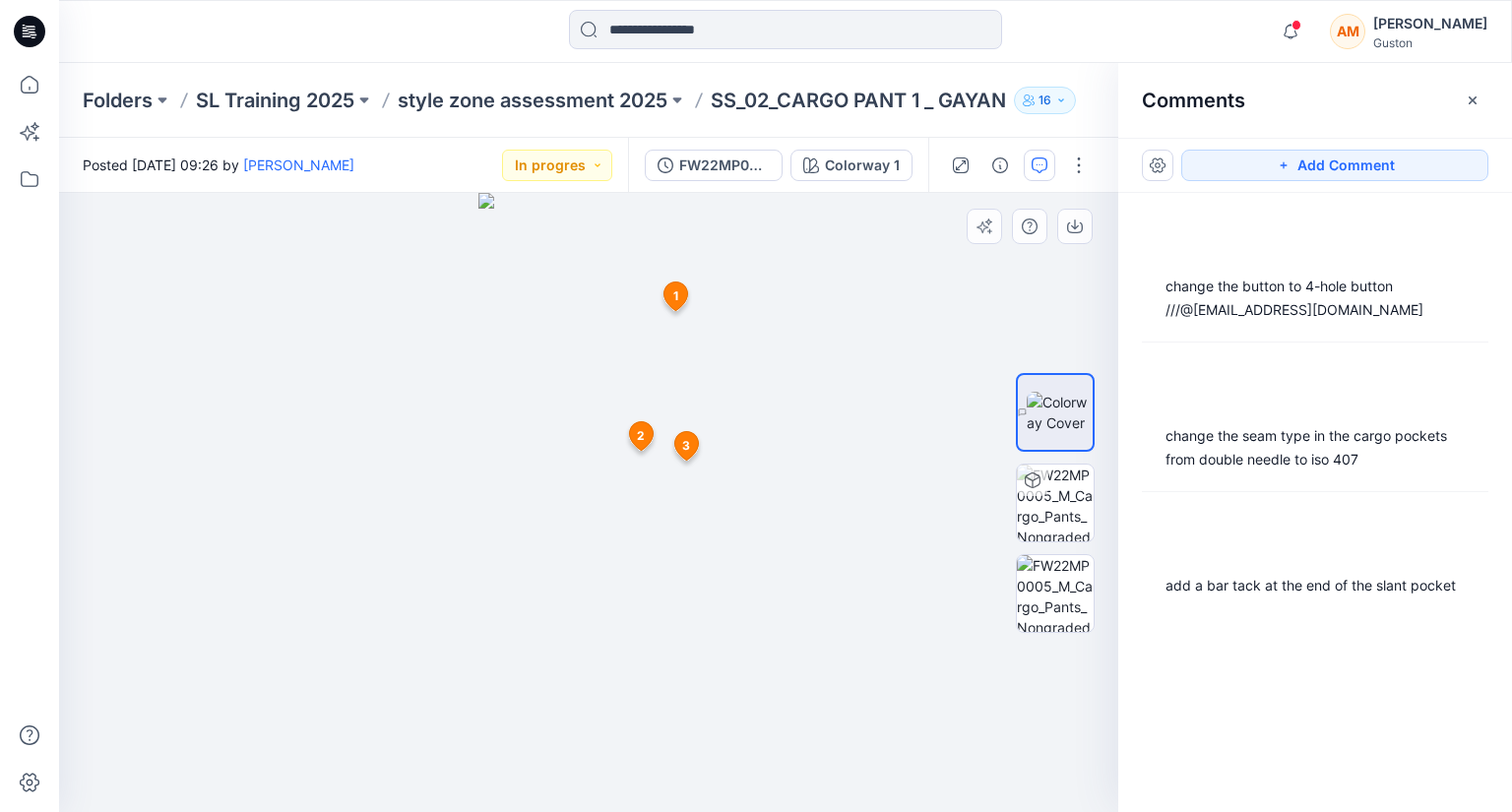
click at [674, 296] on span "1" at bounding box center [676, 296] width 5 height 18
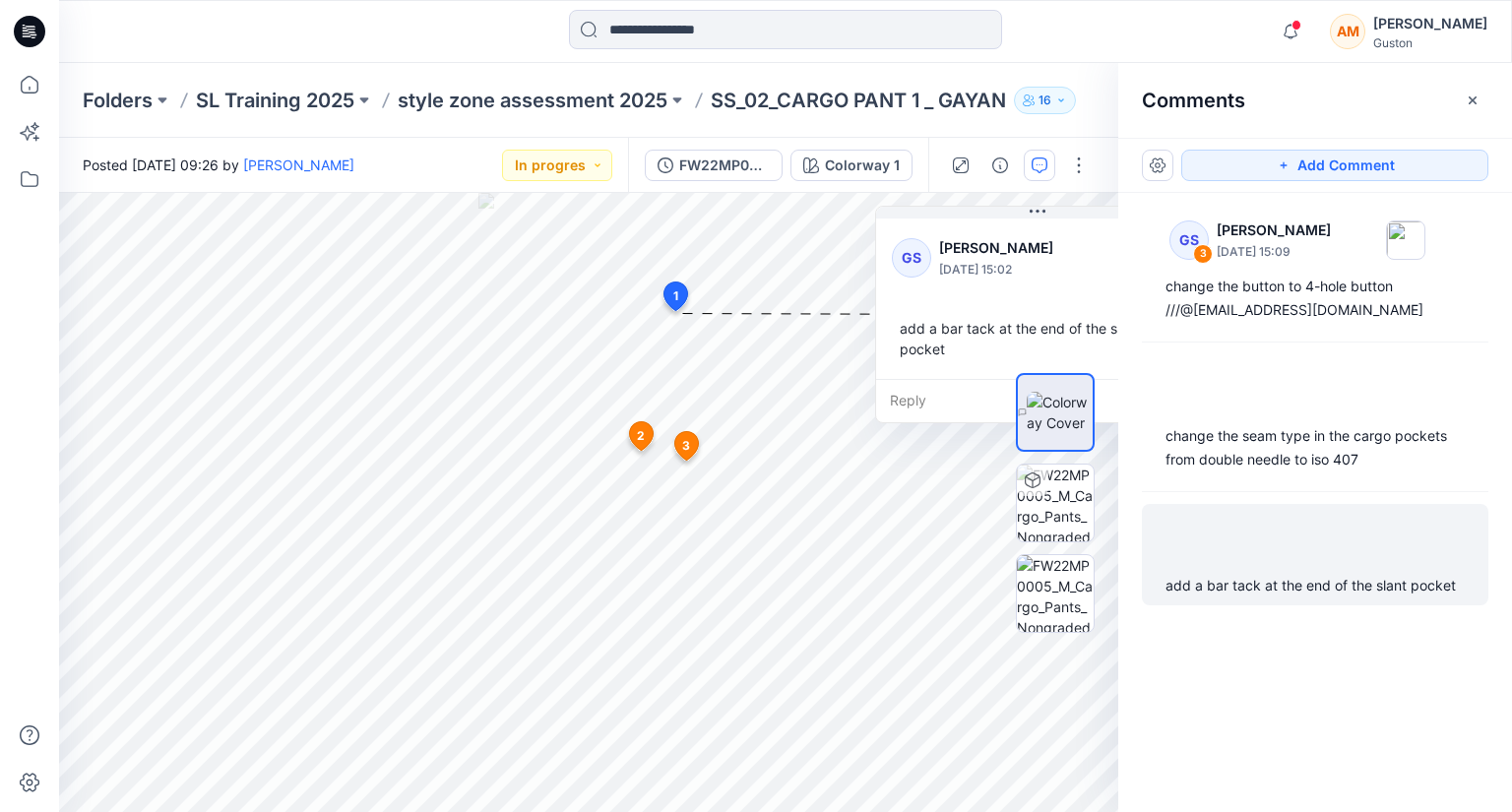
drag, startPoint x: 687, startPoint y: 432, endPoint x: 676, endPoint y: 440, distance: 13.6
click at [682, 437] on icon at bounding box center [687, 446] width 24 height 29
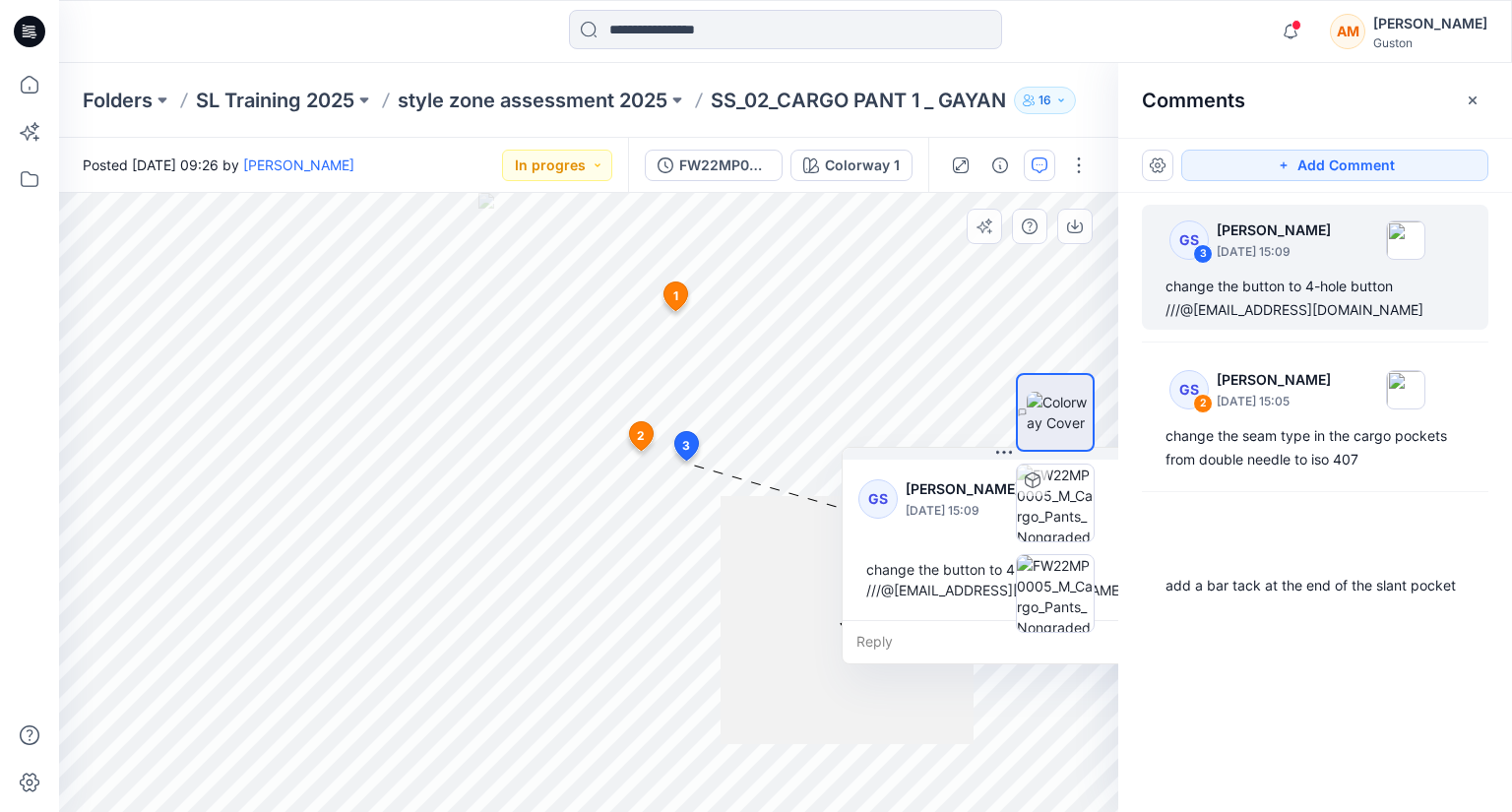
click at [636, 429] on icon at bounding box center [641, 435] width 24 height 29
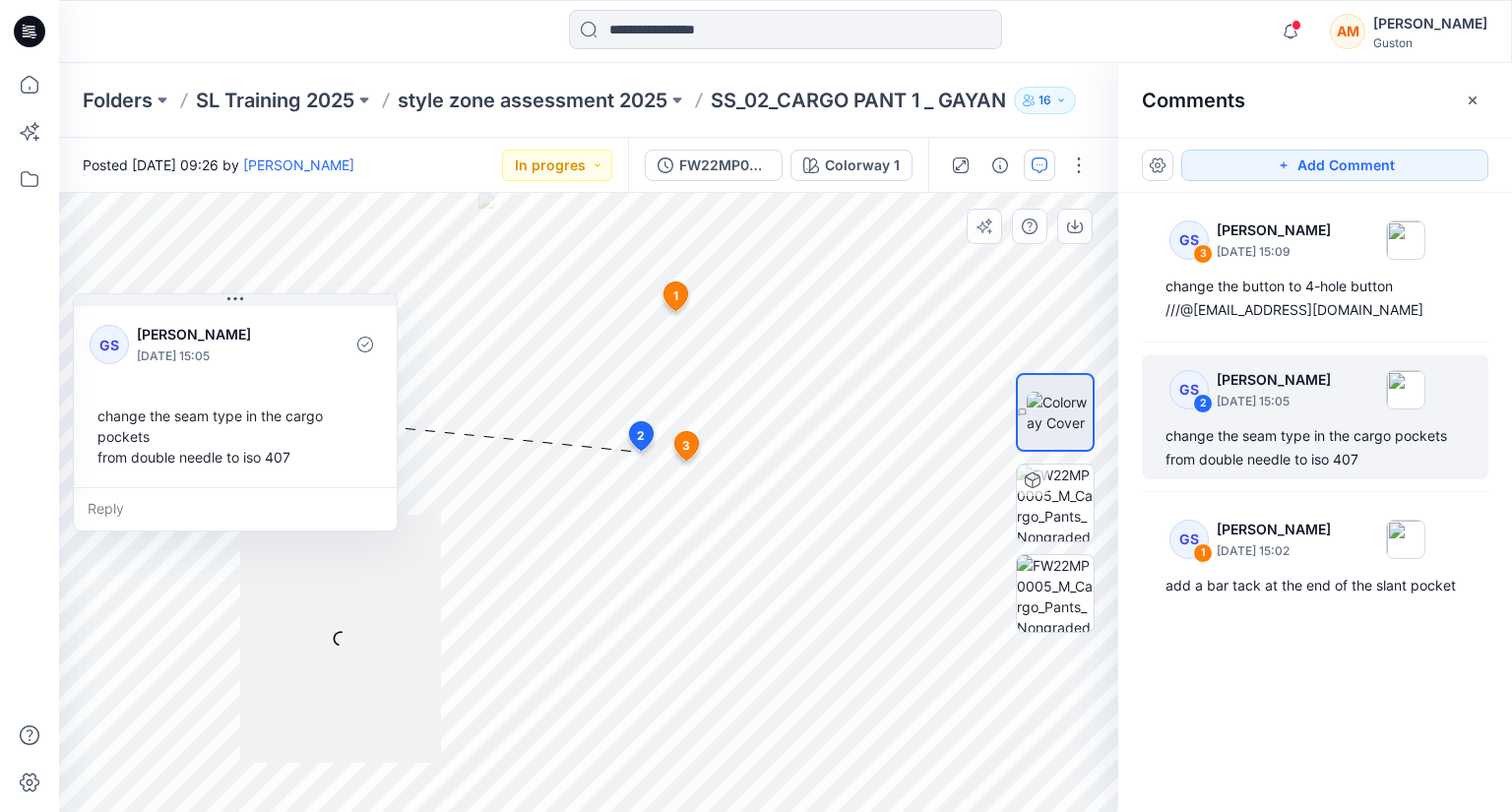
click at [684, 449] on span "3" at bounding box center [687, 446] width 8 height 18
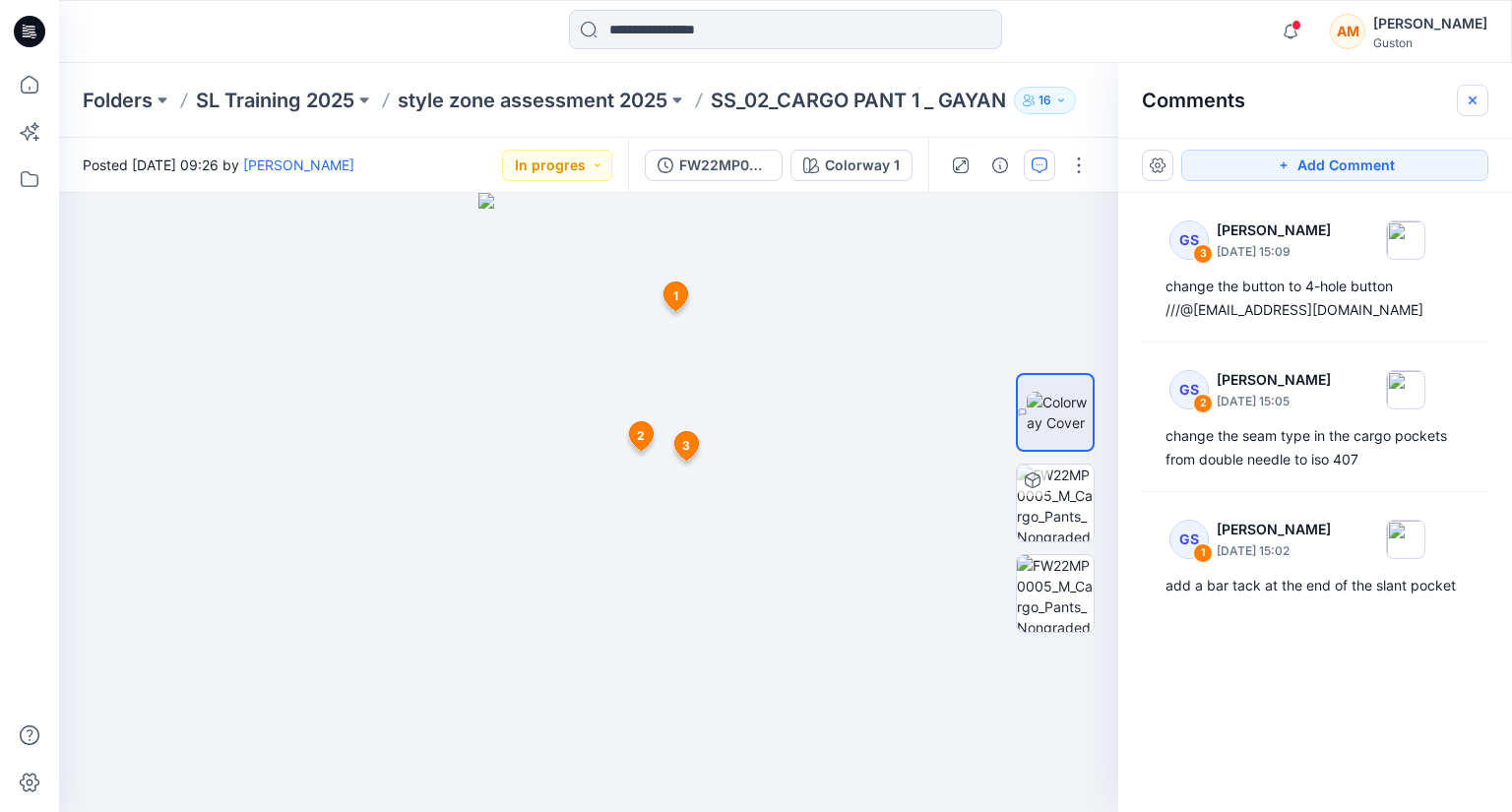
click at [1465, 99] on icon "button" at bounding box center [1473, 101] width 16 height 16
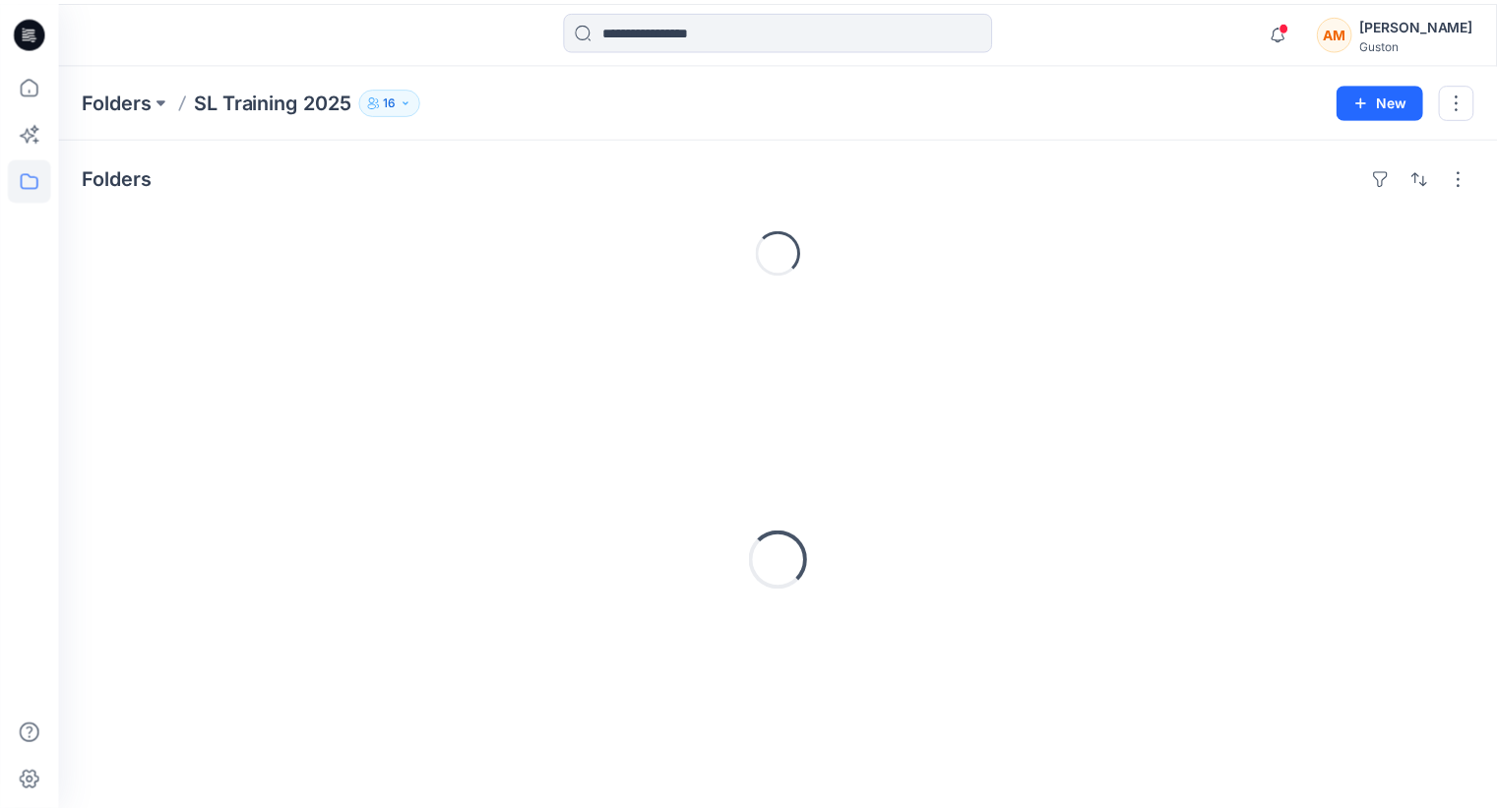
scroll to position [18, 0]
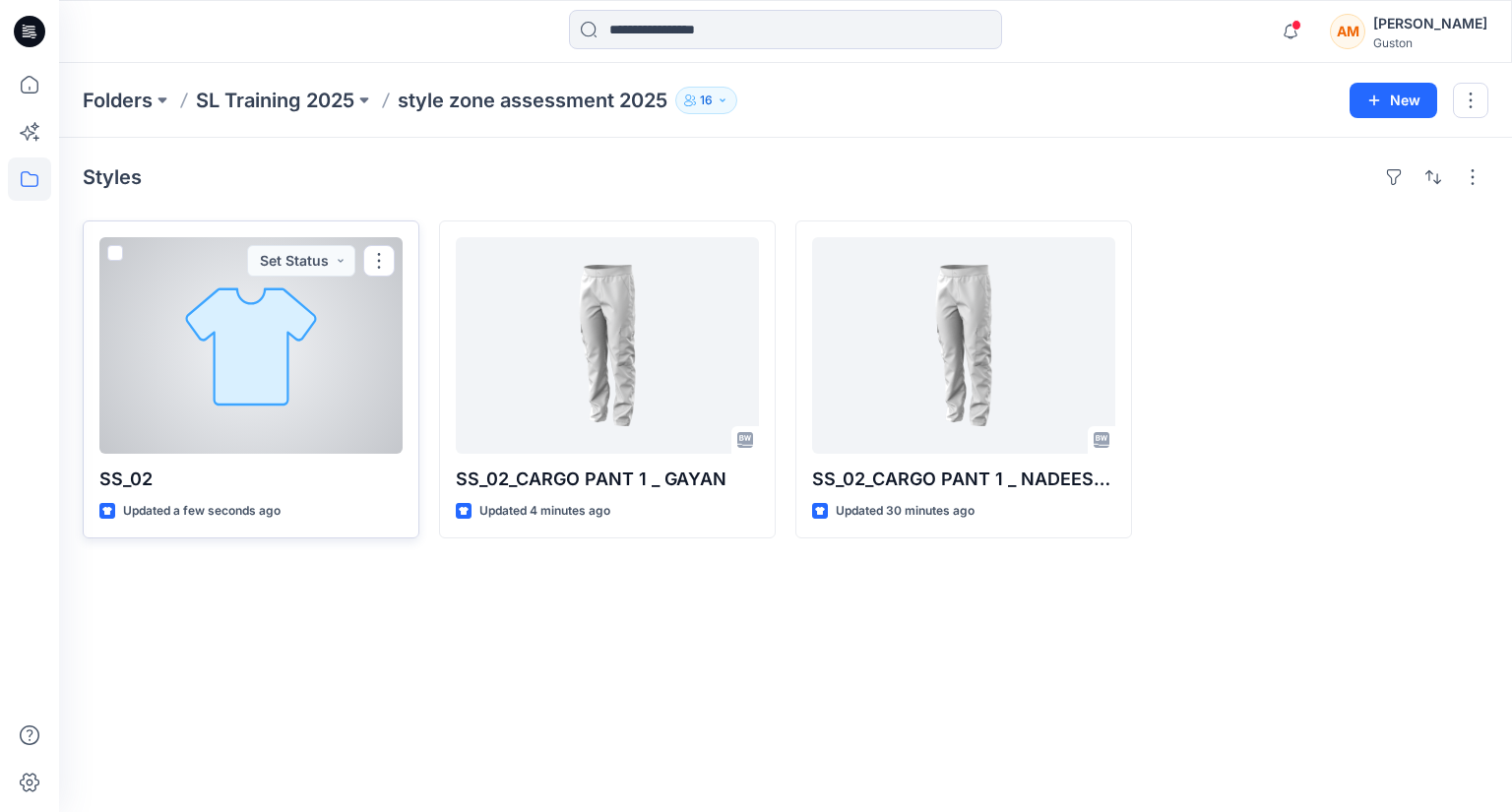
click at [285, 395] on div at bounding box center [252, 345] width 303 height 216
click at [254, 363] on div at bounding box center [252, 345] width 303 height 216
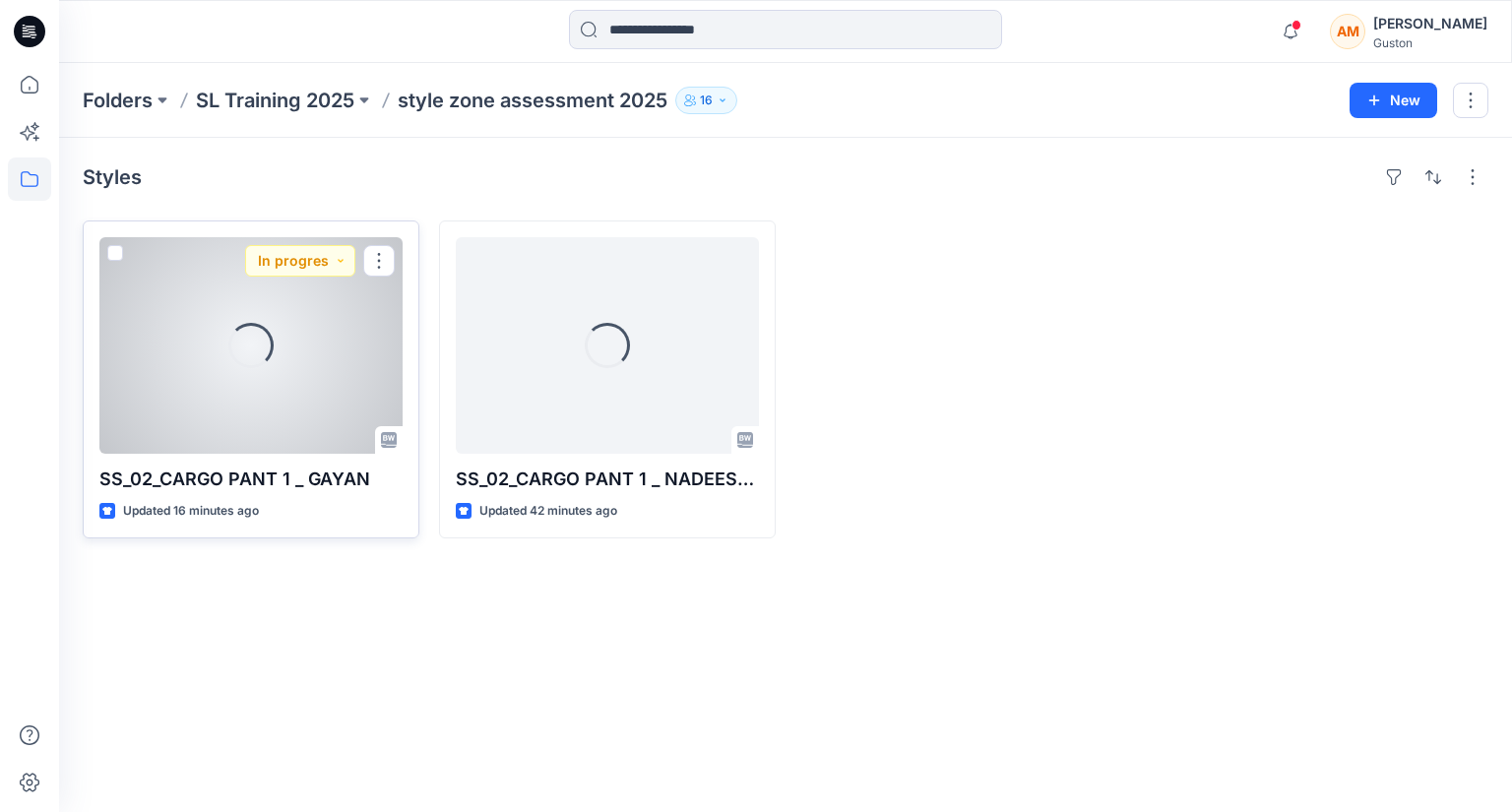
click at [317, 322] on div "Loading..." at bounding box center [252, 345] width 303 height 216
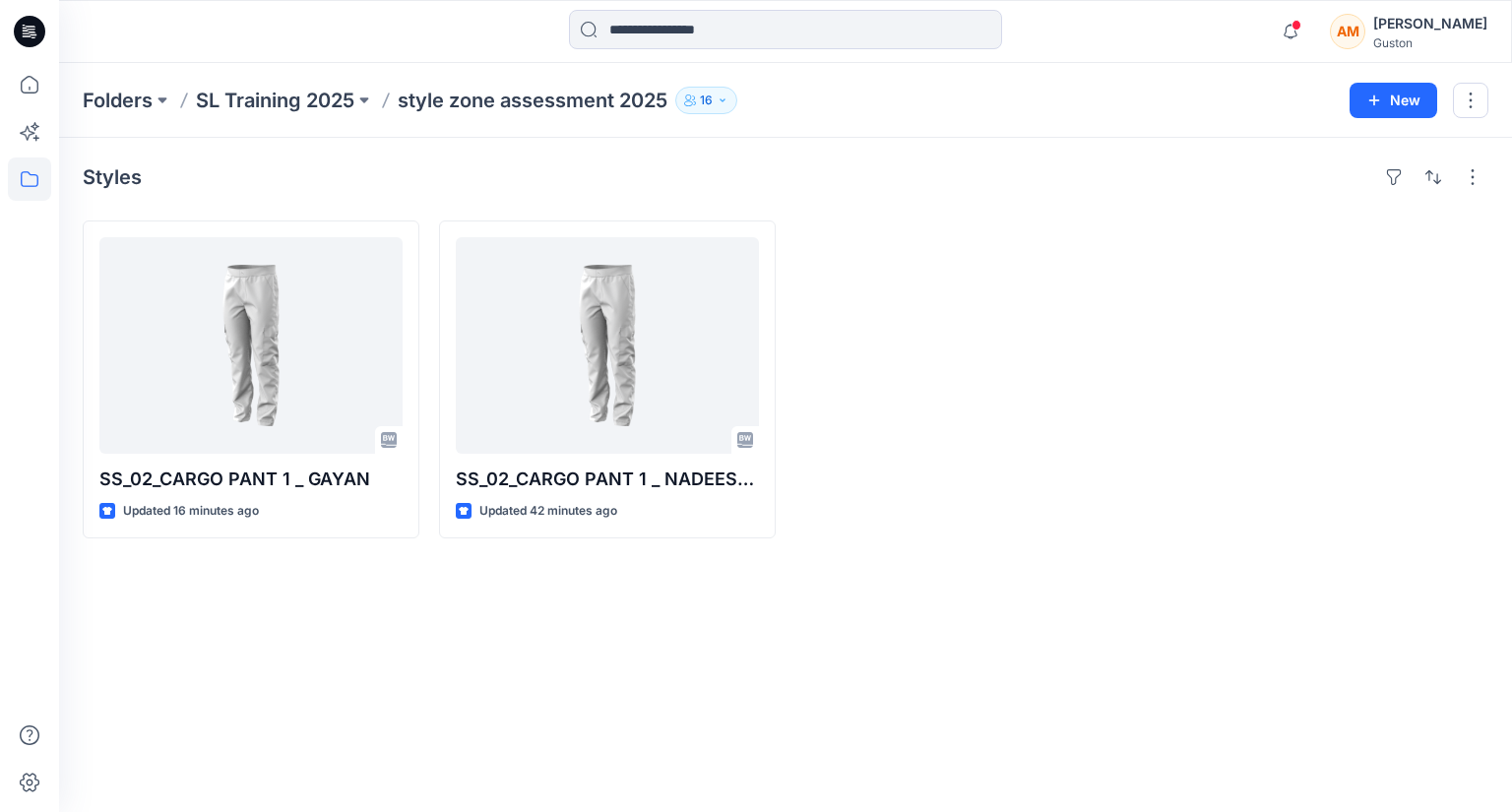
drag, startPoint x: 329, startPoint y: 562, endPoint x: 533, endPoint y: 627, distance: 214.1
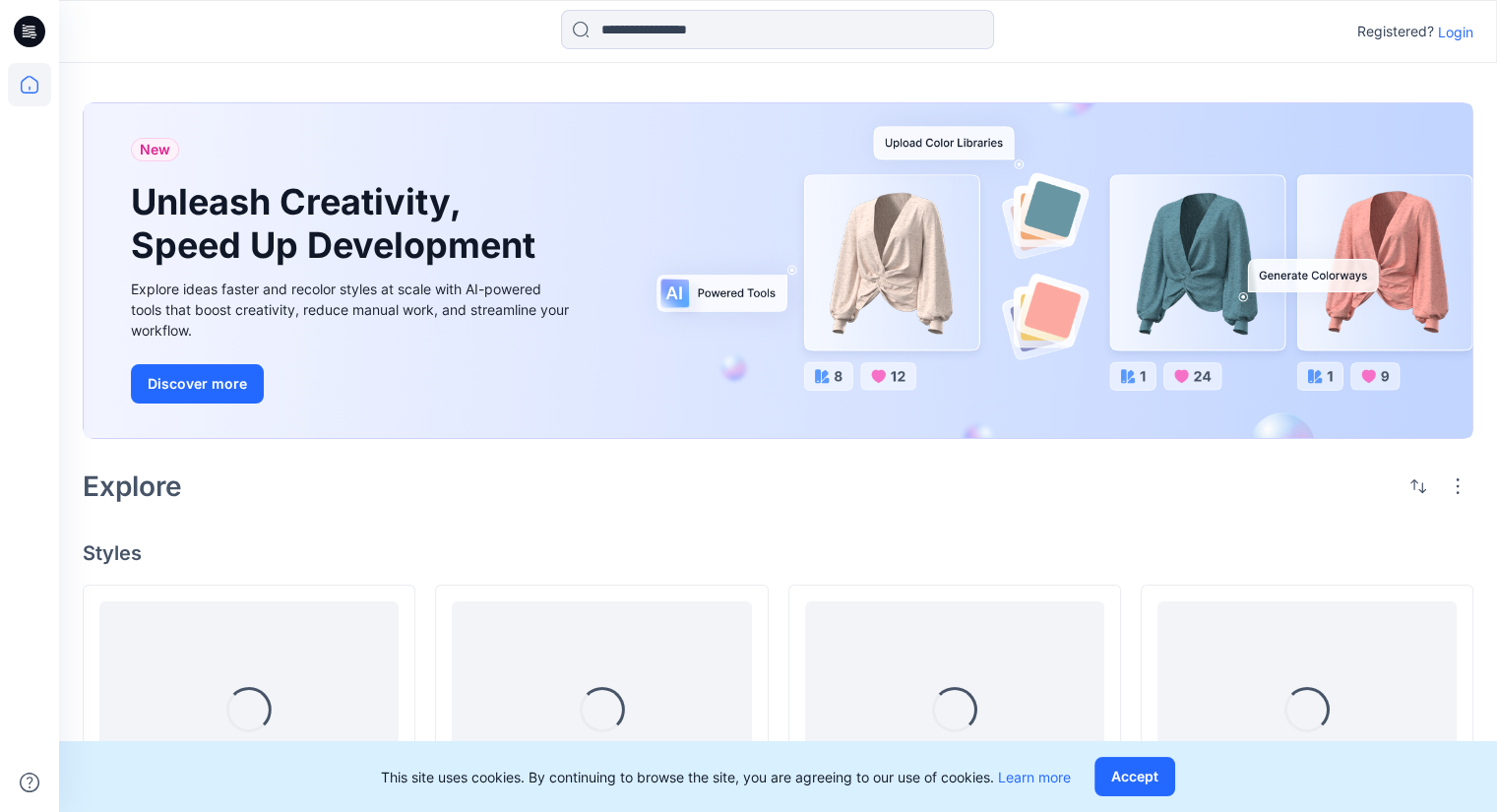
click at [1447, 34] on p "Login" at bounding box center [1456, 32] width 36 height 21
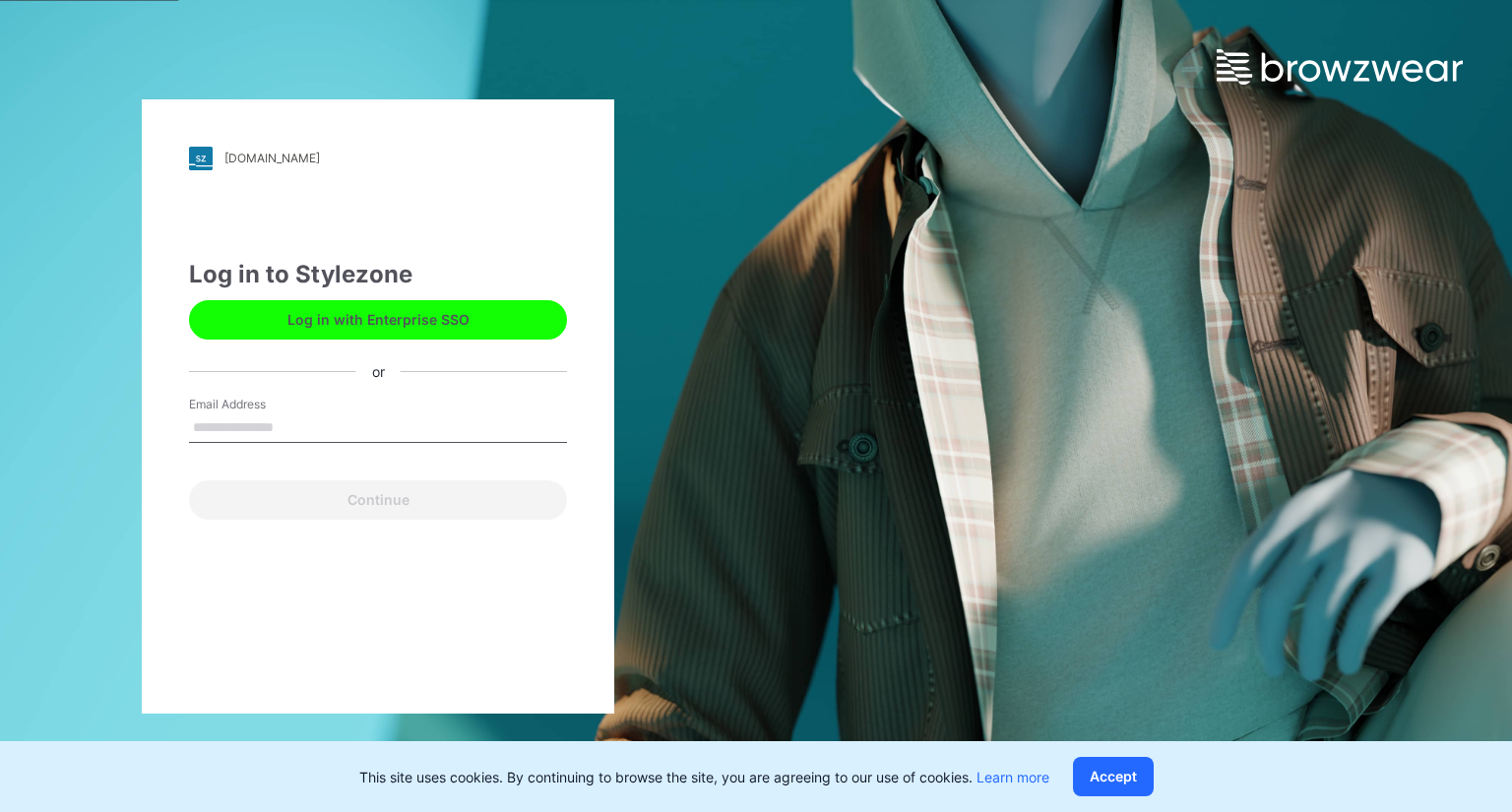
click at [344, 428] on input "Email Address" at bounding box center [377, 428] width 378 height 30
type input "**********"
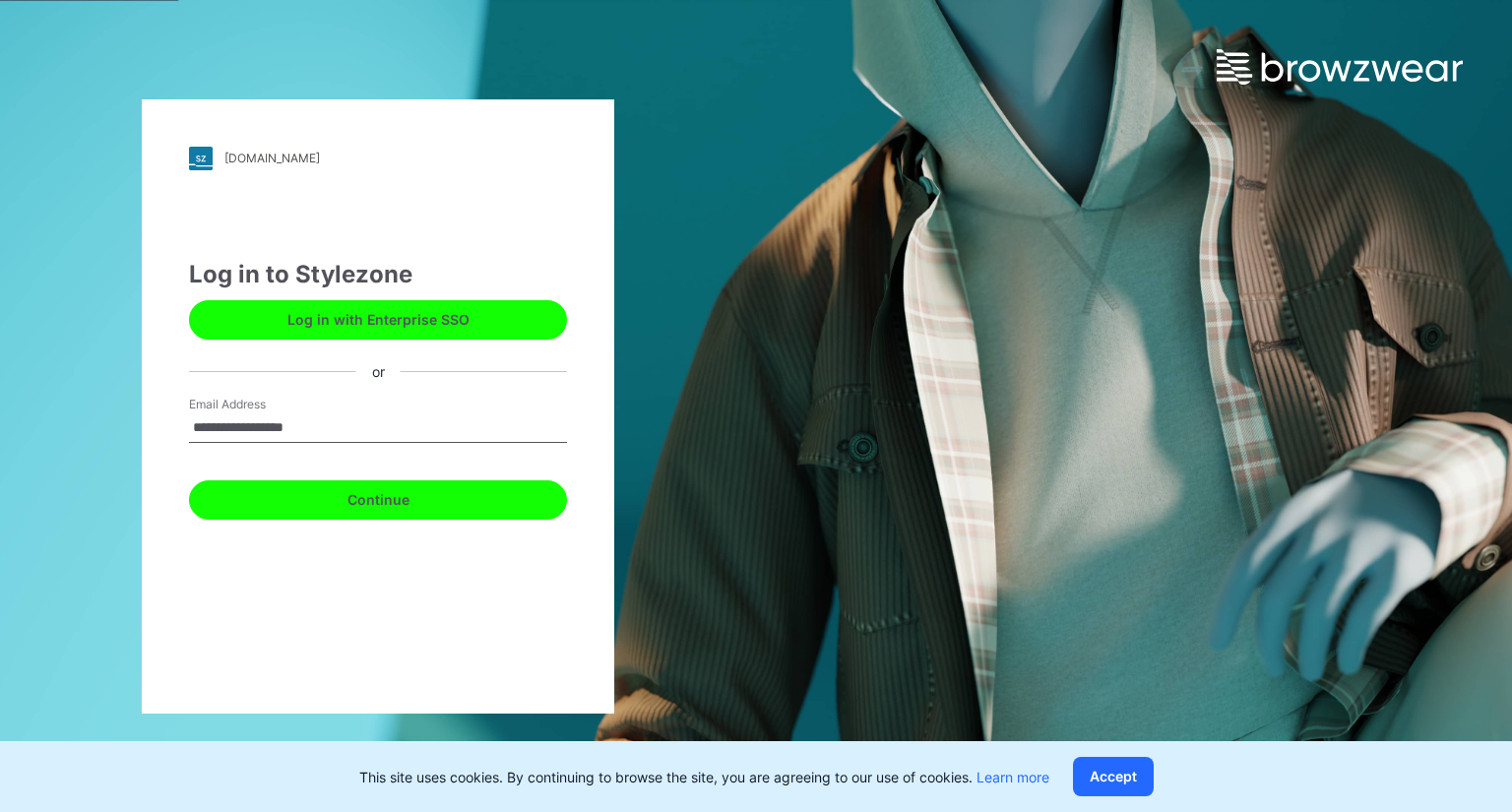
click at [316, 494] on button "Continue" at bounding box center [377, 499] width 378 height 39
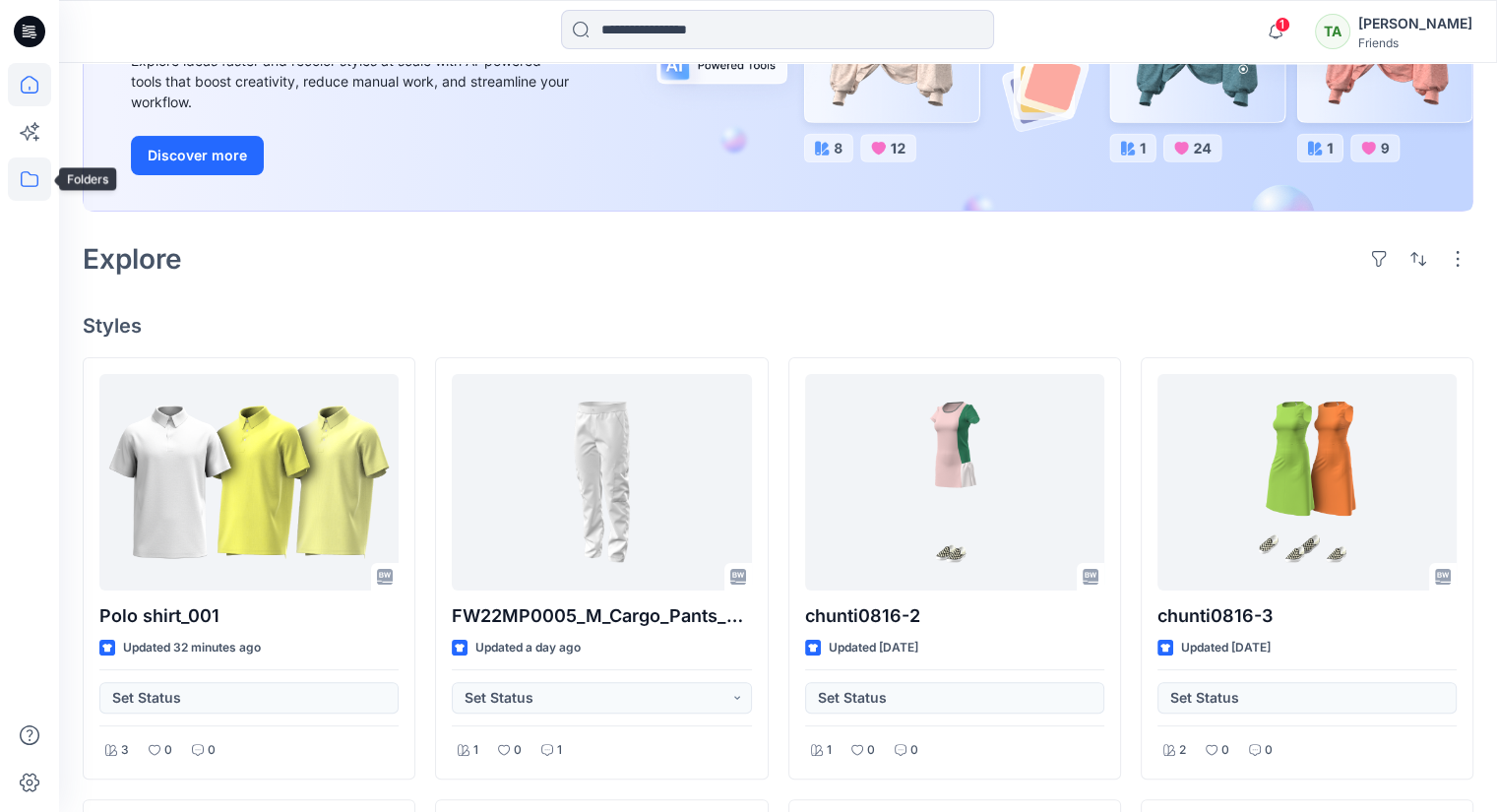
click at [20, 174] on icon at bounding box center [29, 179] width 43 height 43
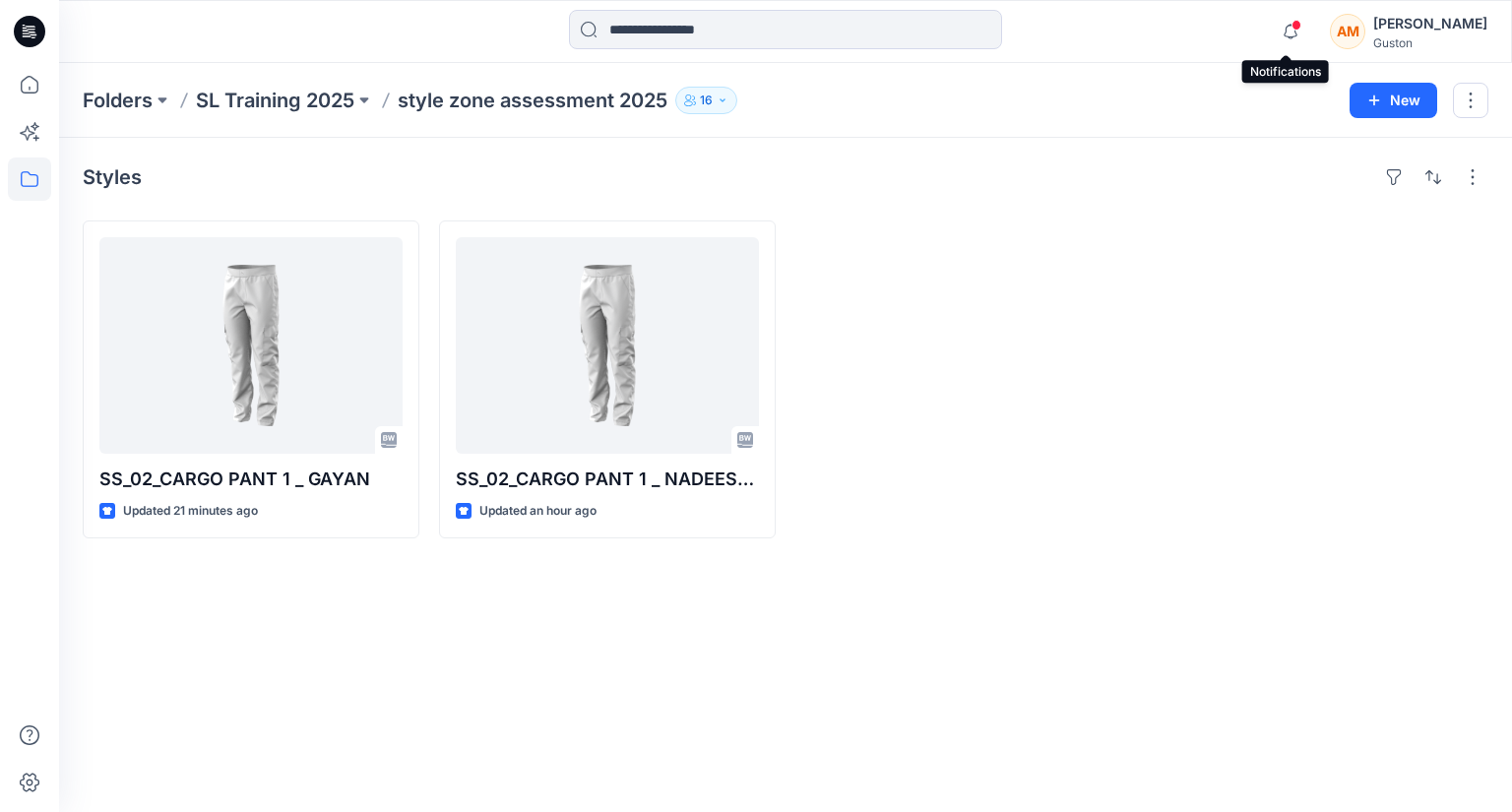
click at [1294, 24] on span at bounding box center [1296, 25] width 10 height 11
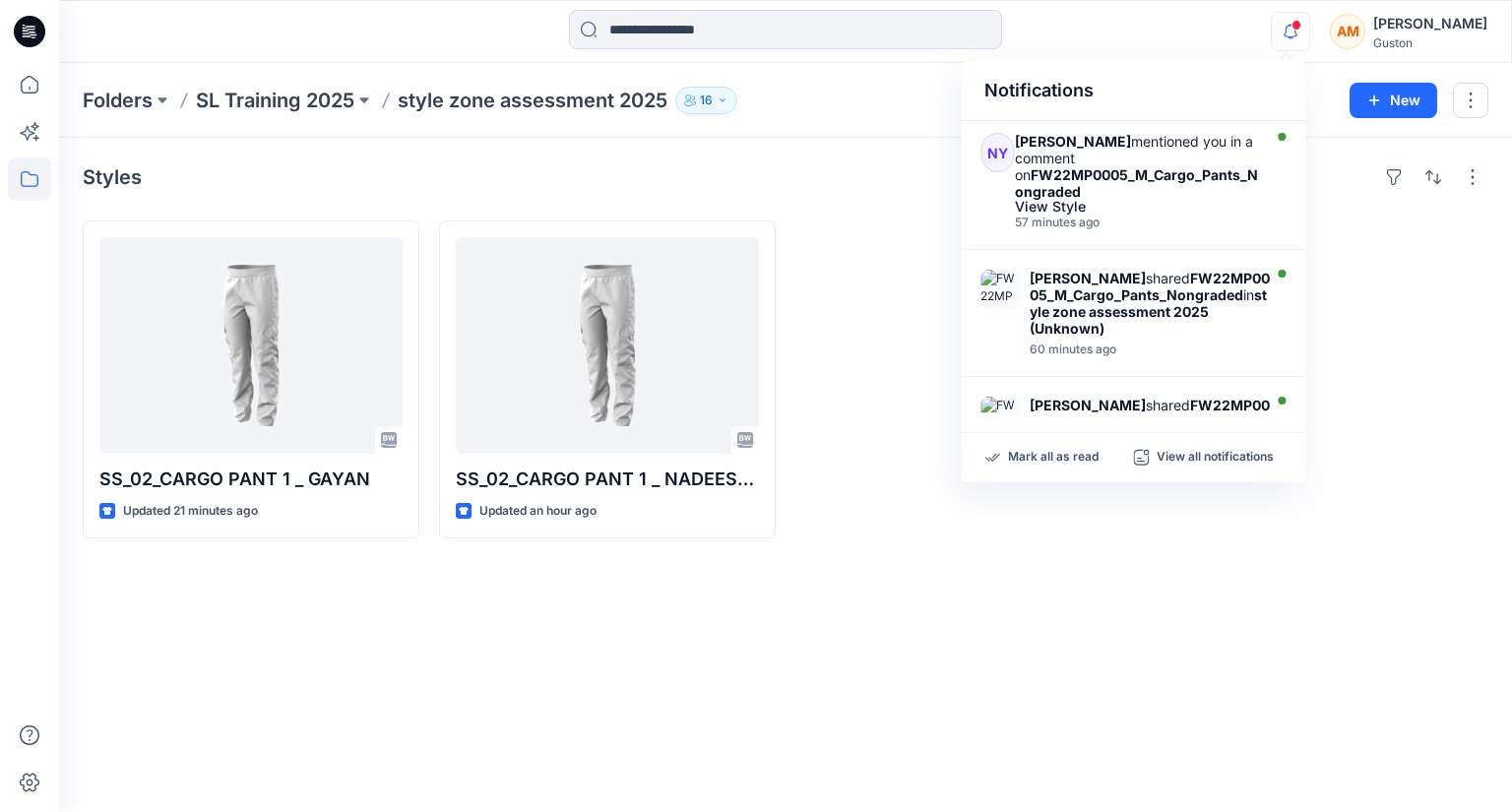
click at [1384, 584] on div "Styles SS_02_CARGO PANT 1 _ GAYAN Updated 21 minutes ago SS_02_CARGO PANT 1 _ N…" at bounding box center [785, 475] width 1453 height 674
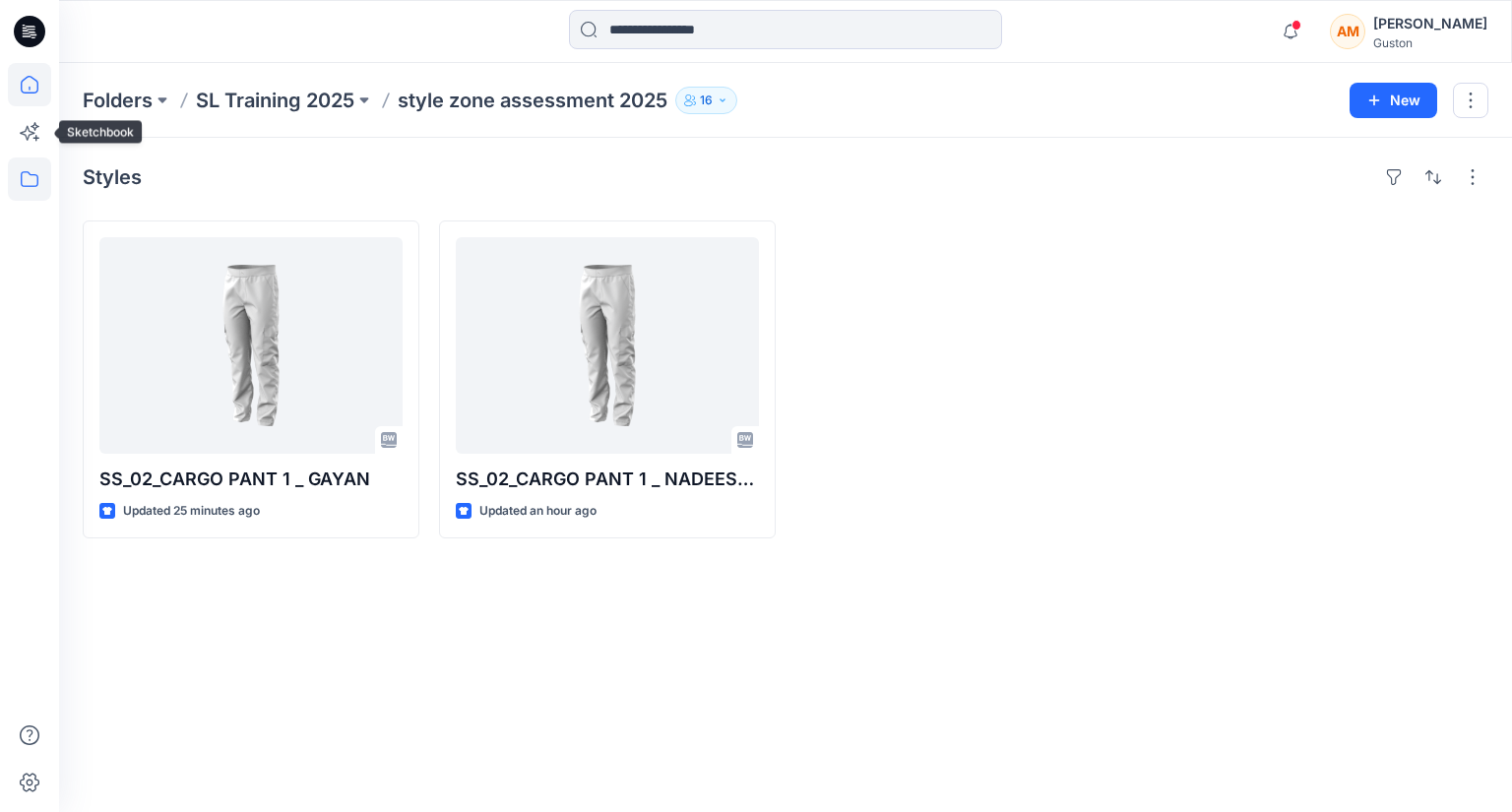
click at [33, 87] on icon at bounding box center [29, 84] width 43 height 43
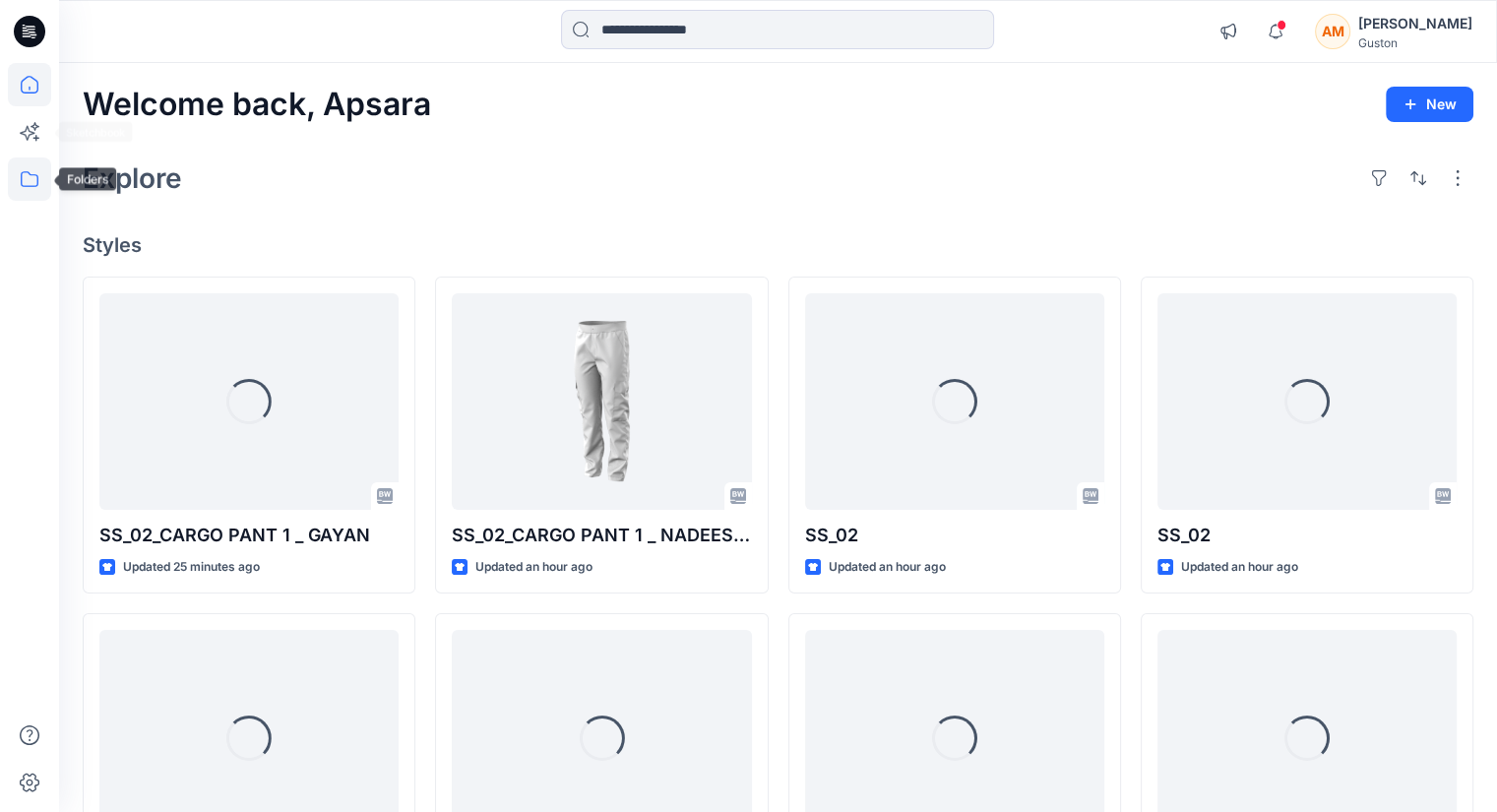
click at [24, 182] on icon at bounding box center [29, 179] width 43 height 43
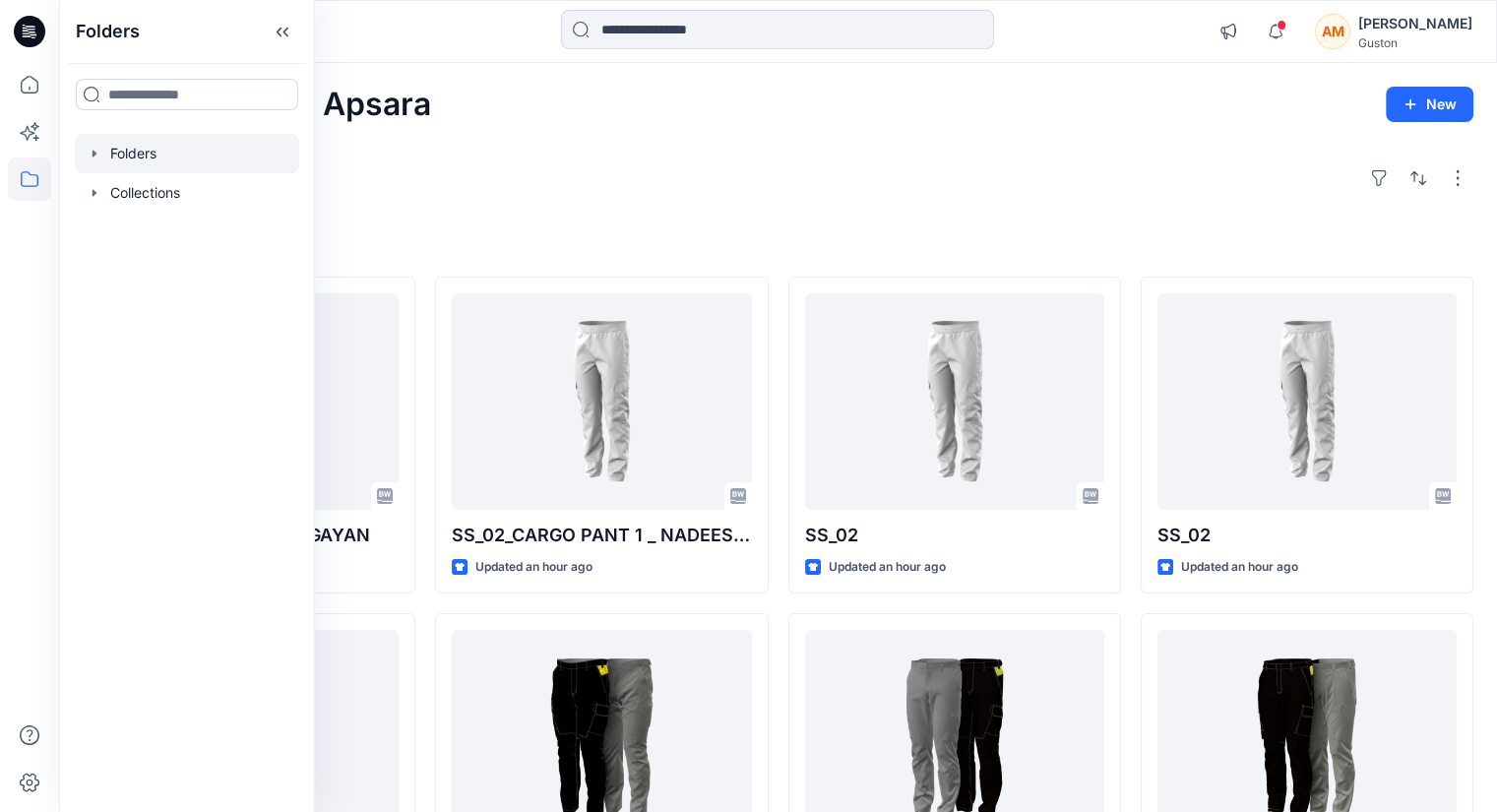
click at [154, 155] on div at bounding box center [187, 153] width 225 height 39
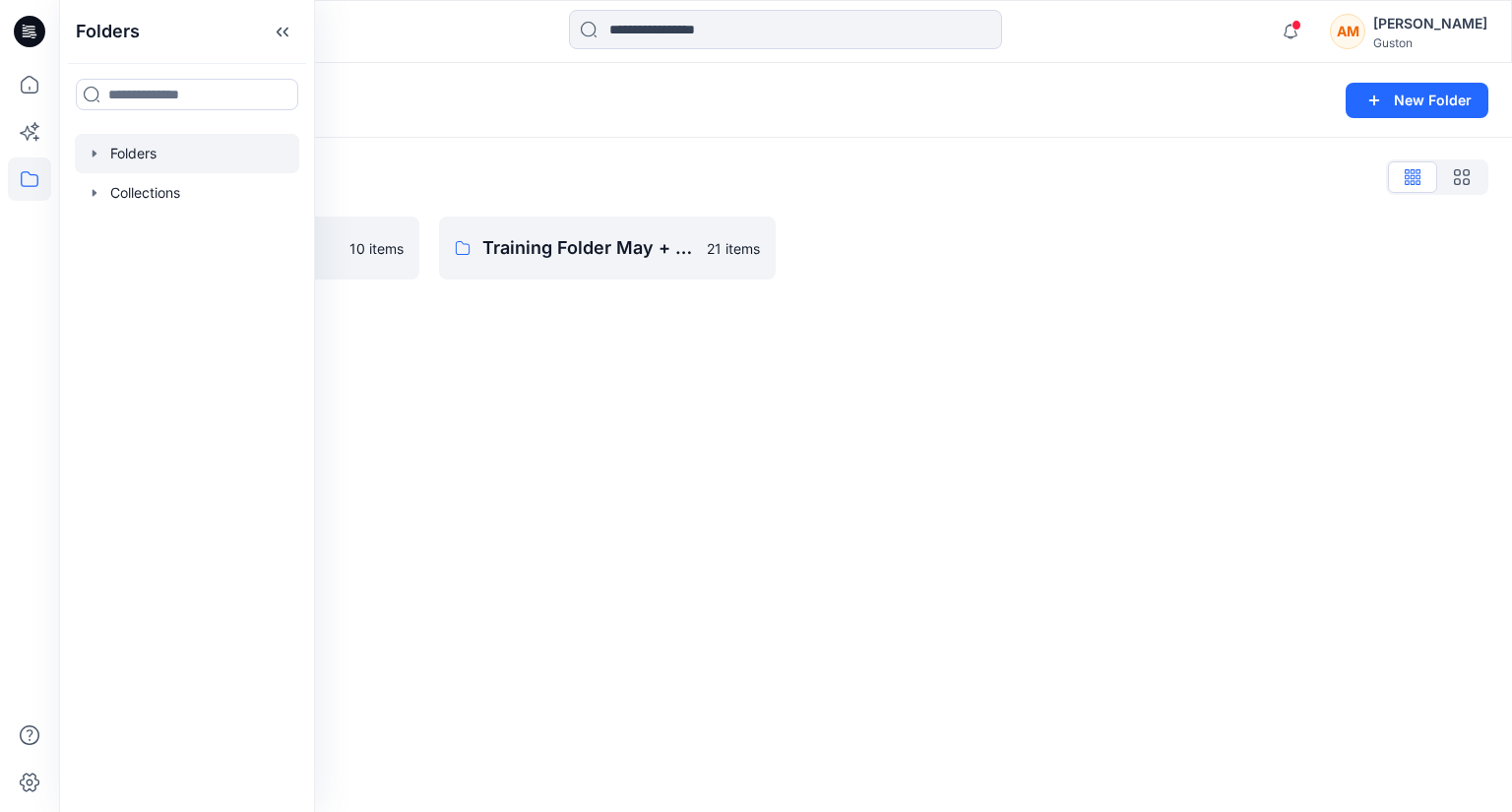
click at [527, 345] on div "Folders New Folder Folders List SL Training 2025 10 items Training Folder May +…" at bounding box center [785, 437] width 1453 height 749
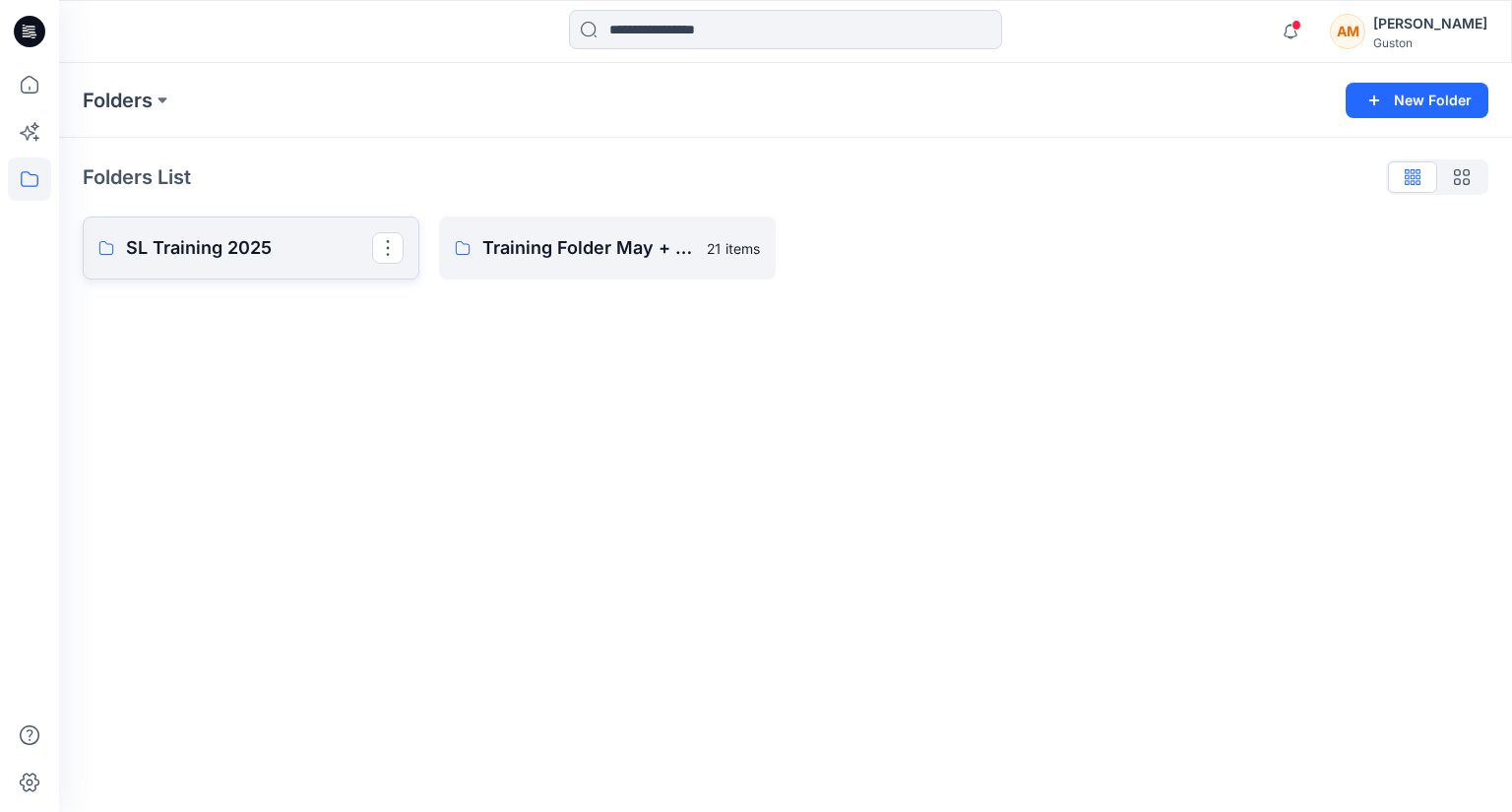
click at [328, 252] on p "SL Training 2025" at bounding box center [249, 248] width 247 height 28
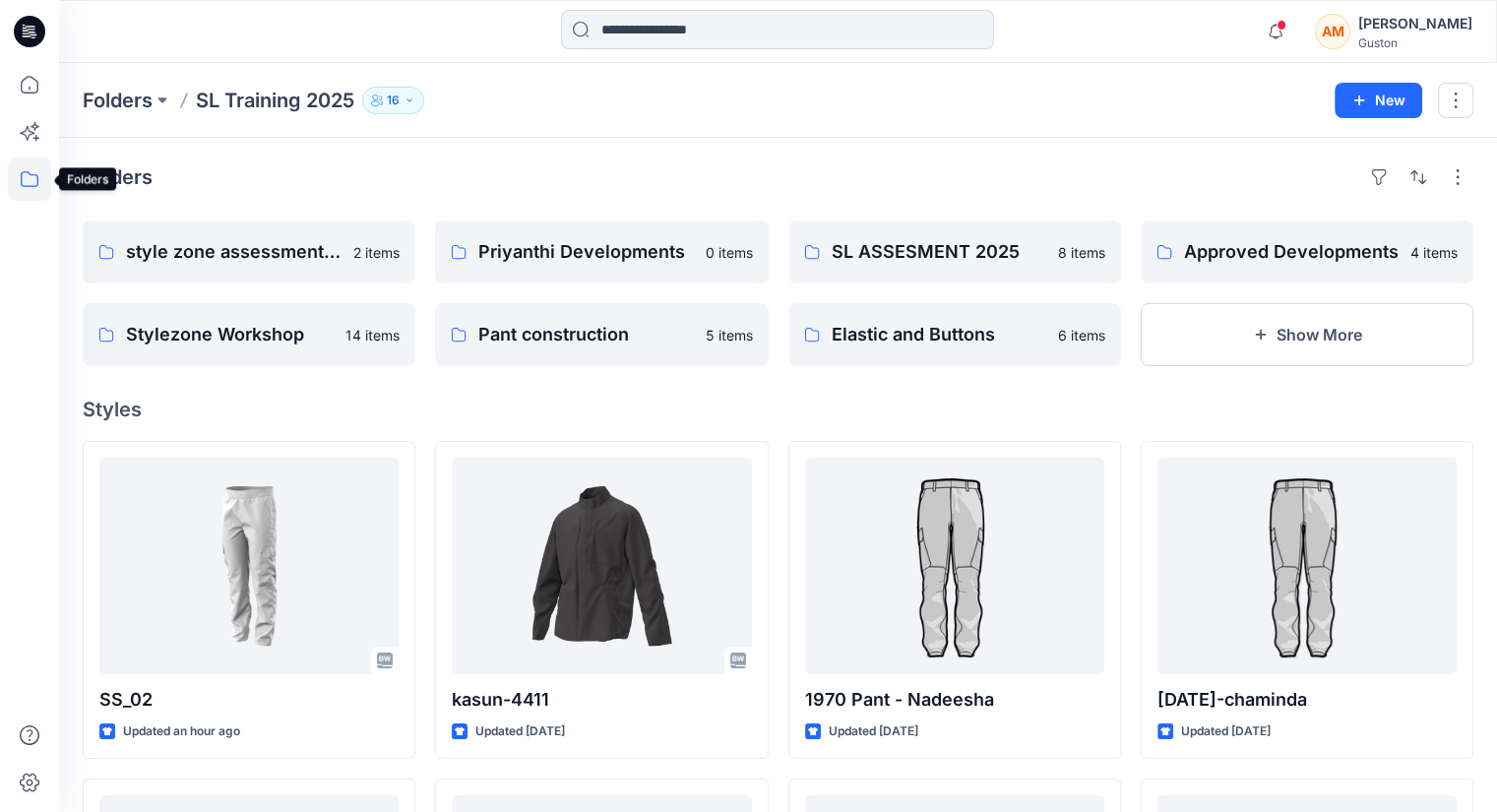
click at [34, 166] on icon at bounding box center [29, 179] width 43 height 43
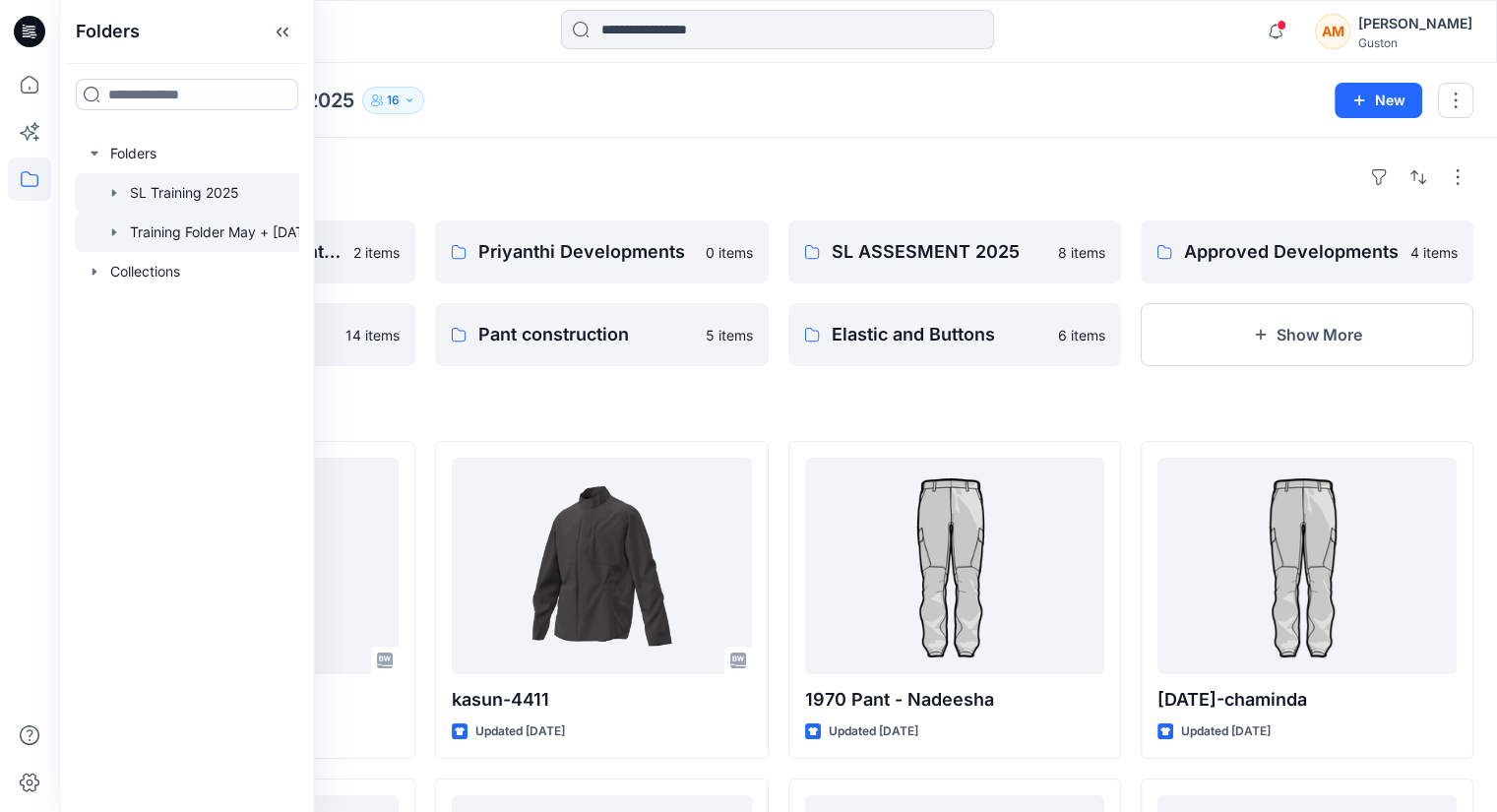
click at [162, 229] on div at bounding box center [202, 231] width 253 height 39
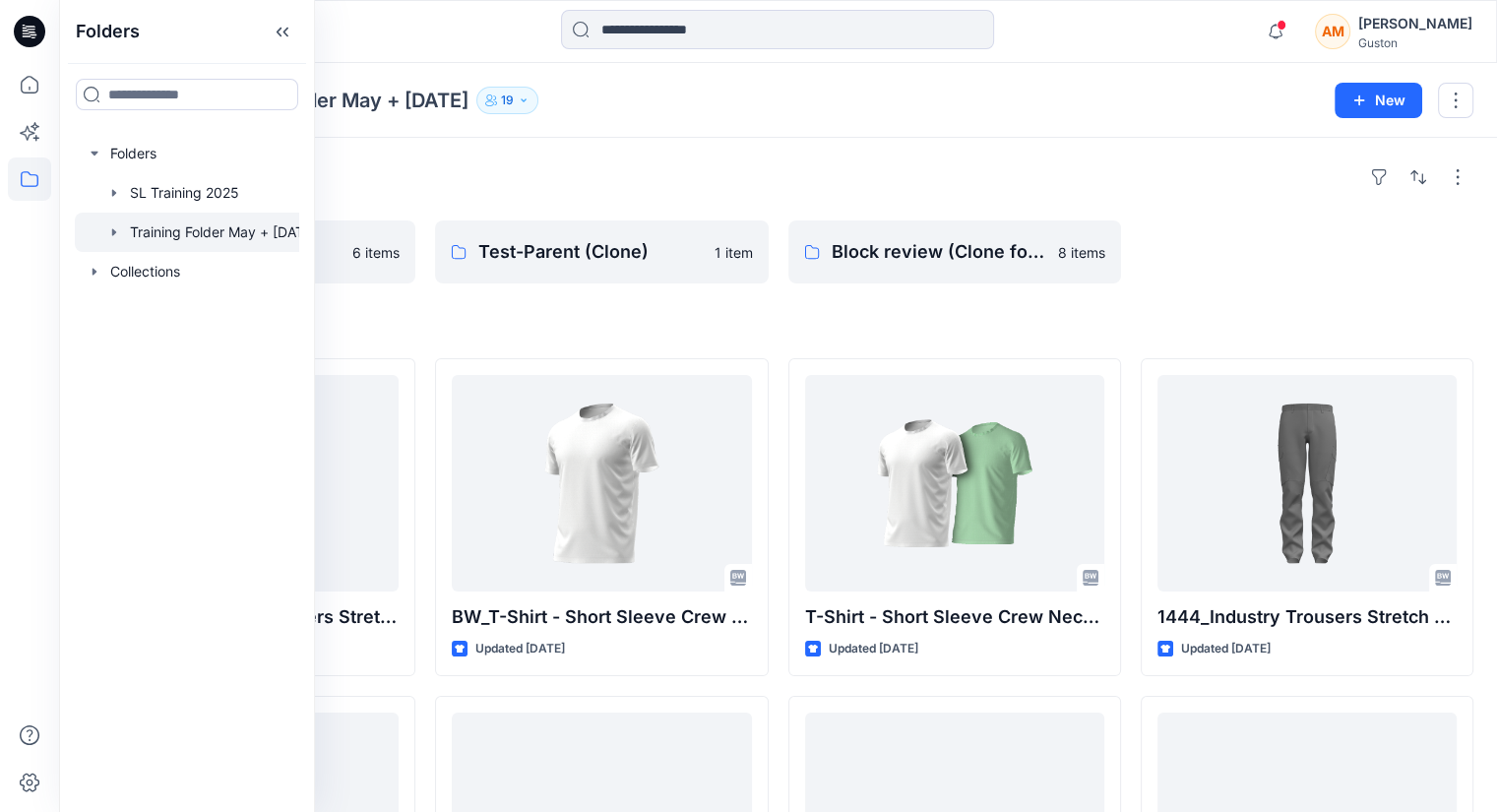
click at [772, 162] on div "Folders" at bounding box center [778, 178] width 1391 height 32
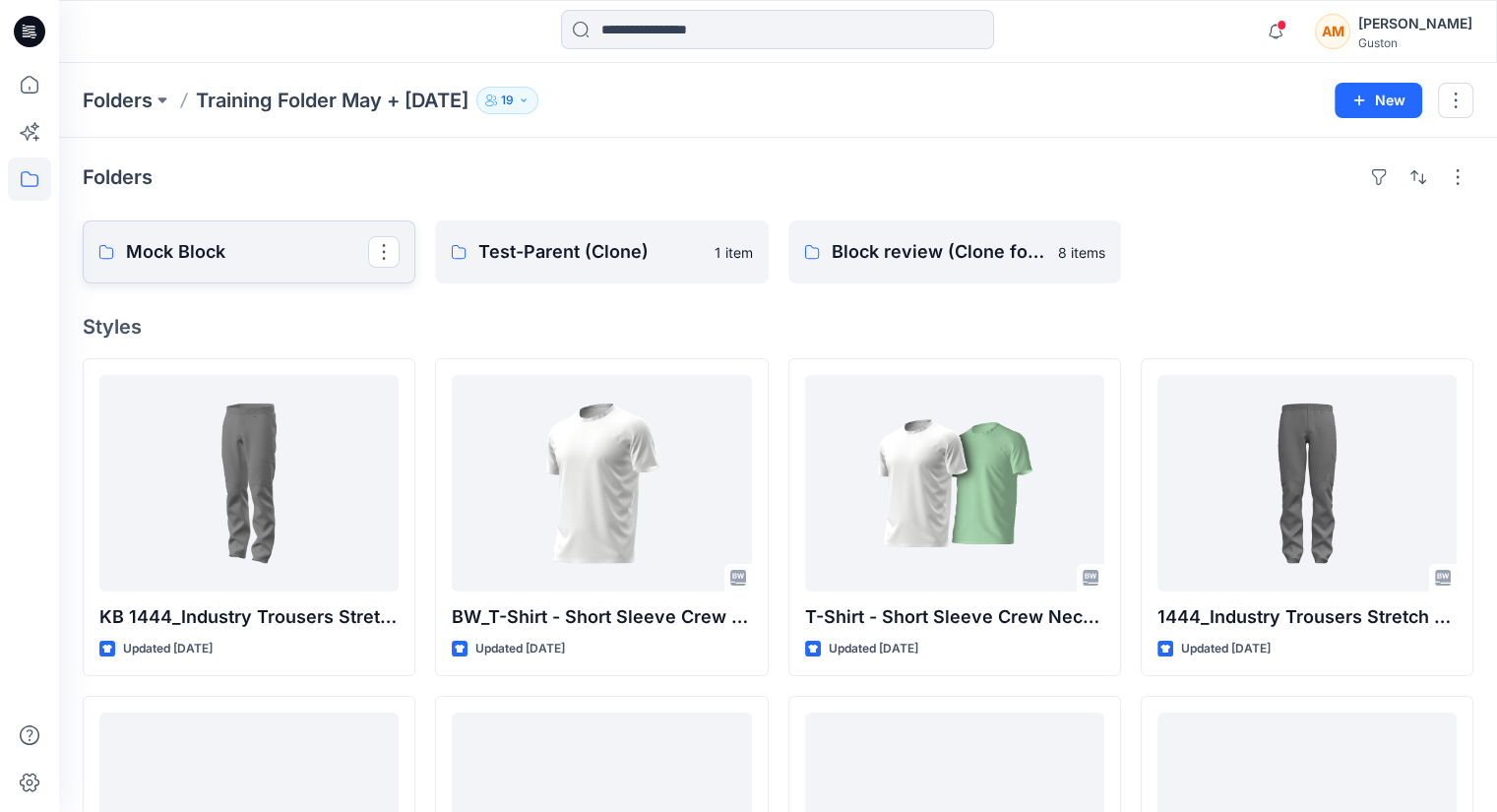
click at [233, 262] on p "Mock Block" at bounding box center [247, 252] width 243 height 28
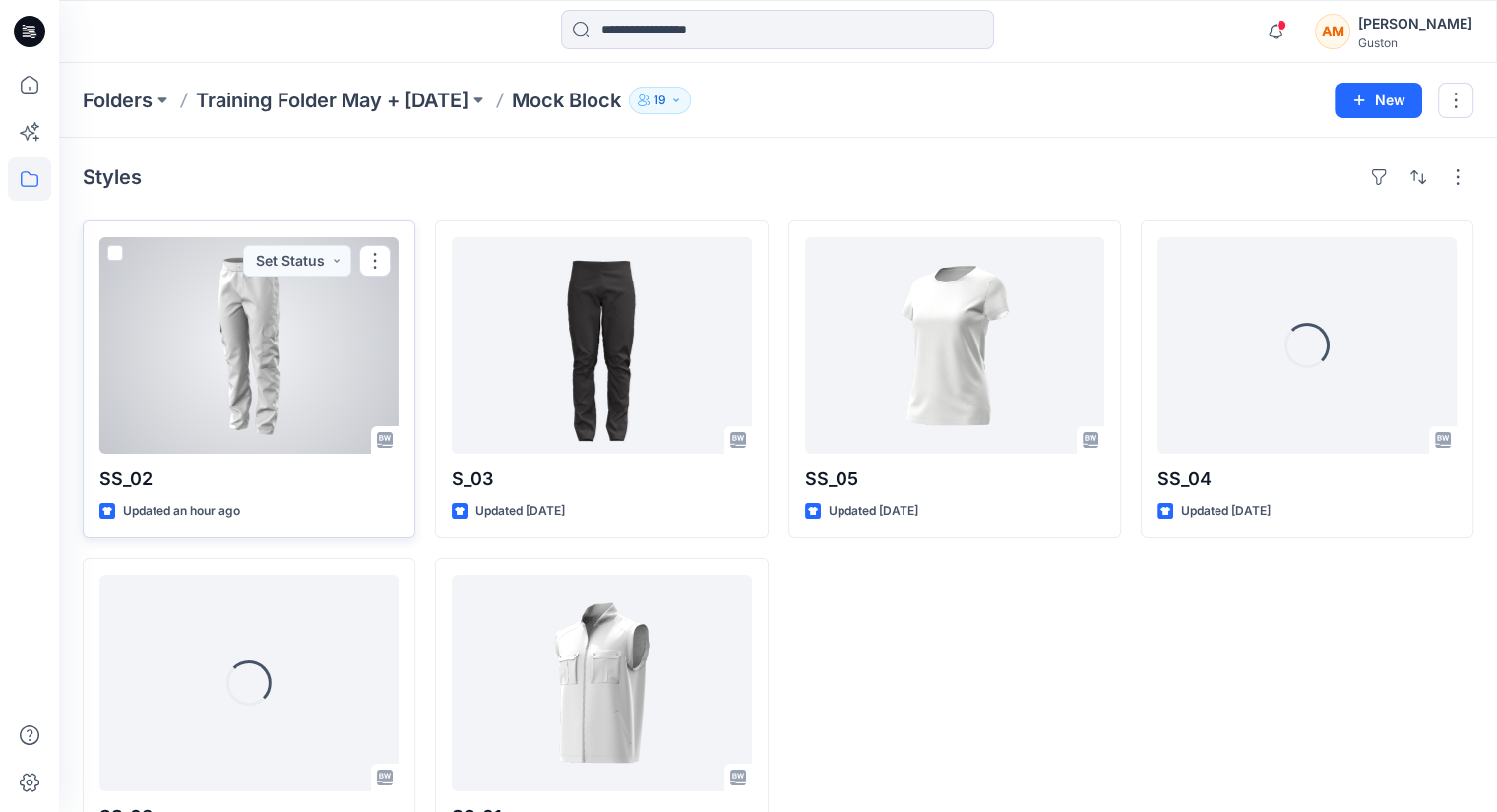
click at [198, 347] on div at bounding box center [250, 345] width 299 height 216
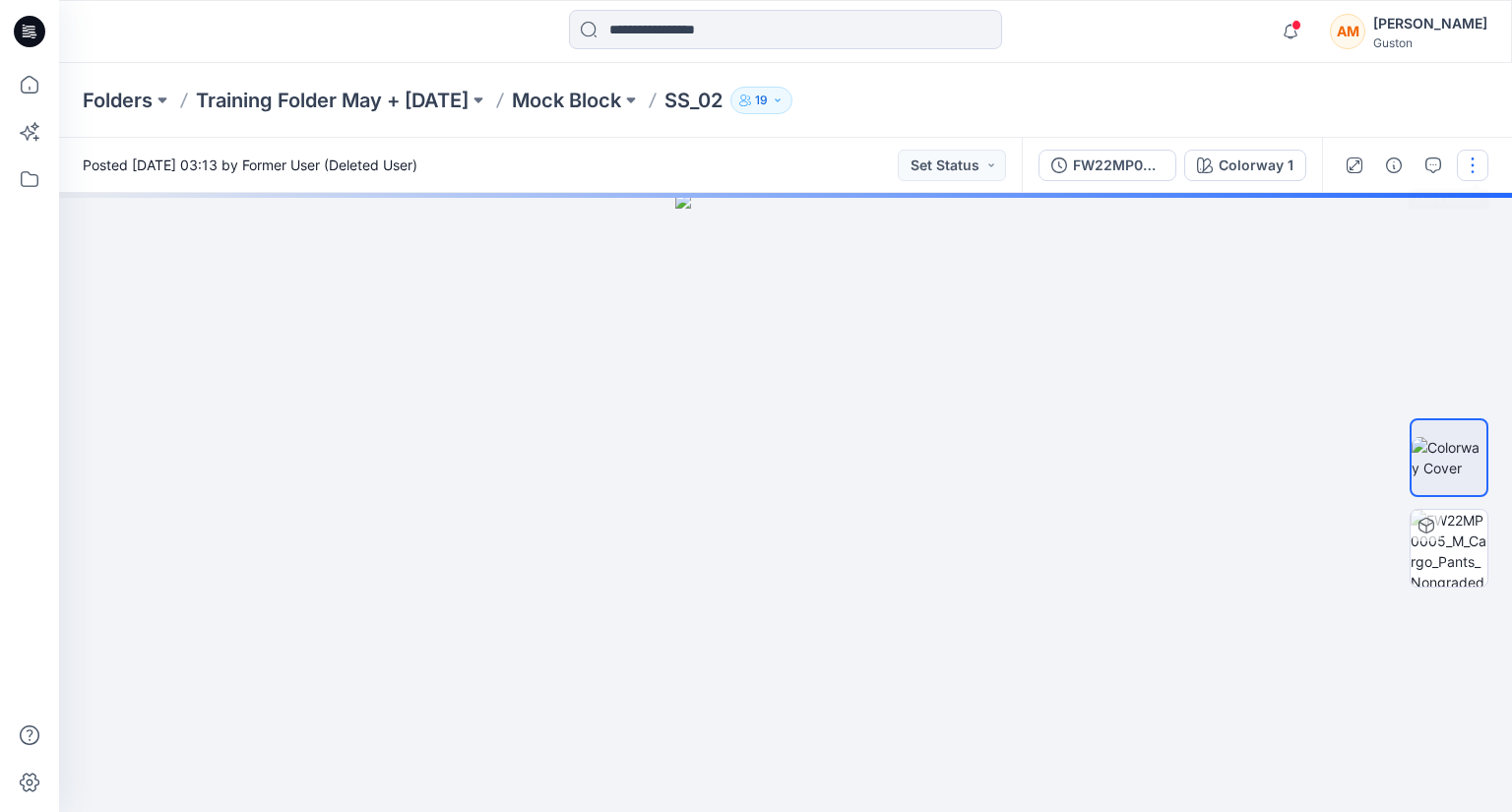
click at [1478, 161] on button "button" at bounding box center [1473, 166] width 32 height 32
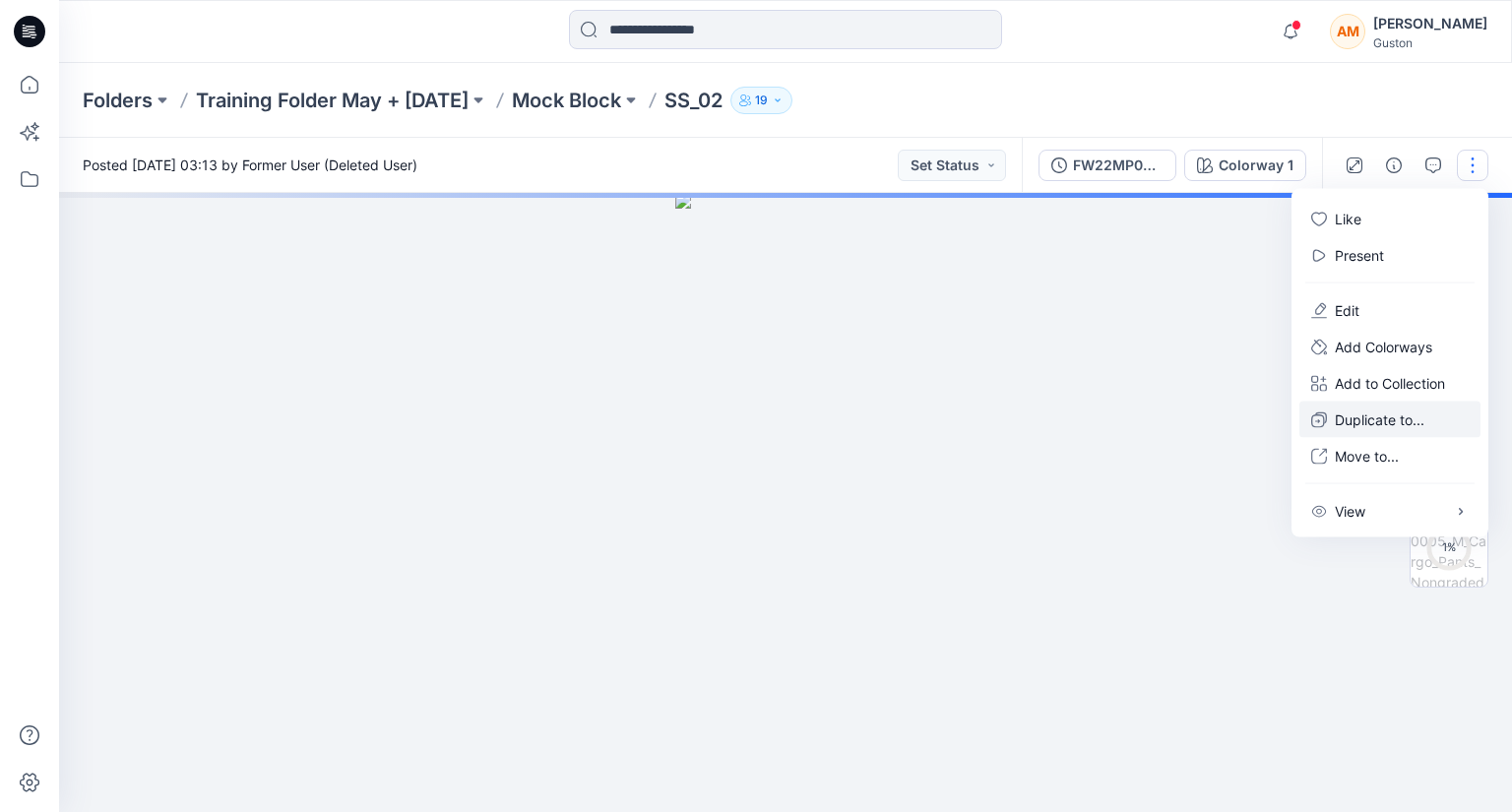
click at [1400, 417] on p "Duplicate to..." at bounding box center [1380, 419] width 90 height 21
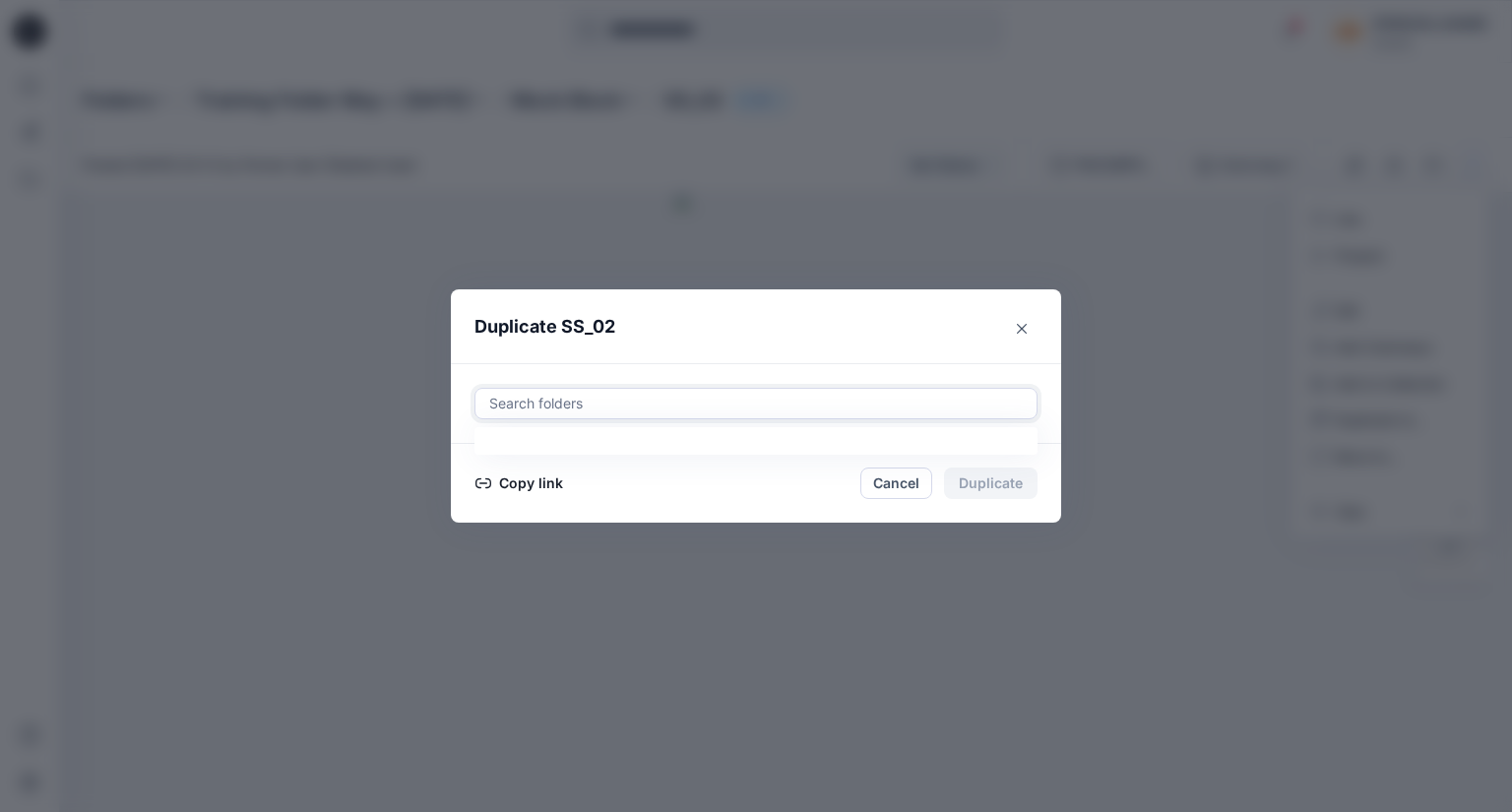
click at [650, 397] on div at bounding box center [756, 404] width 538 height 24
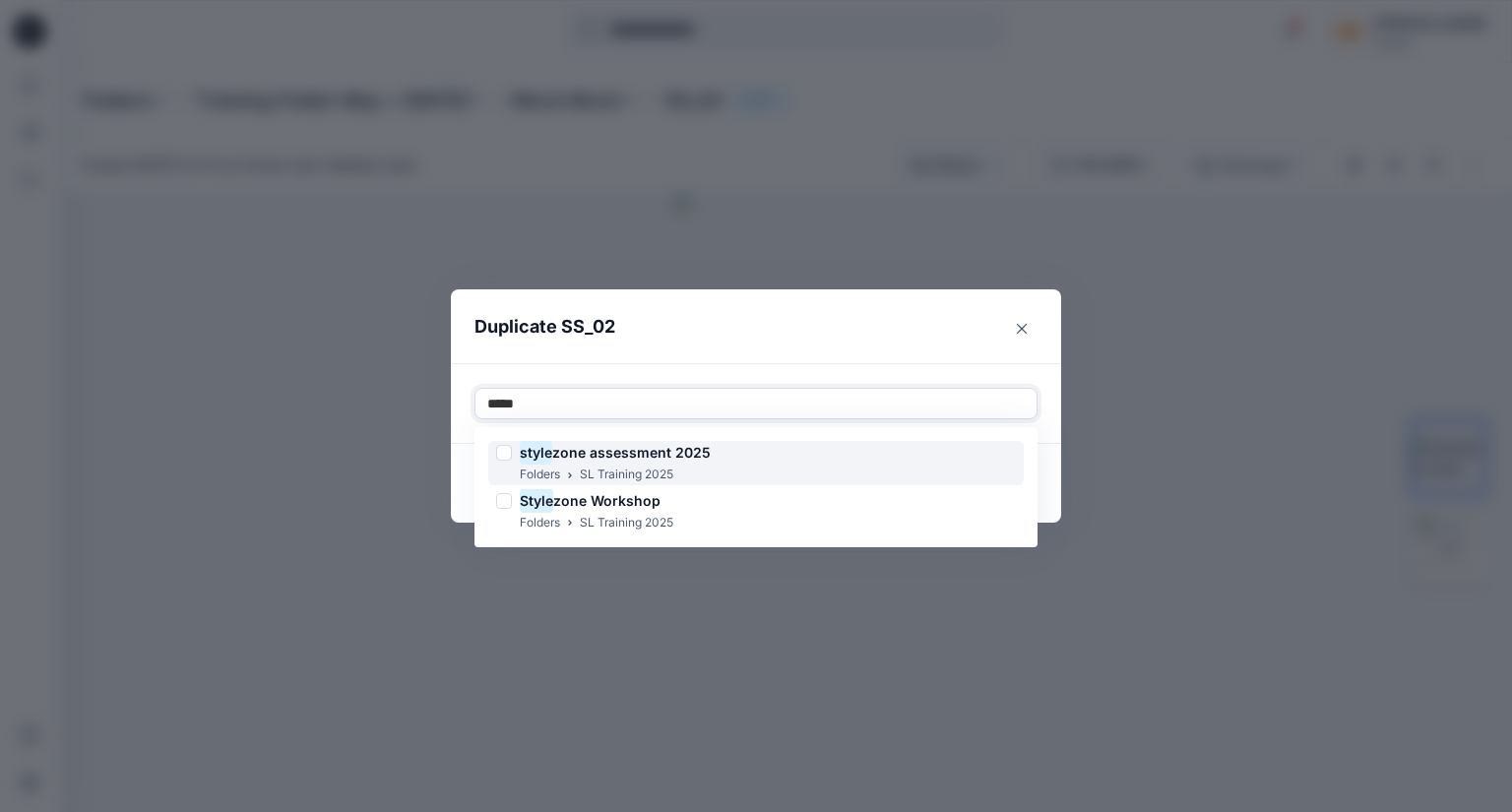
click at [687, 454] on span "zone assessment 2025" at bounding box center [631, 452] width 159 height 17
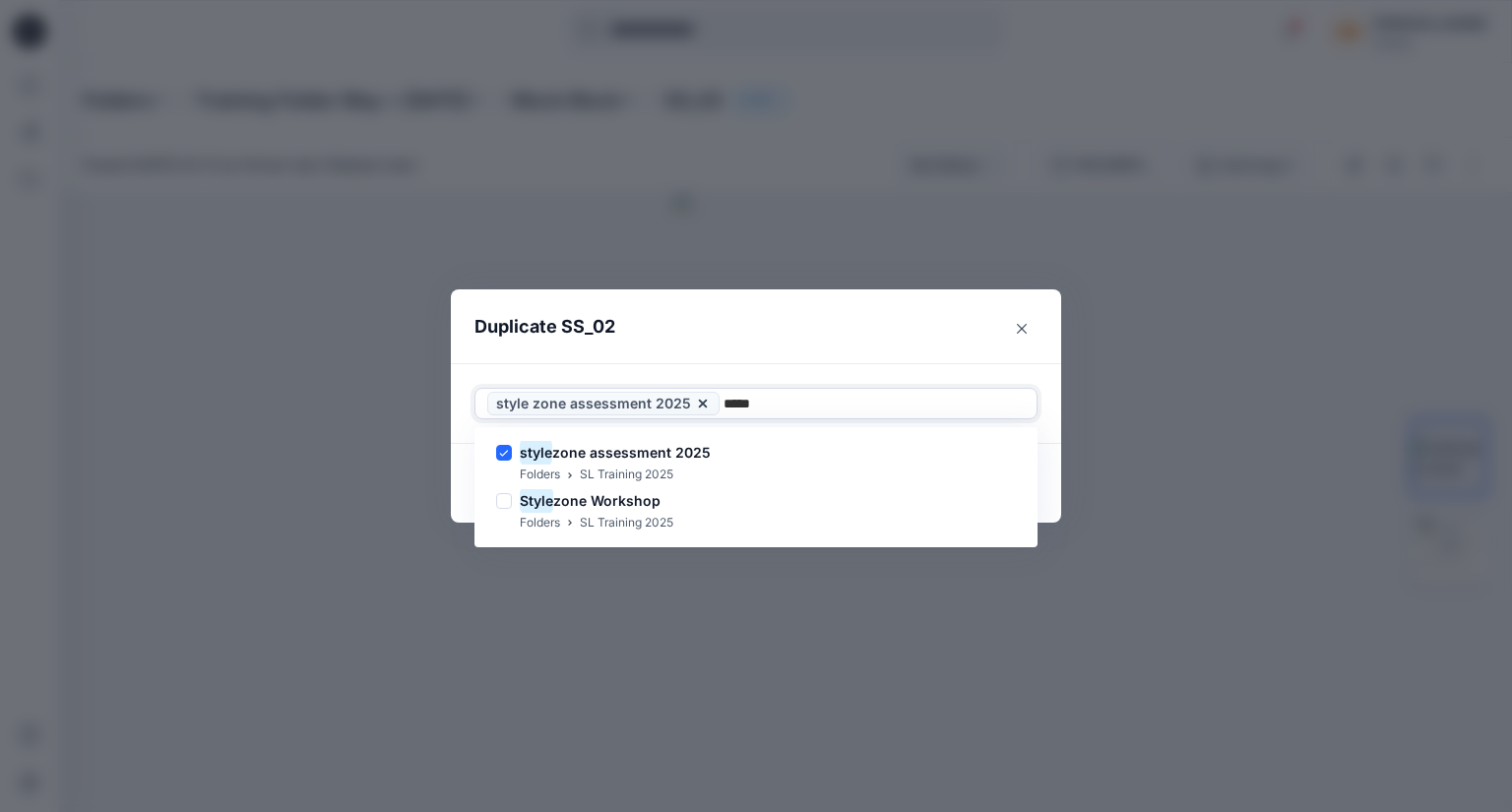
type input "*****"
click at [1047, 420] on div "Use Up and Down to choose options, press Enter to select the currently focused …" at bounding box center [756, 403] width 611 height 81
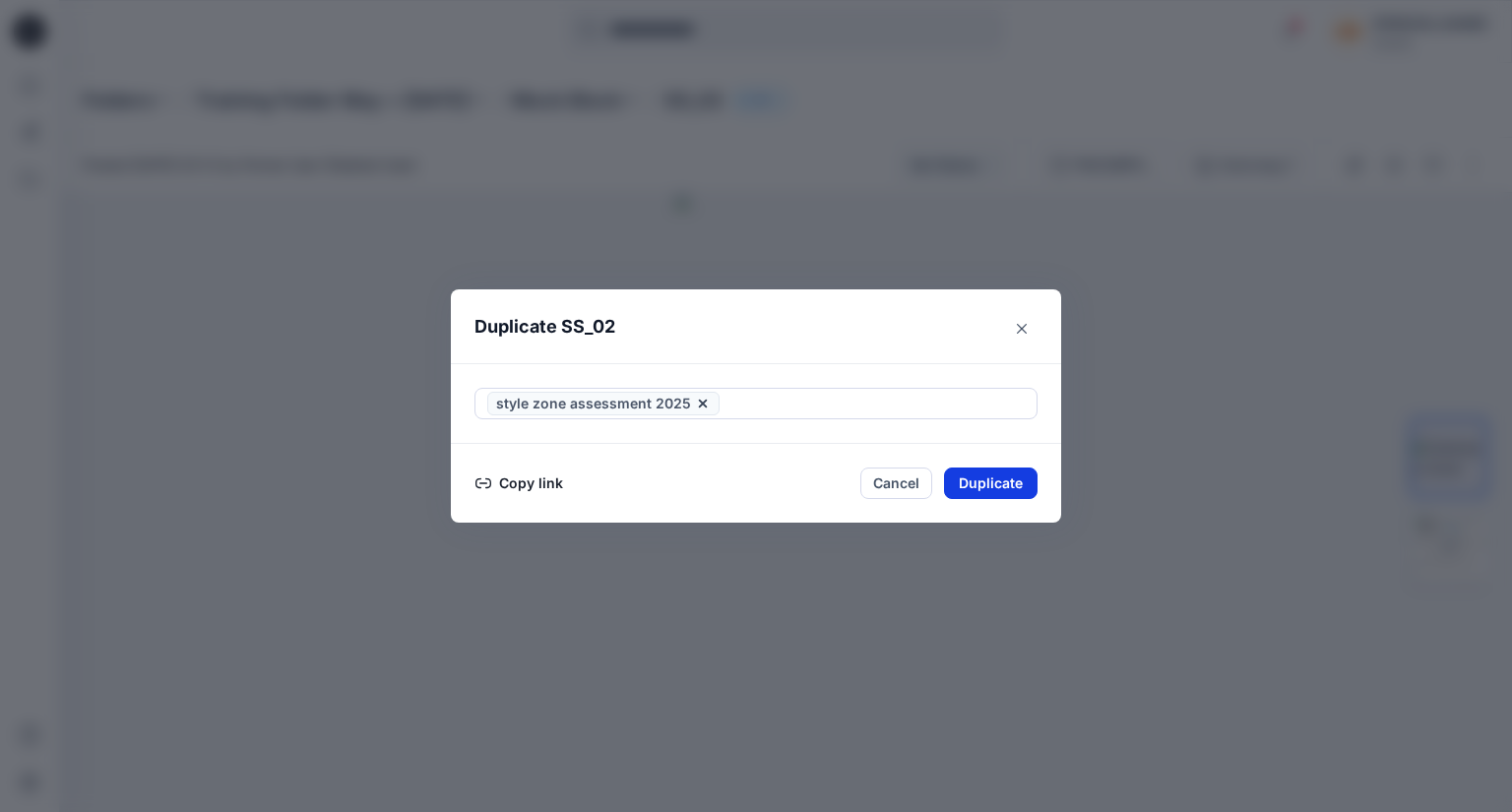
click at [970, 482] on button "Duplicate" at bounding box center [991, 484] width 94 height 32
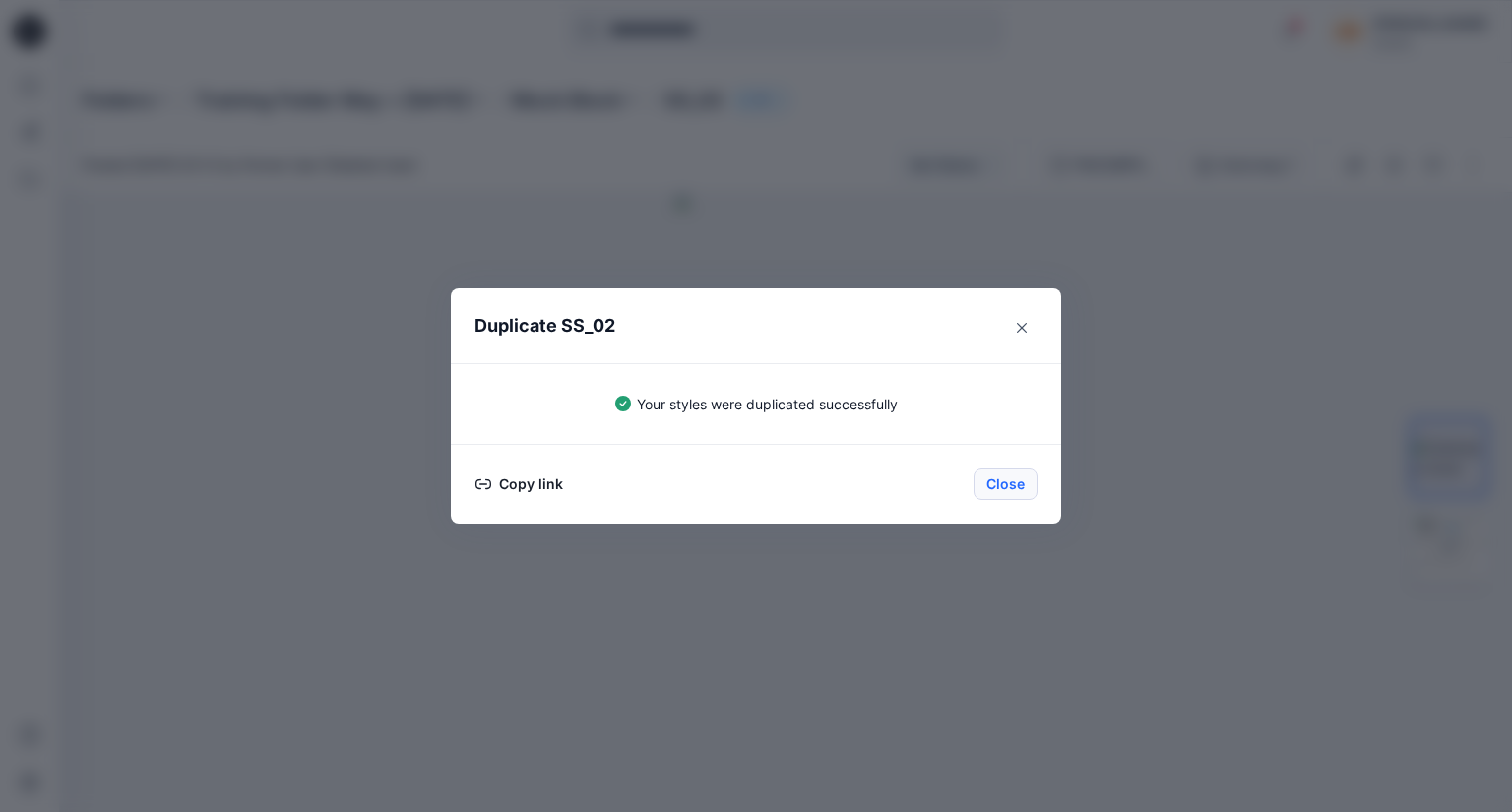
click at [1004, 482] on button "Close" at bounding box center [1006, 485] width 64 height 32
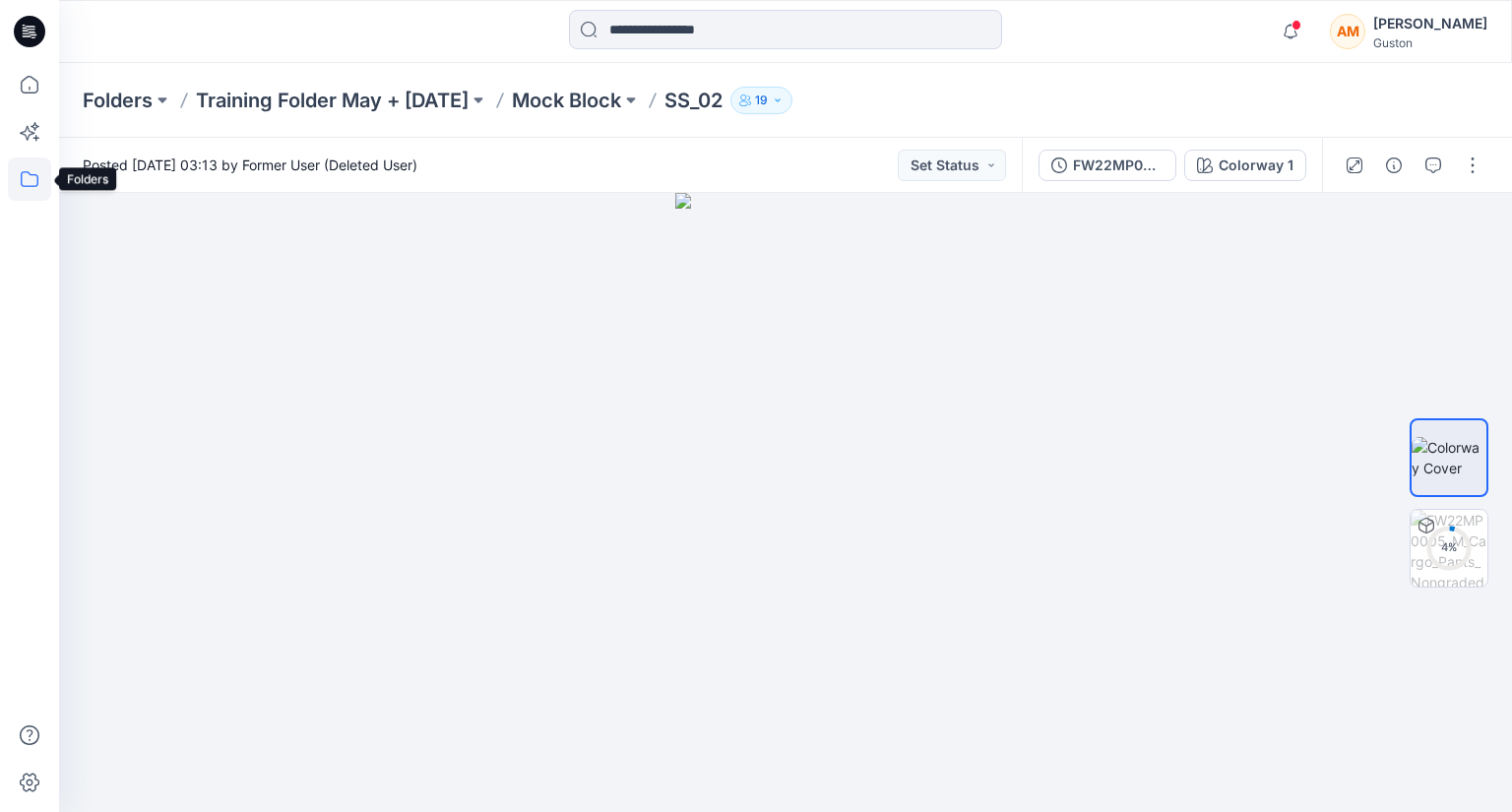
click at [8, 181] on icon at bounding box center [29, 179] width 43 height 43
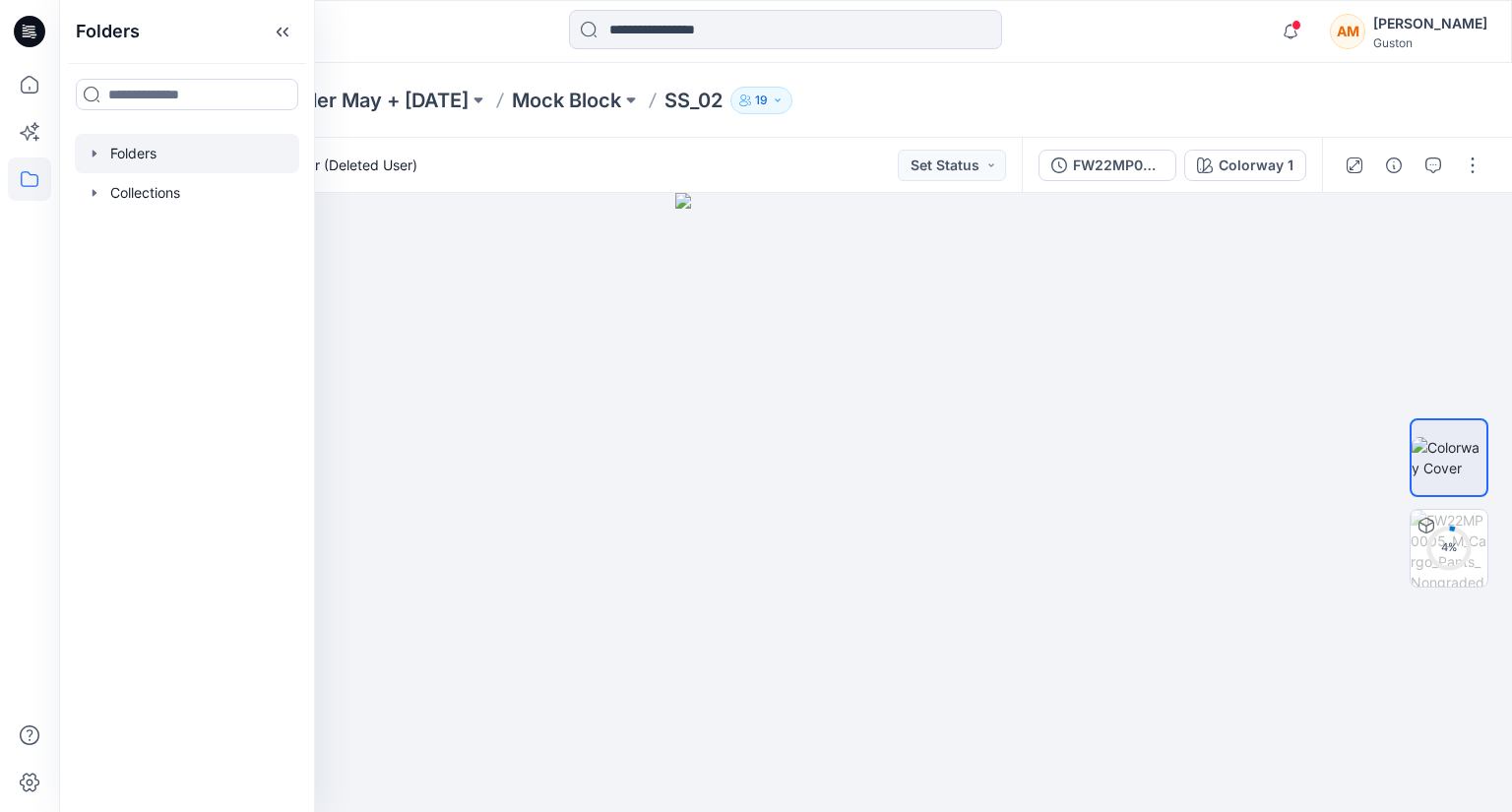
click at [134, 158] on div at bounding box center [187, 153] width 225 height 39
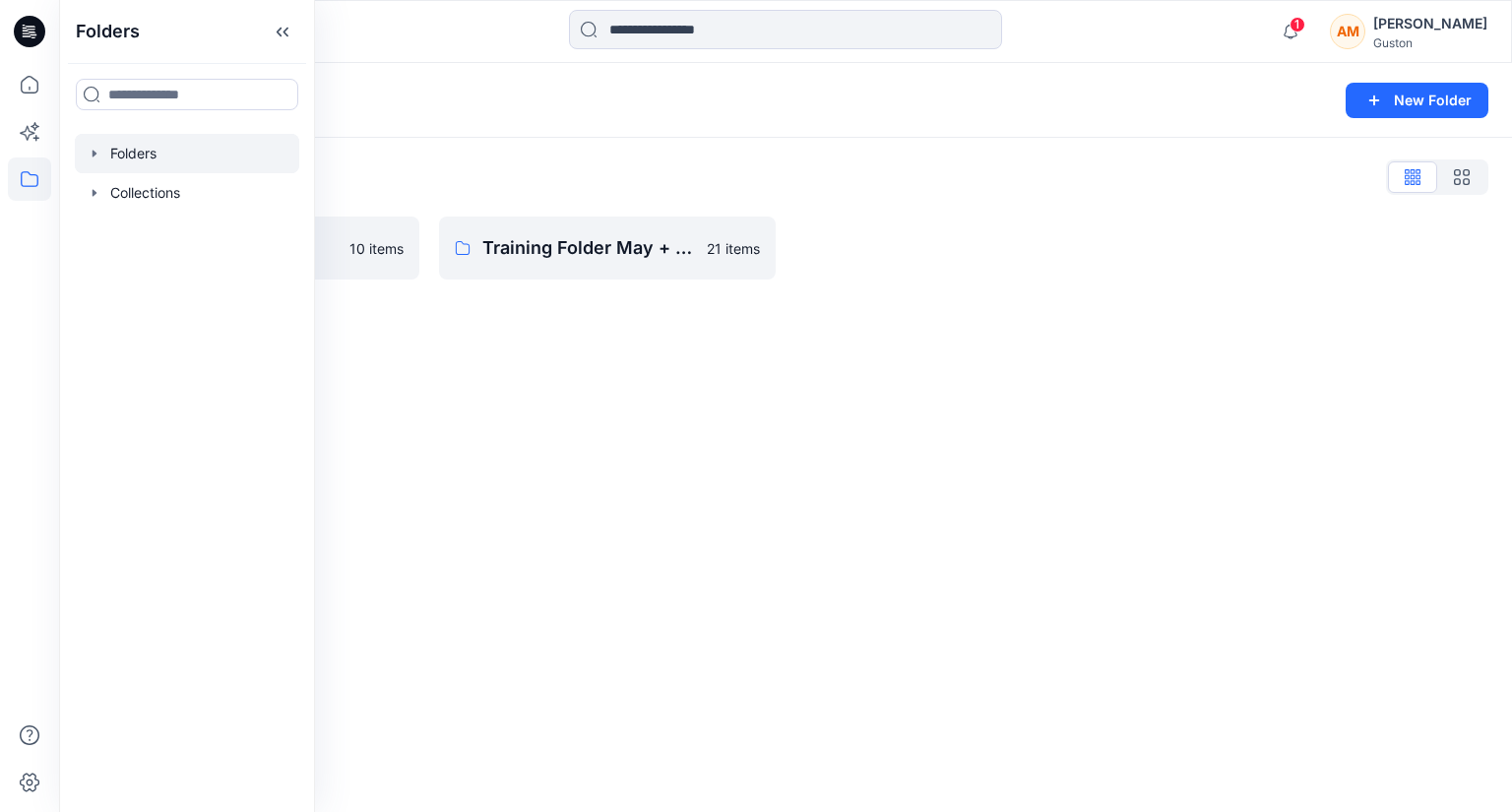
click at [573, 339] on div "Folders New Folder Folders List SL Training 2025 10 items Training Folder May +…" at bounding box center [785, 437] width 1453 height 749
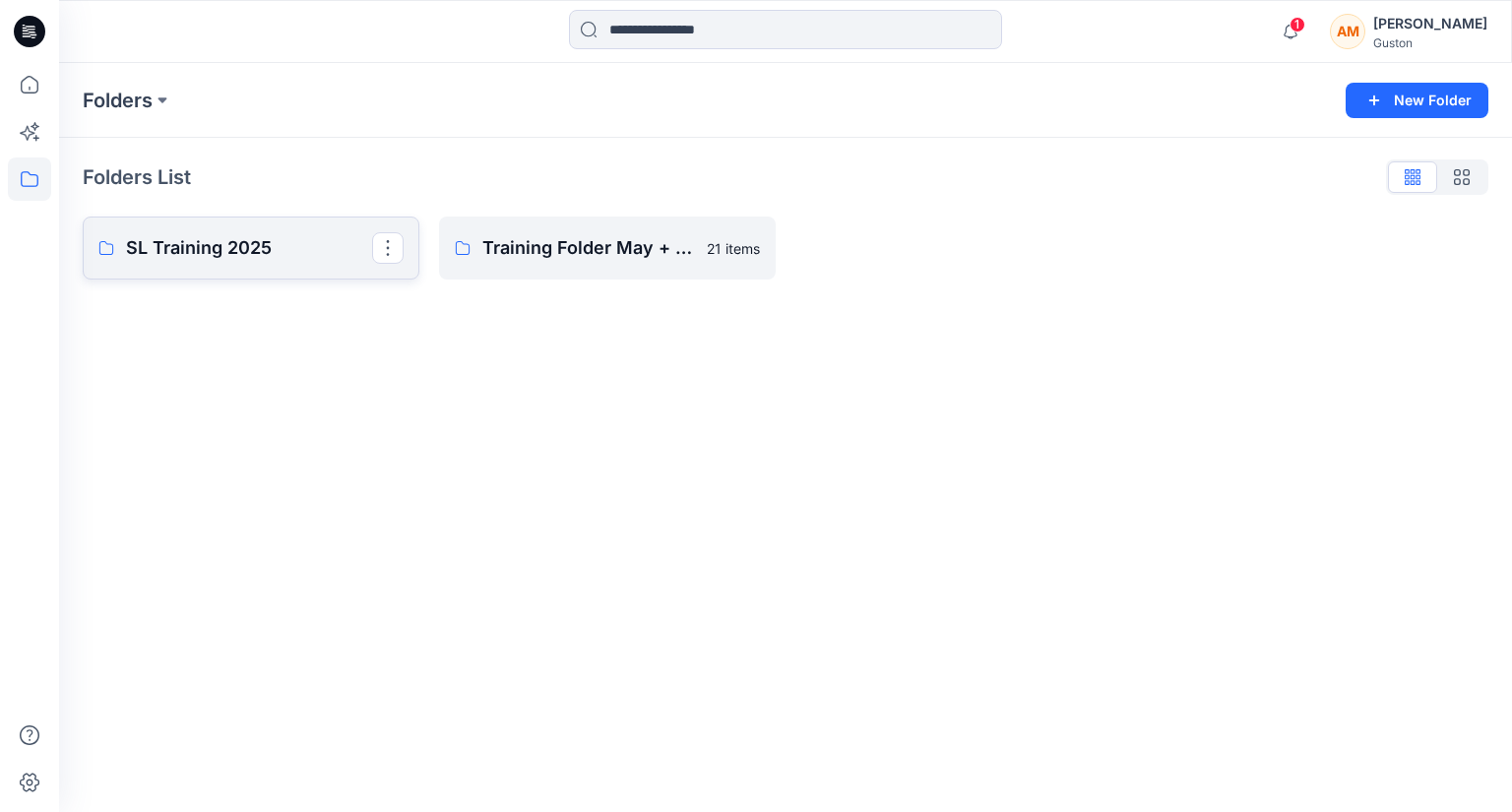
click at [306, 252] on p "SL Training 2025" at bounding box center [249, 248] width 247 height 28
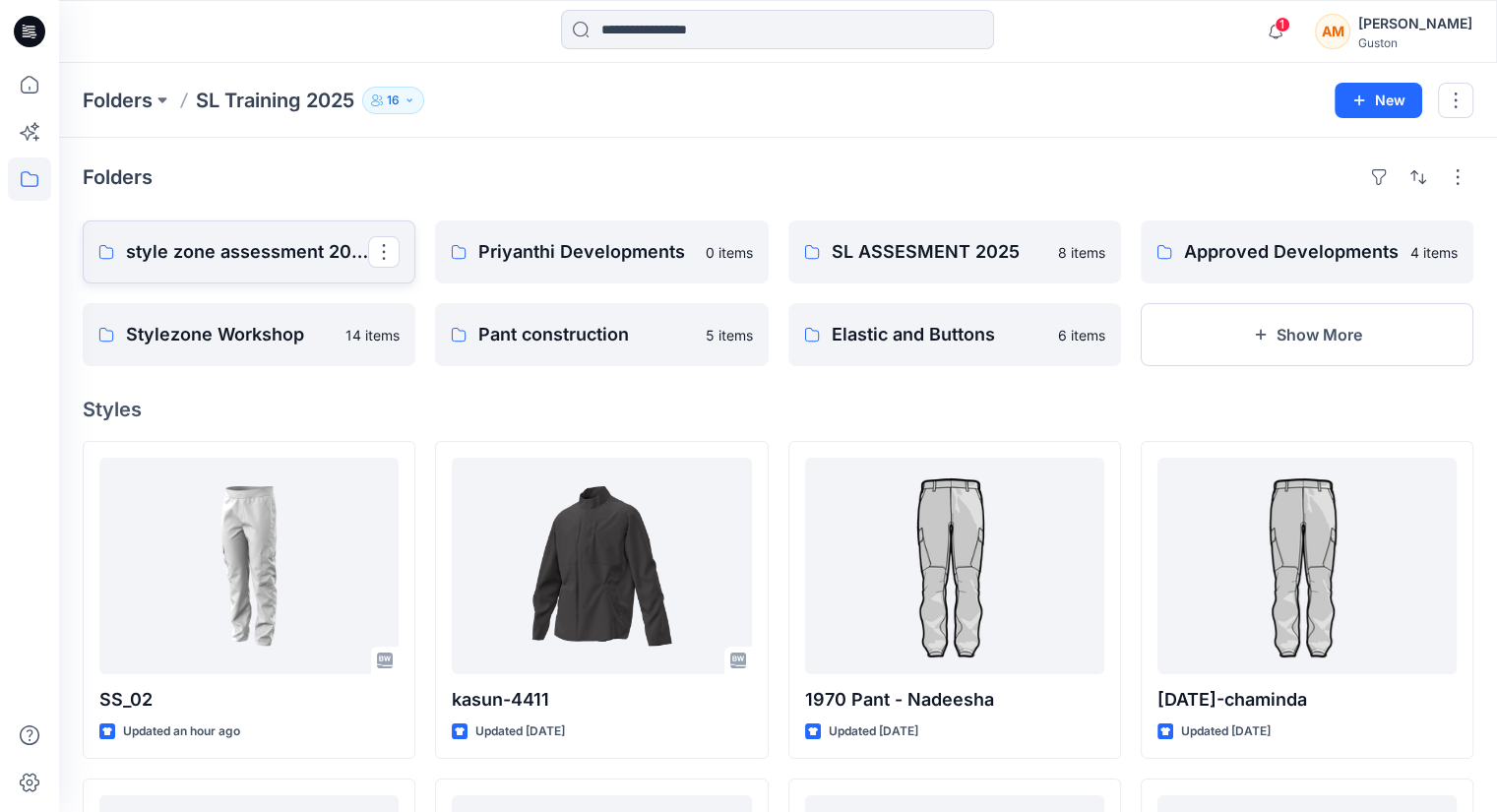
click at [303, 240] on p "style zone assessment 2025" at bounding box center [247, 252] width 243 height 28
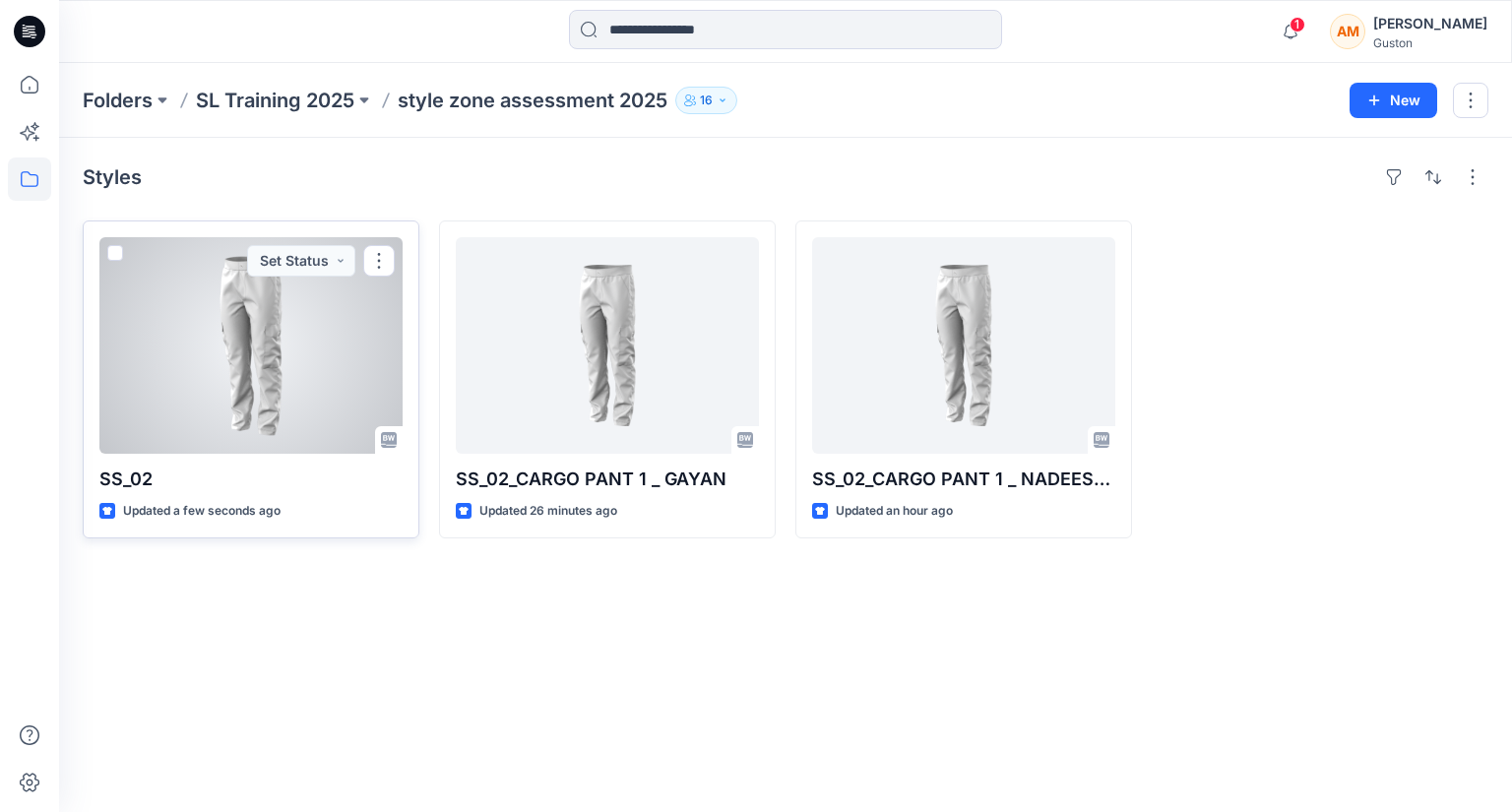
click at [354, 370] on div at bounding box center [252, 345] width 303 height 216
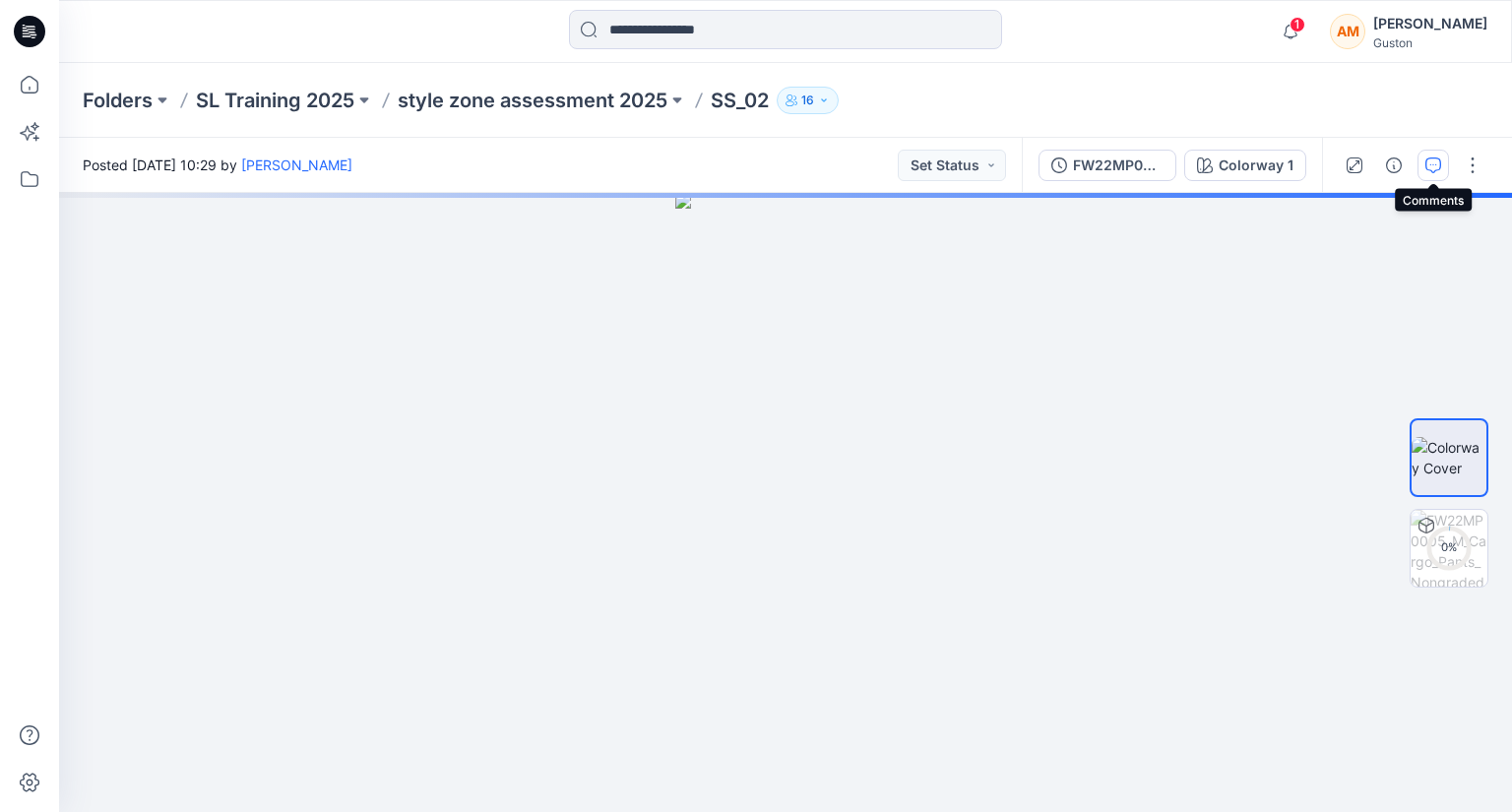
click at [1423, 161] on button "button" at bounding box center [1433, 166] width 32 height 32
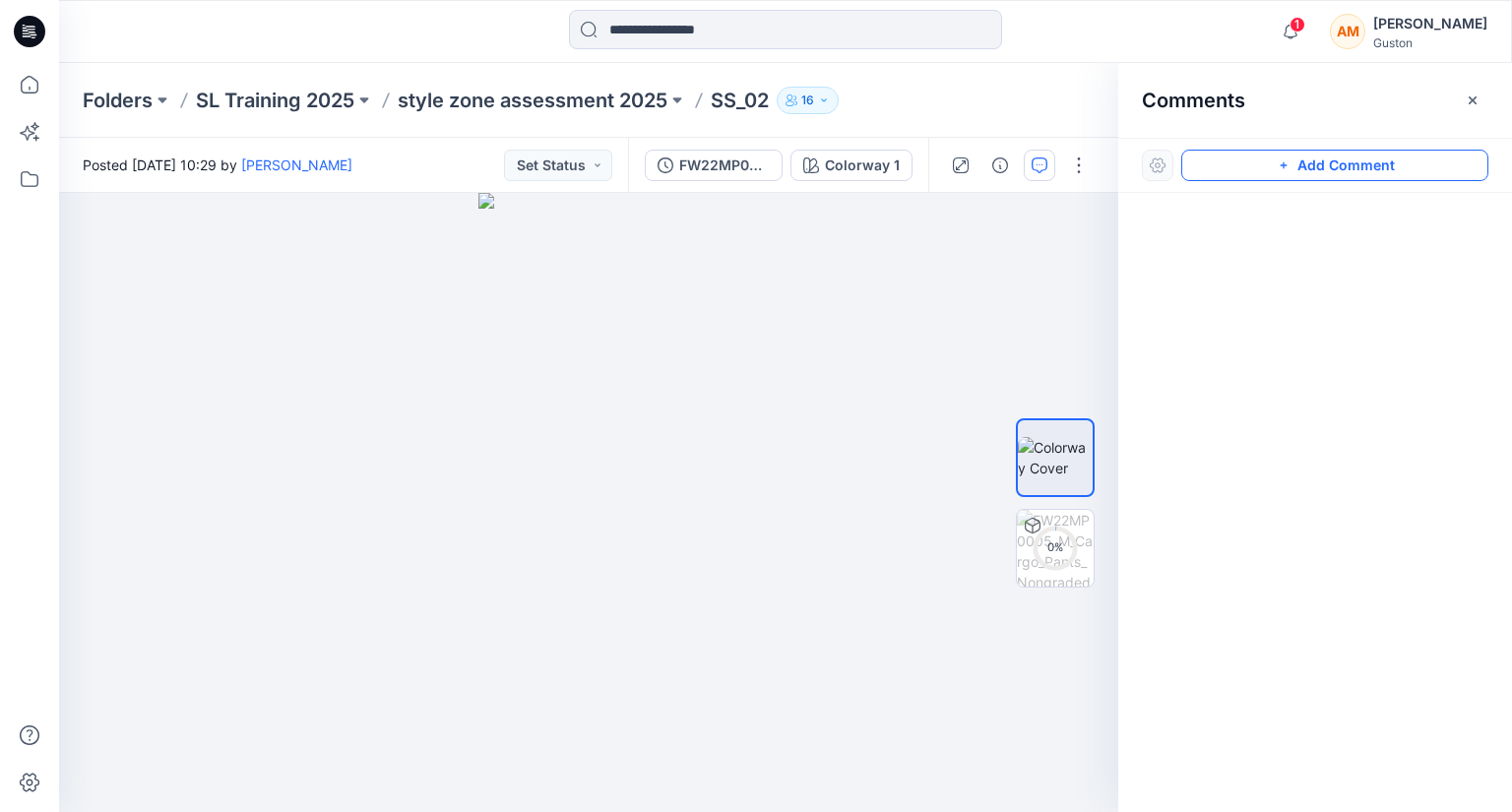
click at [1268, 164] on button "Add Comment" at bounding box center [1335, 166] width 307 height 32
click at [682, 324] on div "1" at bounding box center [588, 502] width 1059 height 618
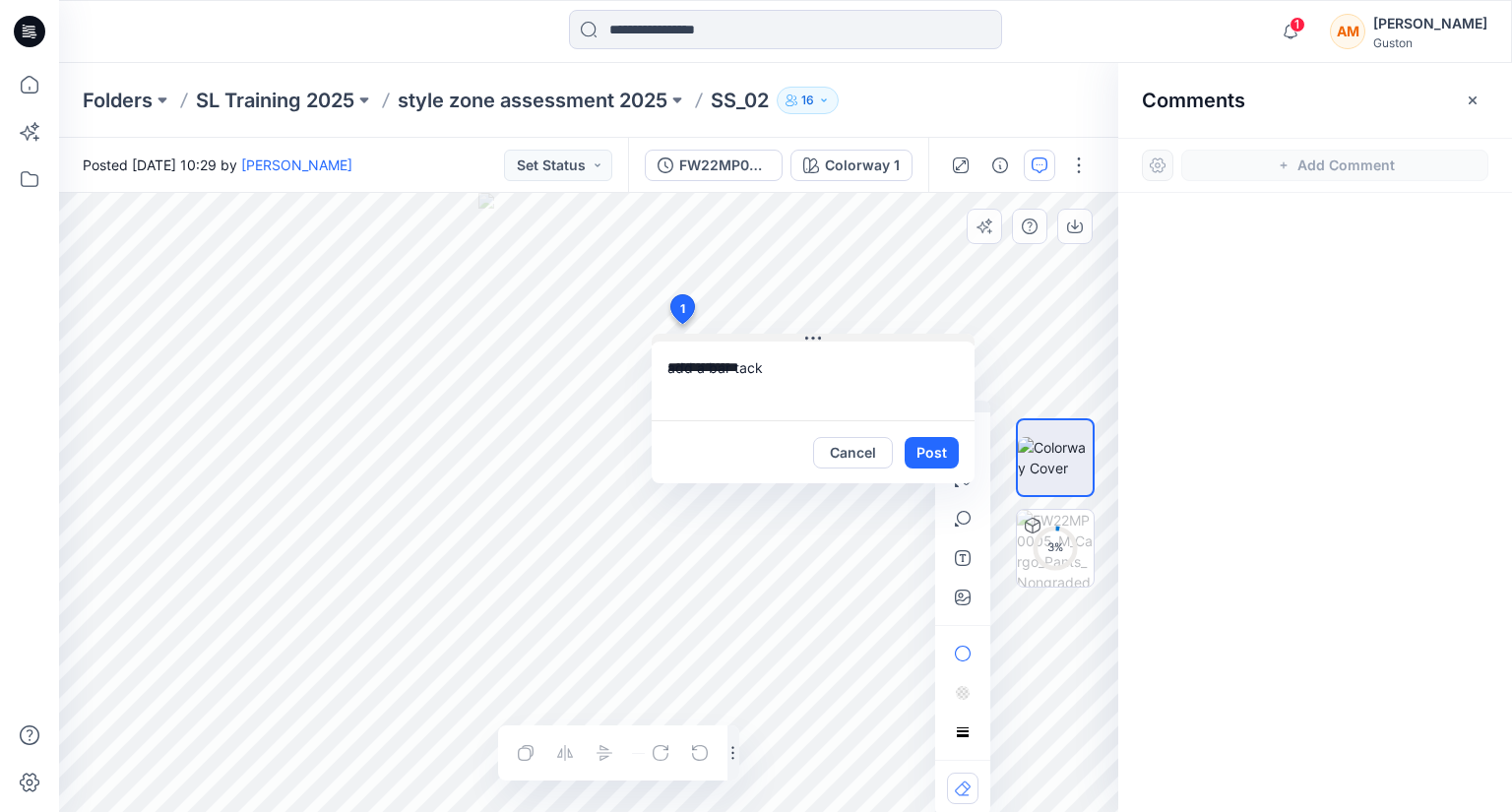
type textarea "**********"
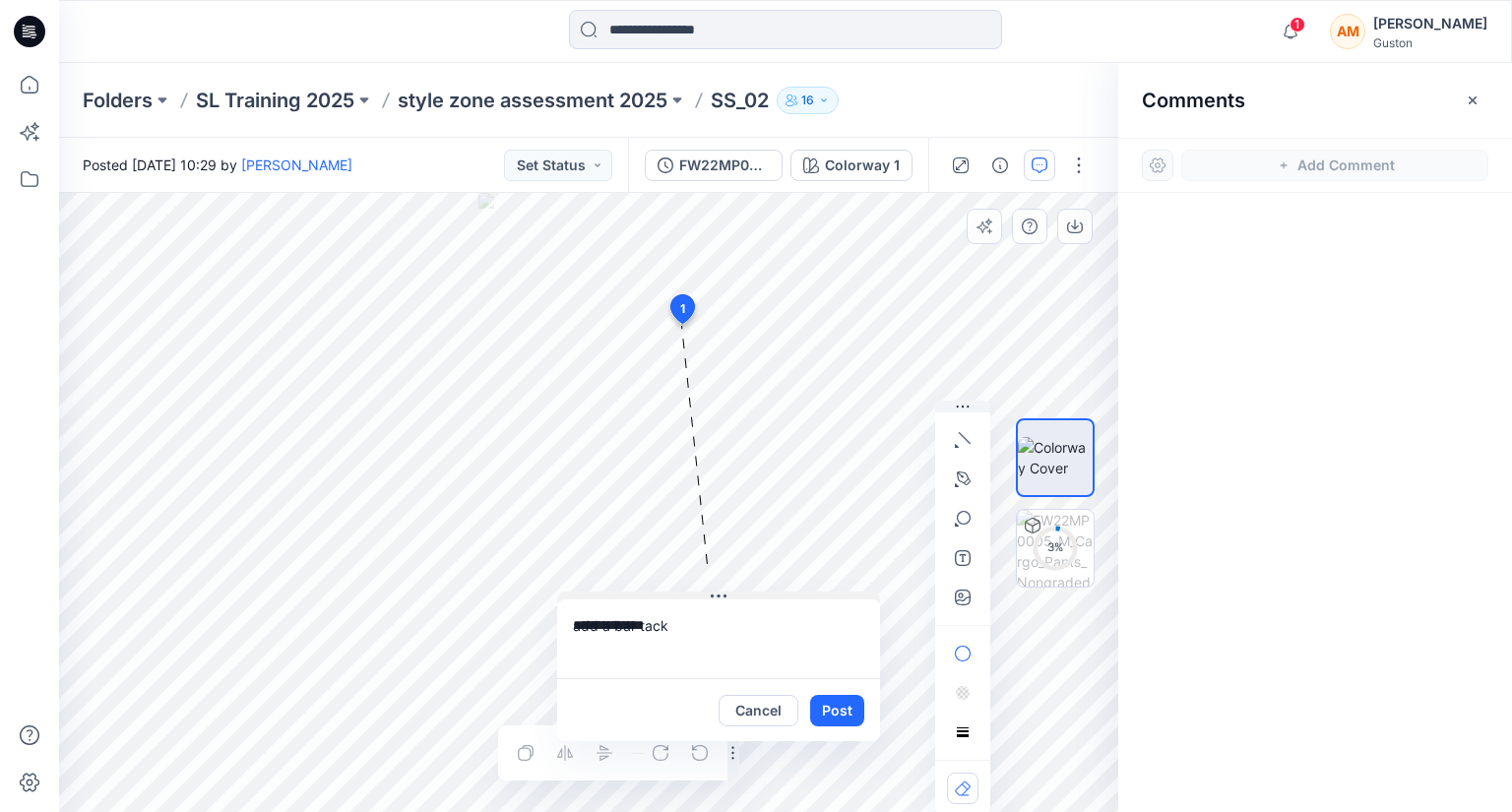
drag, startPoint x: 821, startPoint y: 340, endPoint x: 742, endPoint y: 591, distance: 263.1
click at [727, 598] on div "**********" at bounding box center [719, 666] width 323 height 150
click at [959, 515] on icon "button" at bounding box center [964, 518] width 14 height 14
click at [686, 330] on div "**********" at bounding box center [588, 502] width 1059 height 618
click at [692, 330] on icon at bounding box center [683, 312] width 33 height 37
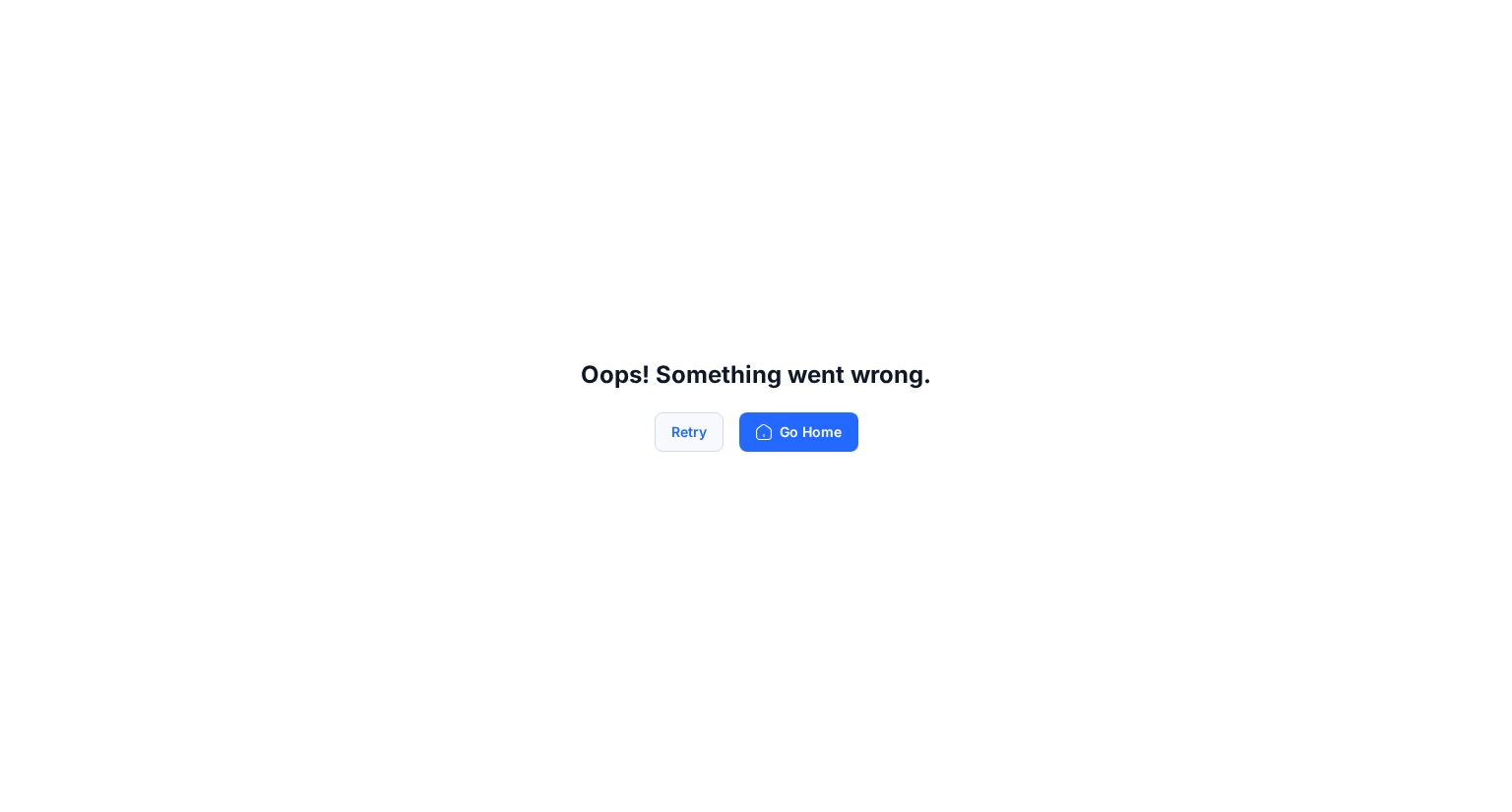
click at [686, 426] on button "Retry" at bounding box center [689, 431] width 69 height 39
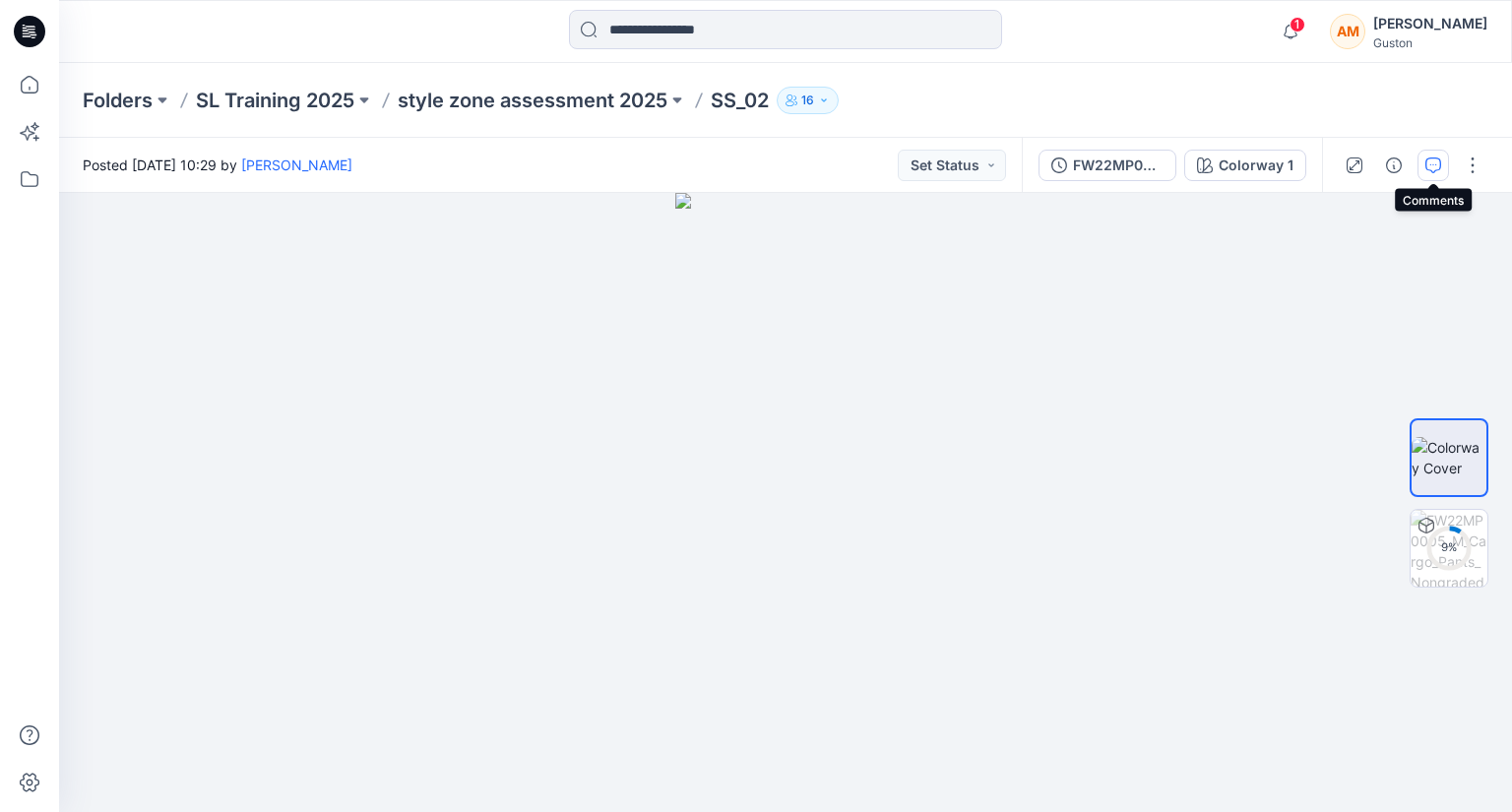
click at [1422, 165] on button "button" at bounding box center [1433, 166] width 32 height 32
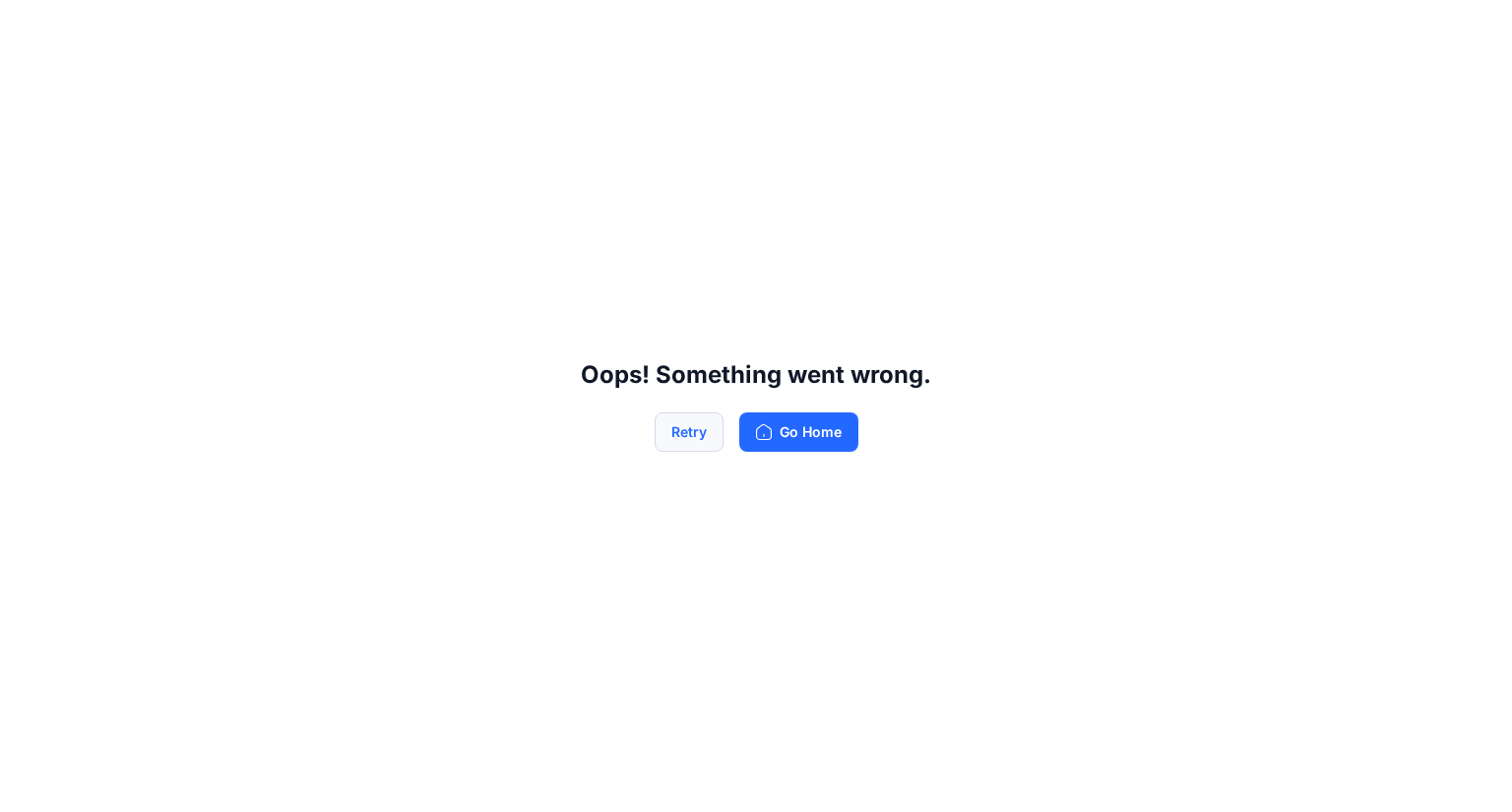
click at [663, 422] on button "Retry" at bounding box center [689, 431] width 69 height 39
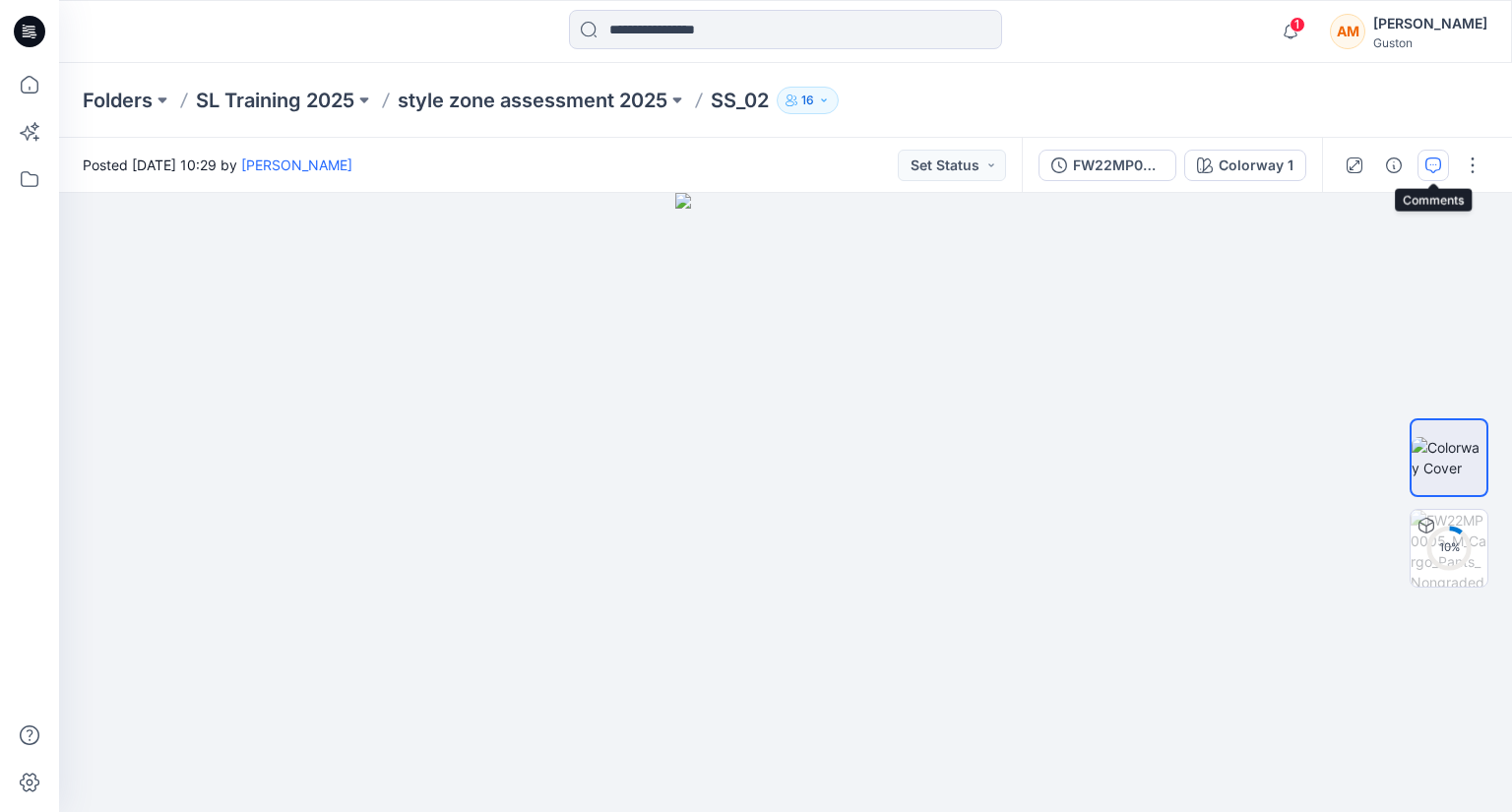
click at [1428, 164] on icon "button" at bounding box center [1433, 166] width 16 height 16
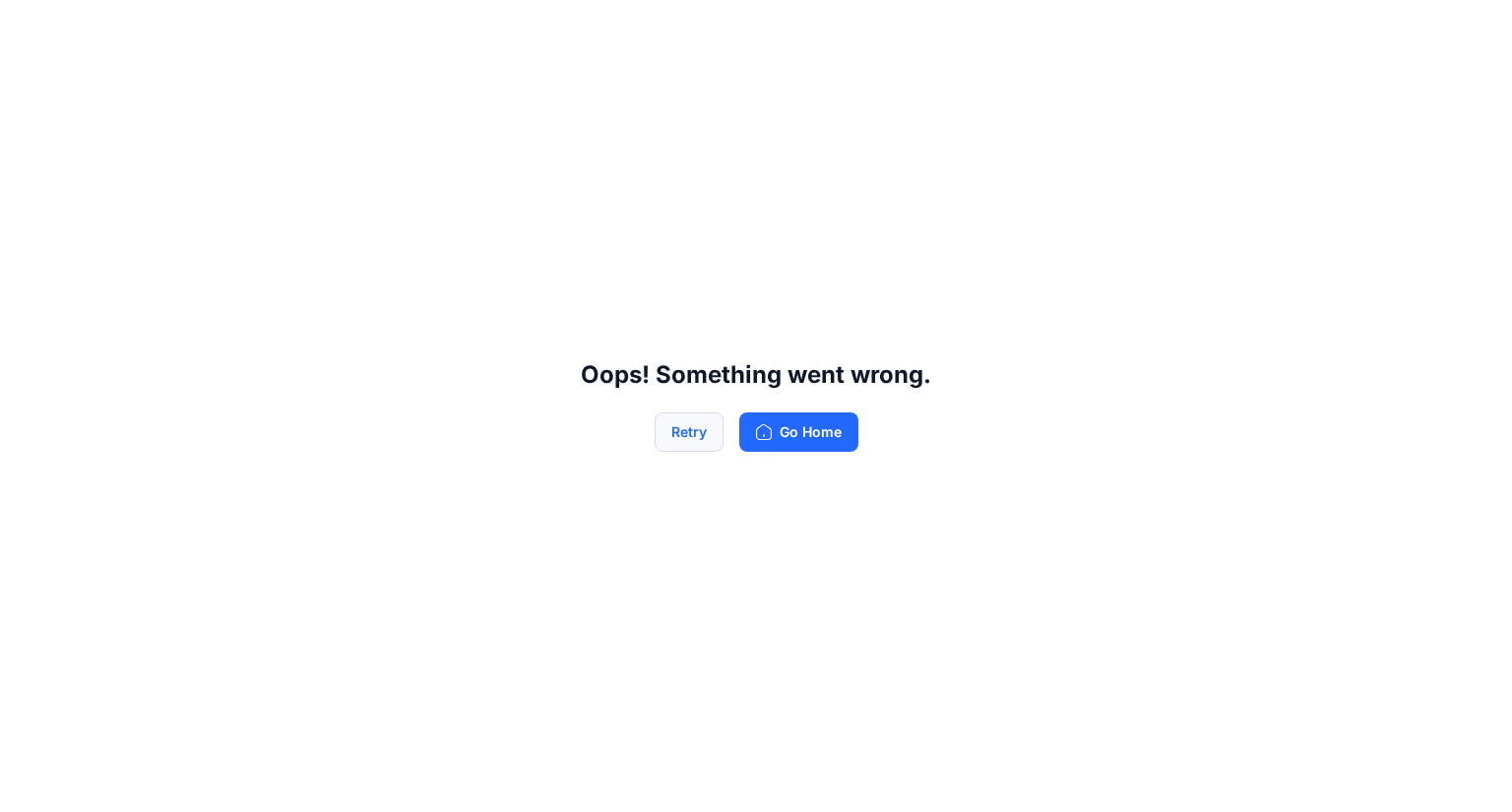
click at [706, 434] on button "Retry" at bounding box center [689, 431] width 69 height 39
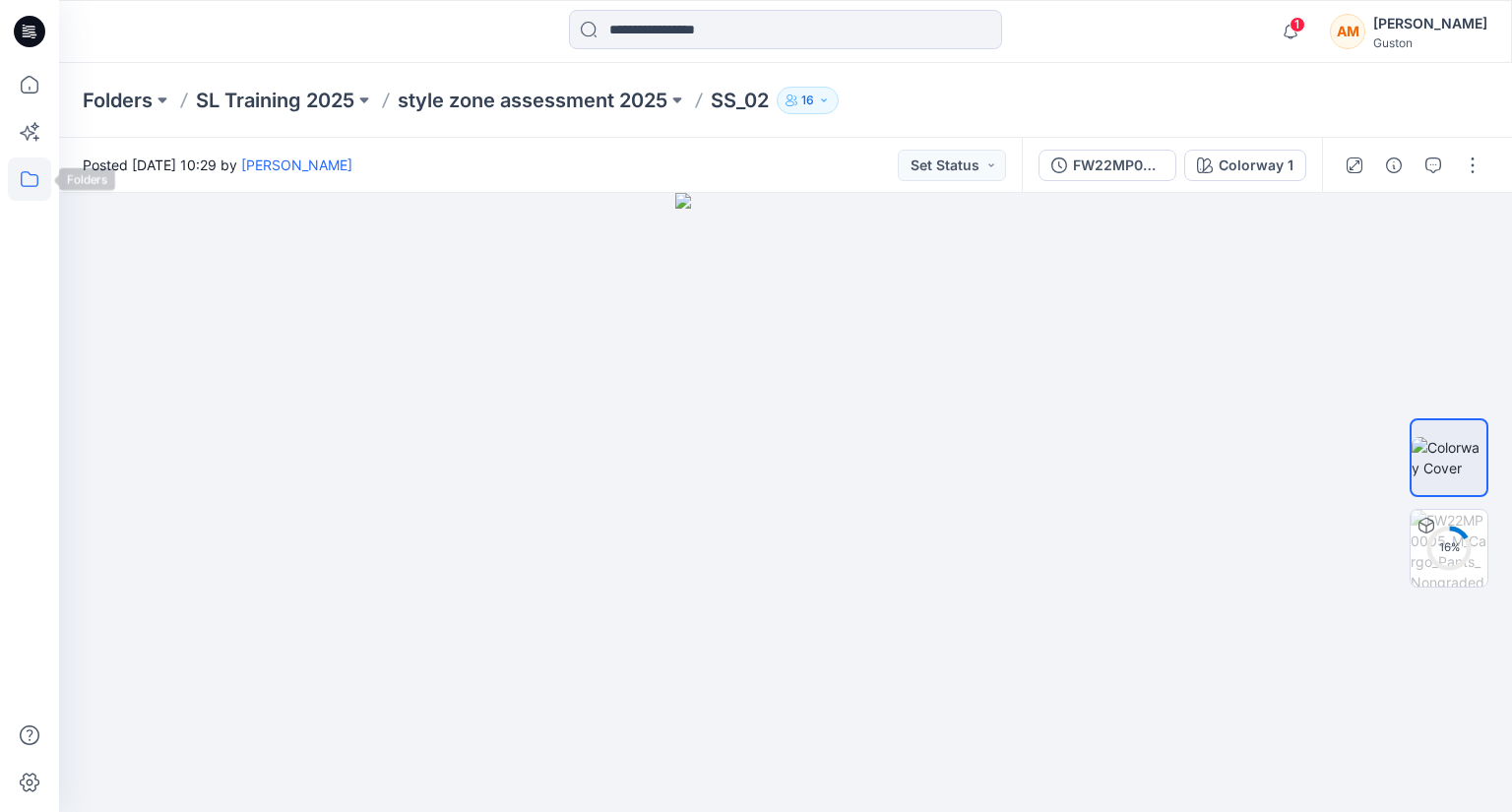
click at [30, 182] on icon at bounding box center [29, 179] width 43 height 43
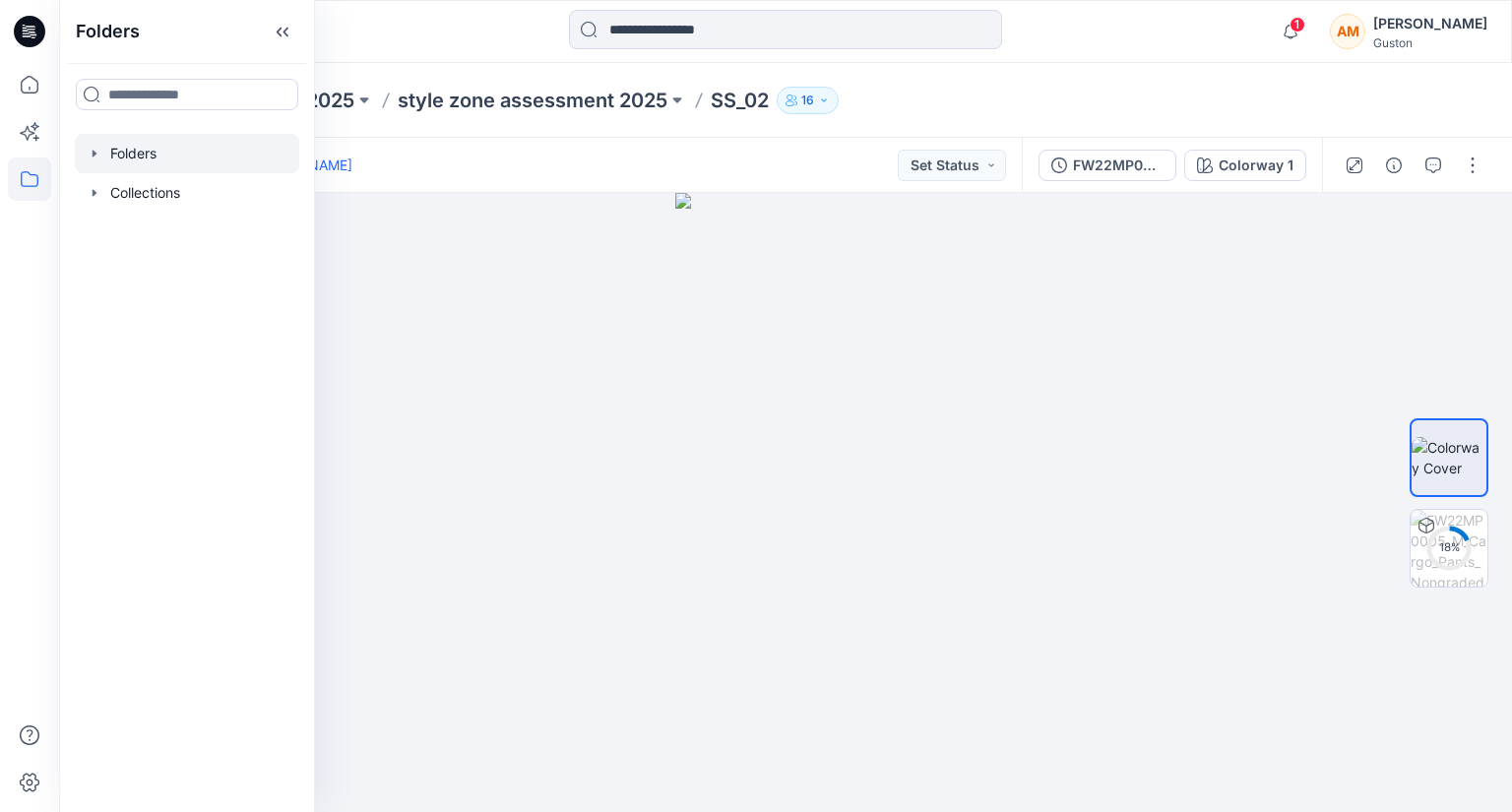
click at [126, 148] on div at bounding box center [187, 153] width 225 height 39
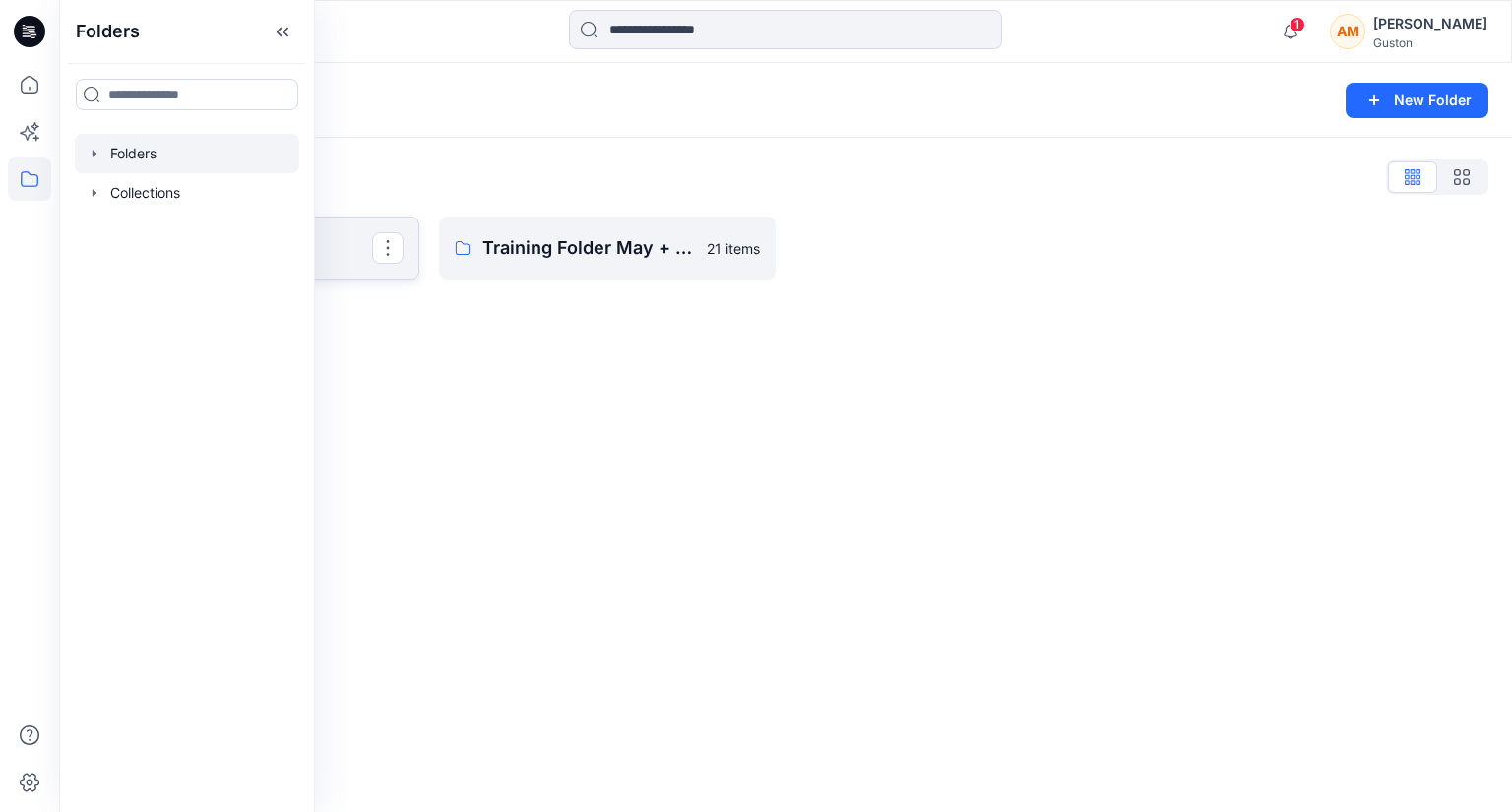
click at [353, 240] on p "SL Training 2025" at bounding box center [249, 248] width 247 height 28
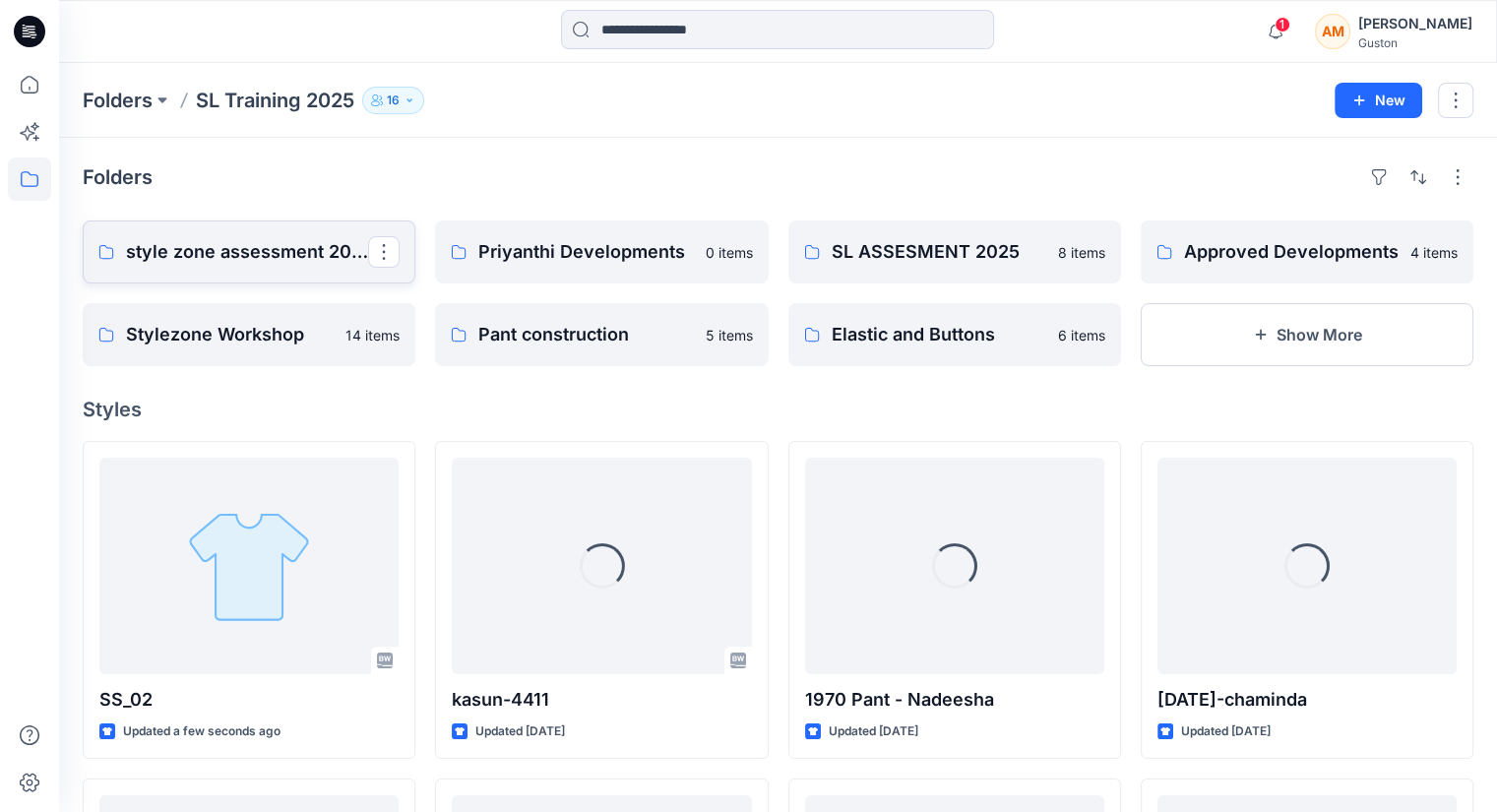
click at [217, 238] on p "style zone assessment 2025" at bounding box center [247, 252] width 243 height 28
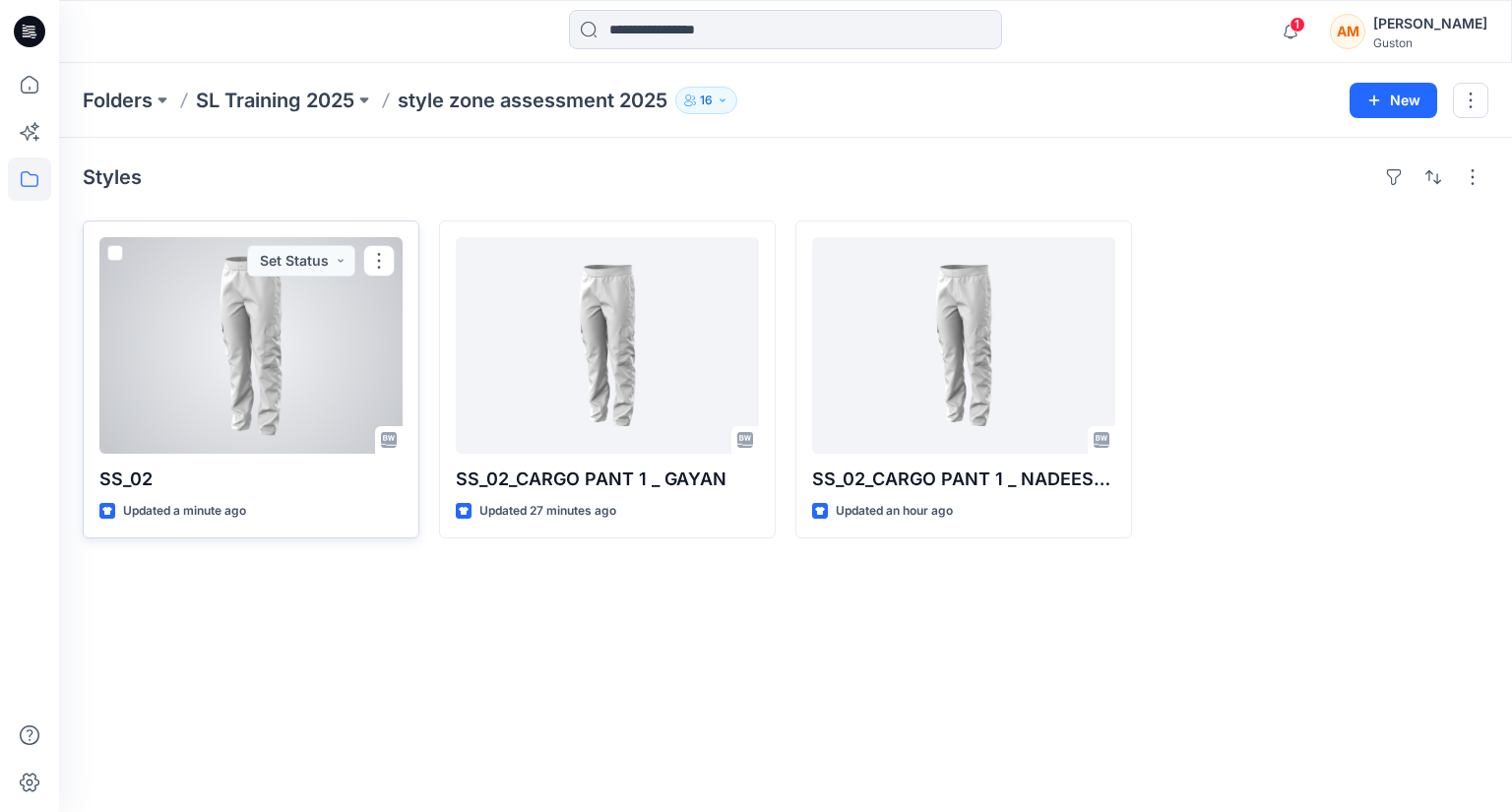
click at [282, 377] on div at bounding box center [252, 345] width 303 height 216
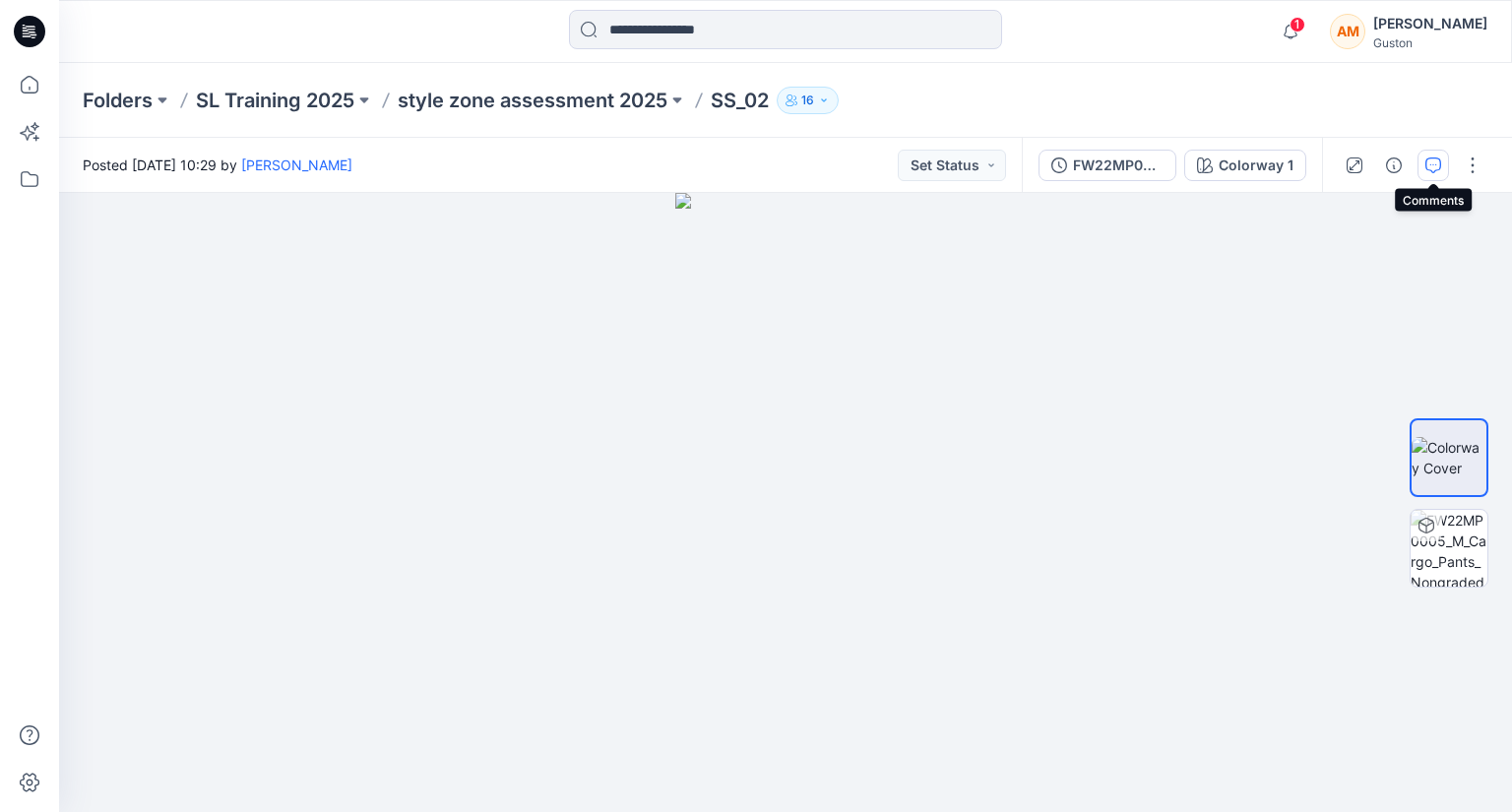
click at [1425, 161] on icon "button" at bounding box center [1433, 166] width 16 height 16
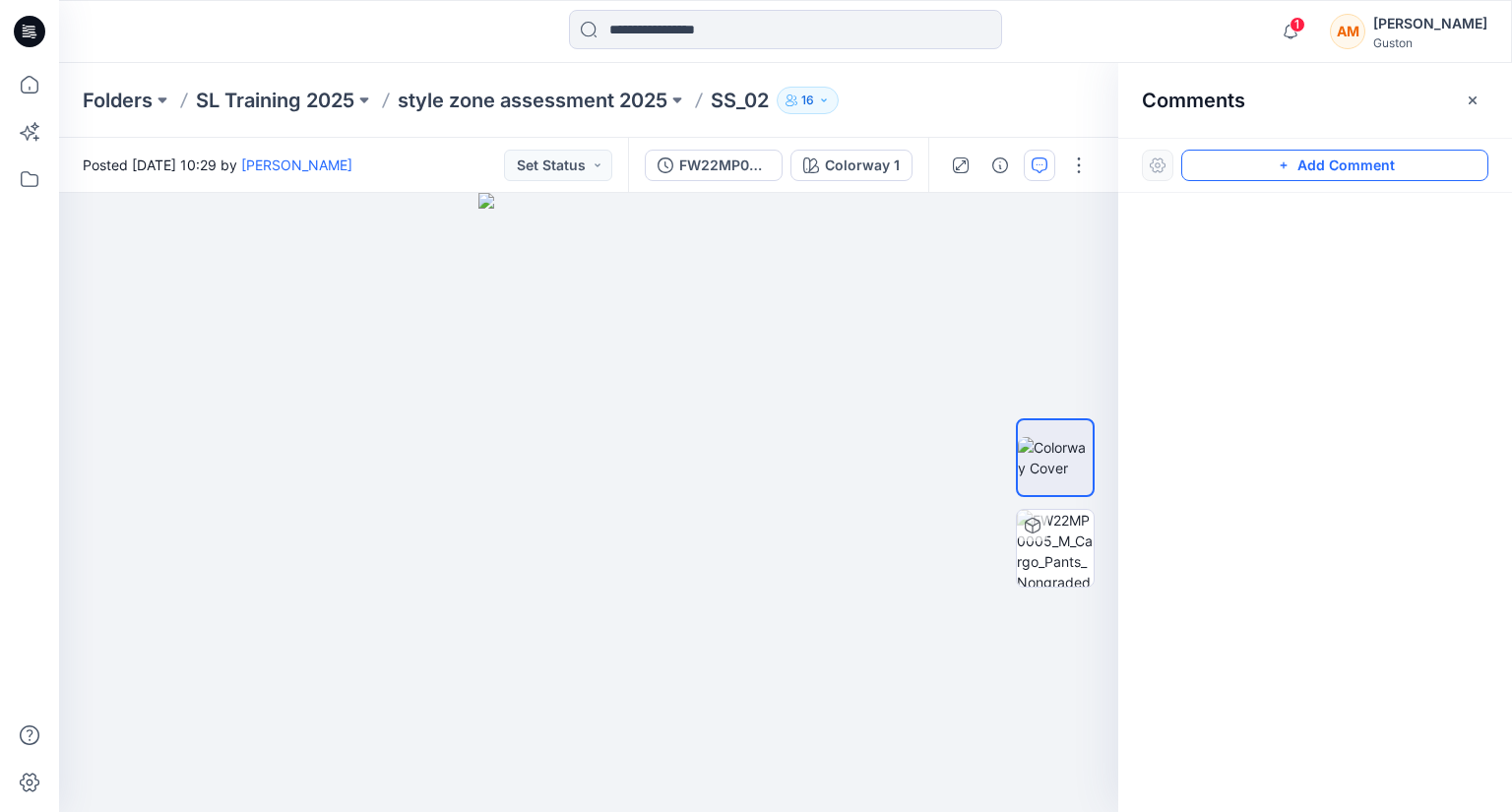
click at [1328, 156] on button "Add Comment" at bounding box center [1335, 166] width 307 height 32
click at [691, 329] on div "1" at bounding box center [588, 502] width 1059 height 618
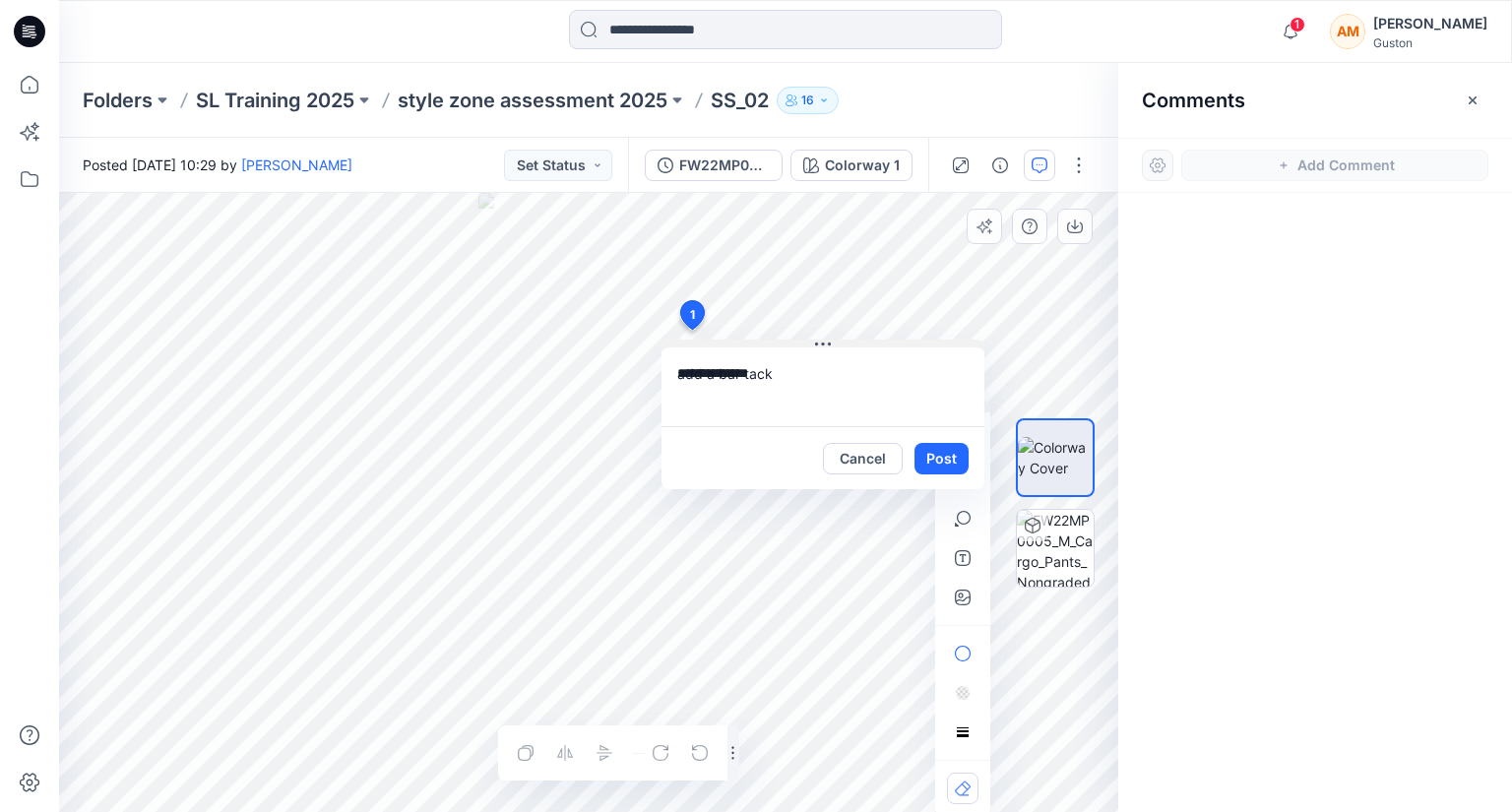
type textarea "**********"
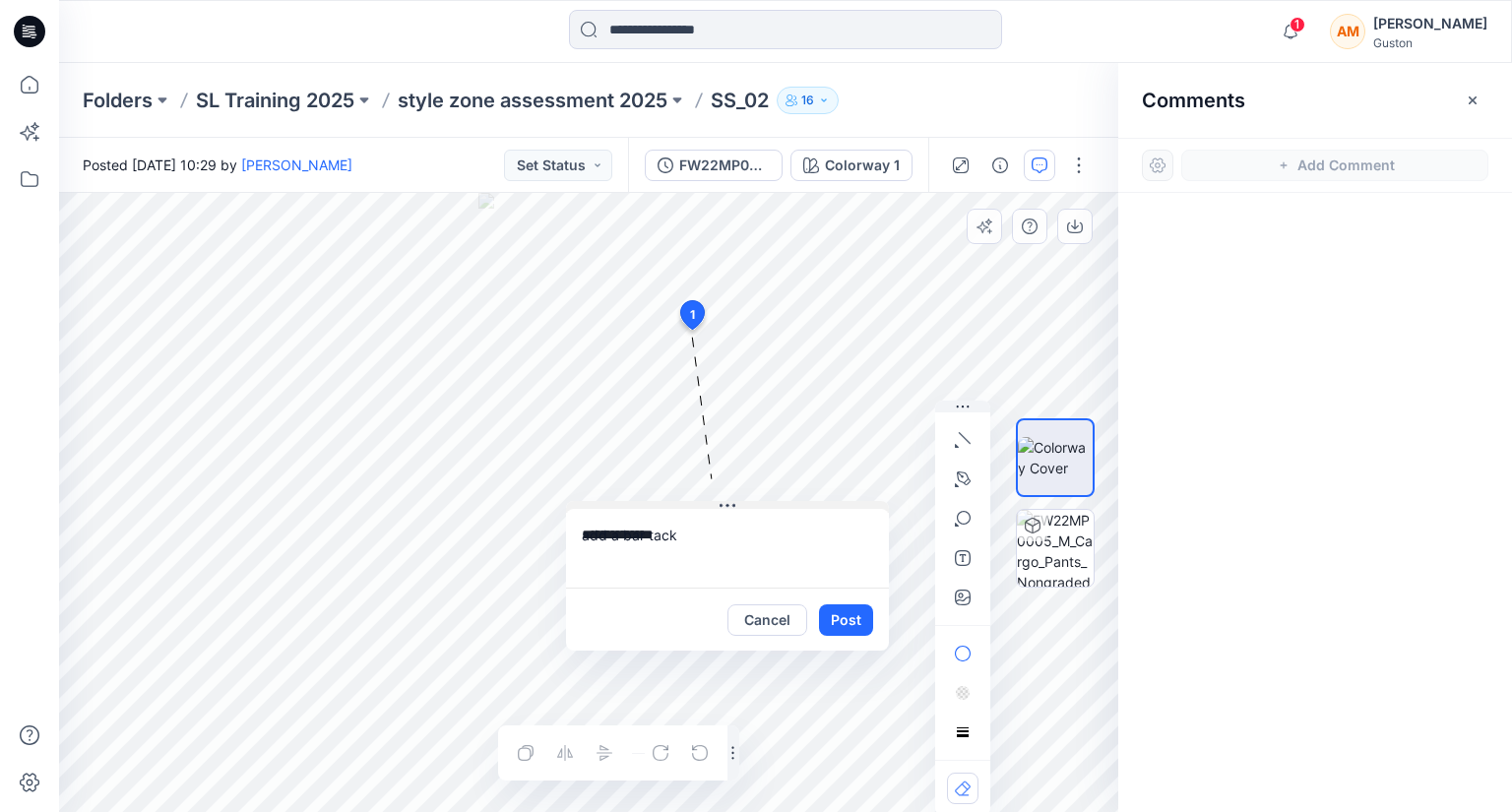
drag, startPoint x: 826, startPoint y: 343, endPoint x: 735, endPoint y: 500, distance: 181.5
click at [735, 500] on icon at bounding box center [728, 506] width 16 height 16
click at [961, 514] on icon "button" at bounding box center [963, 519] width 16 height 16
click at [839, 614] on button "Post" at bounding box center [850, 615] width 54 height 32
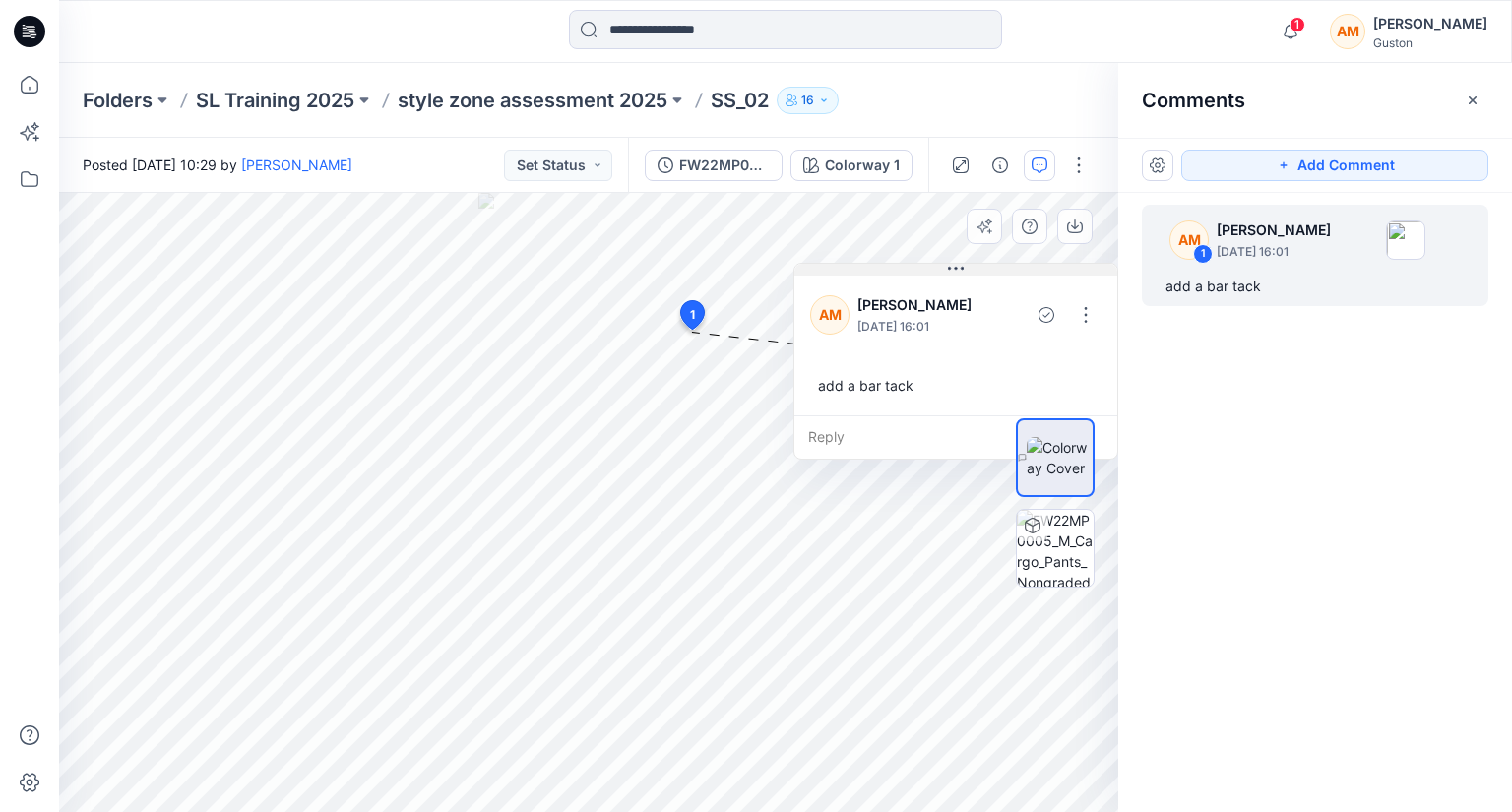
drag, startPoint x: 726, startPoint y: 500, endPoint x: 949, endPoint y: 266, distance: 323.2
click at [949, 266] on icon at bounding box center [949, 267] width 3 height 3
click at [1287, 167] on icon "button" at bounding box center [1283, 166] width 16 height 16
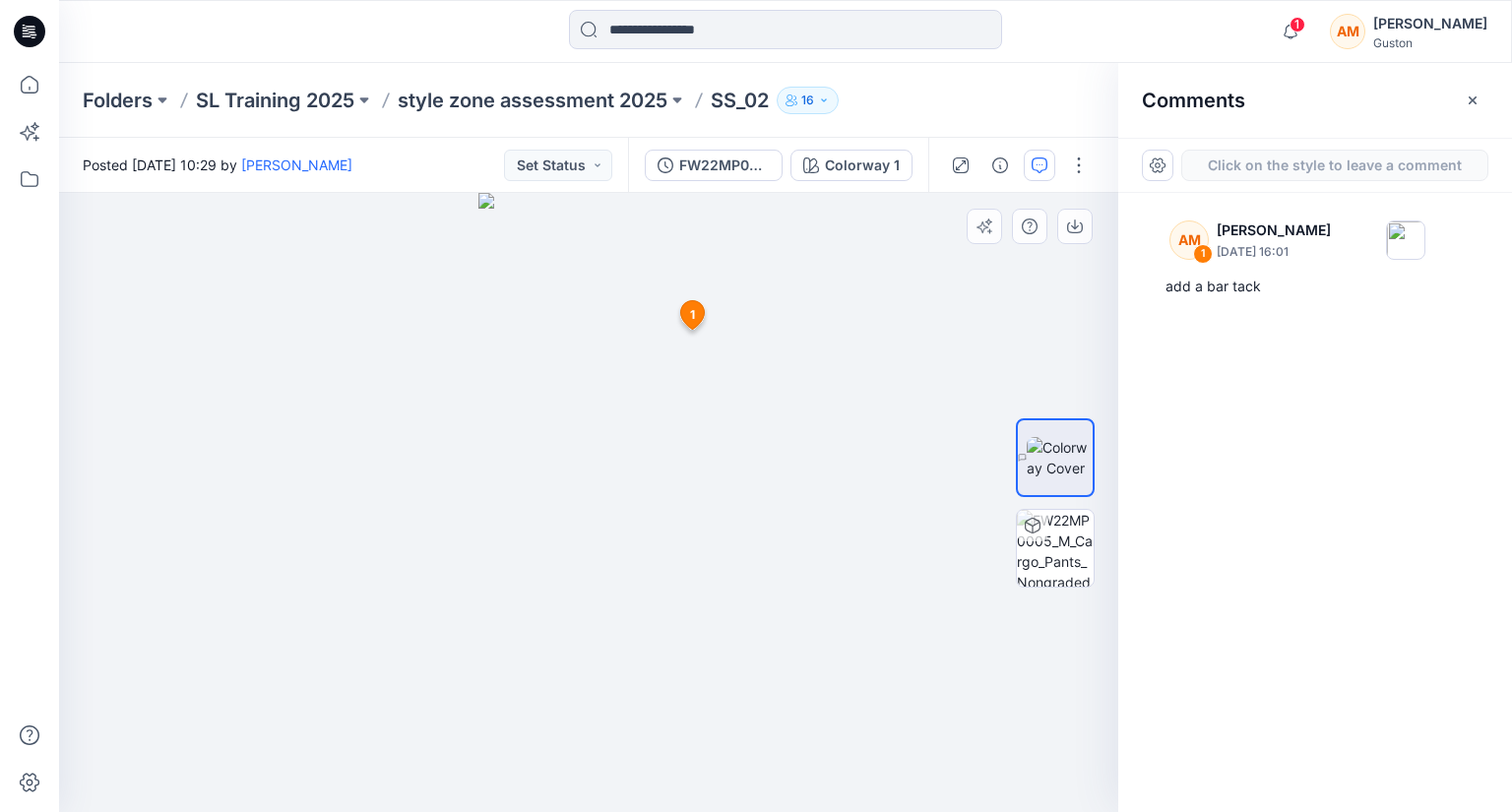
click at [683, 459] on div "2 1 AM Apsara Mediwake August 21, 2025 16:01 add a bar tack Reply" at bounding box center [588, 502] width 1059 height 618
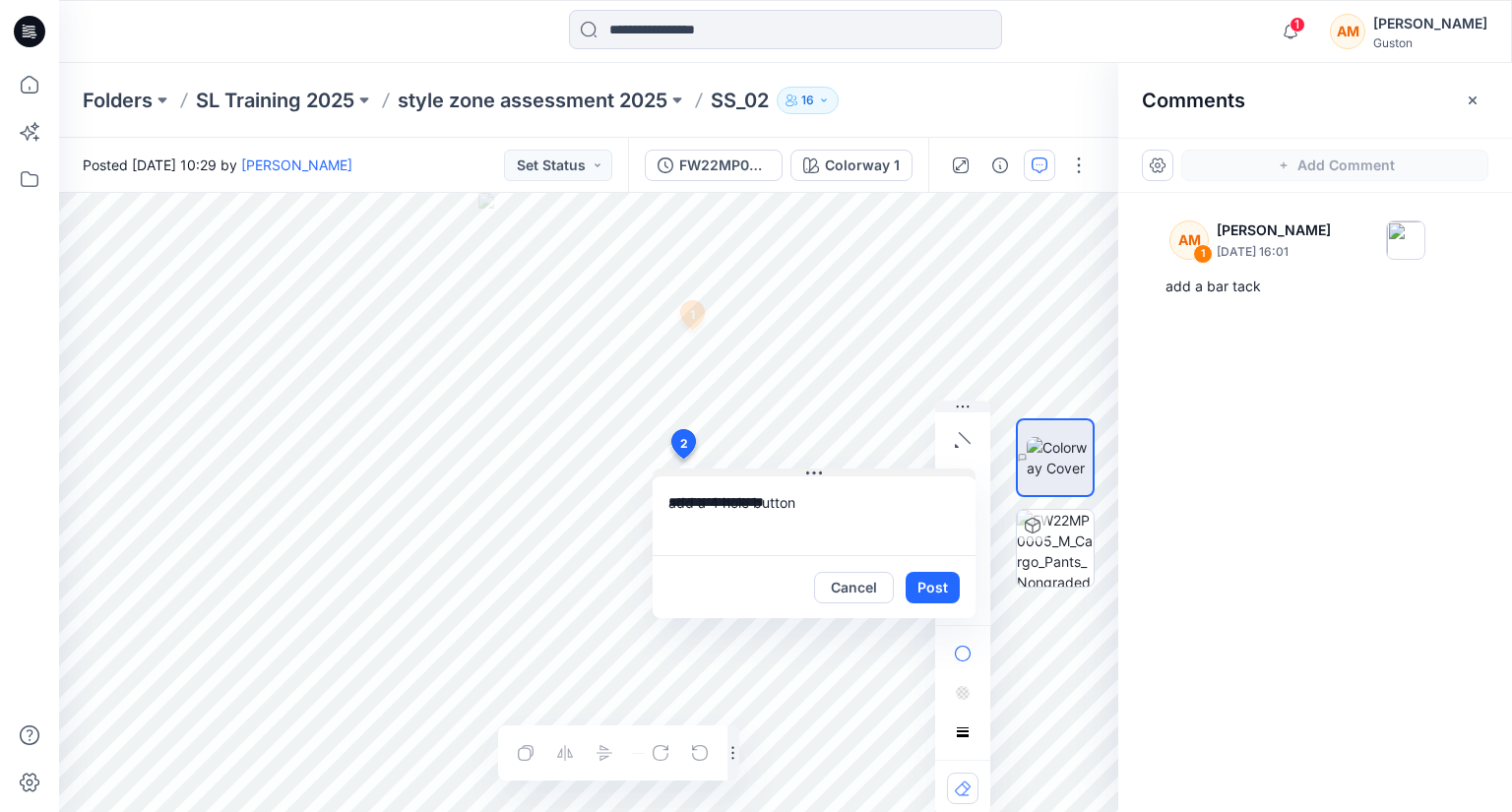
type textarea "**********"
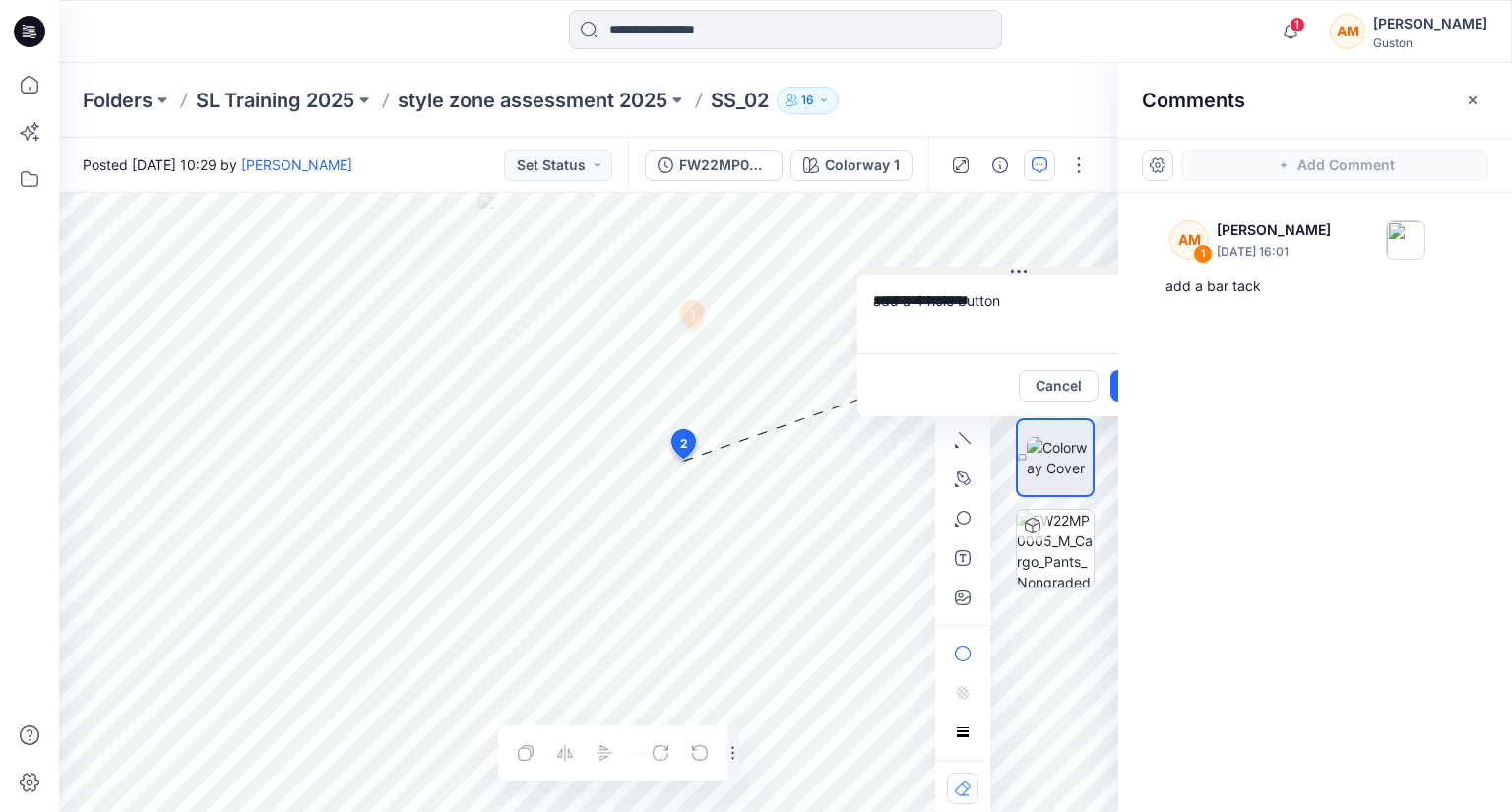
drag, startPoint x: 808, startPoint y: 474, endPoint x: 1013, endPoint y: 272, distance: 287.8
click at [1013, 272] on icon at bounding box center [1019, 271] width 16 height 16
click at [972, 430] on button "button" at bounding box center [963, 440] width 32 height 32
click at [852, 434] on icon "button" at bounding box center [856, 435] width 16 height 16
click at [691, 464] on div "**********" at bounding box center [588, 502] width 1059 height 618
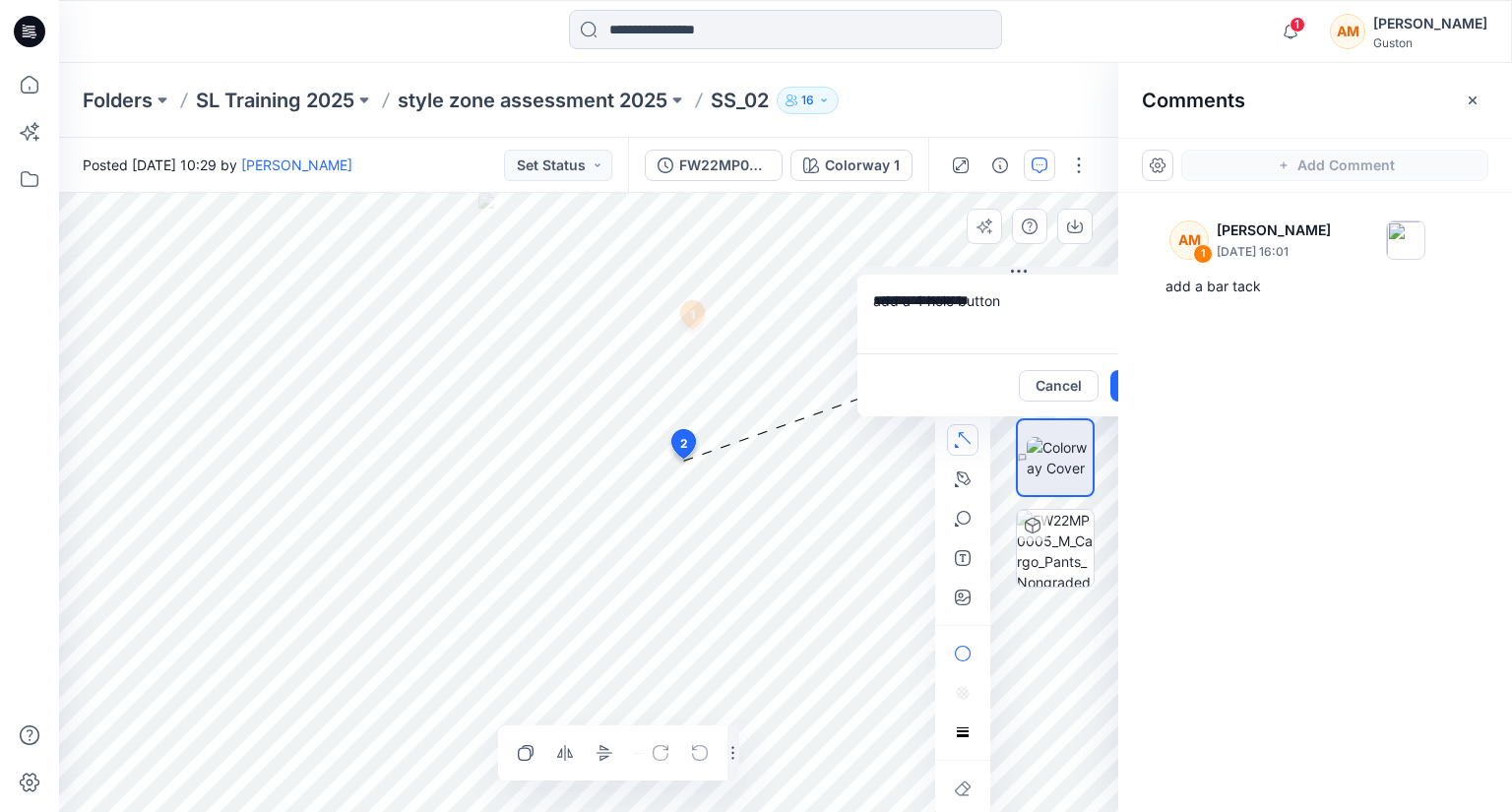
click at [689, 466] on icon at bounding box center [684, 447] width 33 height 37
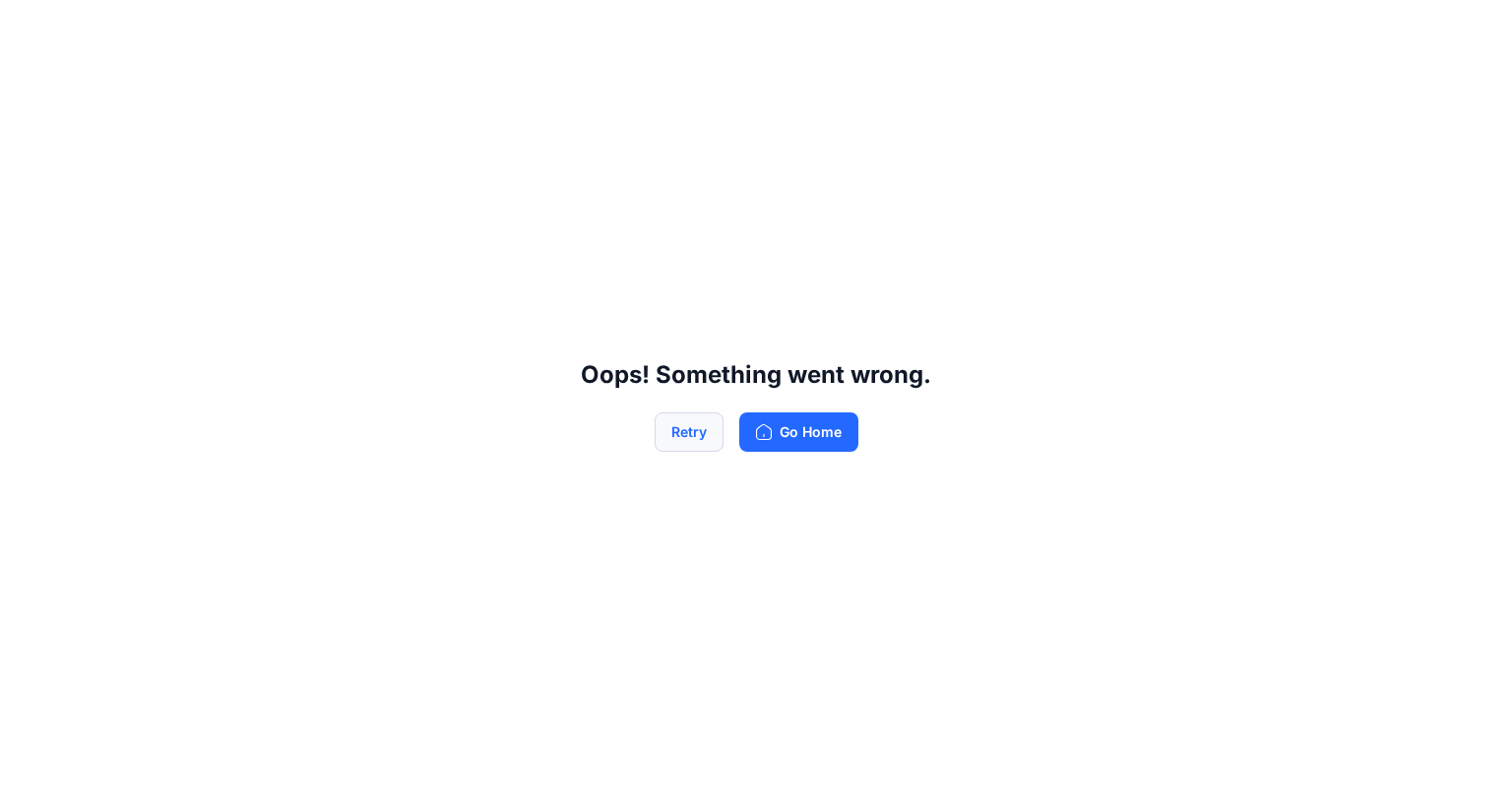
click at [686, 431] on button "Retry" at bounding box center [689, 431] width 69 height 39
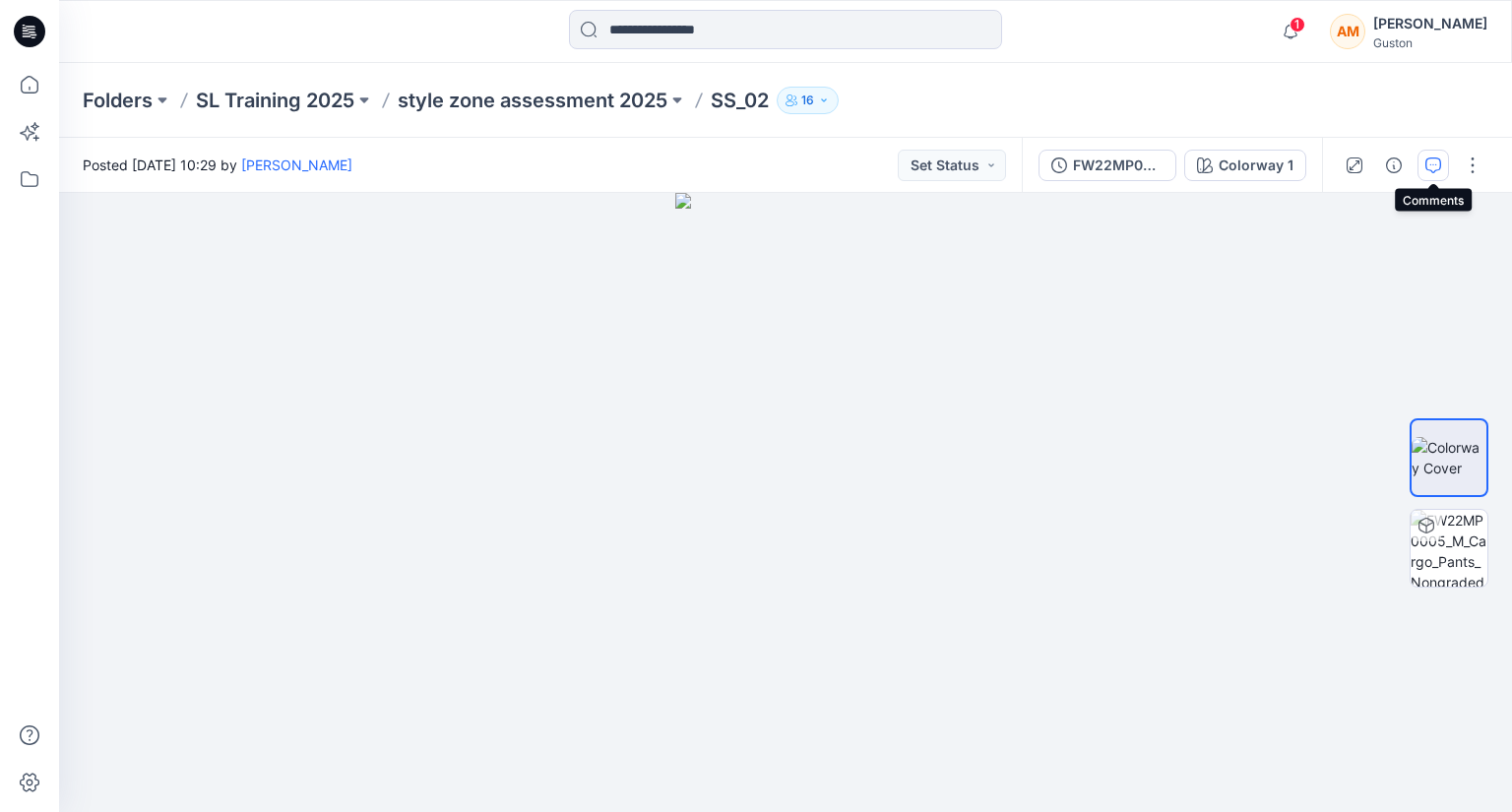
click at [1427, 162] on icon "button" at bounding box center [1433, 166] width 16 height 16
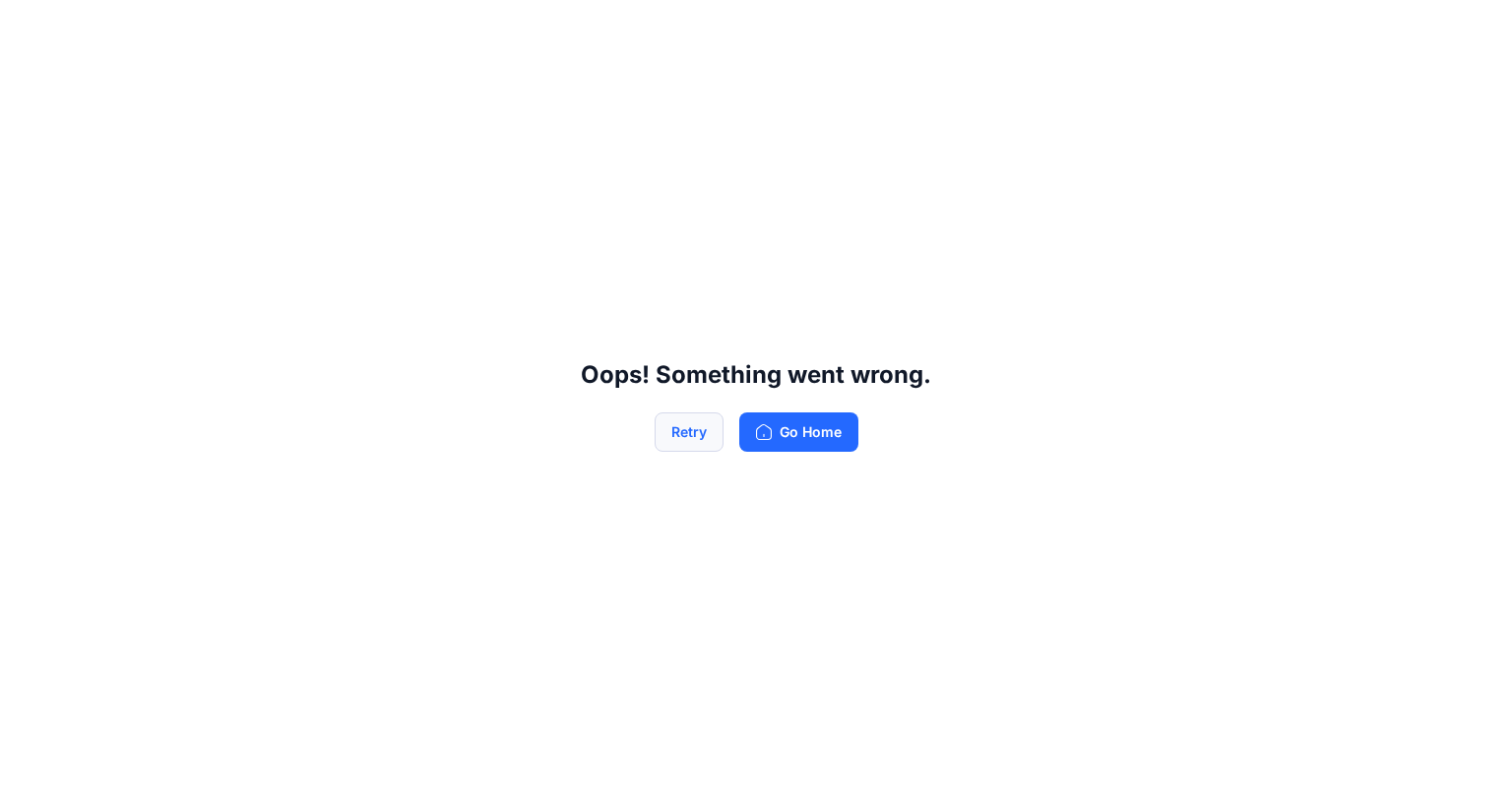
click at [686, 419] on button "Retry" at bounding box center [689, 431] width 69 height 39
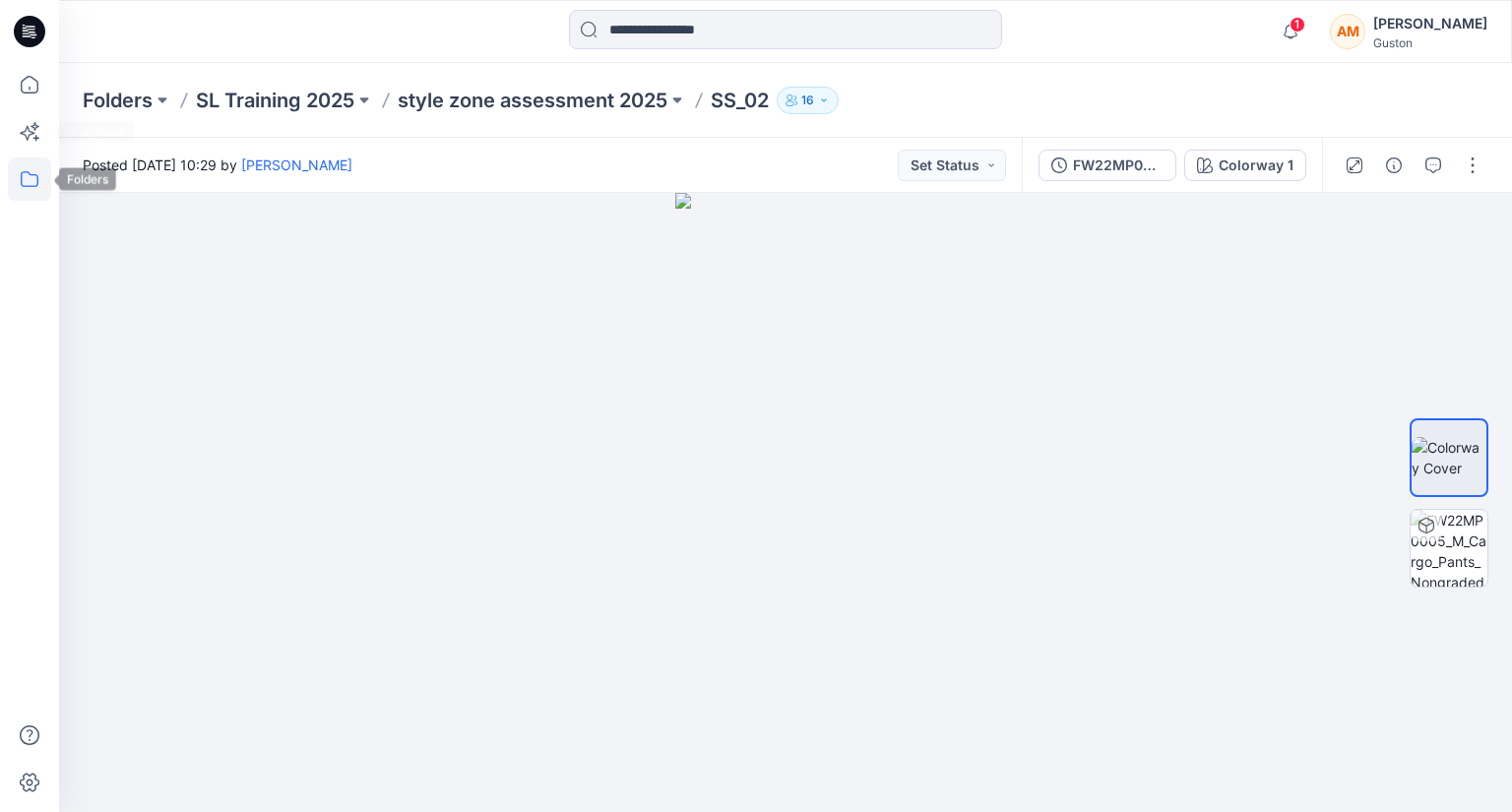
click at [28, 176] on icon at bounding box center [29, 179] width 43 height 43
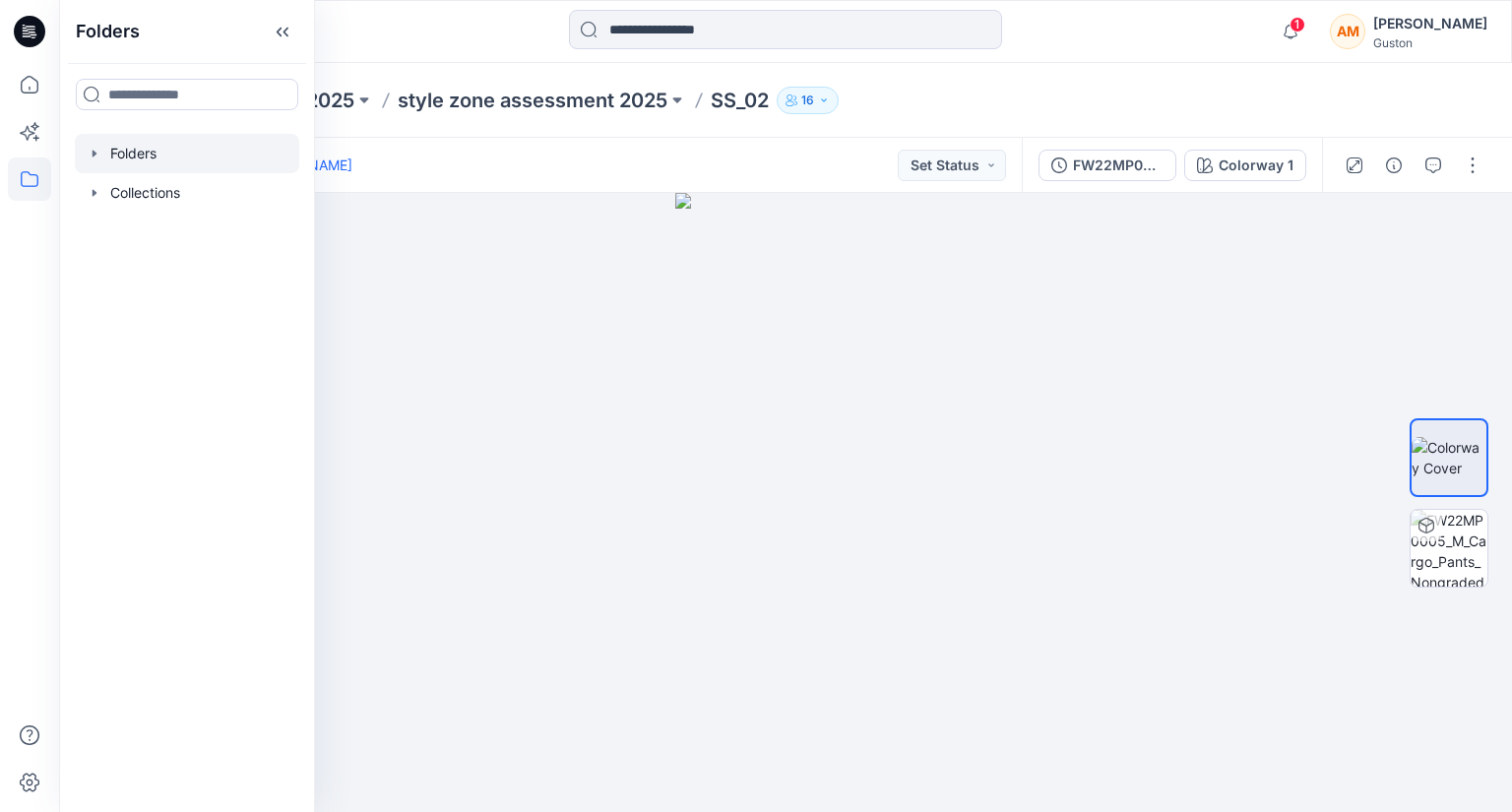
click at [143, 149] on div at bounding box center [187, 153] width 225 height 39
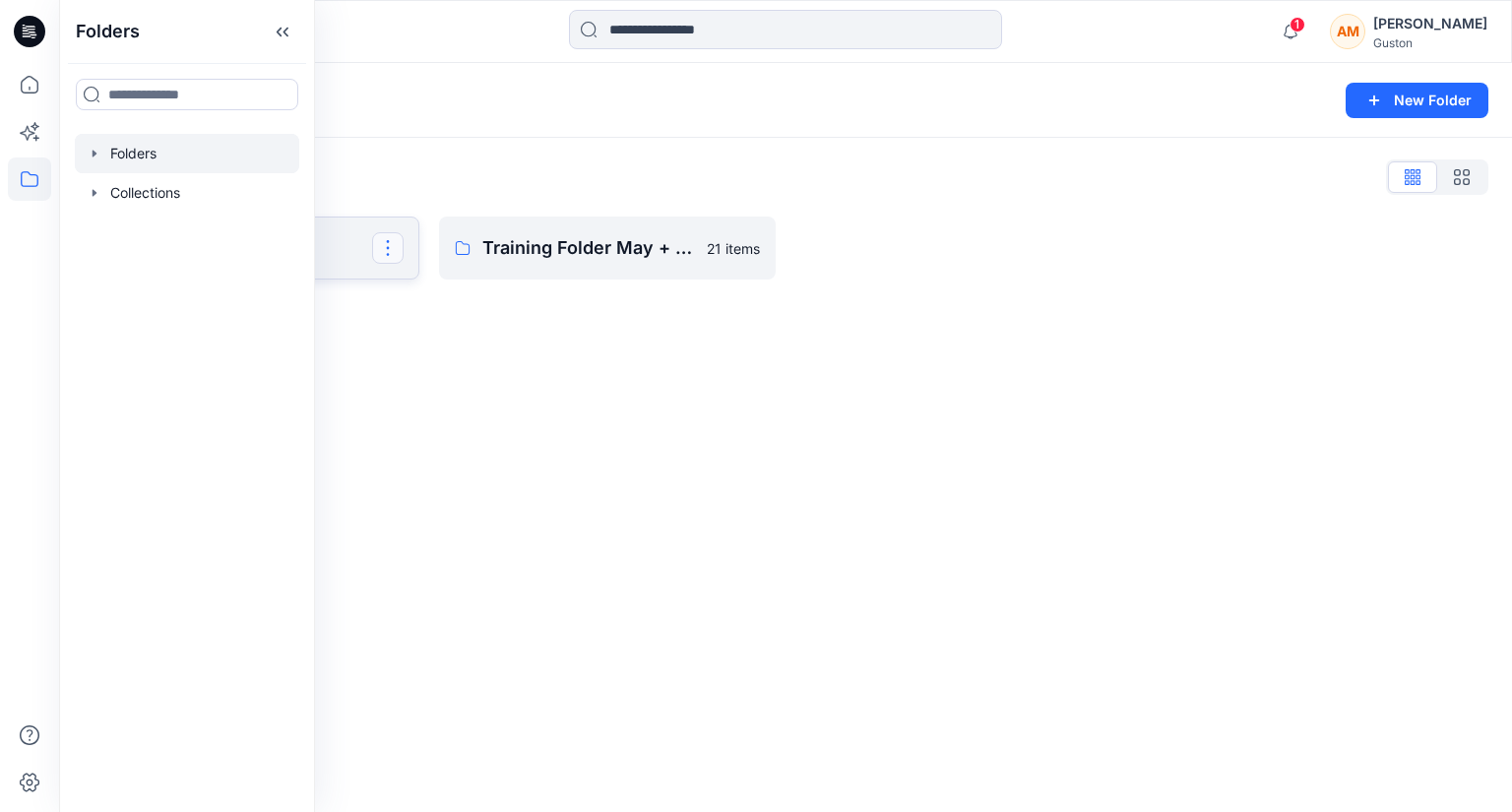
click at [378, 257] on button "button" at bounding box center [388, 248] width 32 height 32
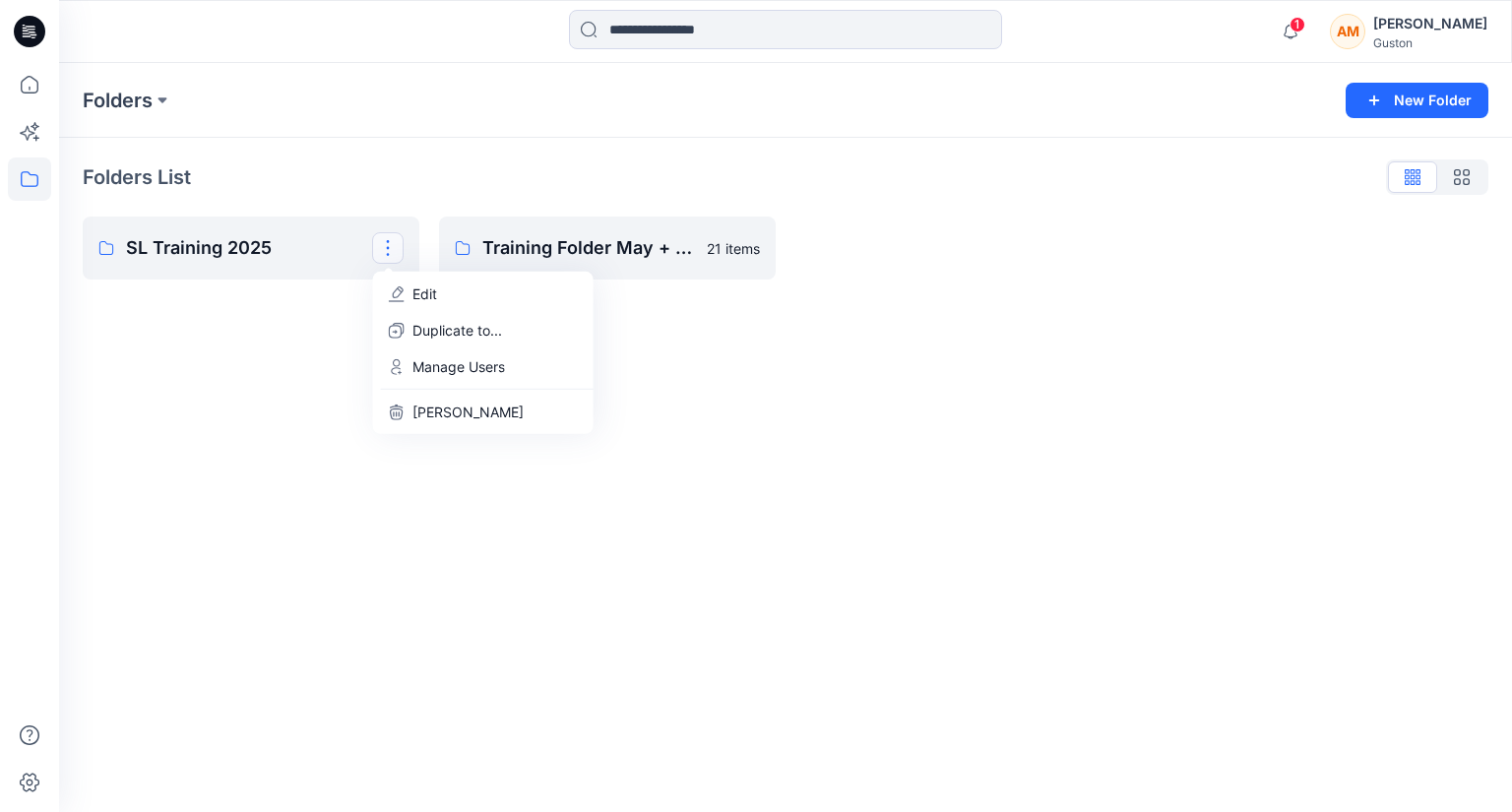
click at [269, 374] on div "Folders New Folder Folders List SL Training 2025 Edit Duplicate to... Manage Us…" at bounding box center [785, 437] width 1453 height 749
click at [214, 240] on p "SL Training 2025" at bounding box center [249, 248] width 247 height 28
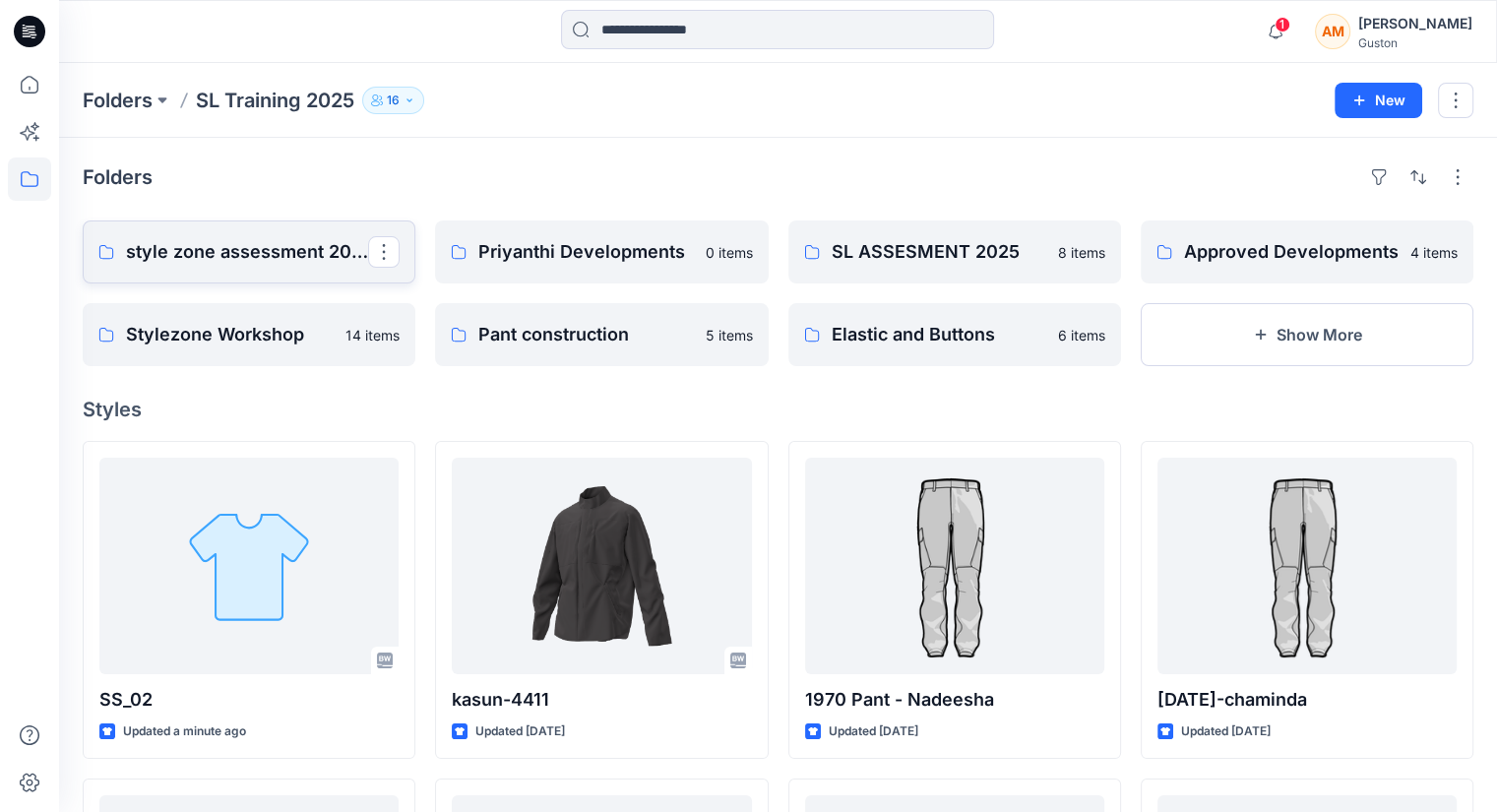
click at [209, 227] on link "style zone assessment 2025" at bounding box center [249, 251] width 332 height 63
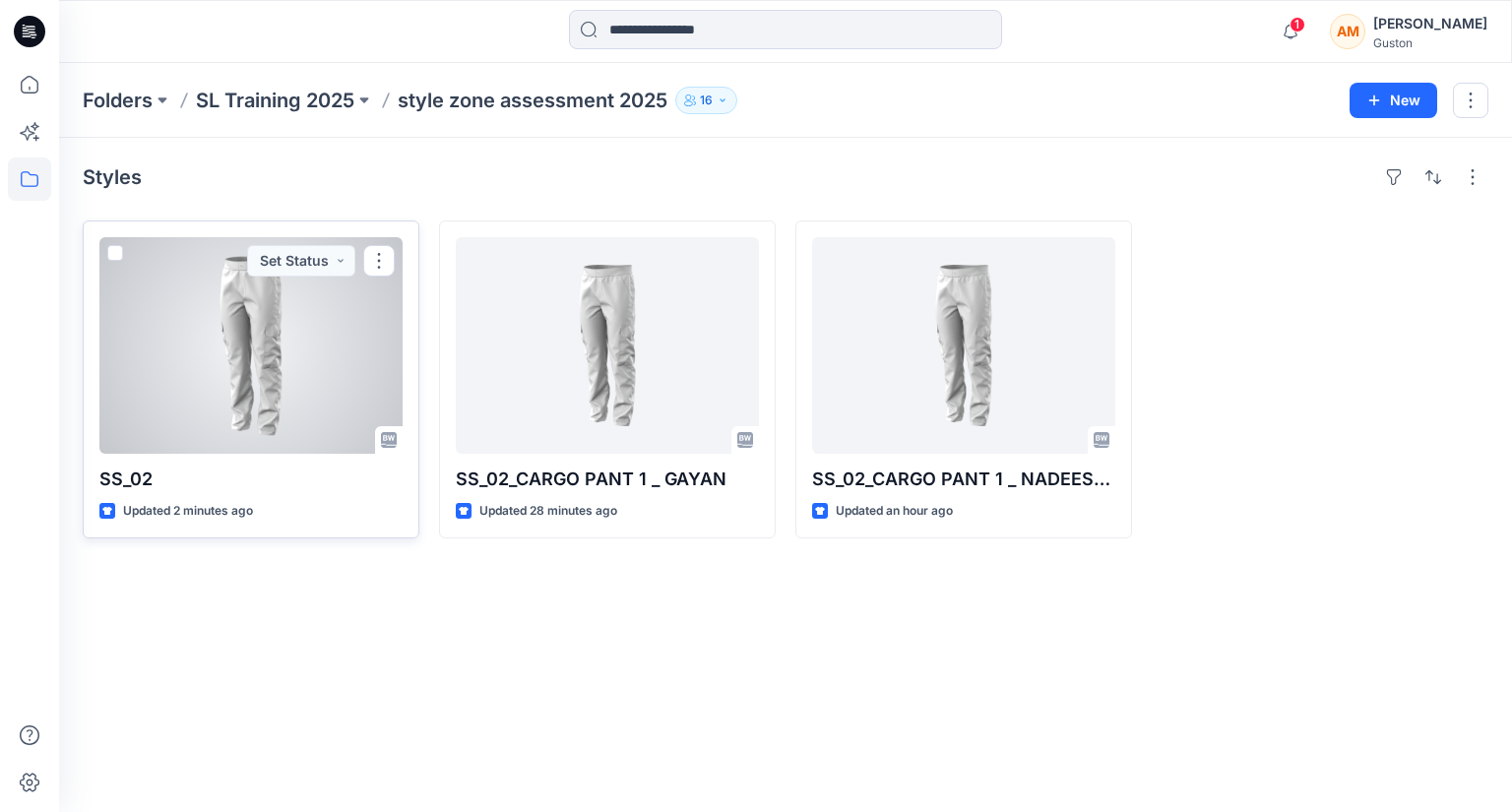
click at [246, 397] on div at bounding box center [252, 345] width 303 height 216
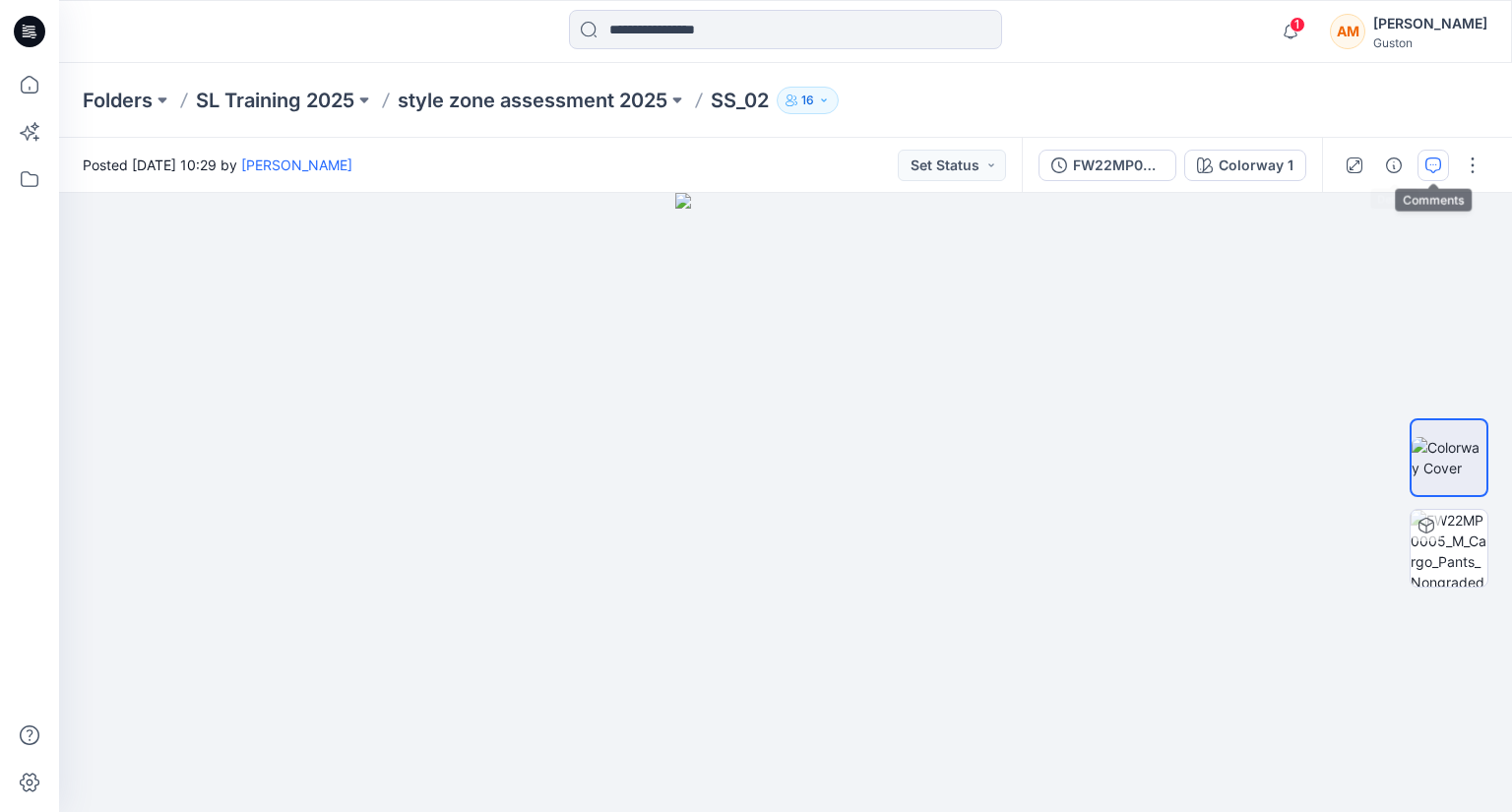
click at [1426, 165] on icon "button" at bounding box center [1433, 166] width 16 height 16
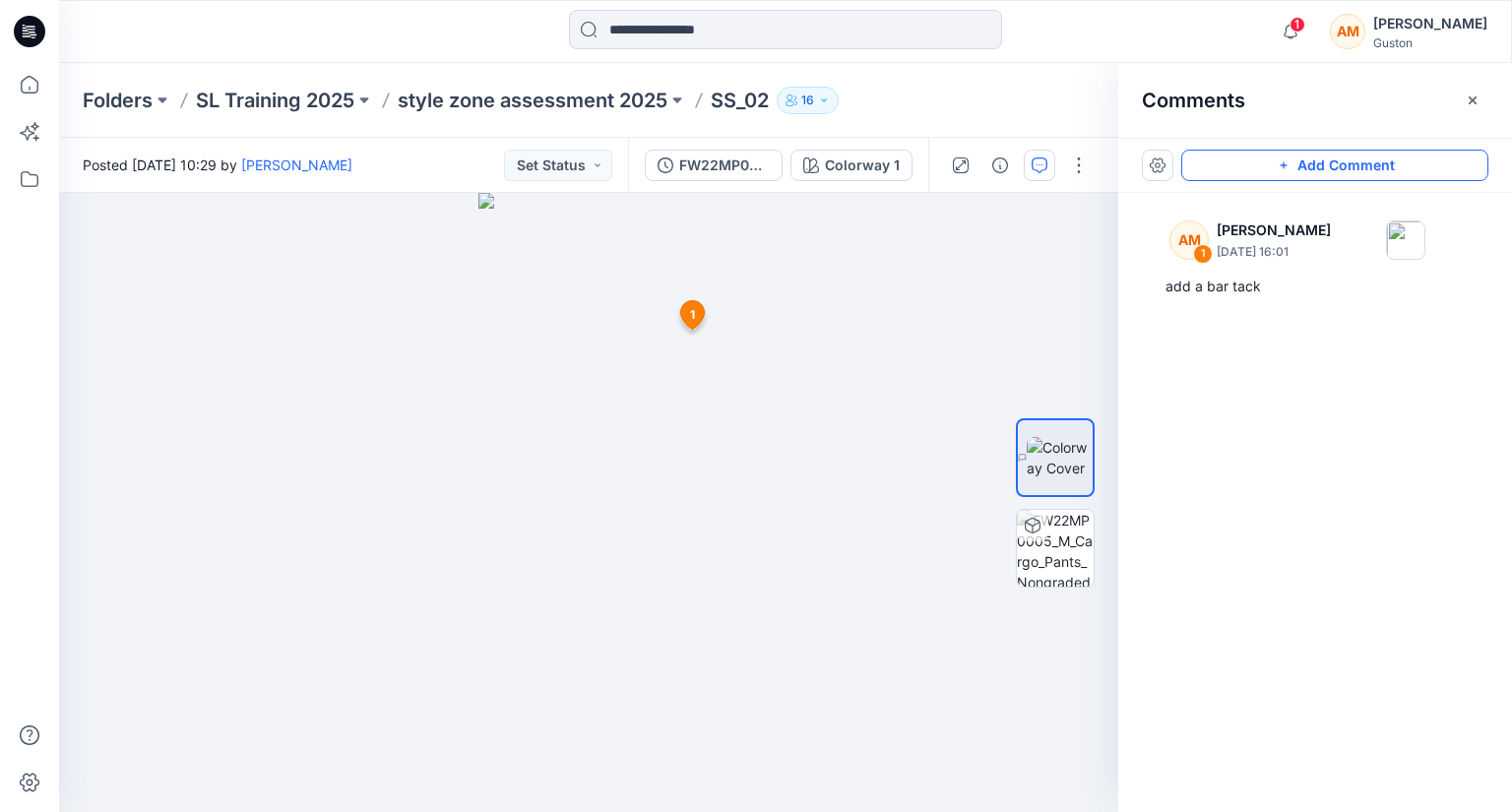
click at [1324, 151] on button "Add Comment" at bounding box center [1335, 166] width 307 height 32
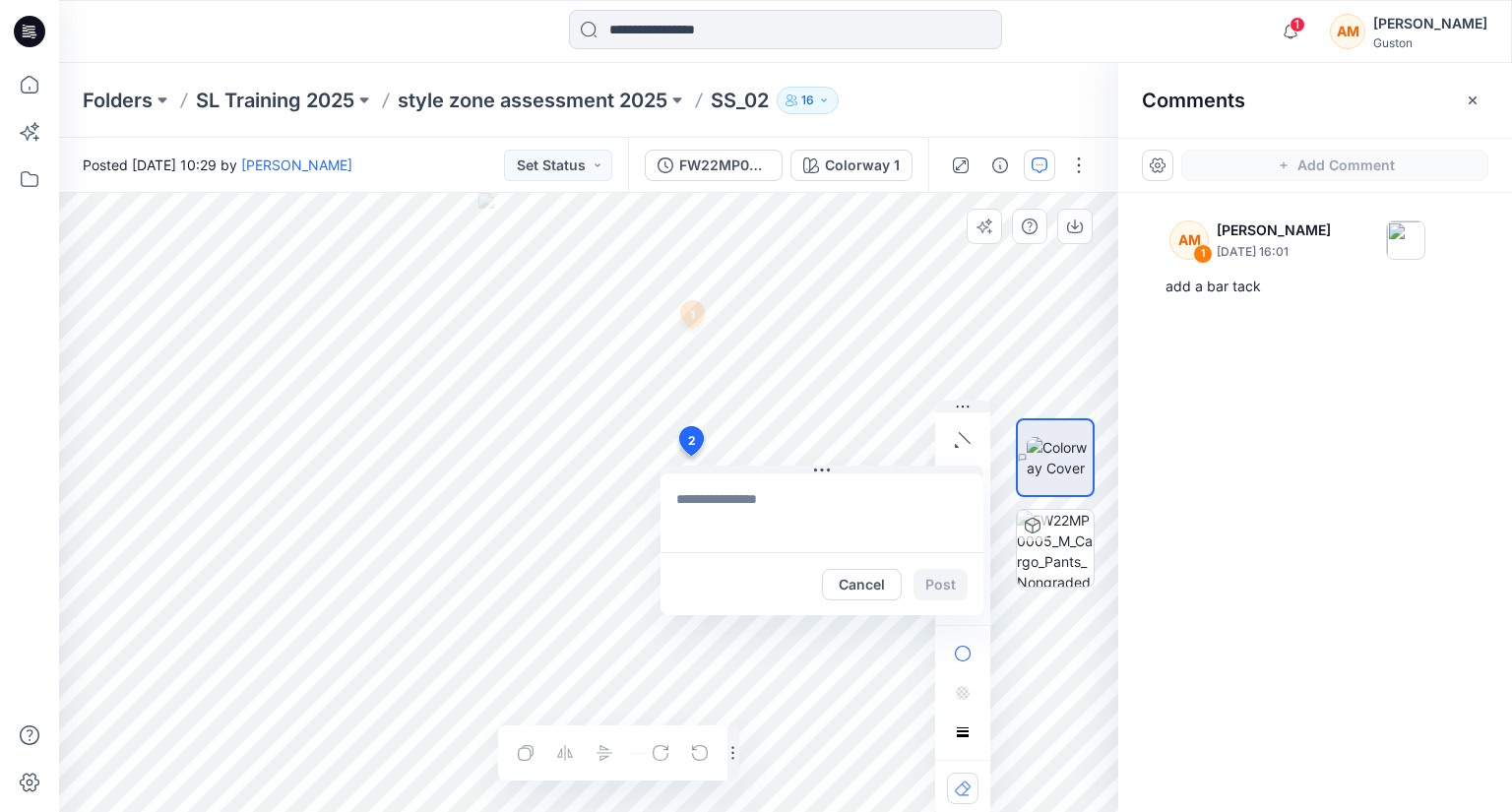
click at [690, 456] on div "2 Cancel Post 1 AM Apsara Mediwake August 21, 2025 16:01 add a bar tack Reply L…" at bounding box center [588, 502] width 1059 height 618
type textarea "**********"
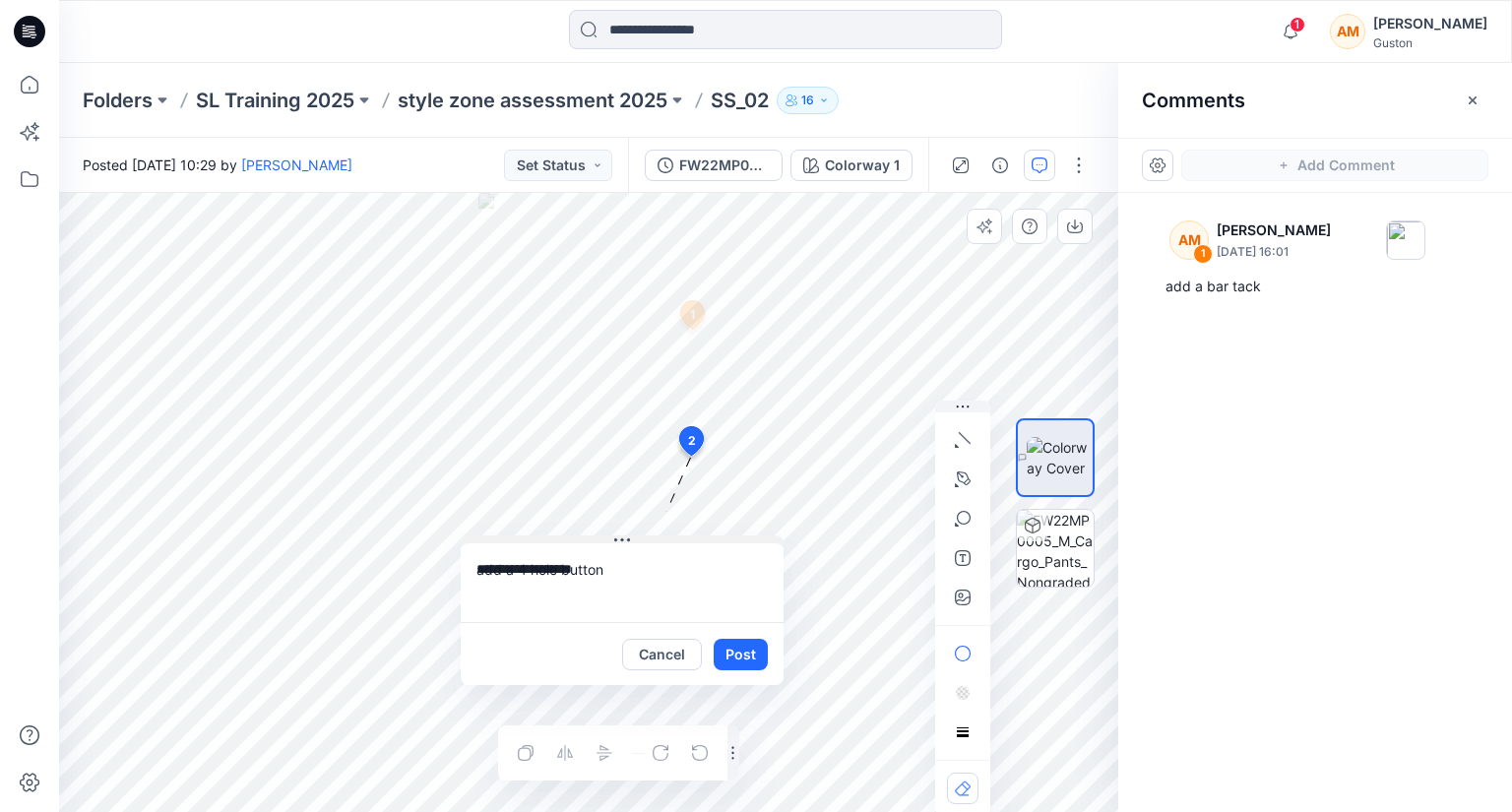
drag, startPoint x: 809, startPoint y: 471, endPoint x: 610, endPoint y: 542, distance: 211.3
click at [610, 542] on button at bounding box center [623, 542] width 323 height 12
click at [944, 584] on div at bounding box center [962, 608] width 55 height 415
click at [959, 592] on icon "button" at bounding box center [963, 598] width 16 height 16
type input"] "**********"
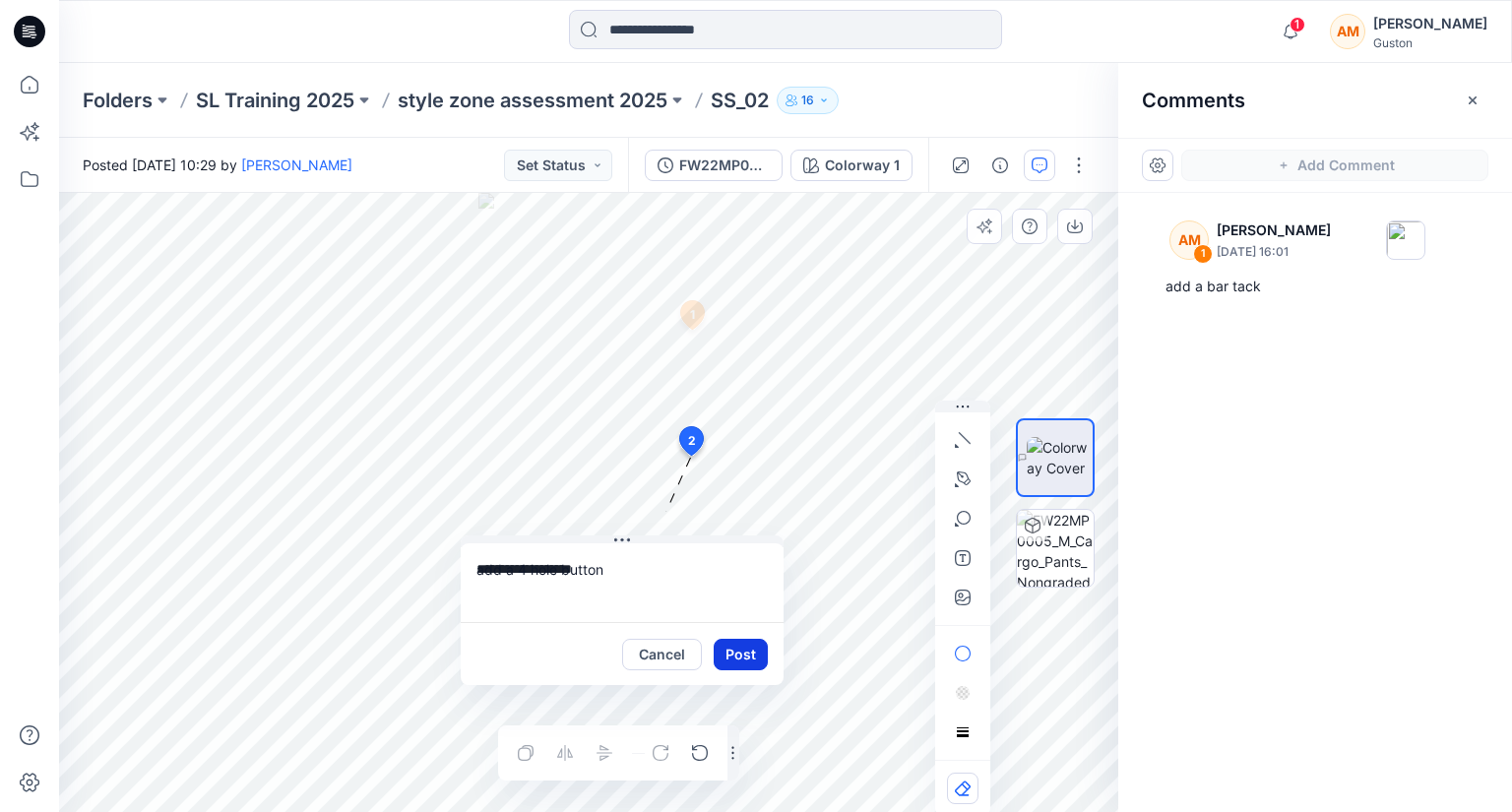
click at [741, 650] on button "Post" at bounding box center [741, 654] width 54 height 32
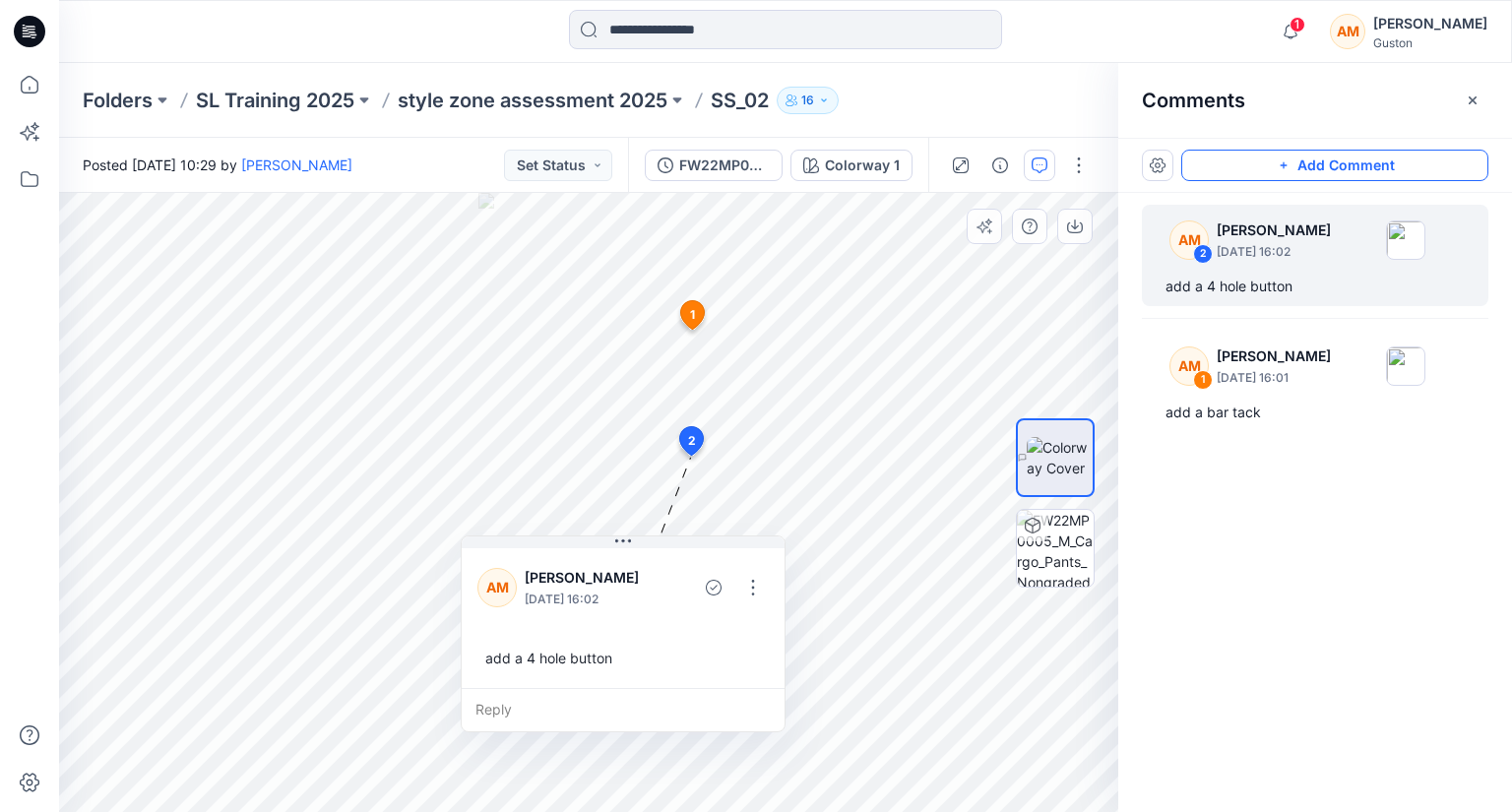
click at [1337, 167] on button "Add Comment" at bounding box center [1335, 166] width 307 height 32
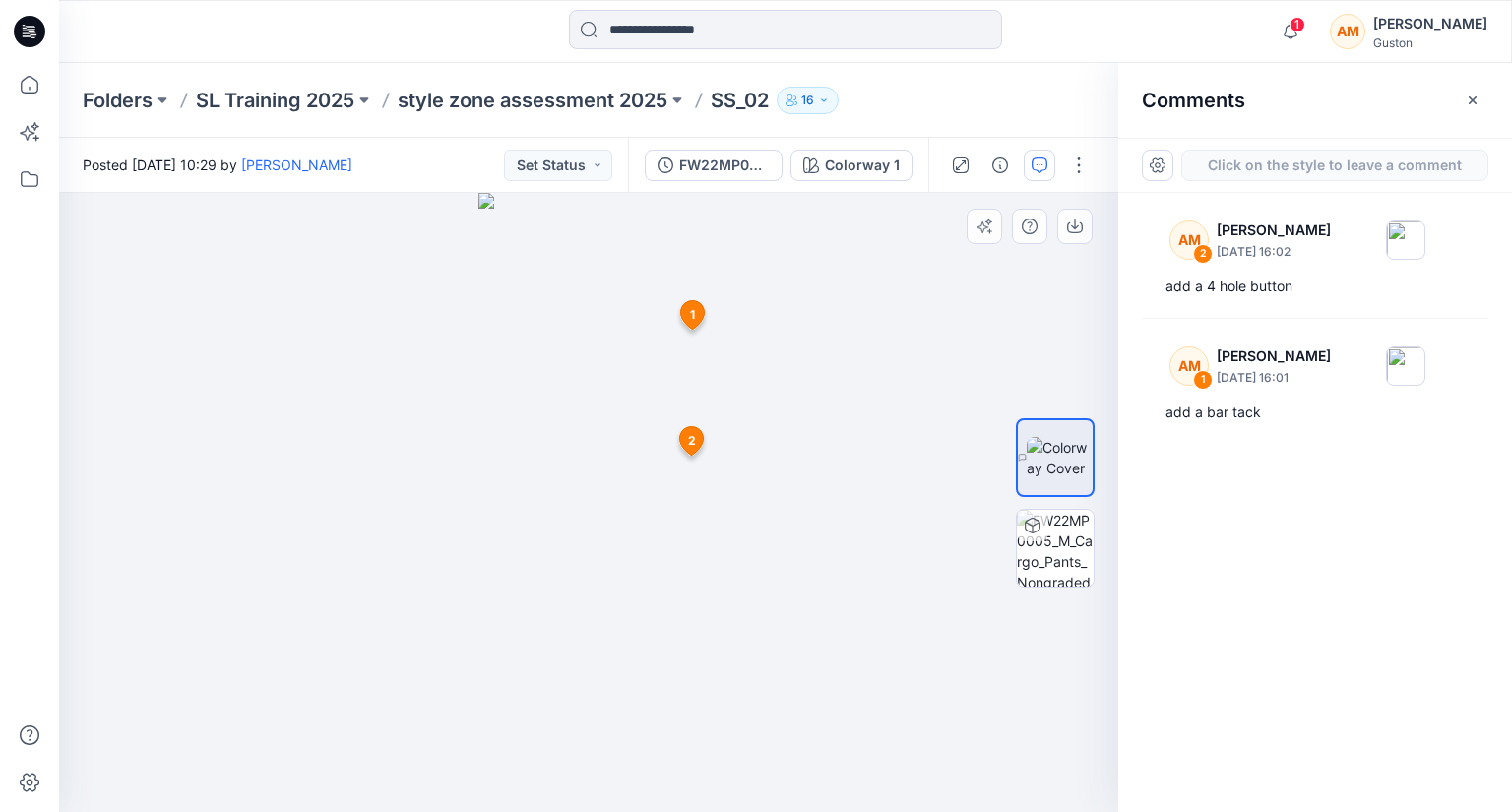
click at [630, 539] on div "3 1 AM Apsara Mediwake August 21, 2025 16:01 add a bar tack Reply 2 AM Apsara M…" at bounding box center [588, 502] width 1059 height 618
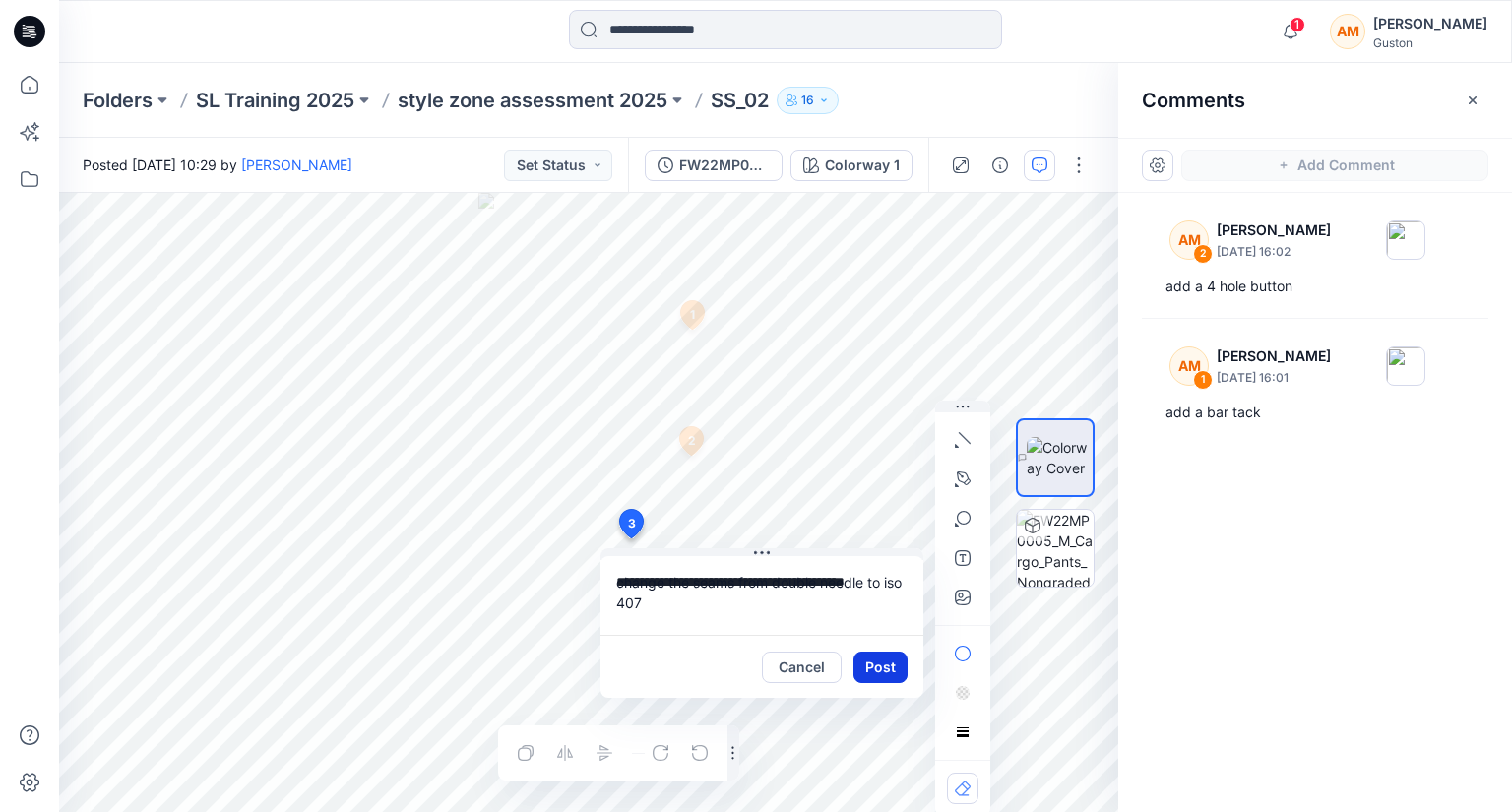
type textarea "**********"
click at [897, 659] on button "Post" at bounding box center [880, 667] width 54 height 32
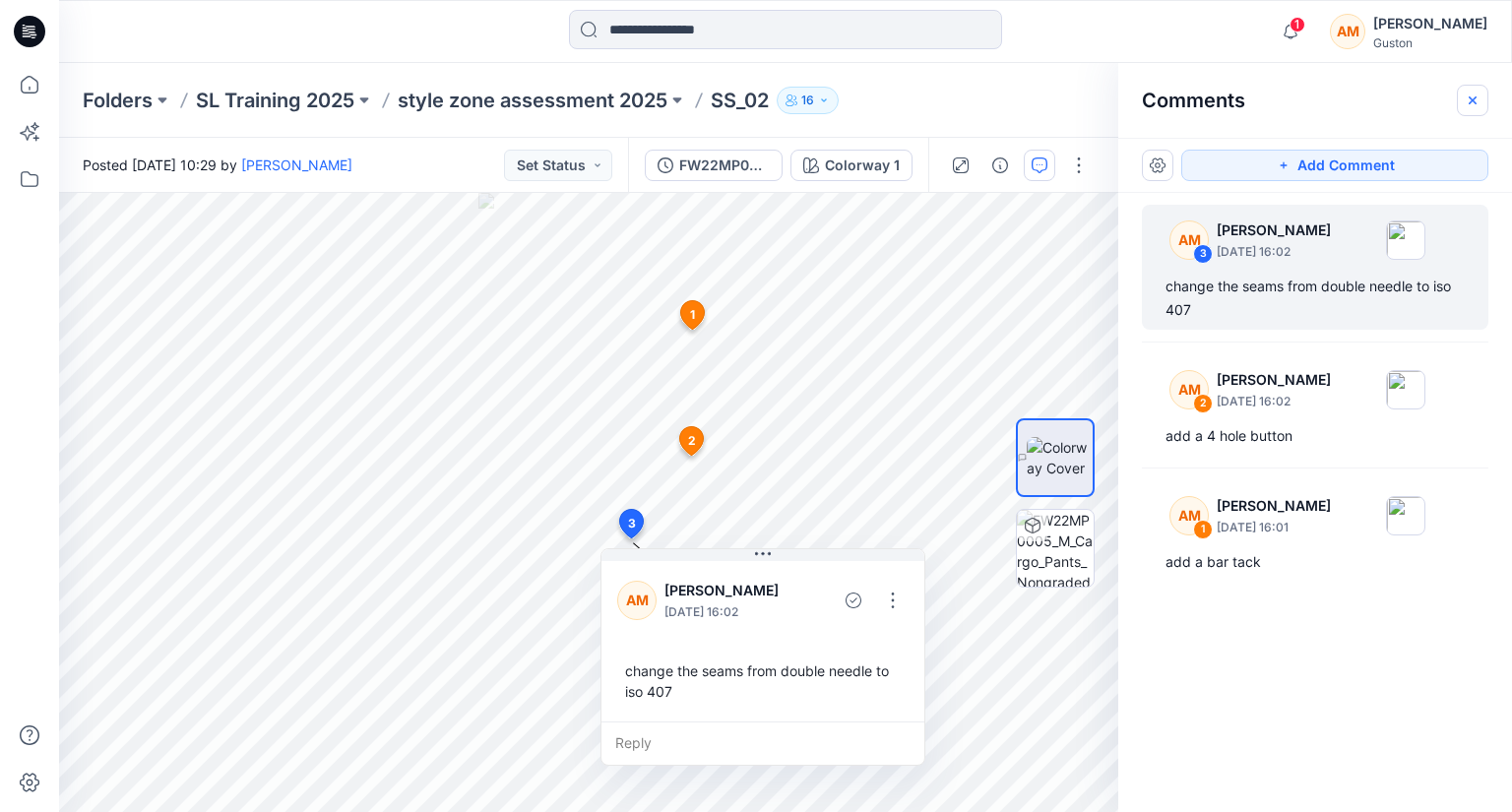
click at [1474, 106] on icon "button" at bounding box center [1473, 101] width 16 height 16
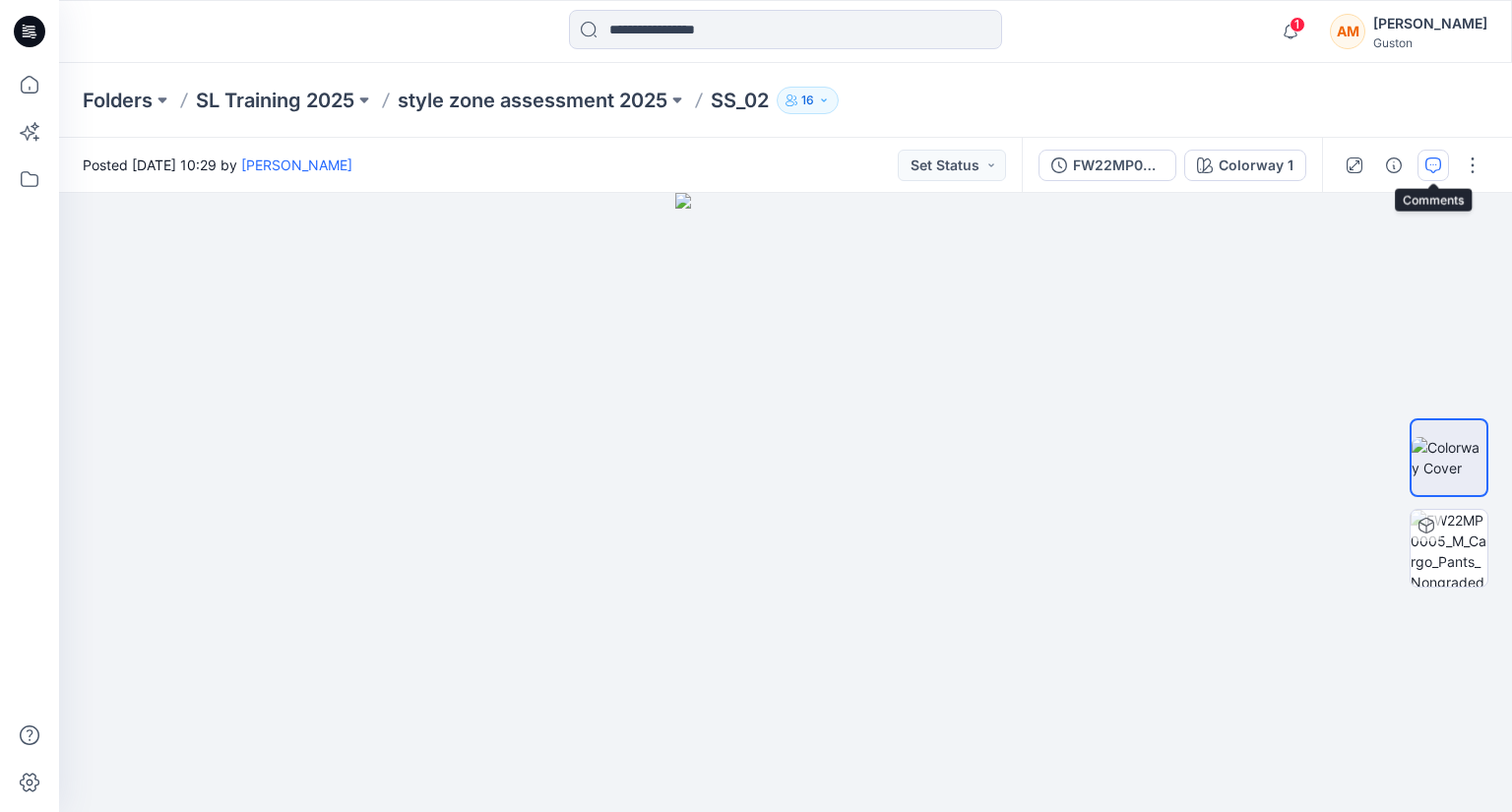
click at [1442, 150] on button "button" at bounding box center [1433, 166] width 32 height 32
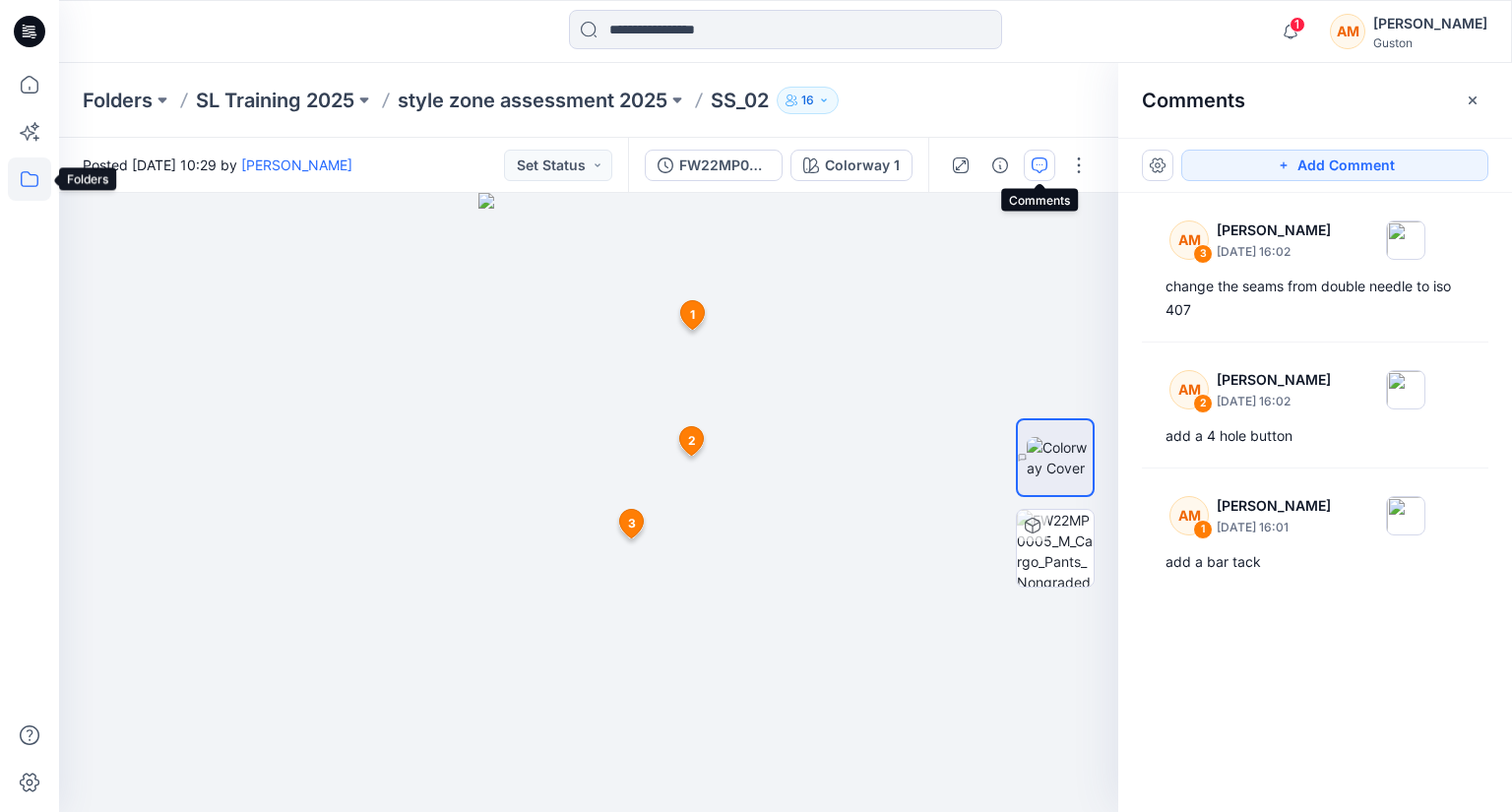
click at [18, 186] on icon at bounding box center [29, 179] width 43 height 43
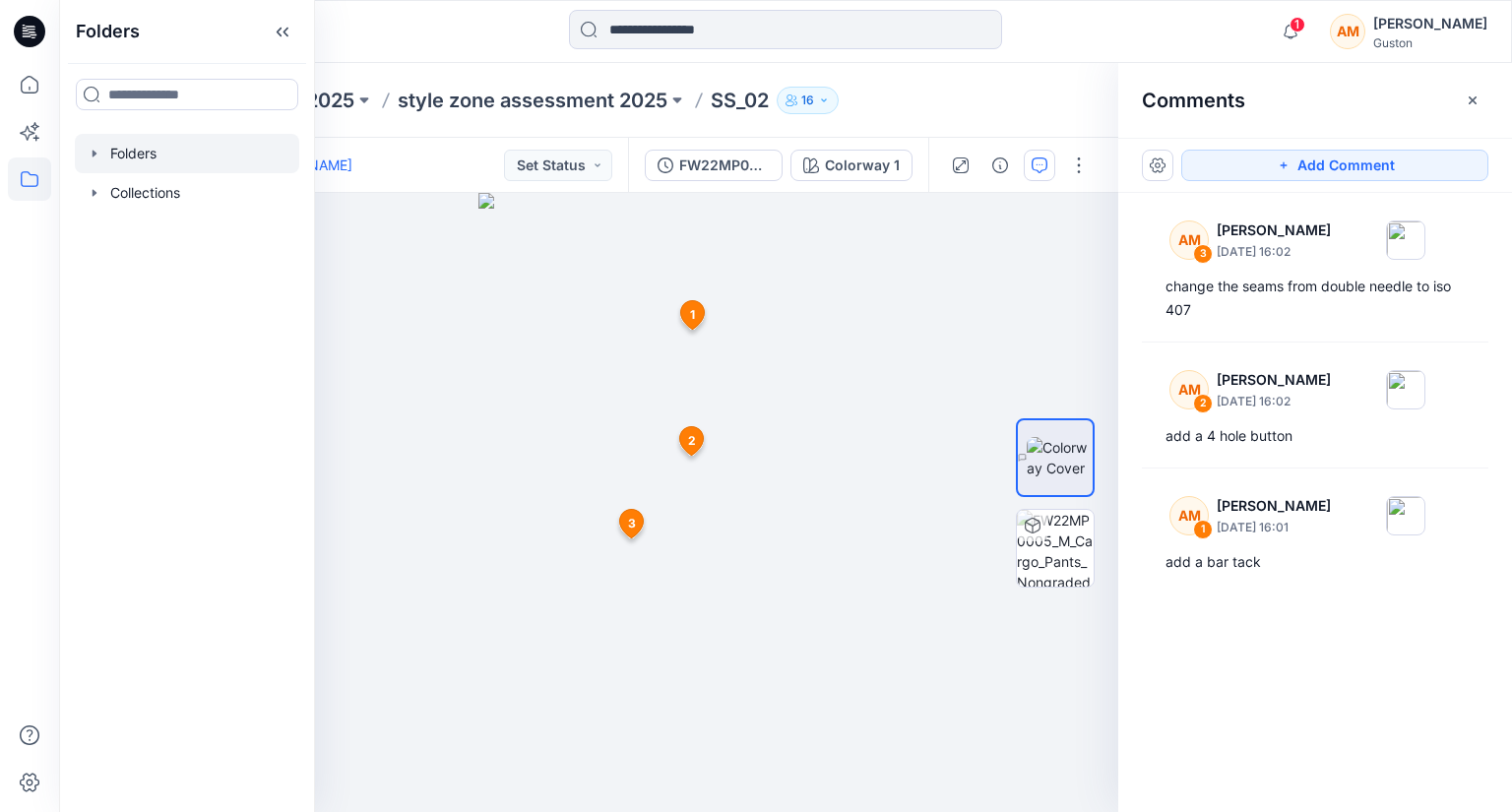
click at [122, 143] on div at bounding box center [187, 153] width 225 height 39
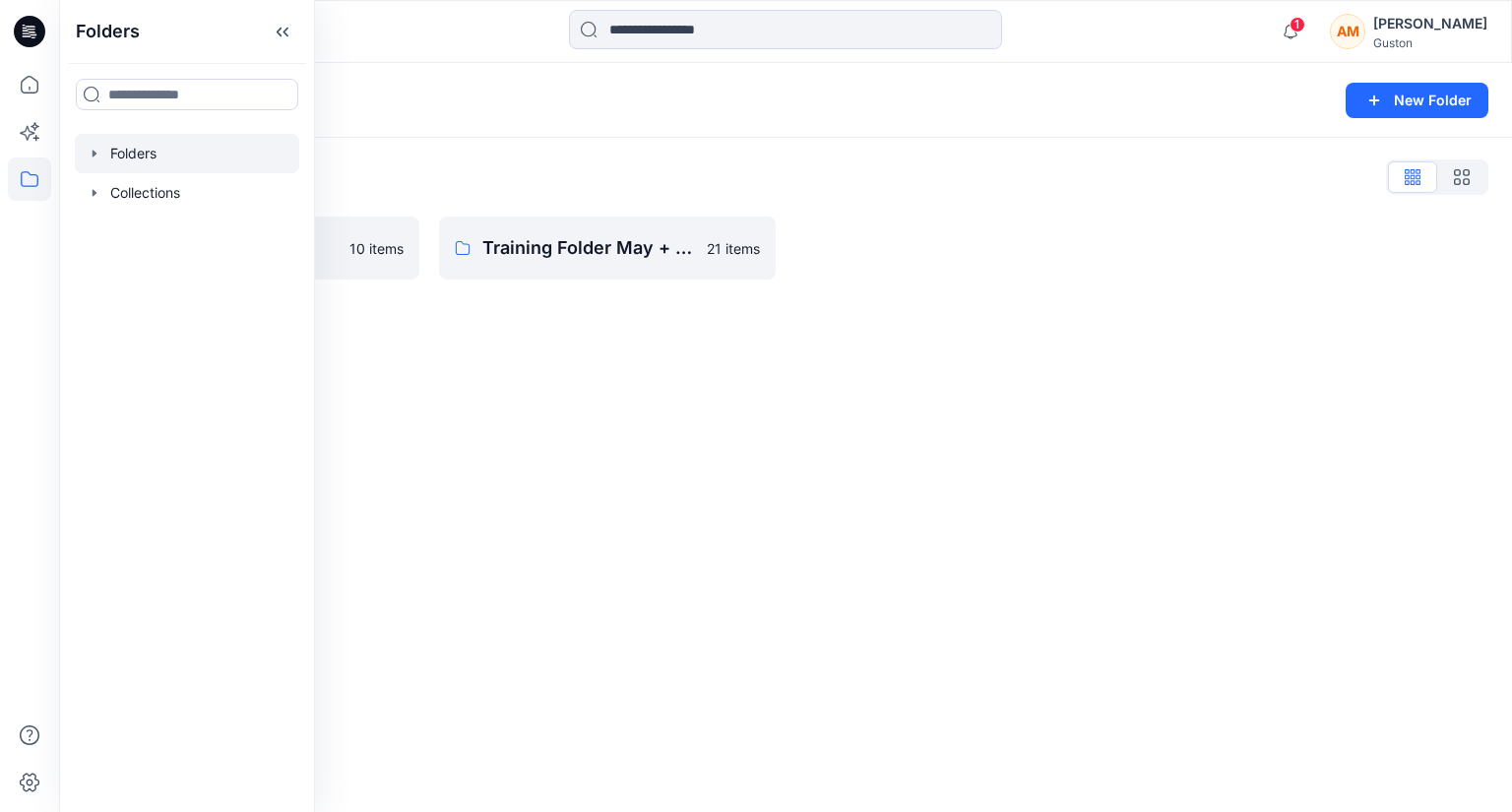
drag, startPoint x: 873, startPoint y: 523, endPoint x: 445, endPoint y: 310, distance: 478.1
click at [873, 524] on div "Folders New Folder Folders List SL Training 2025 10 items Training Folder May +…" at bounding box center [785, 437] width 1453 height 749
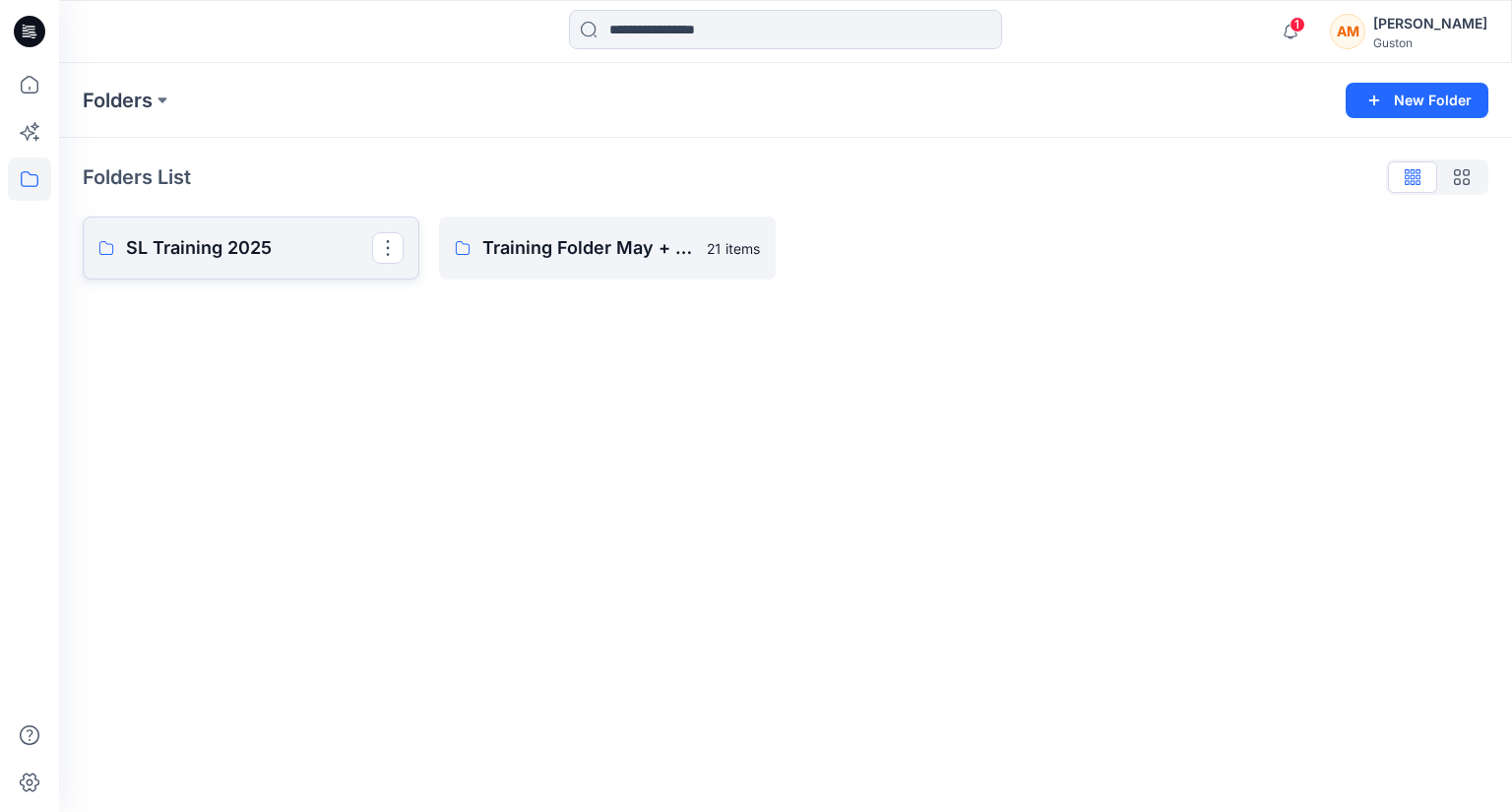
click at [104, 252] on icon at bounding box center [107, 248] width 16 height 16
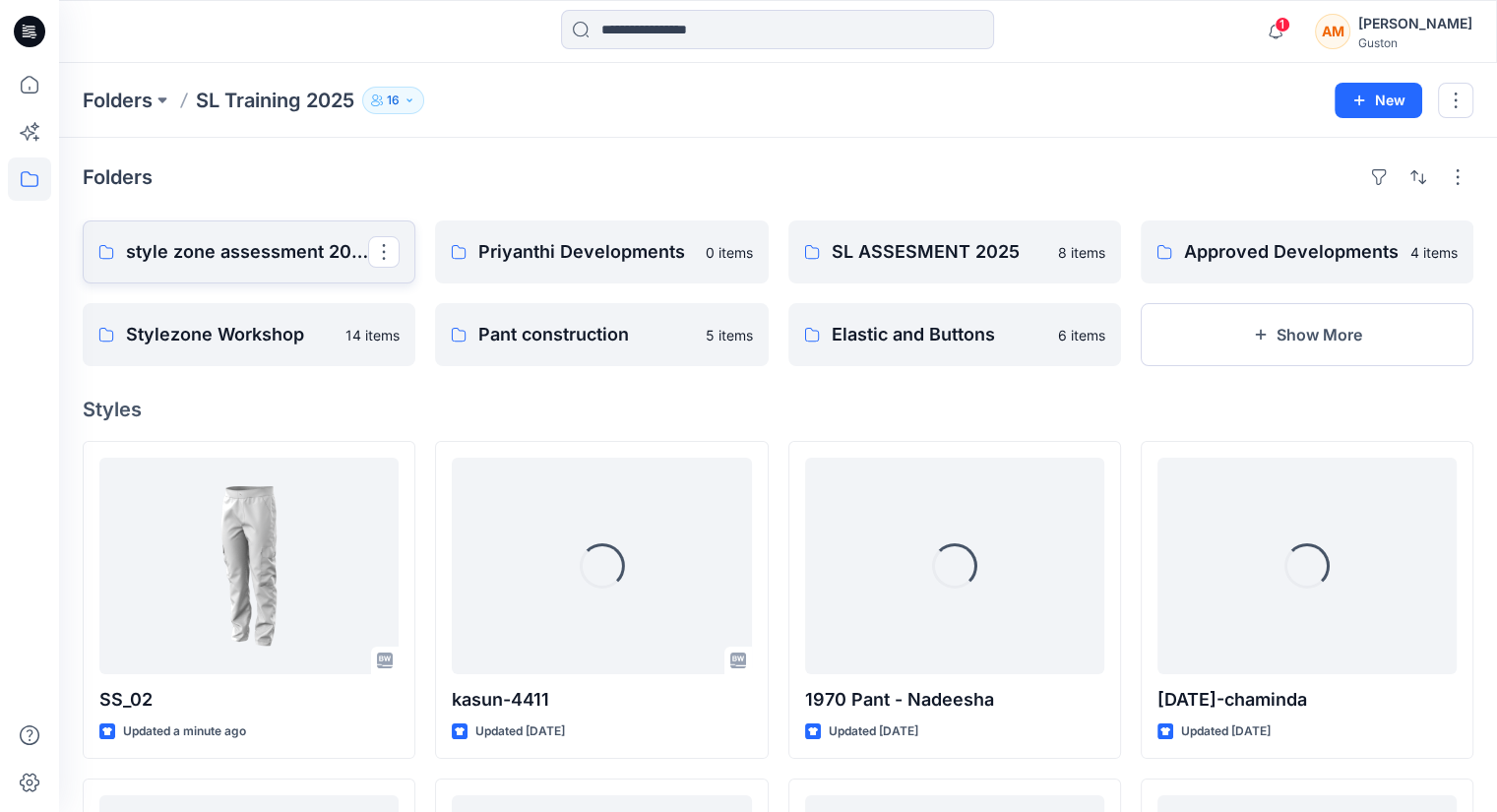
click at [279, 251] on p "style zone assessment 2025" at bounding box center [247, 252] width 243 height 28
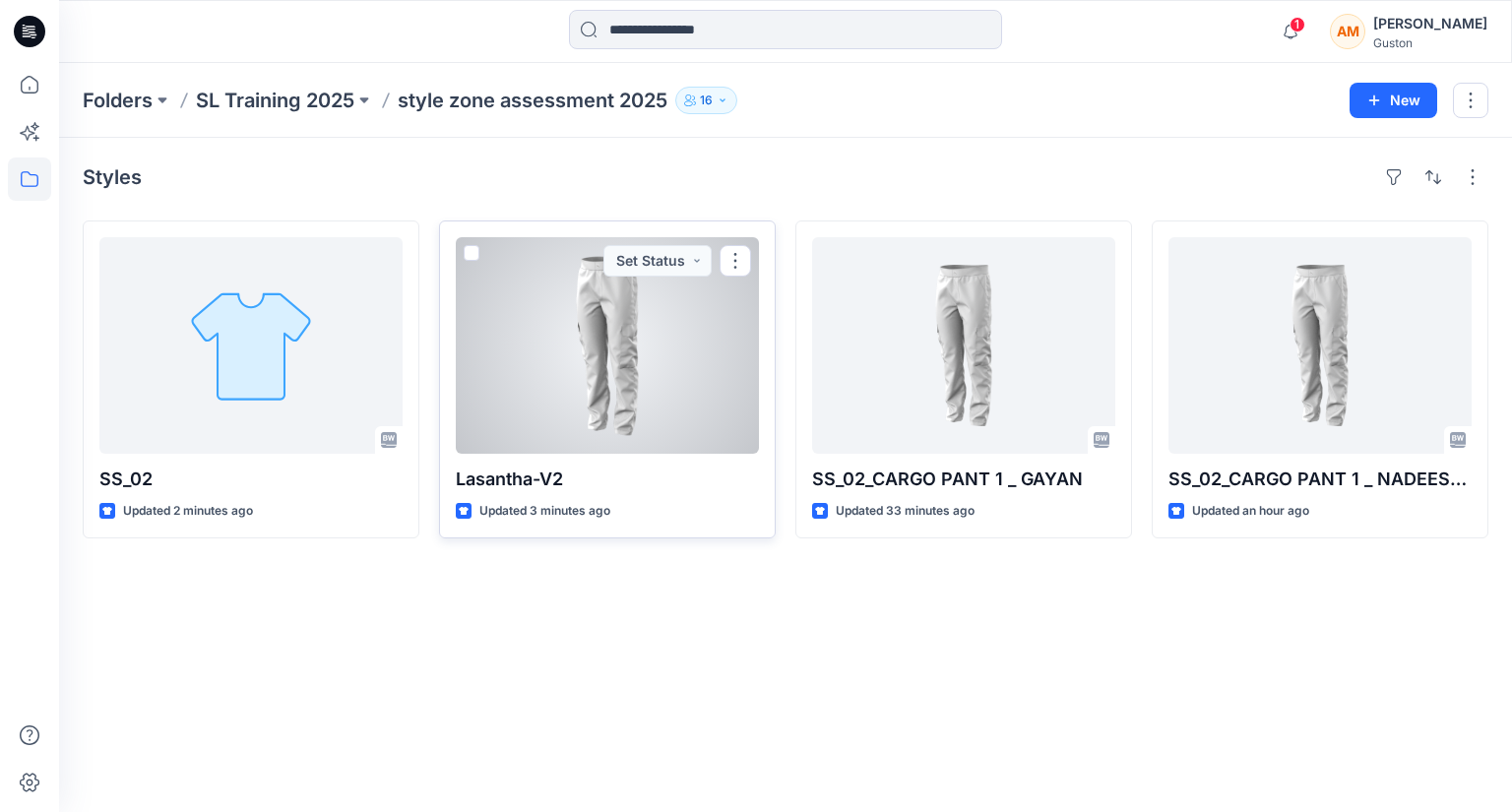
click at [597, 388] on div at bounding box center [608, 345] width 303 height 216
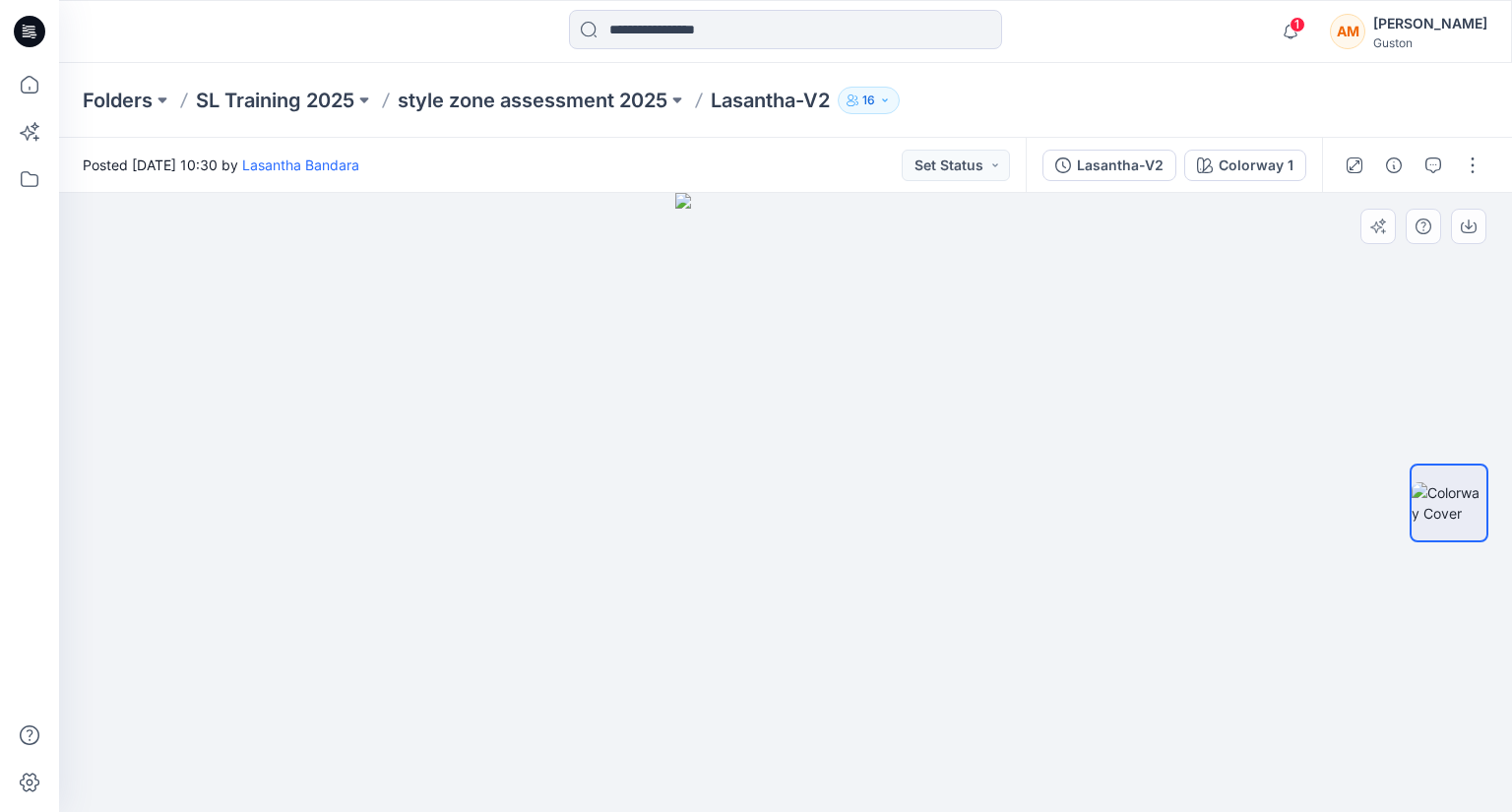
drag, startPoint x: 1109, startPoint y: 546, endPoint x: 993, endPoint y: 521, distance: 118.7
drag, startPoint x: 1118, startPoint y: 457, endPoint x: 1049, endPoint y: 458, distance: 69.0
drag, startPoint x: 1092, startPoint y: 461, endPoint x: 917, endPoint y: 408, distance: 182.8
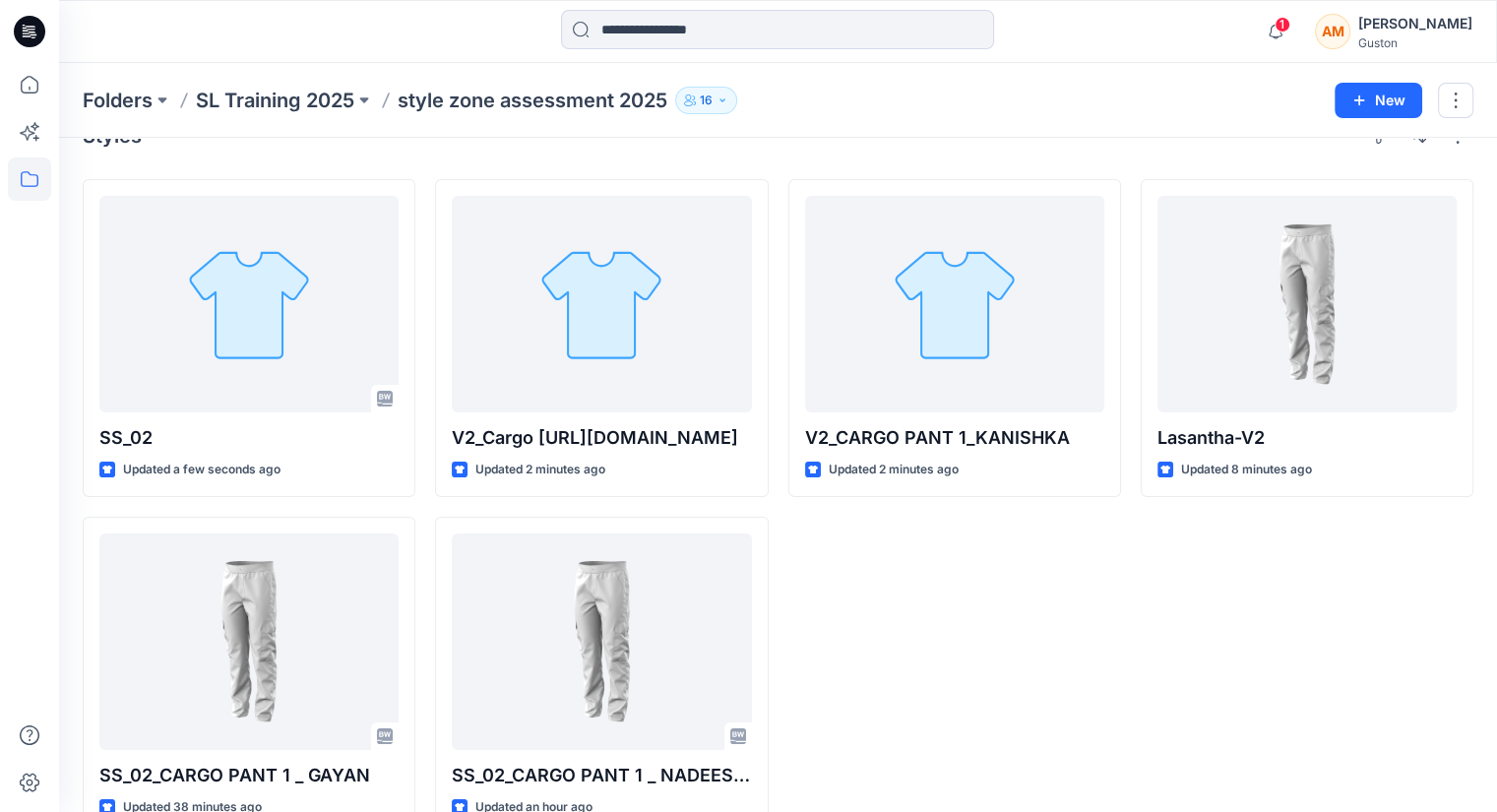
scroll to position [85, 0]
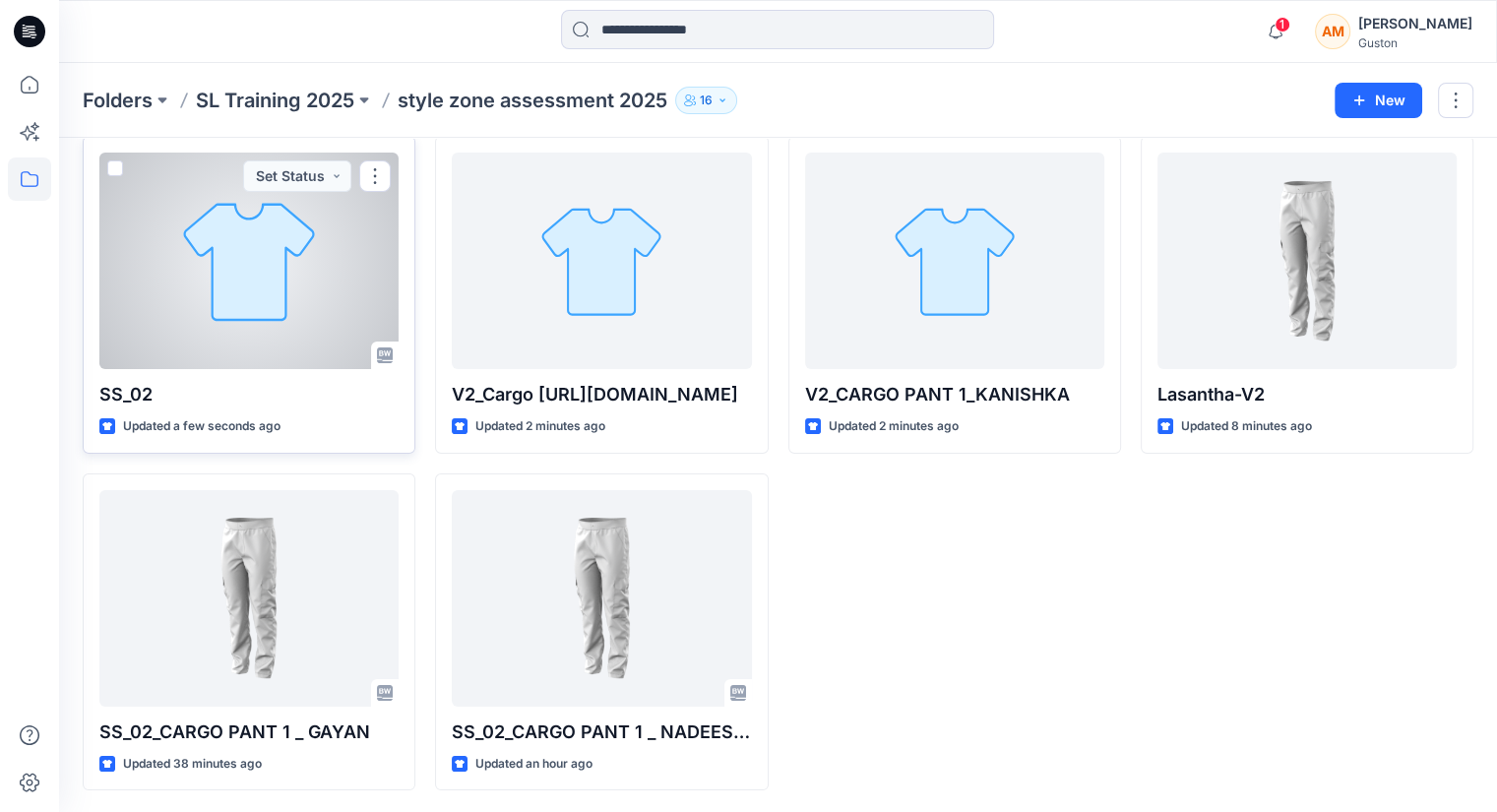
click at [191, 301] on div at bounding box center [250, 260] width 299 height 216
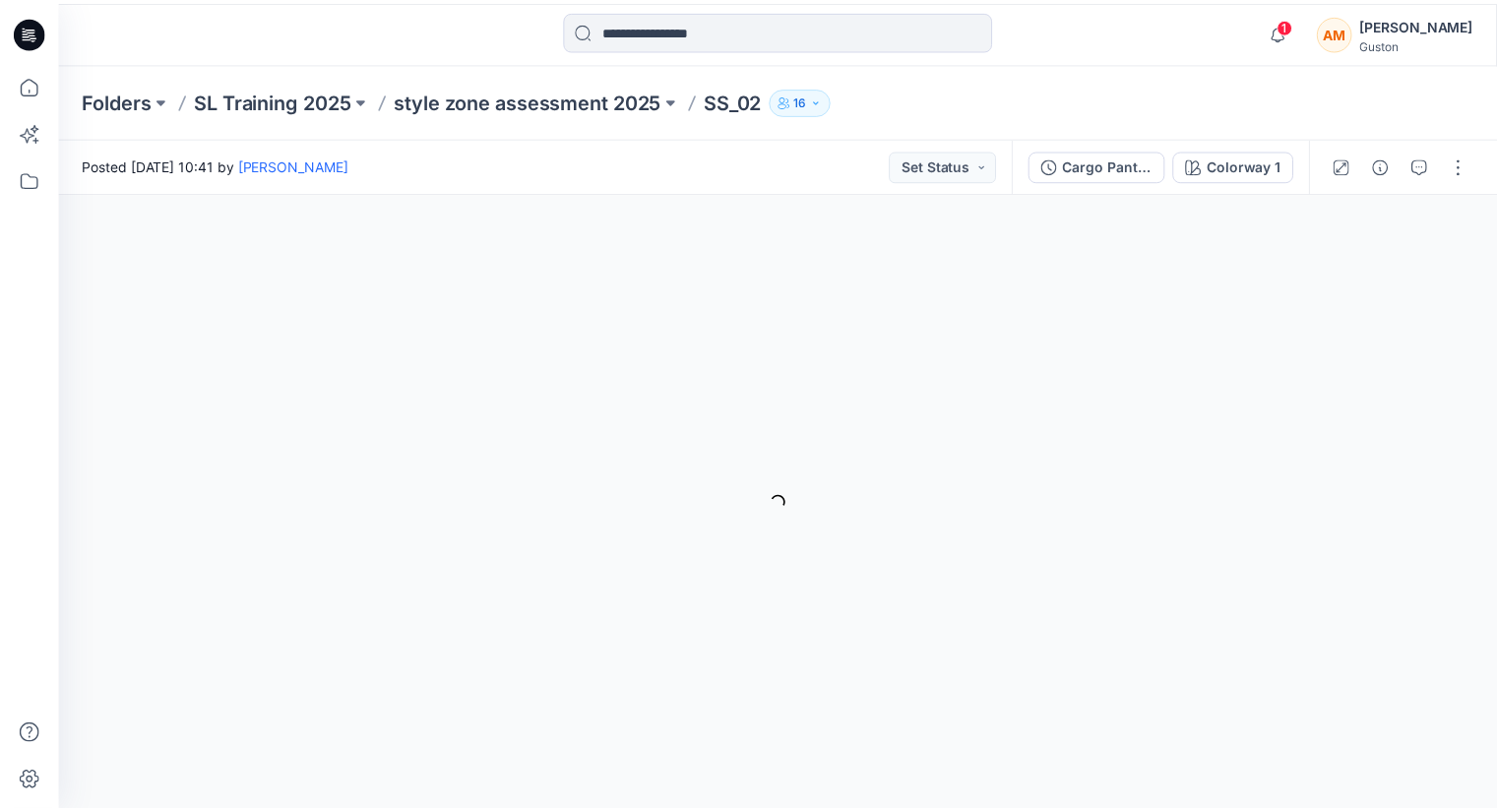
scroll to position [85, 0]
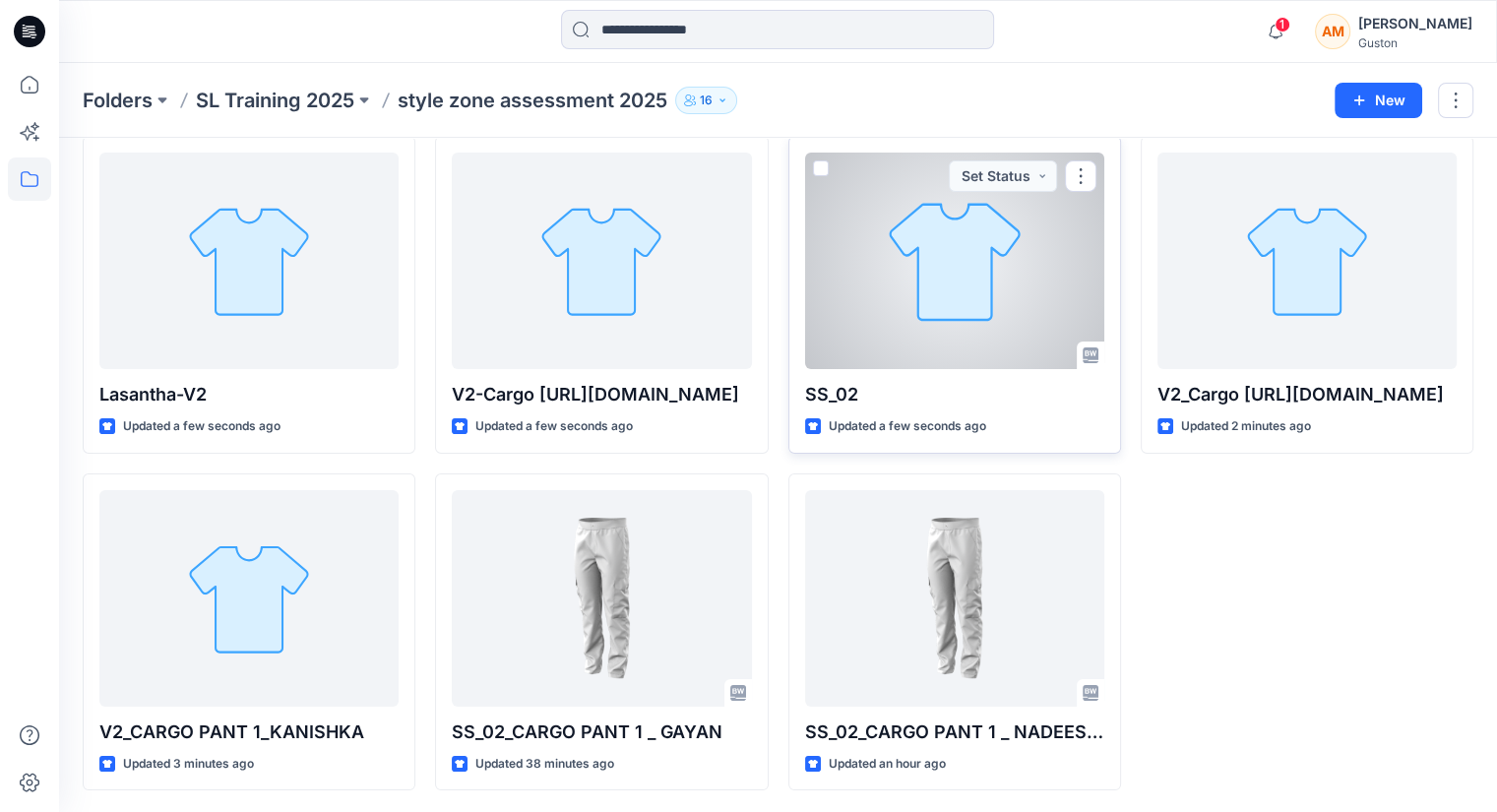
click at [838, 299] on div at bounding box center [955, 260] width 299 height 216
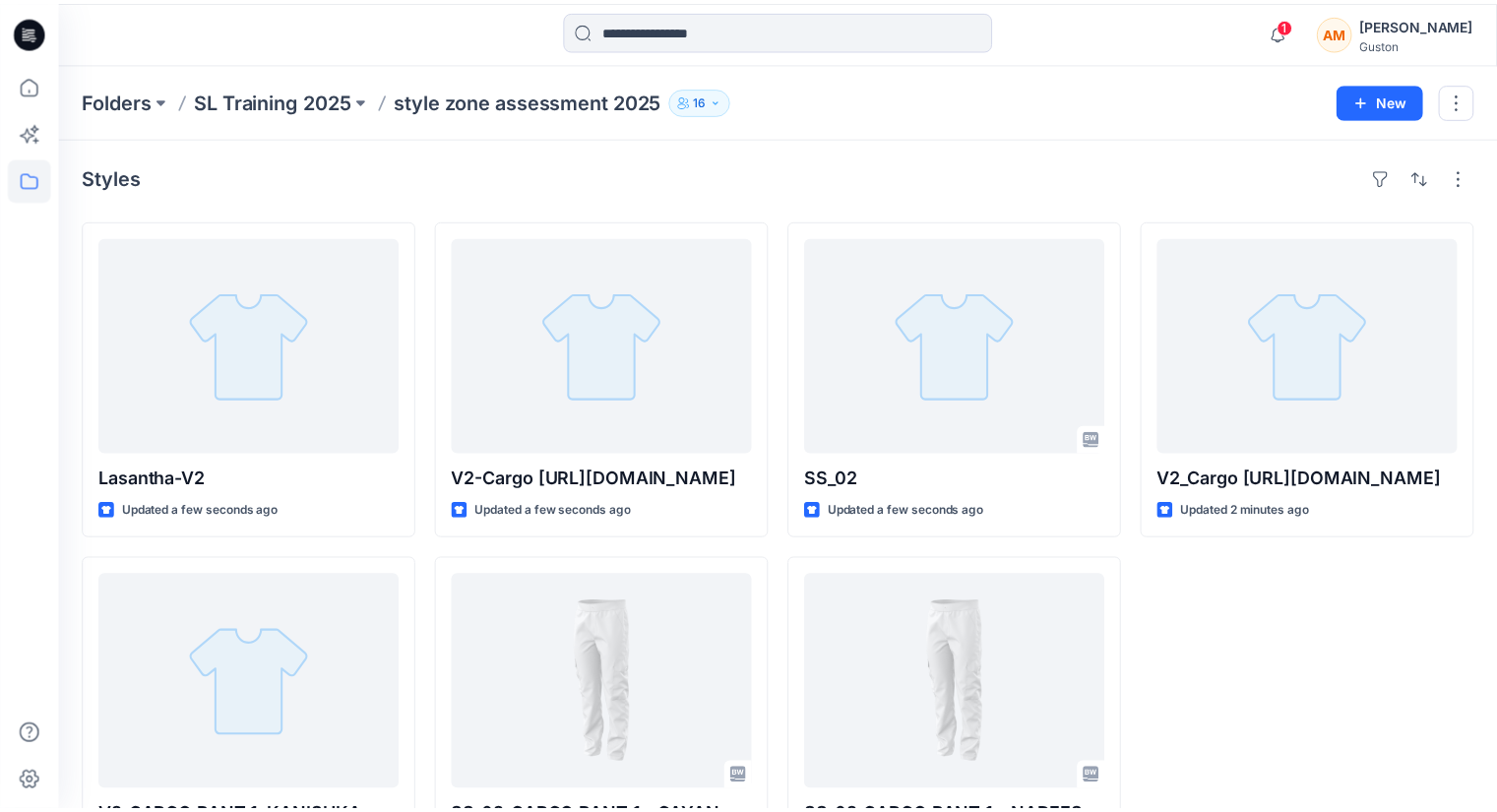
scroll to position [85, 0]
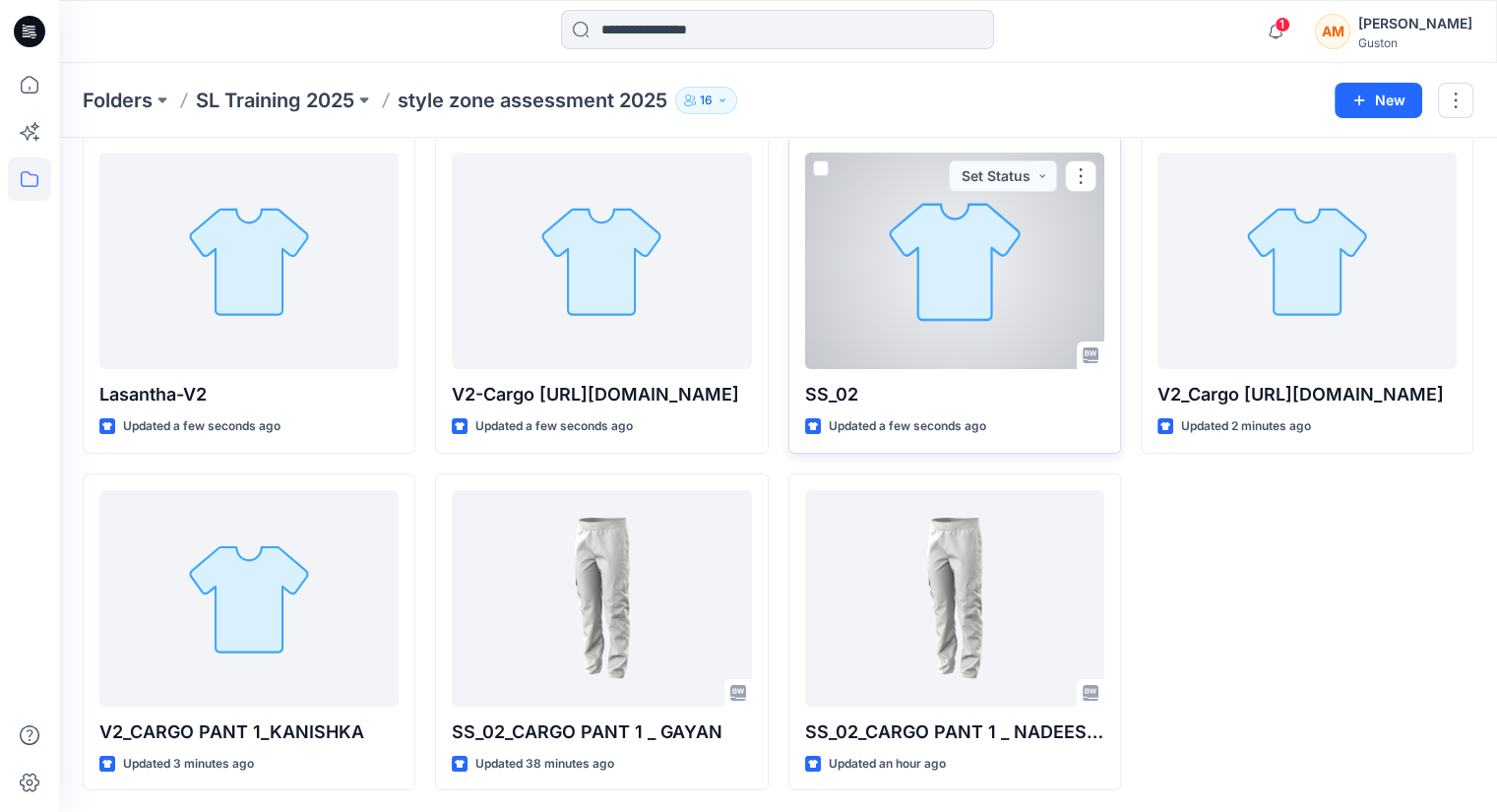
click at [969, 334] on div at bounding box center [955, 260] width 299 height 216
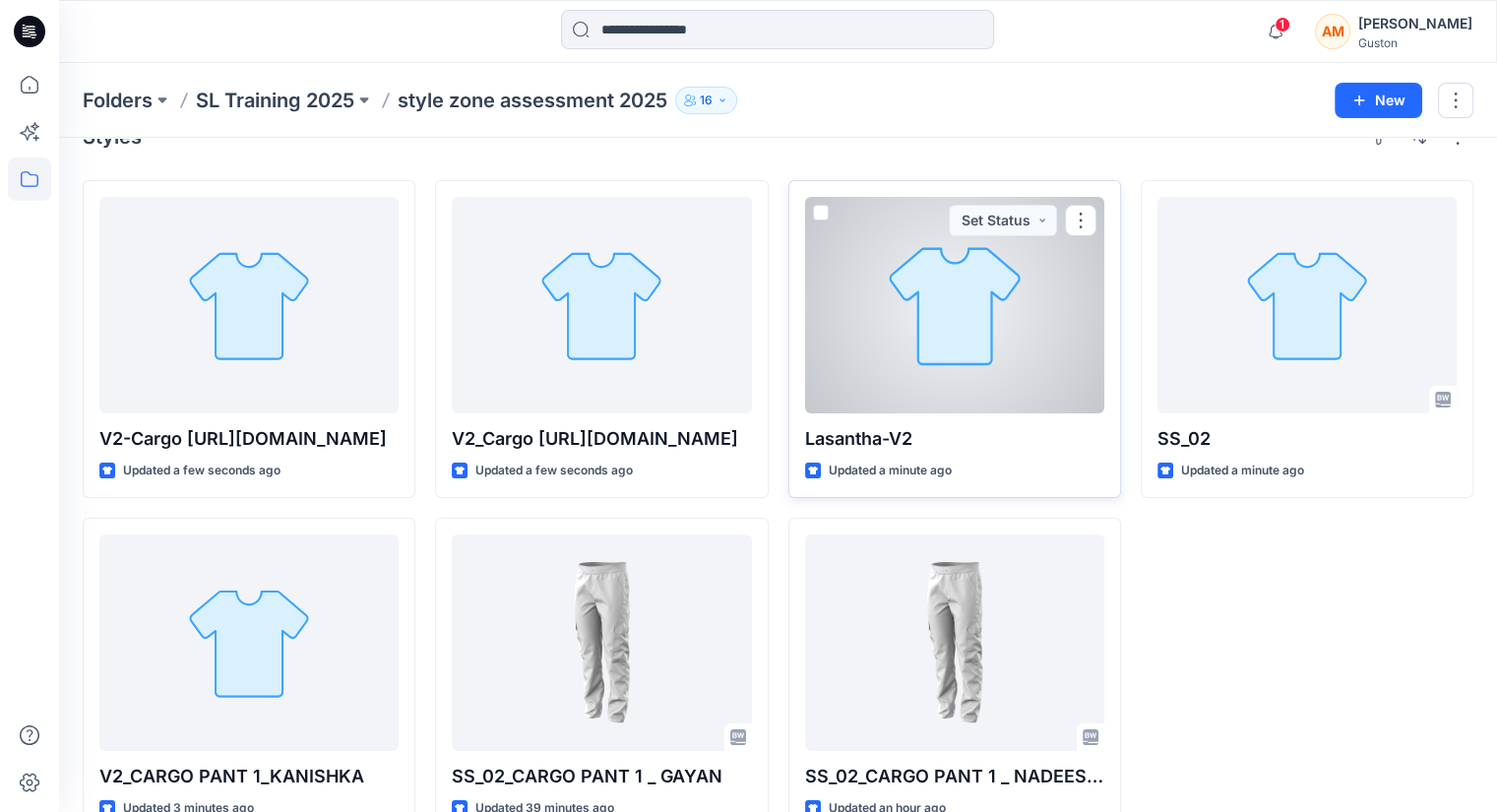
scroll to position [85, 0]
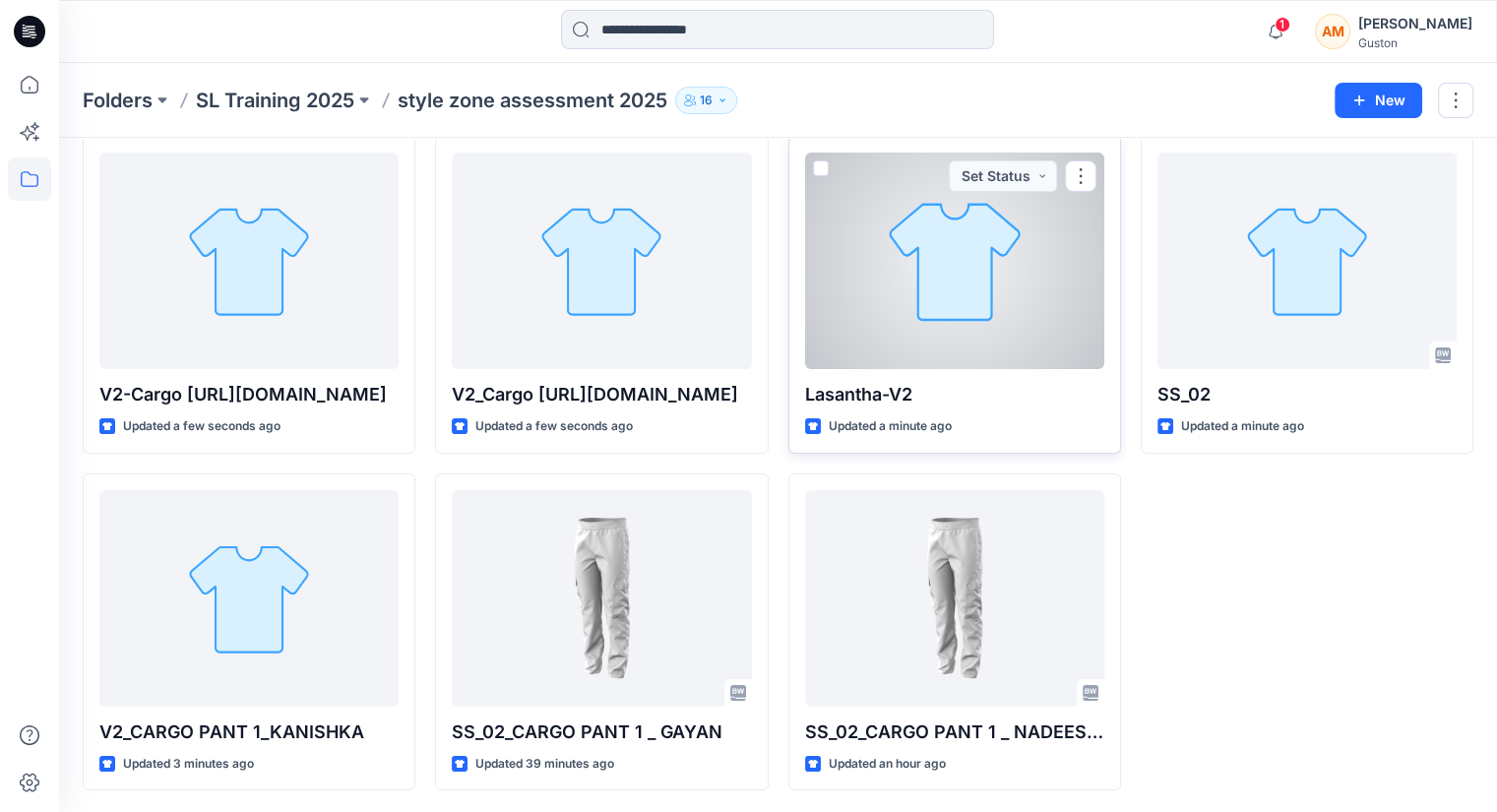
click at [961, 295] on div at bounding box center [955, 260] width 299 height 216
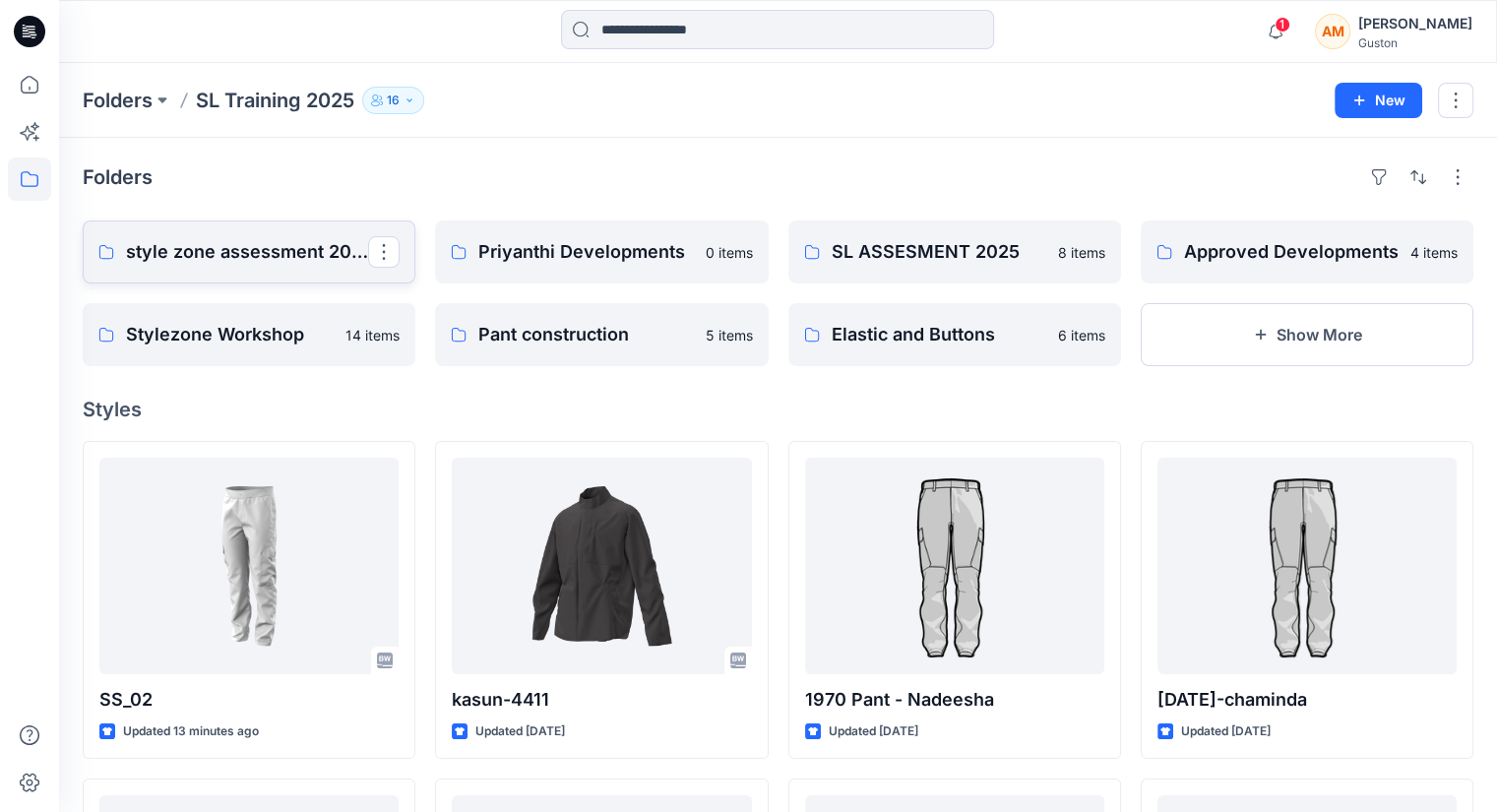
click at [280, 262] on p "style zone assessment 2025" at bounding box center [247, 252] width 243 height 28
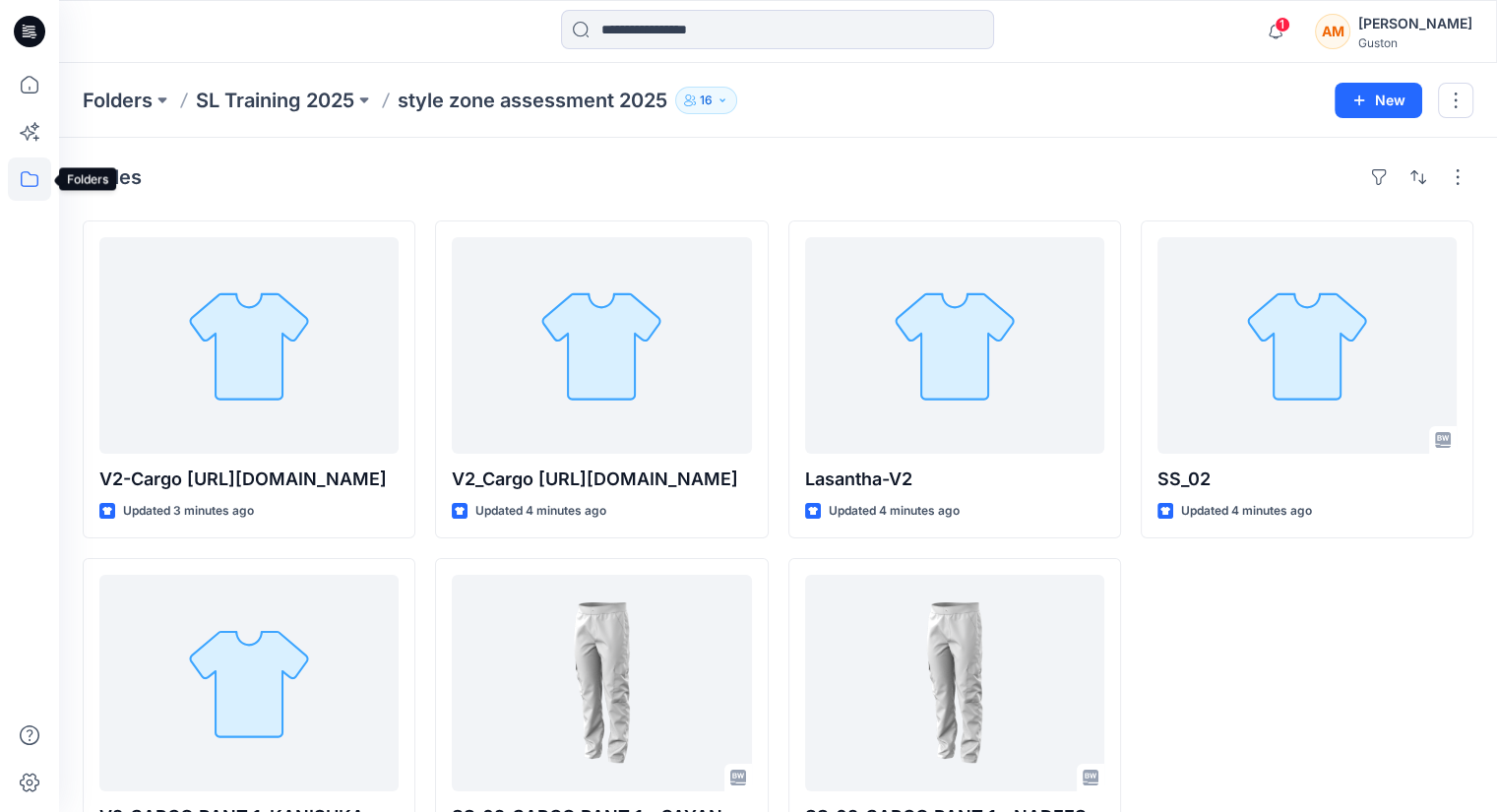
click at [24, 173] on icon at bounding box center [29, 179] width 43 height 43
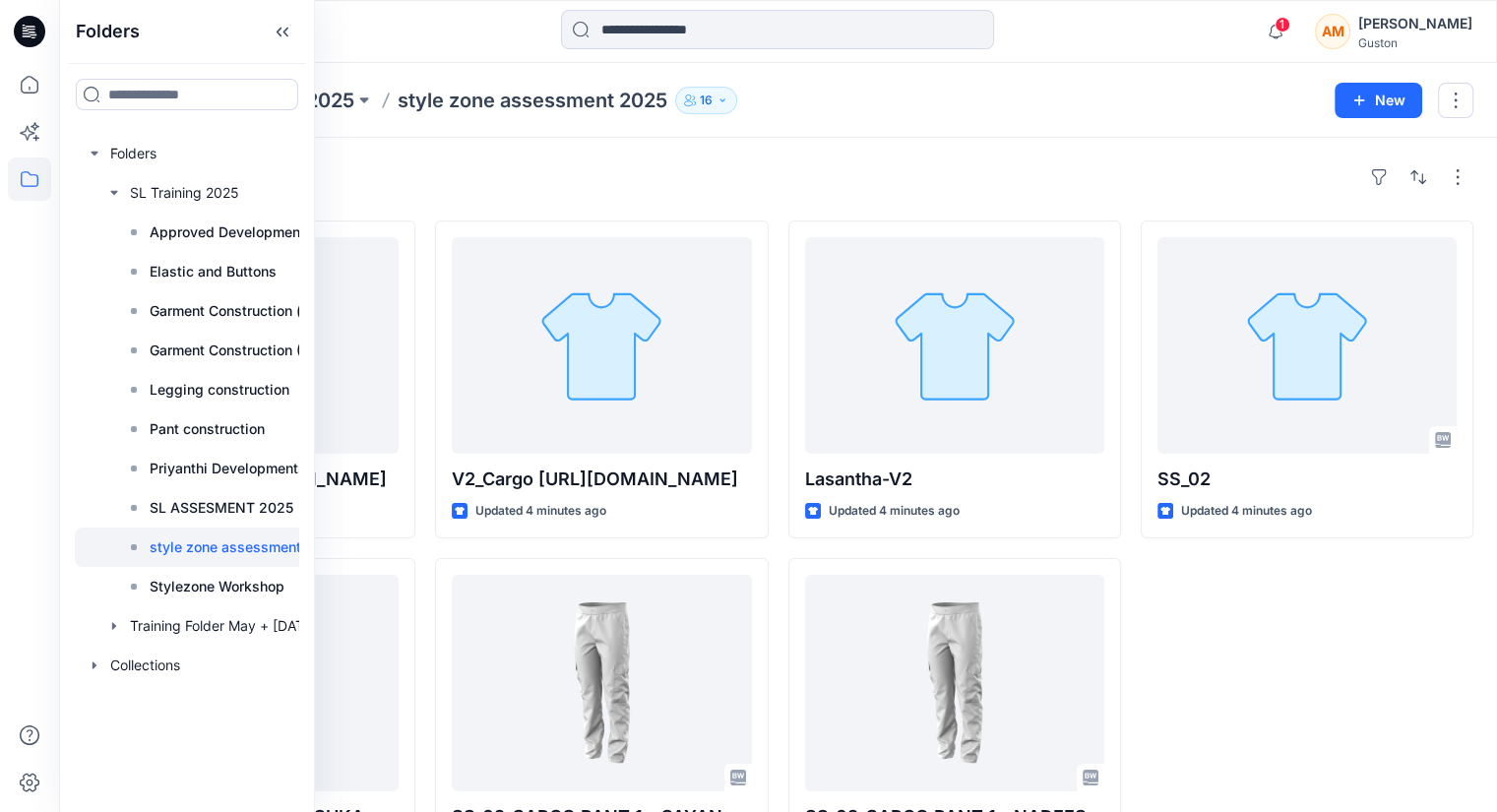
click at [1367, 705] on div "SS_02 Updated 4 minutes ago" at bounding box center [1306, 548] width 332 height 654
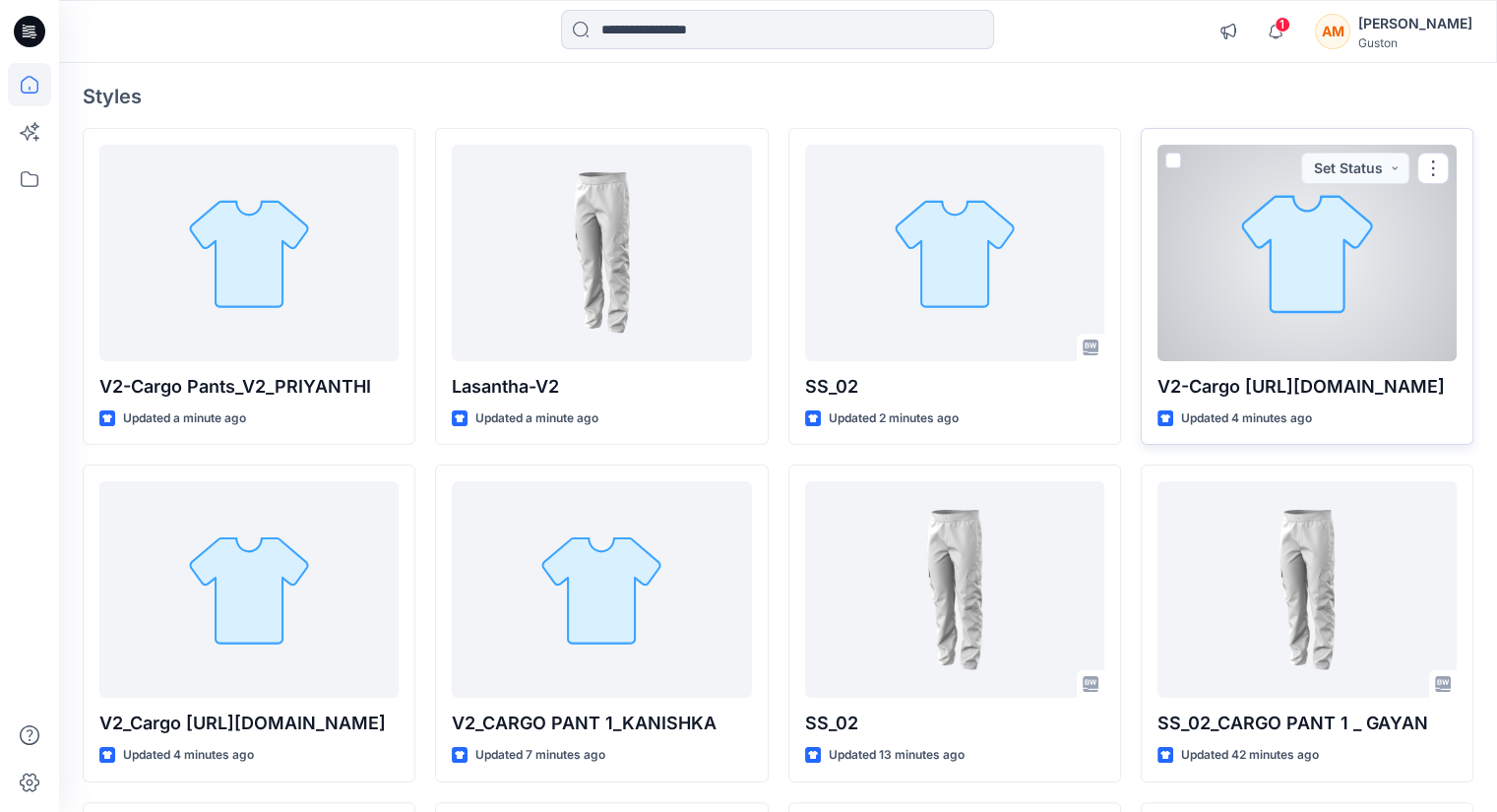
scroll to position [197, 0]
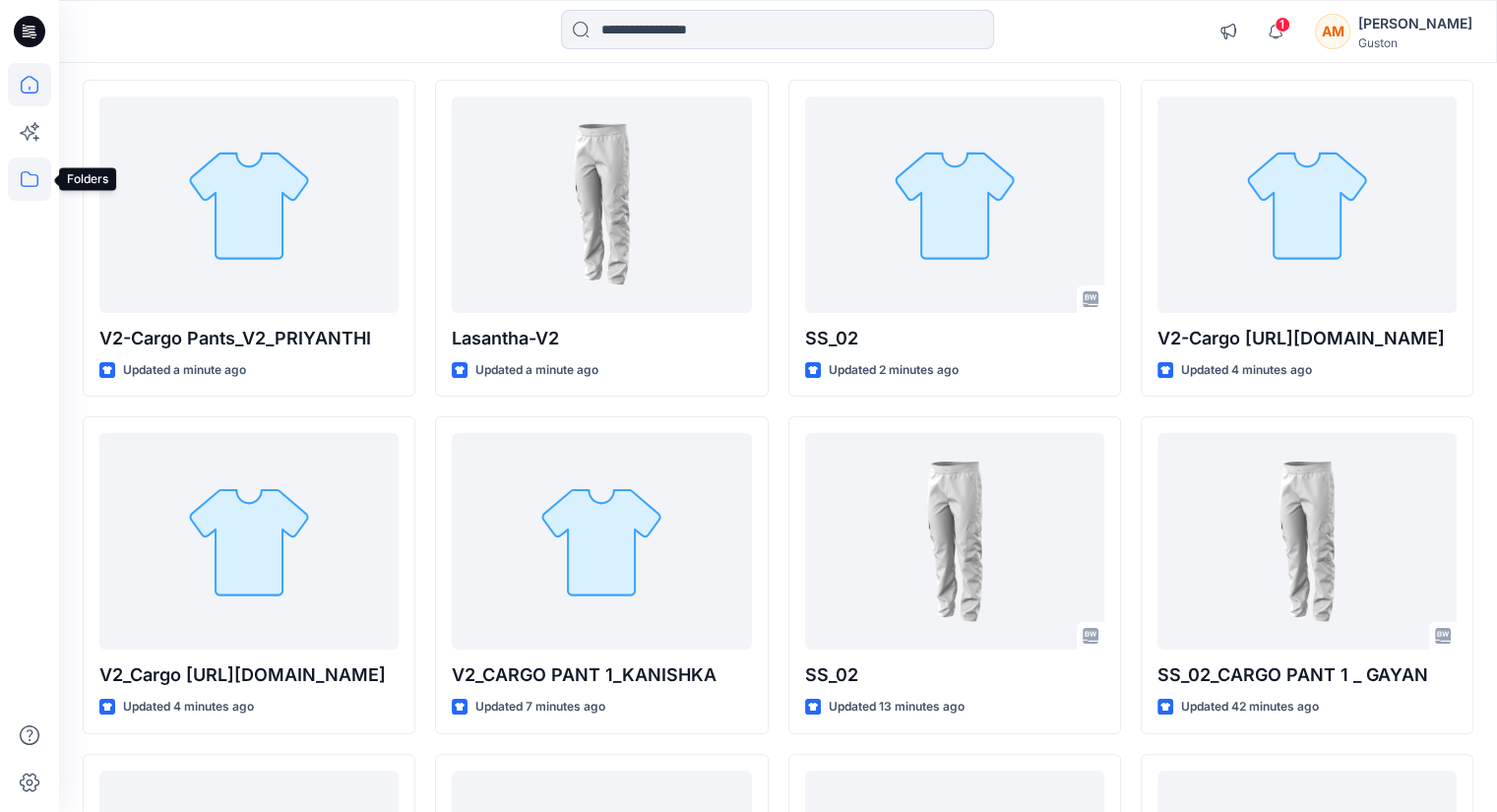
click at [29, 177] on icon at bounding box center [29, 179] width 43 height 43
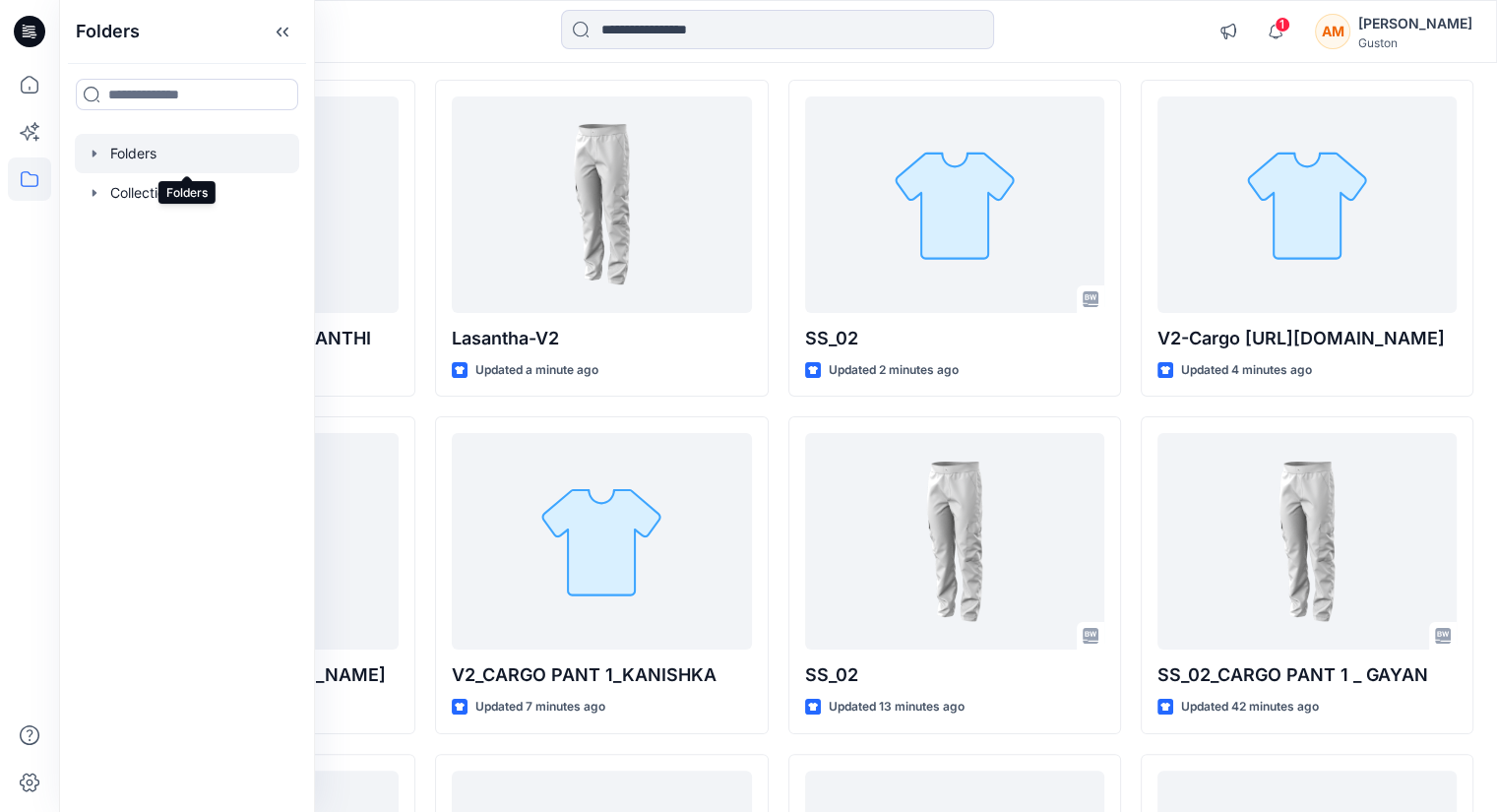
click at [172, 159] on div at bounding box center [187, 153] width 225 height 39
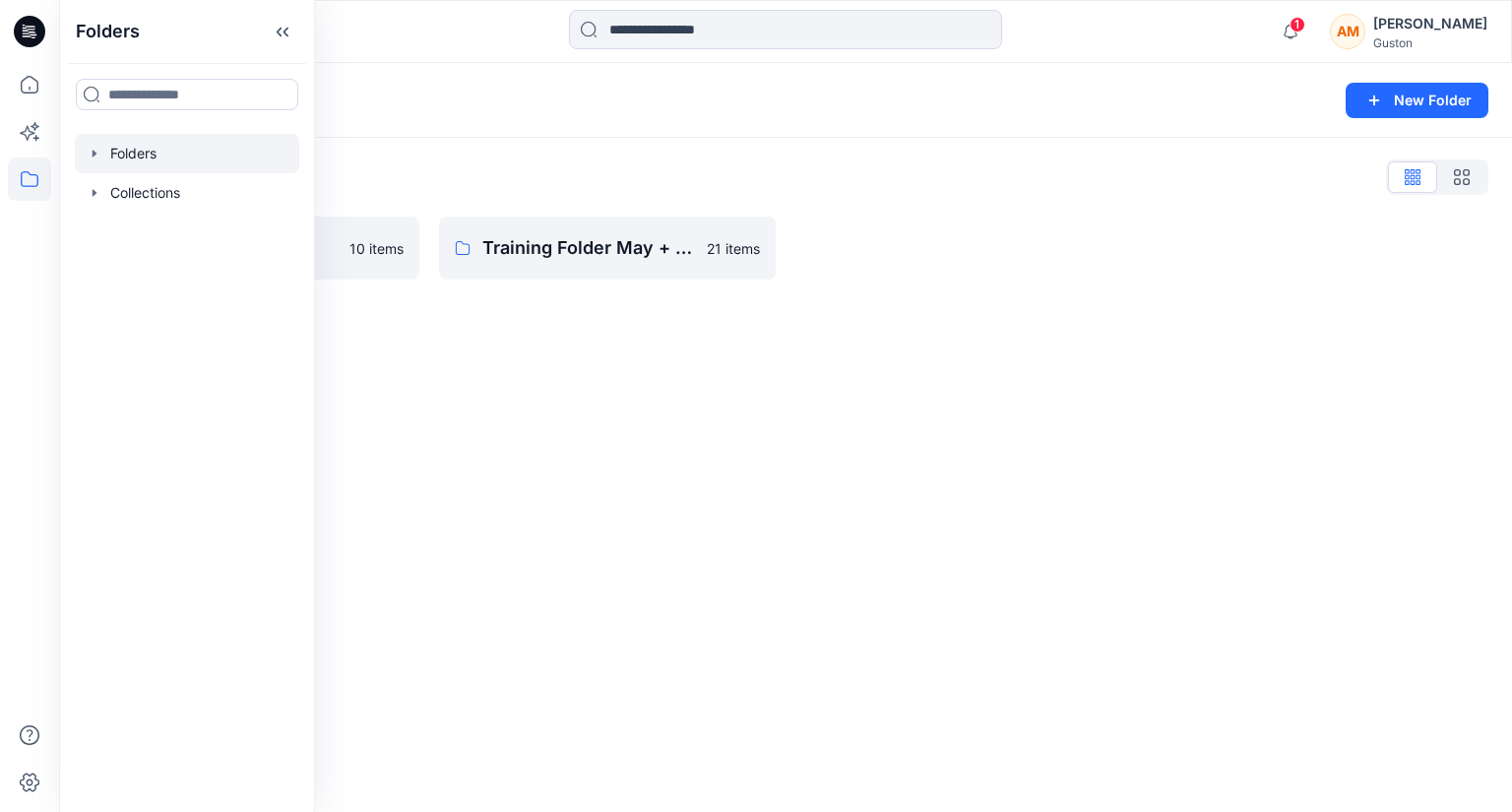
click at [696, 438] on div "Folders New Folder Folders List SL Training 2025 10 items Training Folder May +…" at bounding box center [785, 437] width 1453 height 749
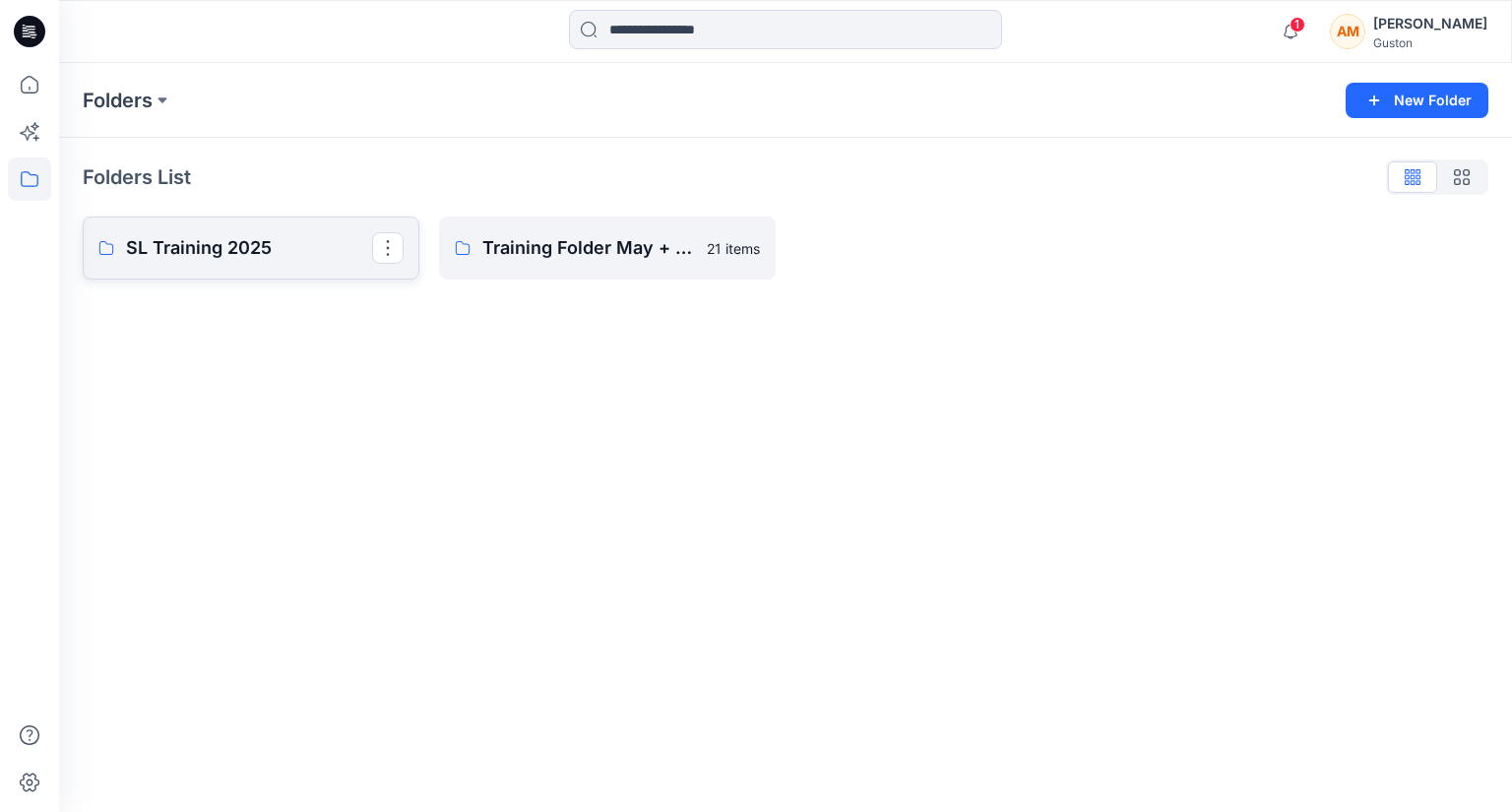
click at [193, 252] on p "SL Training 2025" at bounding box center [249, 248] width 247 height 28
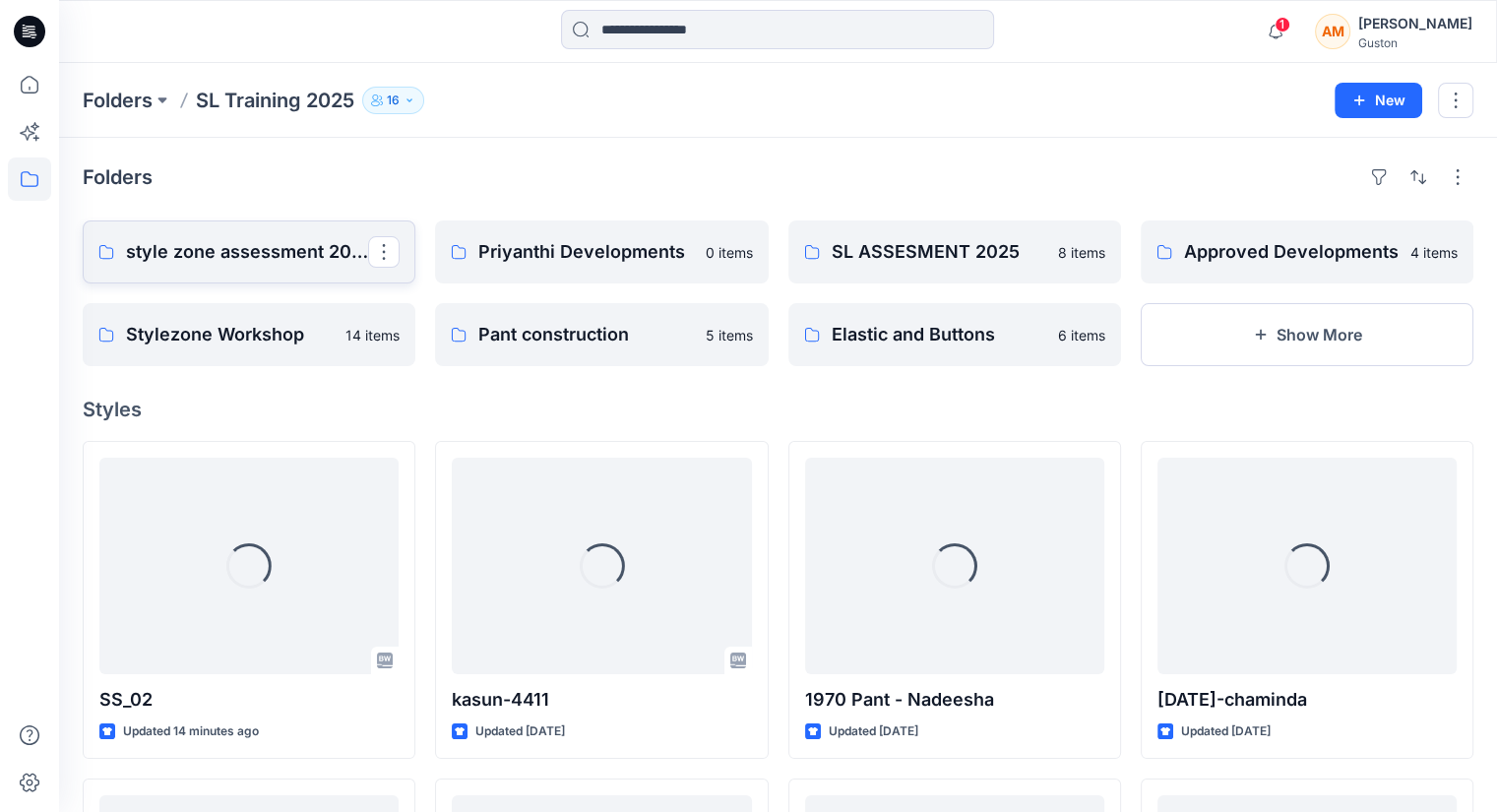
click at [226, 246] on p "style zone assessment 2025" at bounding box center [247, 252] width 243 height 28
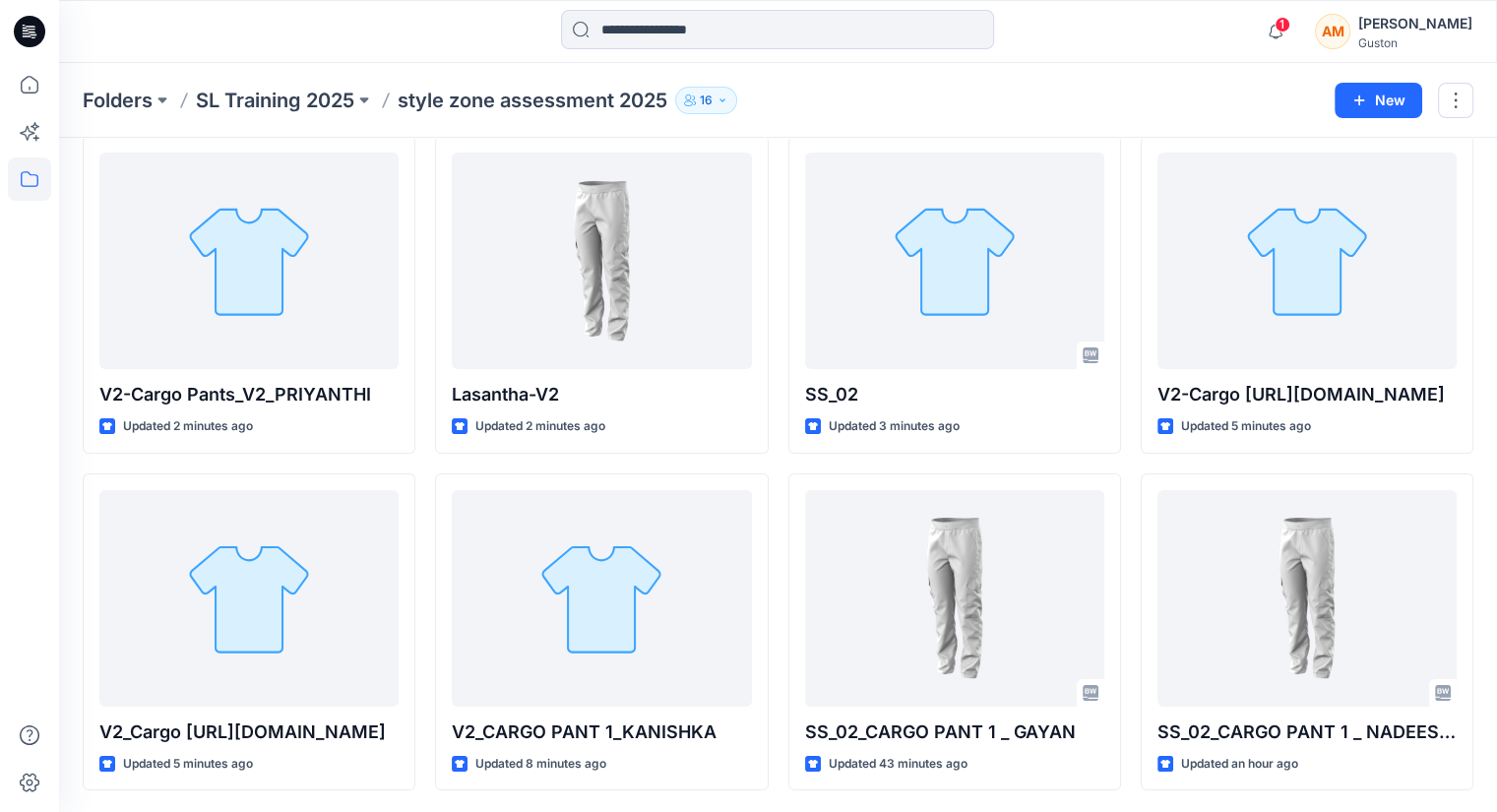
scroll to position [85, 0]
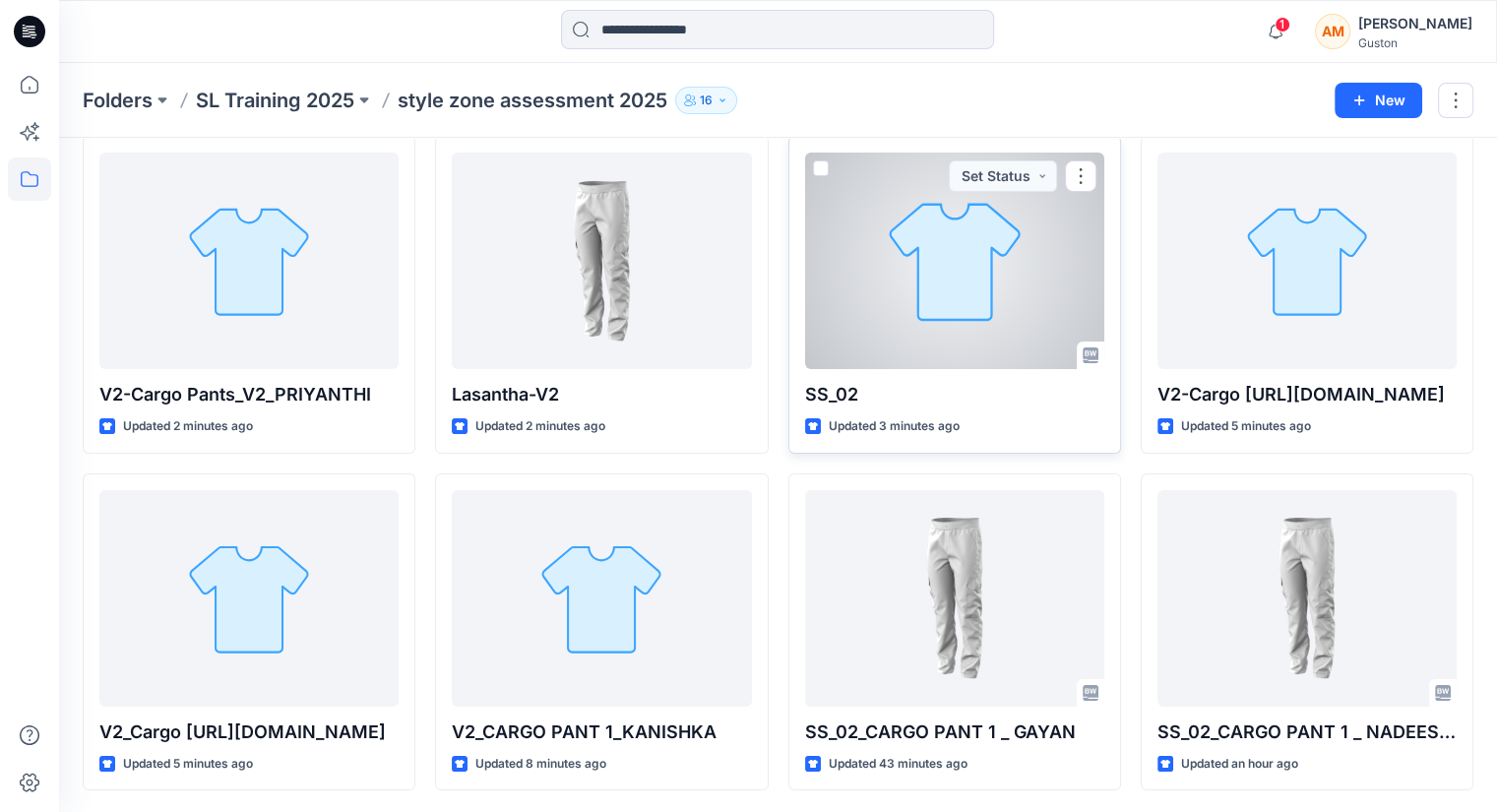
click at [1016, 270] on div at bounding box center [955, 260] width 299 height 216
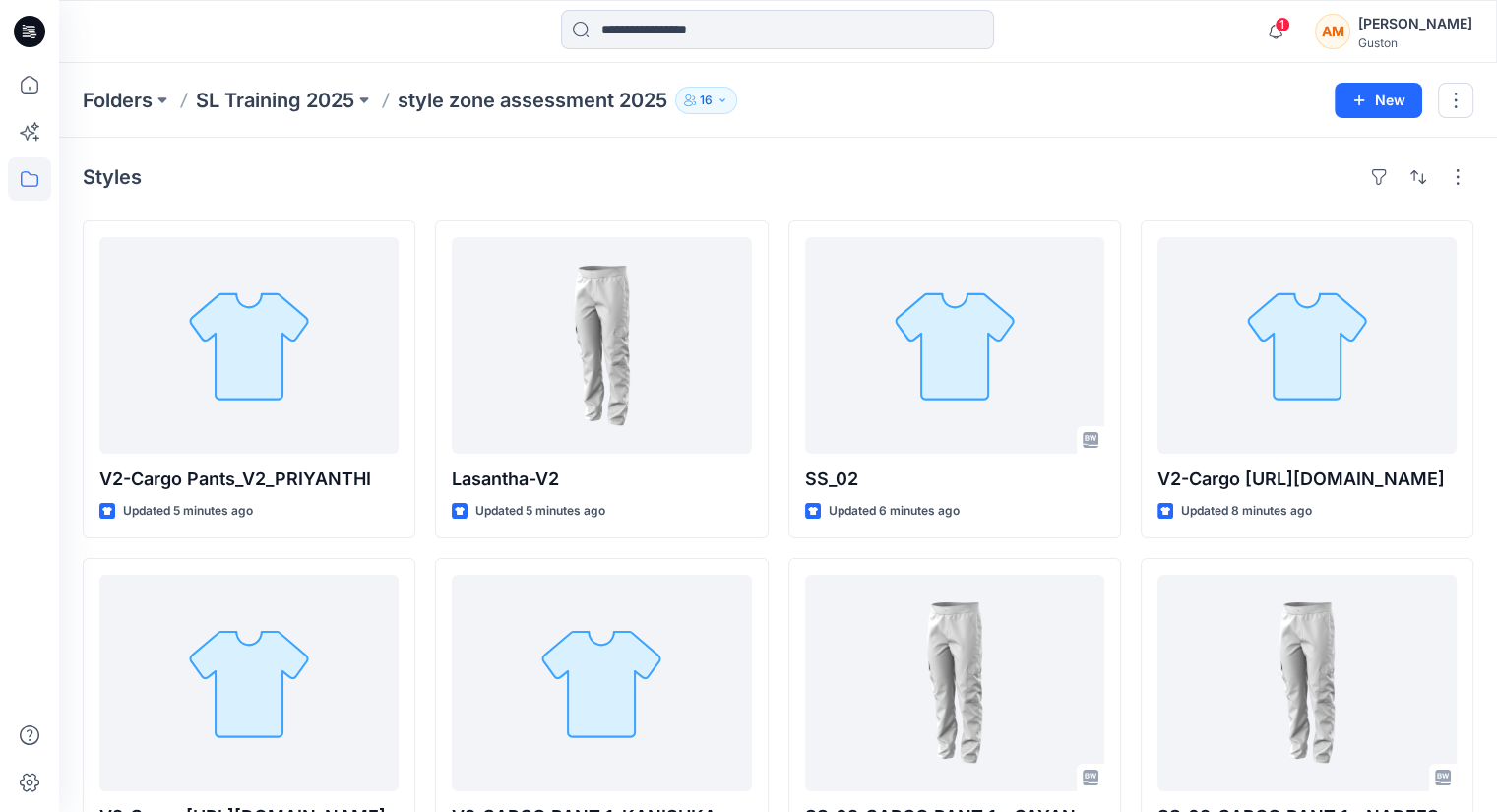
scroll to position [85, 0]
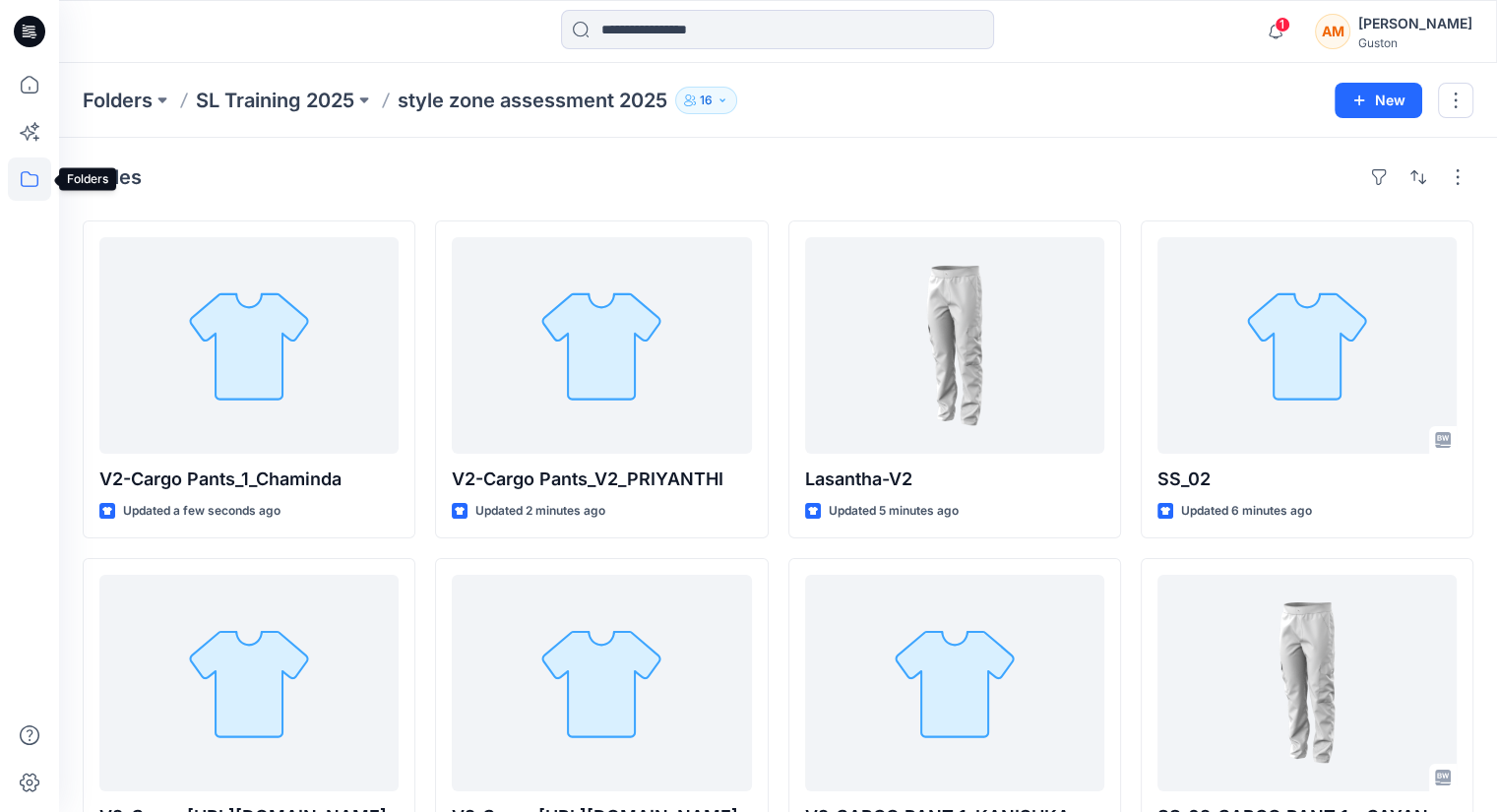
click at [12, 177] on icon at bounding box center [29, 179] width 43 height 43
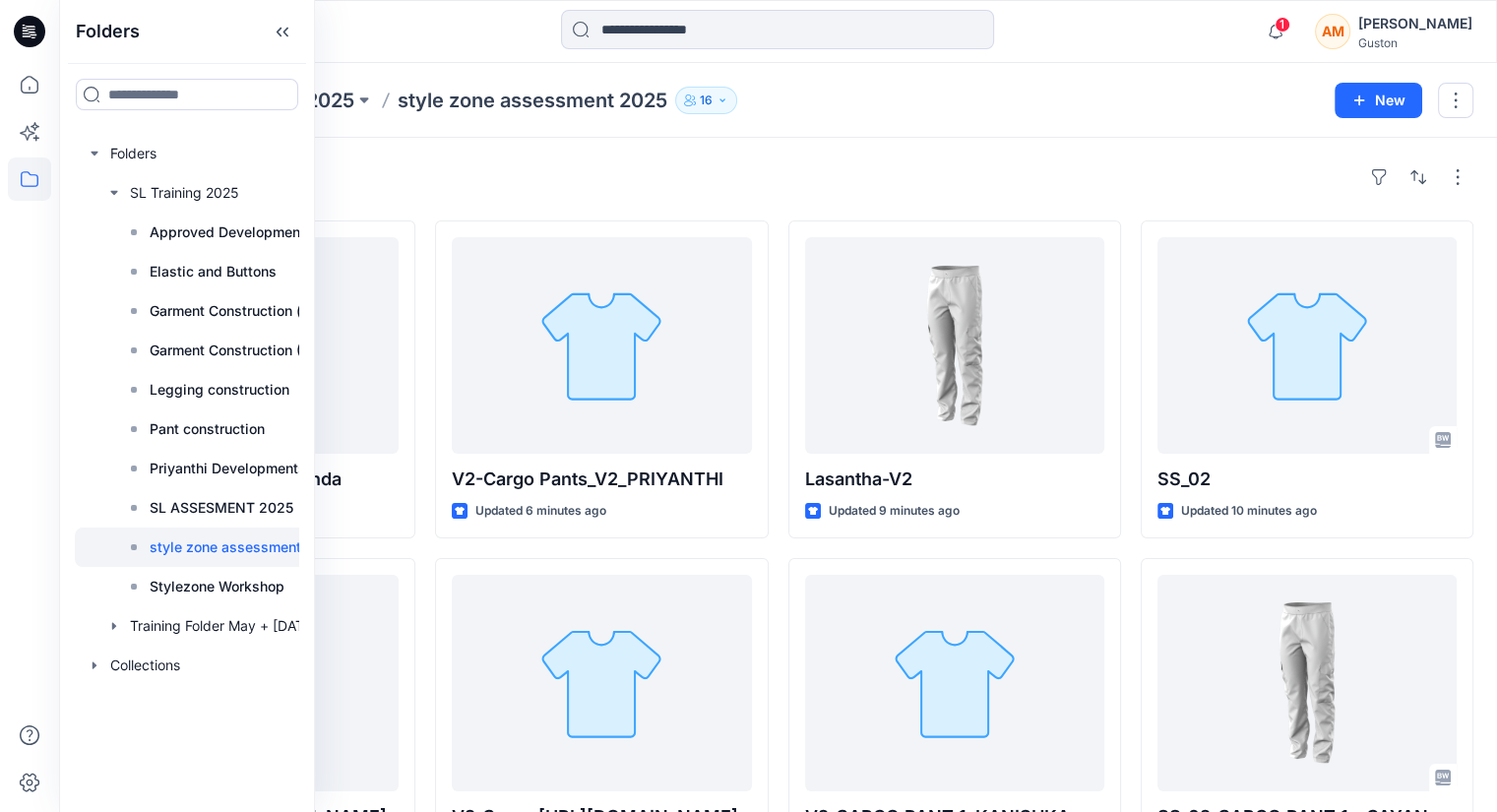
click at [947, 82] on div "Folders SL Training 2025 style zone assessment 2025 16 New" at bounding box center [777, 100] width 1438 height 75
